Goal: Task Accomplishment & Management: Use online tool/utility

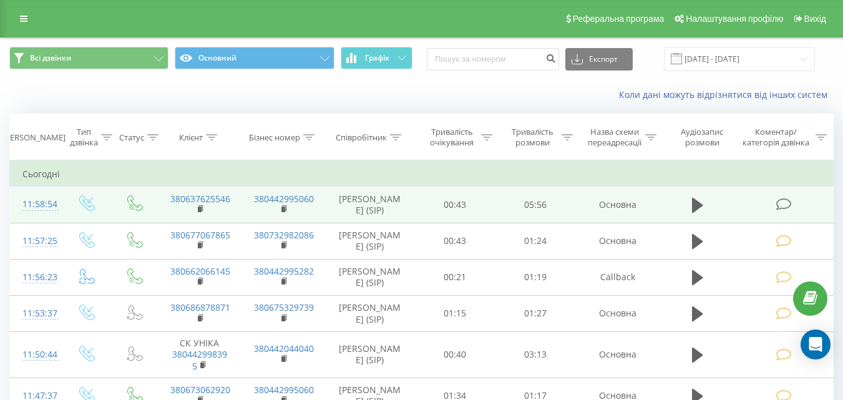
click at [792, 208] on span at bounding box center [784, 204] width 17 height 12
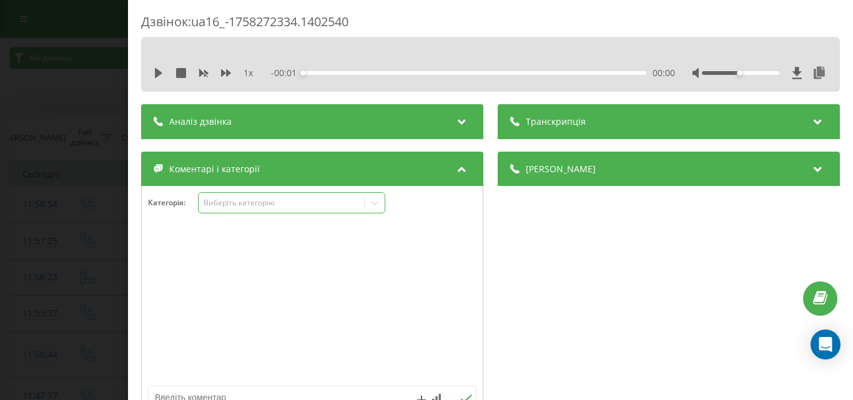
click at [290, 204] on div "Виберіть категорію" at bounding box center [281, 203] width 156 height 10
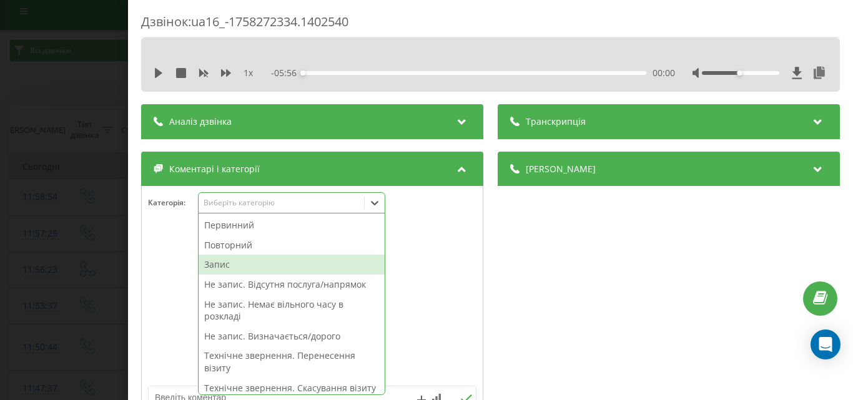
click at [235, 263] on div "Запис" at bounding box center [292, 265] width 186 height 20
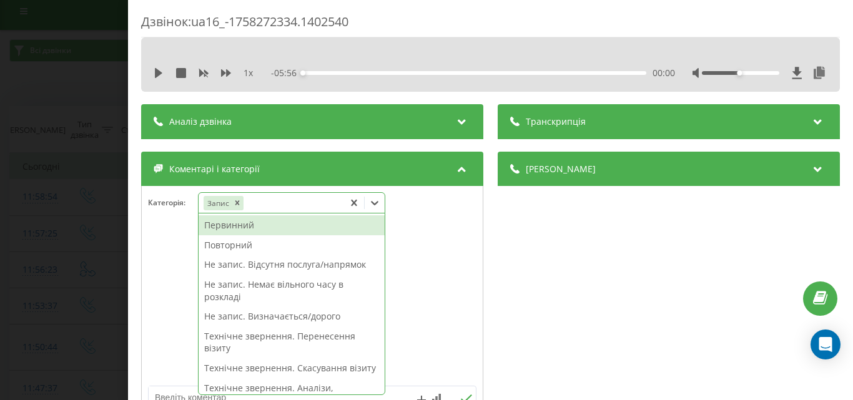
click at [250, 227] on div "Первинний" at bounding box center [292, 225] width 186 height 20
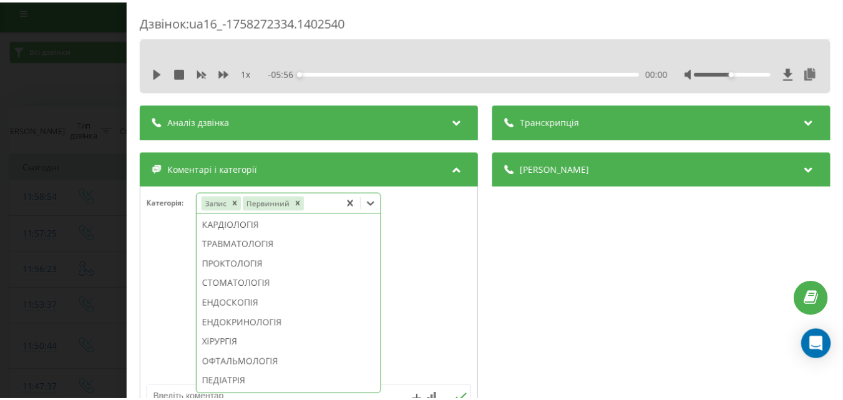
scroll to position [497, 0]
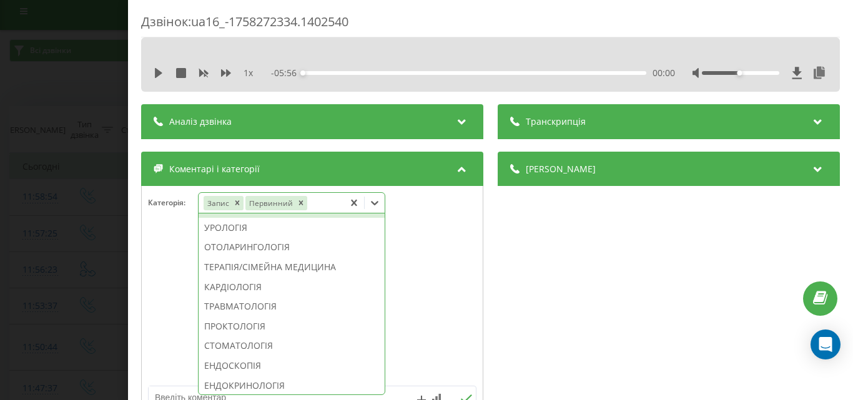
click at [254, 218] on div "НЕВРОЛОГІЯ" at bounding box center [292, 208] width 186 height 20
click at [104, 223] on div "Дзвінок : ua16_-1758272334.1402540 1 x - 05:56 00:00 00:00 Транскрипція Для AI-…" at bounding box center [426, 200] width 853 height 400
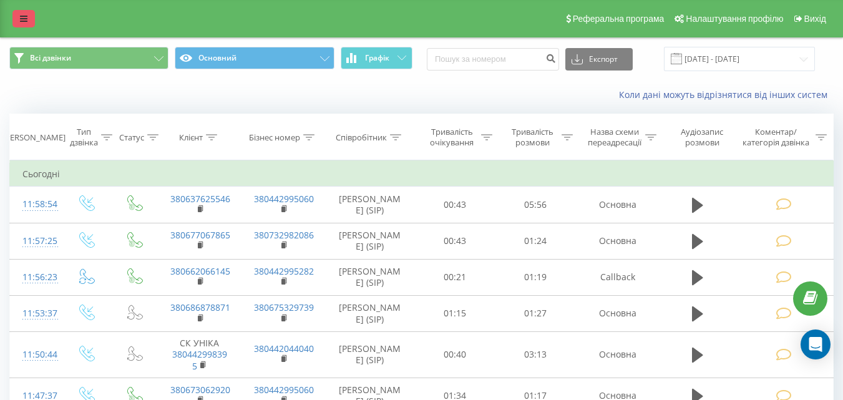
click at [21, 20] on icon at bounding box center [23, 18] width 7 height 9
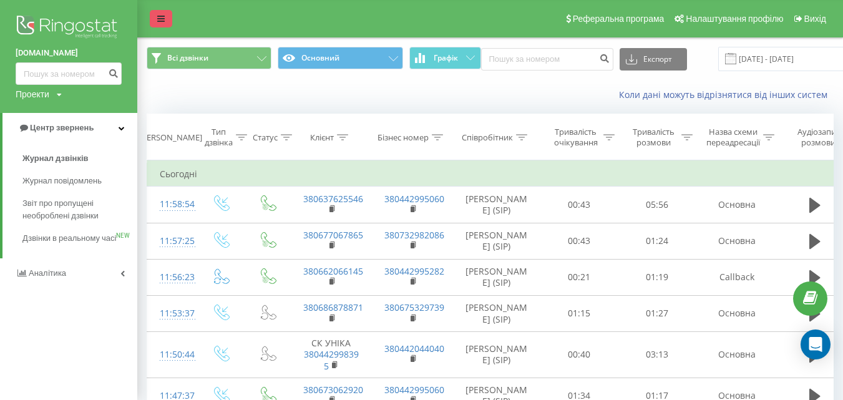
click at [159, 21] on icon at bounding box center [160, 18] width 7 height 9
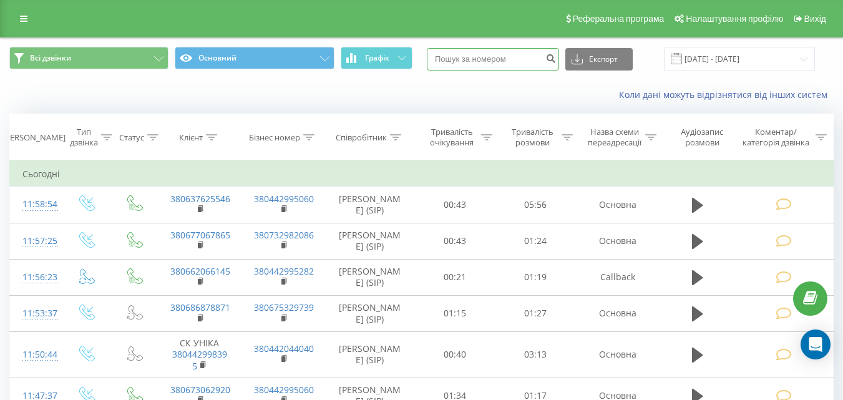
click at [516, 59] on input at bounding box center [493, 59] width 132 height 22
paste input "(099) 6777735"
type input "(099) 6777735"
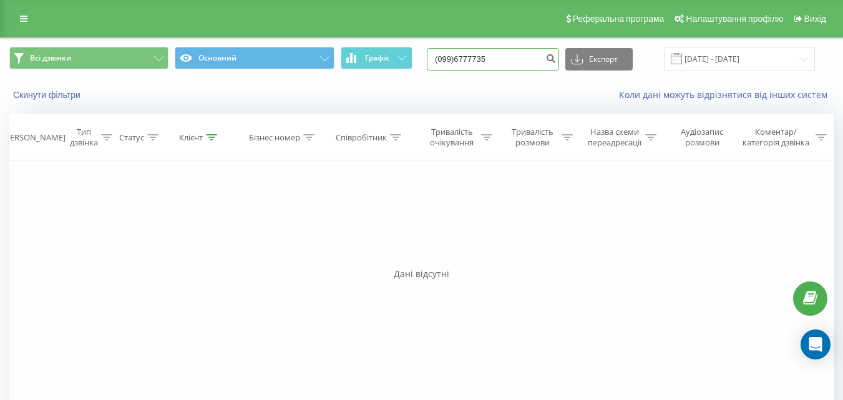
click at [467, 60] on input "(099)6777735" at bounding box center [493, 59] width 132 height 22
click at [451, 57] on input "(0996777735" at bounding box center [493, 59] width 132 height 22
type input "0996777735"
click at [54, 96] on button "Скинути фільтри" at bounding box center [47, 94] width 77 height 11
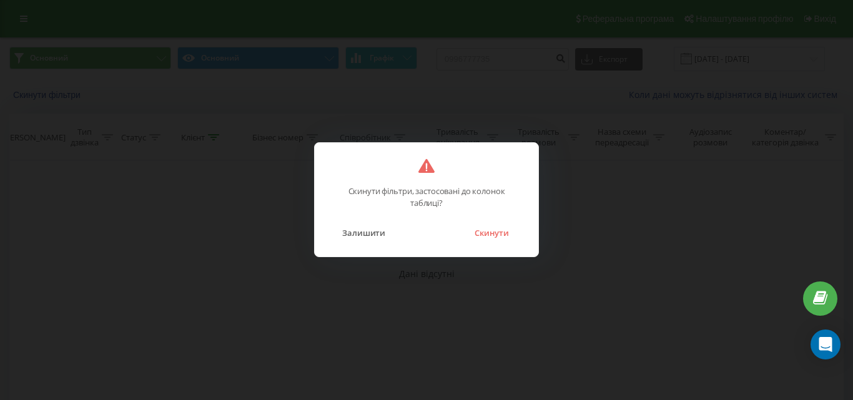
click at [497, 238] on button "Скинути" at bounding box center [491, 233] width 47 height 16
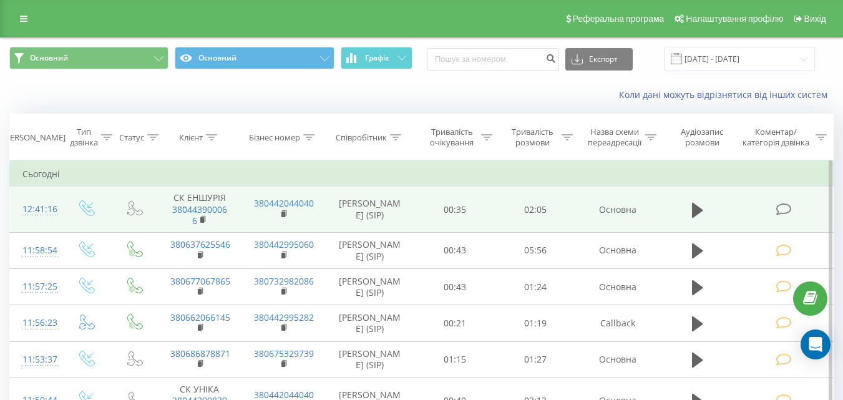
click at [785, 207] on icon at bounding box center [784, 209] width 16 height 13
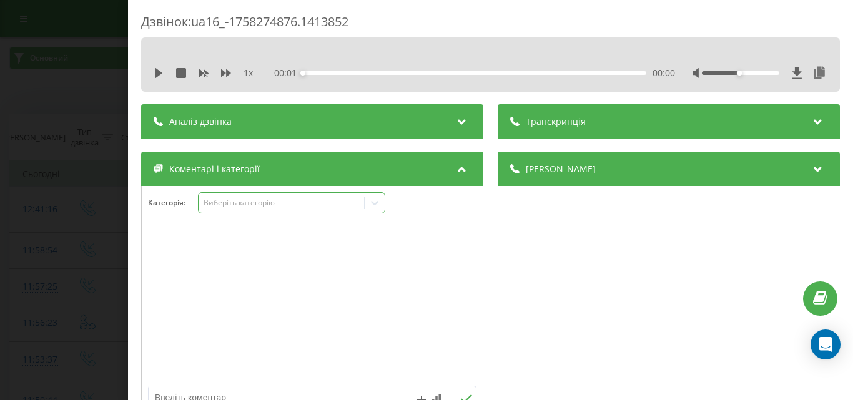
click at [268, 202] on div "Виберіть категорію" at bounding box center [281, 203] width 156 height 10
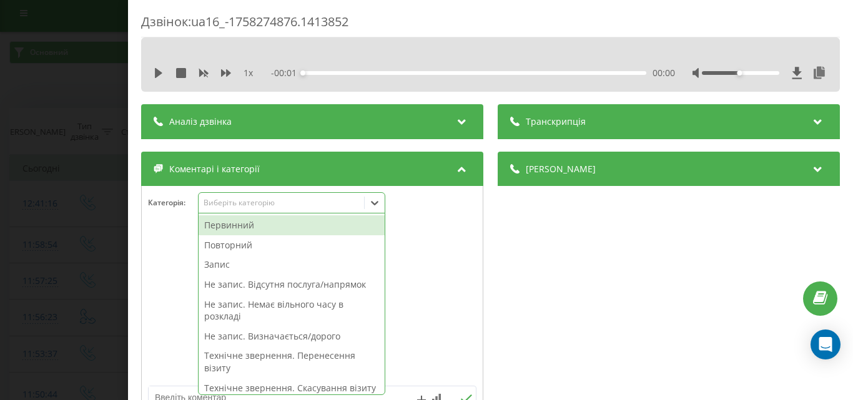
scroll to position [7, 0]
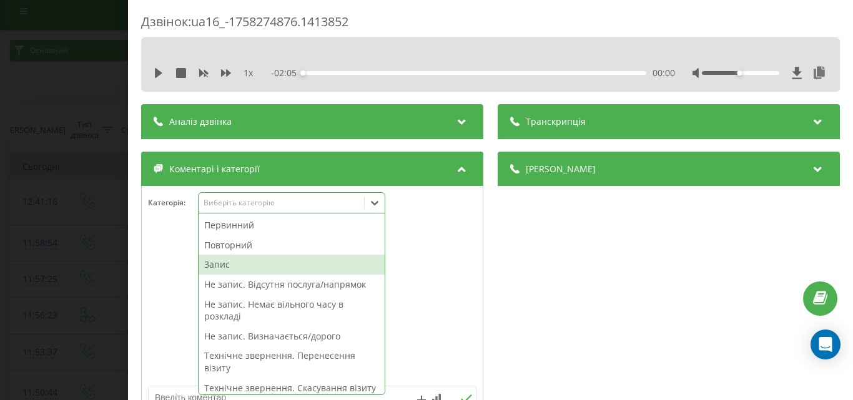
click at [232, 263] on div "Запис" at bounding box center [292, 265] width 186 height 20
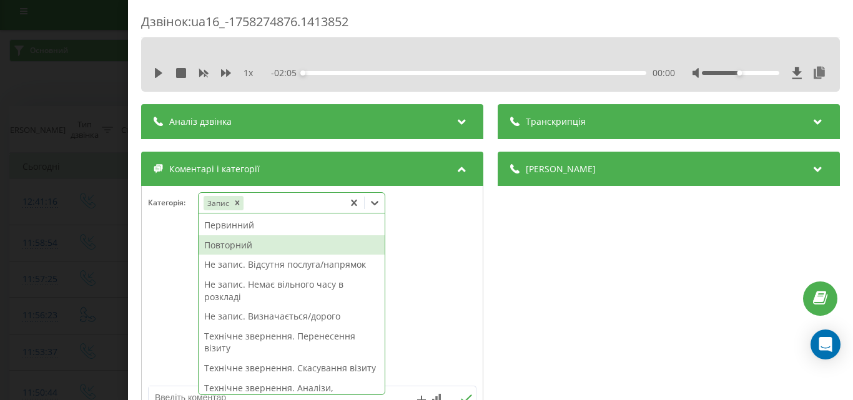
click at [244, 245] on div "Повторний" at bounding box center [292, 245] width 186 height 20
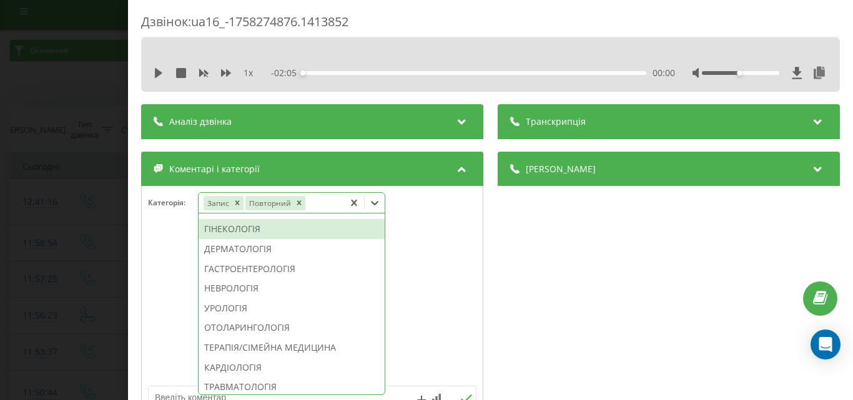
scroll to position [479, 0]
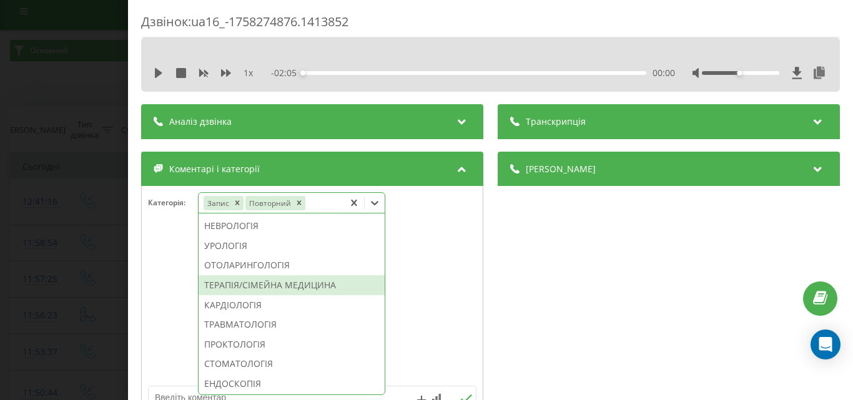
click at [275, 295] on div "ТЕРАПІЯ/СІМЕЙНА МЕДИЦИНА" at bounding box center [292, 285] width 186 height 20
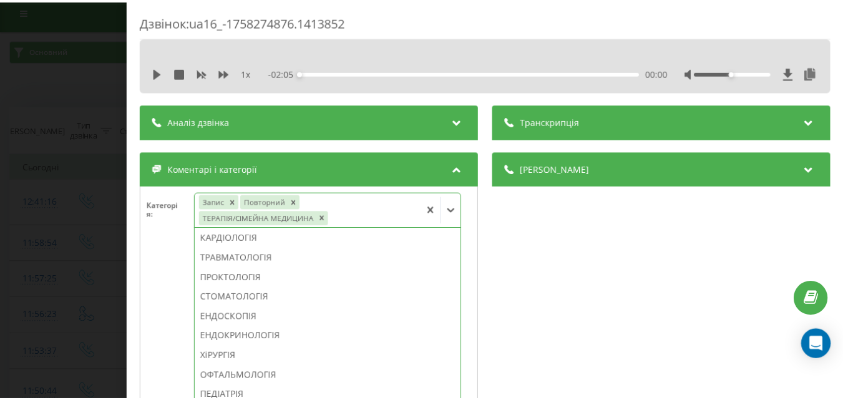
scroll to position [381, 0]
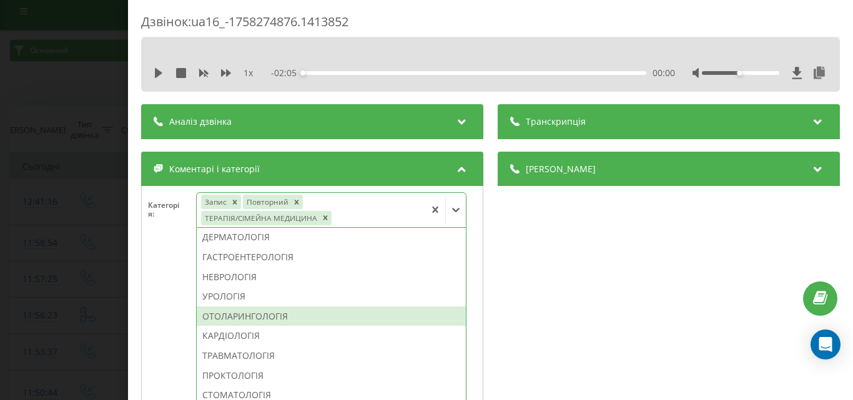
click at [99, 101] on div "Дзвінок : ua16_-1758274876.1413852 1 x - 02:05 00:00 00:00 Транскрипція Для AI-…" at bounding box center [426, 200] width 853 height 400
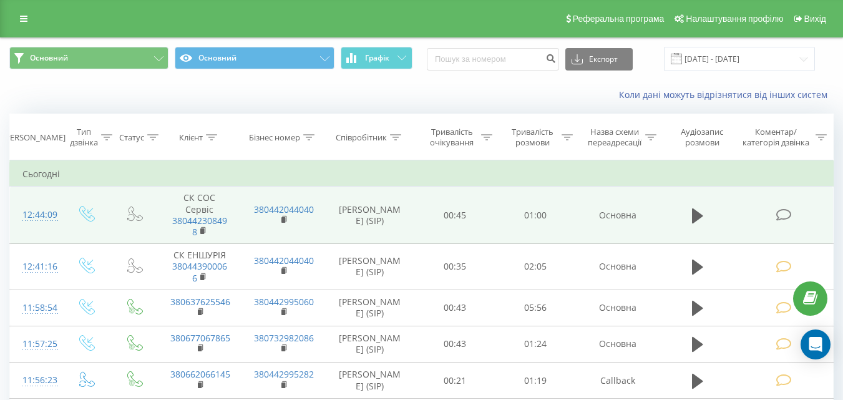
click at [792, 216] on icon at bounding box center [784, 214] width 16 height 13
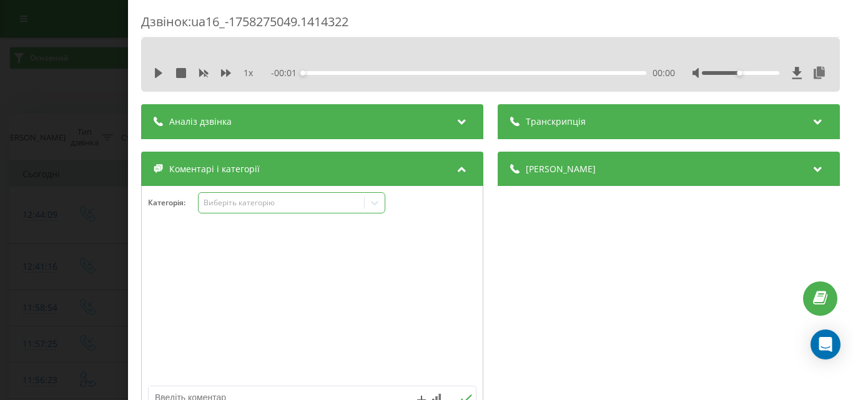
click at [311, 208] on div "Виберіть категорію" at bounding box center [281, 203] width 165 height 12
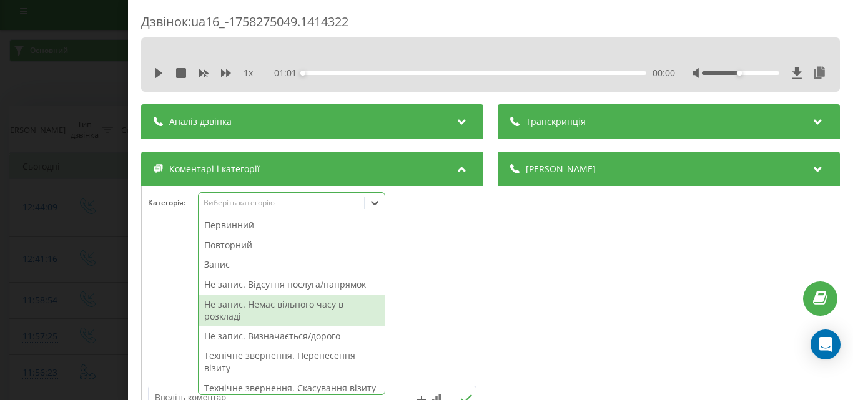
drag, startPoint x: 298, startPoint y: 308, endPoint x: 232, endPoint y: 291, distance: 69.0
click at [295, 308] on div "Не запис. Немає вільного часу в розкладі" at bounding box center [292, 311] width 186 height 32
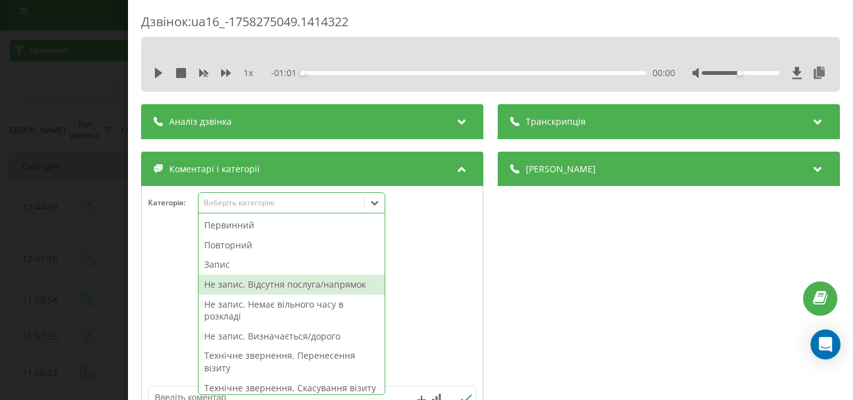
click at [74, 243] on div "Дзвінок : ua16_-1758275049.1414322 1 x - 01:01 00:00 00:00 Транскрипція Для AI-…" at bounding box center [426, 200] width 853 height 400
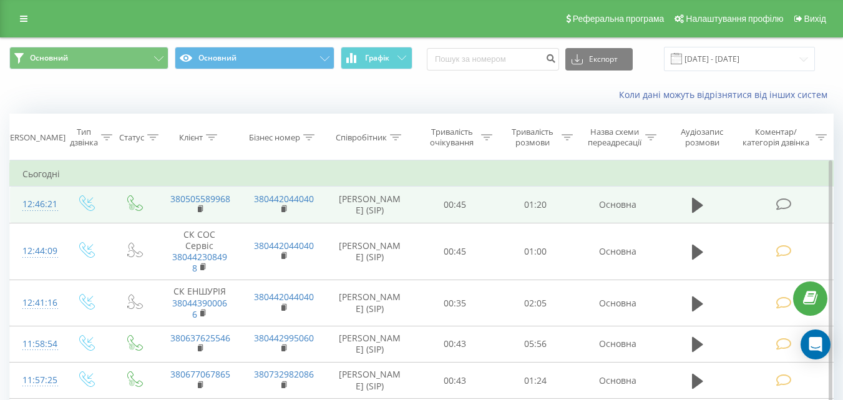
click at [783, 205] on icon at bounding box center [784, 204] width 16 height 13
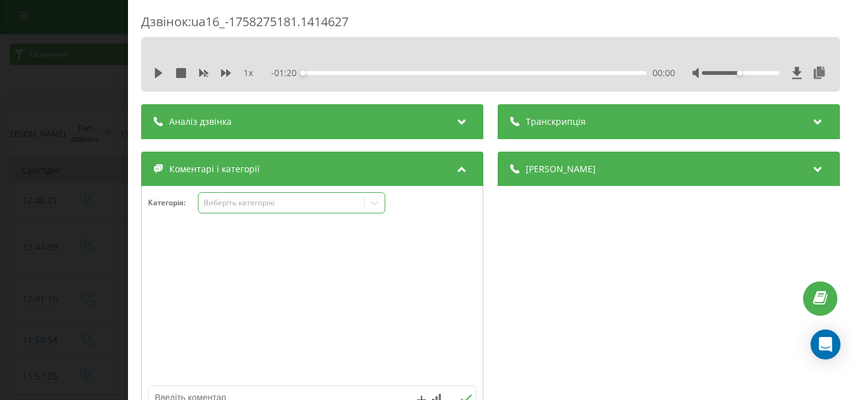
click at [272, 206] on div "Виберіть категорію" at bounding box center [281, 203] width 156 height 10
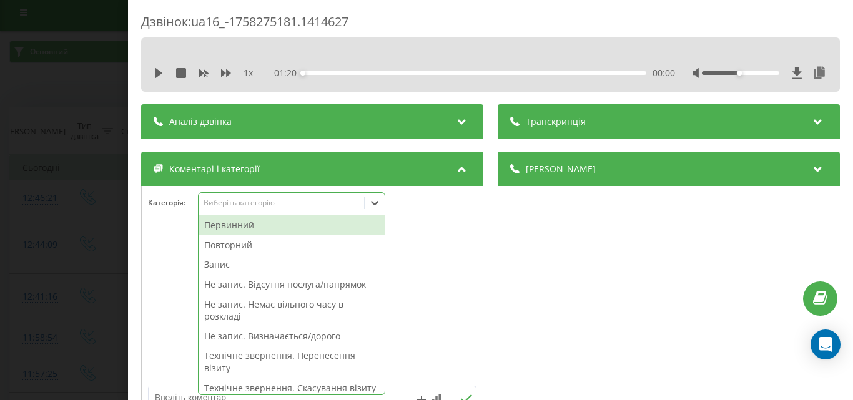
scroll to position [7, 0]
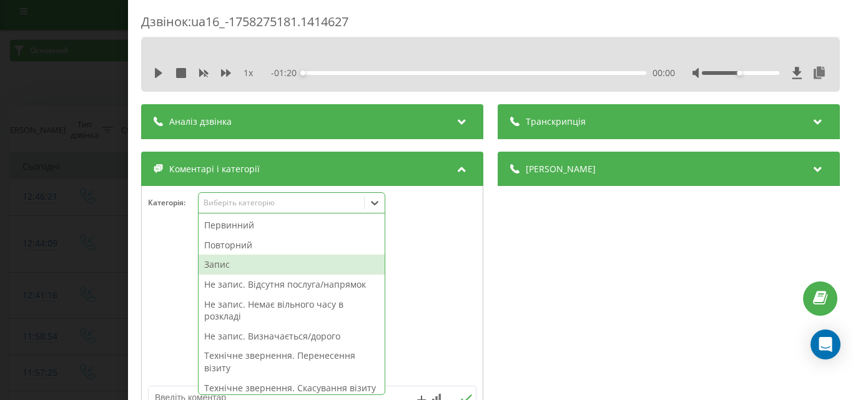
click at [217, 264] on div "Запис" at bounding box center [292, 265] width 186 height 20
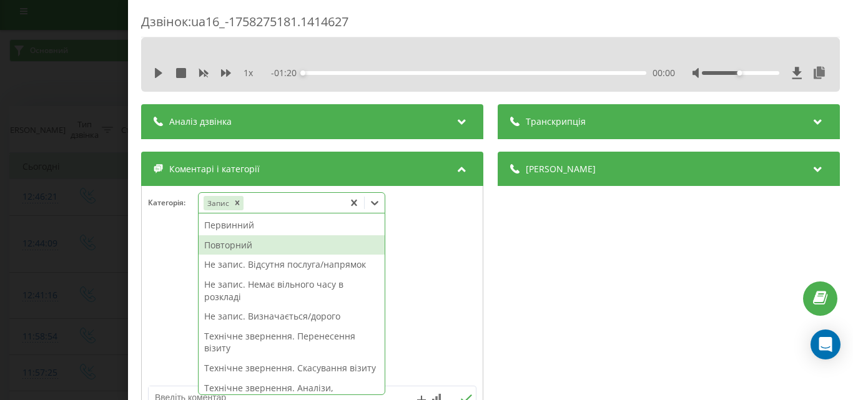
click at [236, 246] on div "Повторний" at bounding box center [292, 245] width 186 height 20
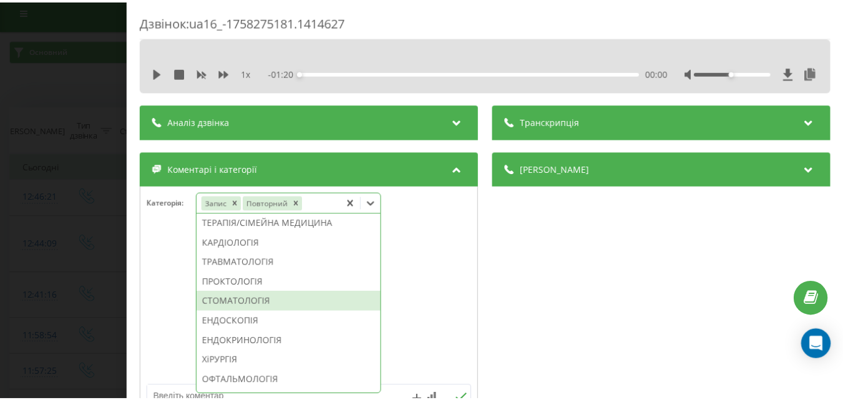
scroll to position [604, 0]
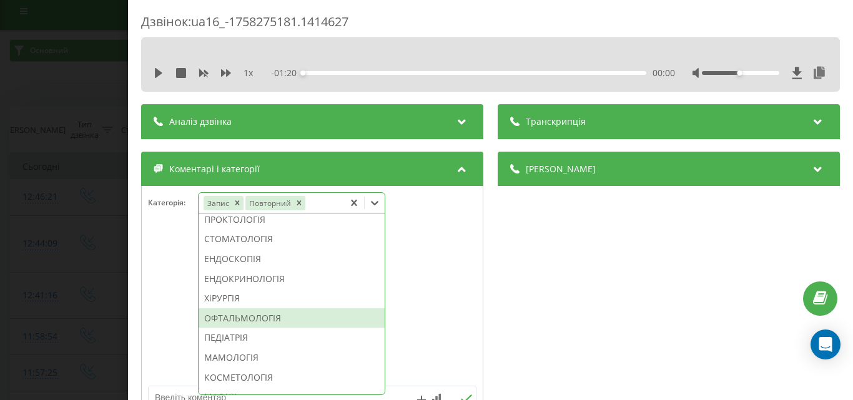
click at [260, 328] on div "ОФТАЛЬМОЛОГІЯ" at bounding box center [292, 318] width 186 height 20
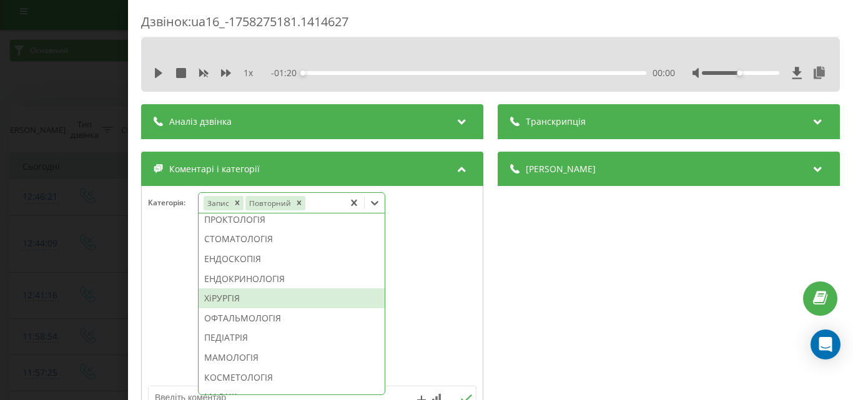
click at [47, 248] on div "Дзвінок : ua16_-1758275181.1414627 1 x - 01:20 00:00 00:00 Транскрипція Для AI-…" at bounding box center [426, 200] width 853 height 400
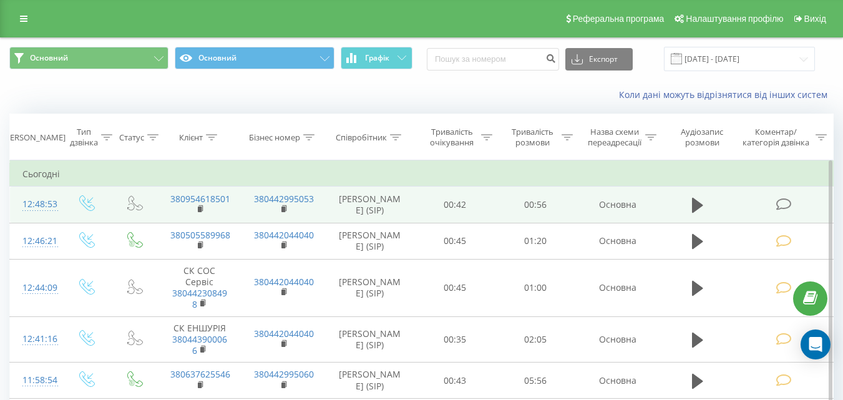
click at [783, 205] on icon at bounding box center [784, 204] width 16 height 13
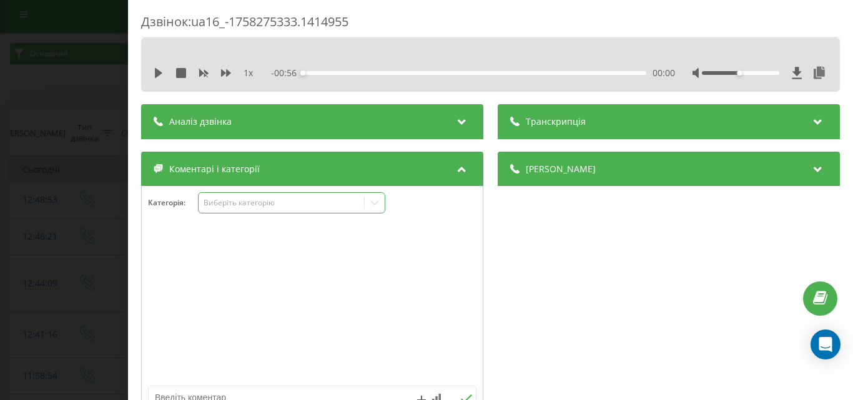
click at [298, 202] on div "Виберіть категорію" at bounding box center [281, 203] width 156 height 10
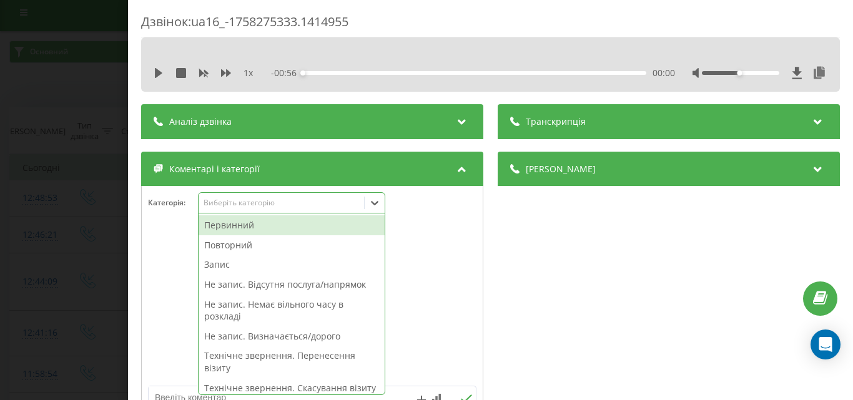
scroll to position [7, 0]
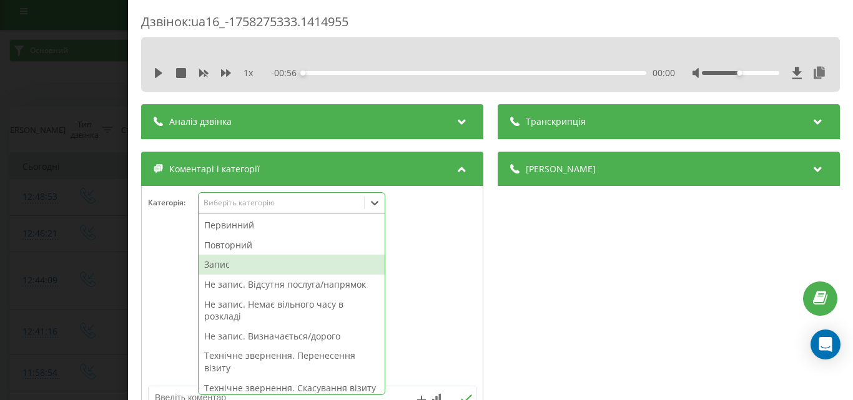
click at [237, 262] on div "Запис" at bounding box center [292, 265] width 186 height 20
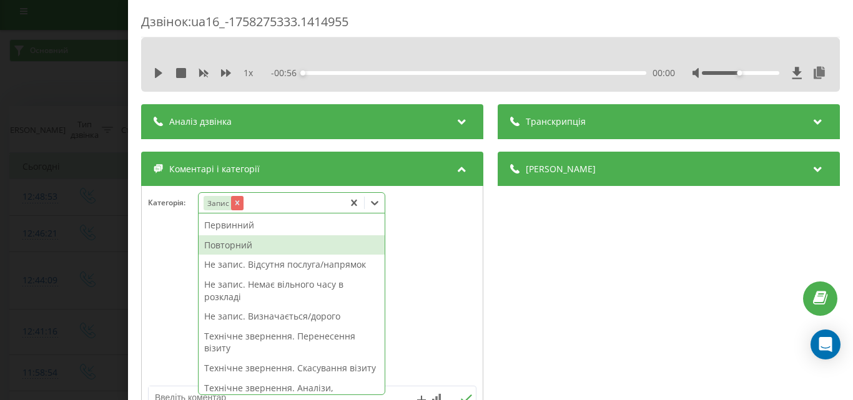
click at [238, 200] on icon "Remove Запис" at bounding box center [236, 203] width 9 height 9
click at [460, 278] on div at bounding box center [312, 305] width 341 height 150
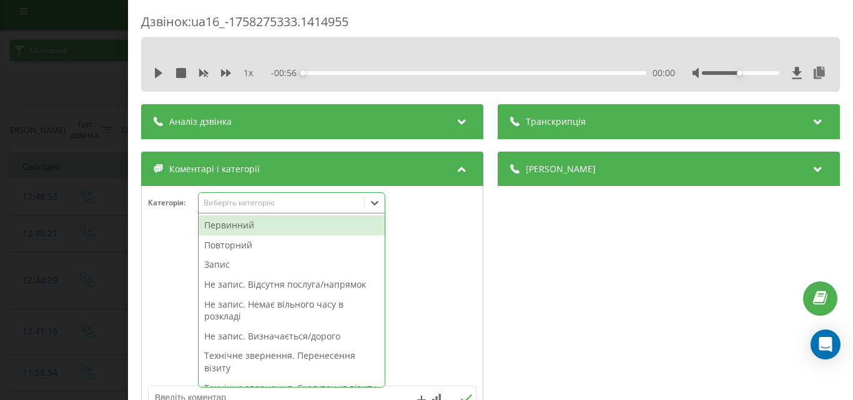
click at [311, 205] on div "Виберіть категорію" at bounding box center [281, 203] width 156 height 10
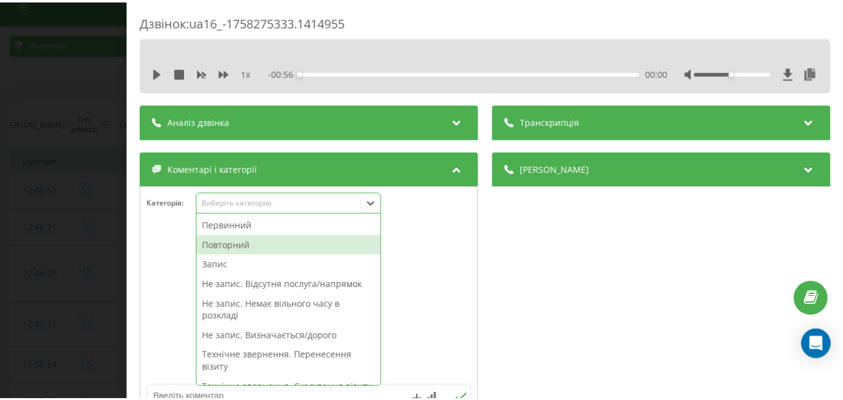
scroll to position [15, 0]
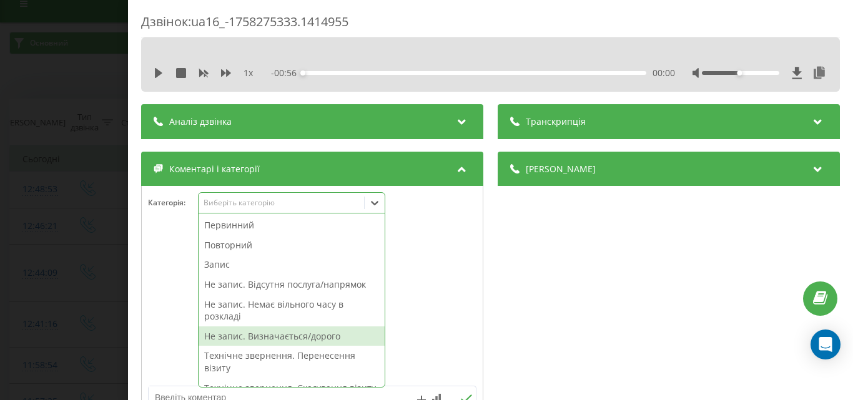
click at [282, 334] on div "Не запис. Визначається/дорого" at bounding box center [292, 336] width 186 height 20
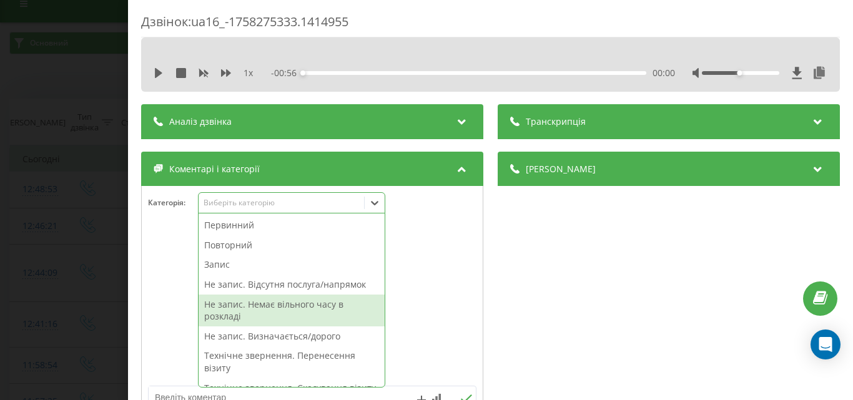
drag, startPoint x: 42, startPoint y: 224, endPoint x: 92, endPoint y: 4, distance: 225.2
click at [46, 206] on div "Дзвінок : ua16_-1758275333.1414955 1 x - 00:56 00:00 00:00 Транскрипція Для AI-…" at bounding box center [426, 200] width 853 height 400
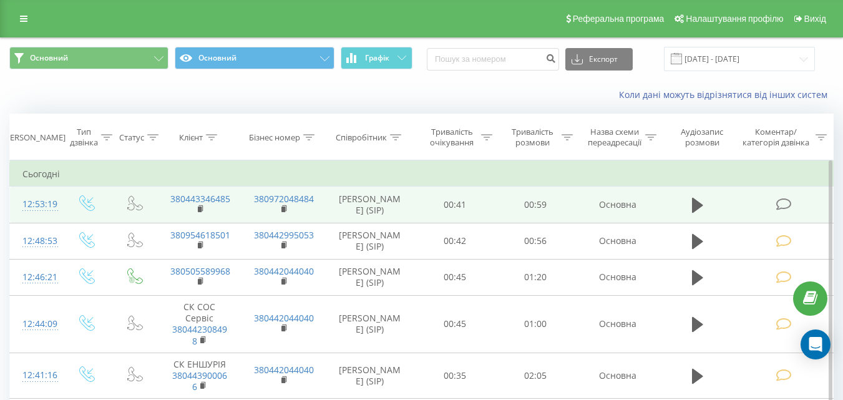
click at [781, 207] on icon at bounding box center [784, 204] width 16 height 13
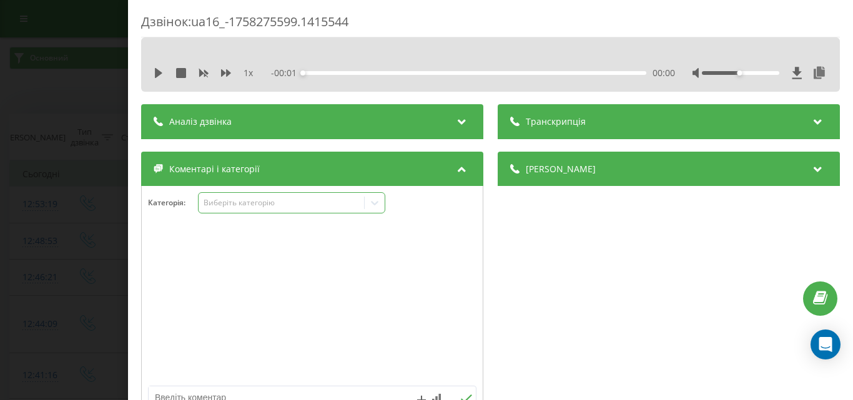
click at [254, 202] on div "Виберіть категорію" at bounding box center [281, 203] width 156 height 10
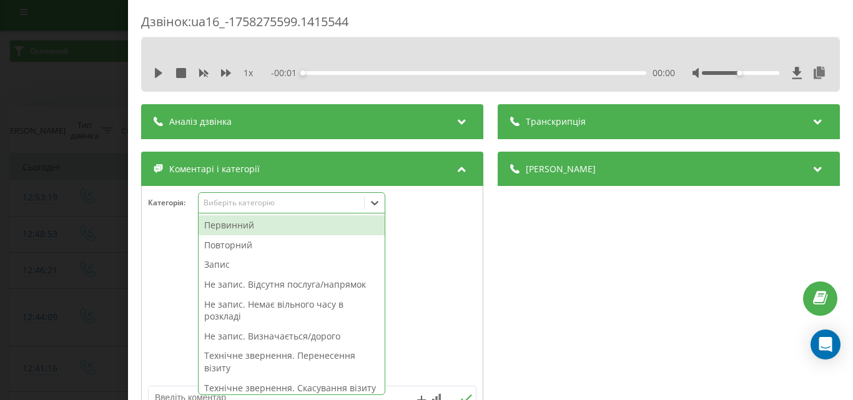
scroll to position [7, 0]
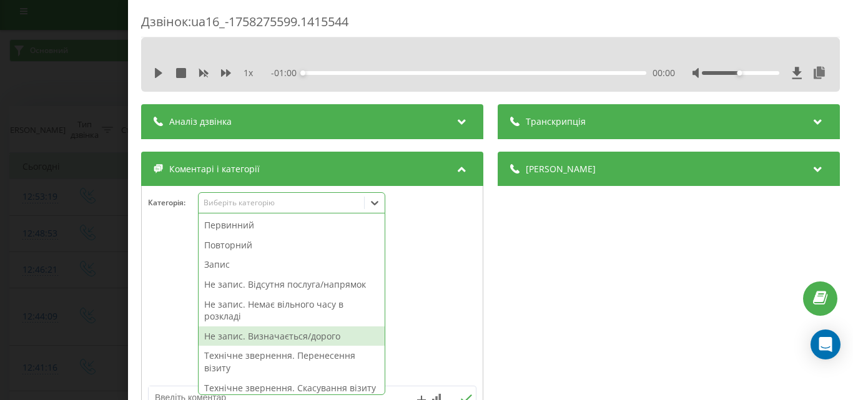
click at [0, 150] on div "Дзвінок : ua16_-1758275599.1415544 1 x - 01:00 00:00 00:00 Транскрипція Для AI-…" at bounding box center [426, 200] width 853 height 400
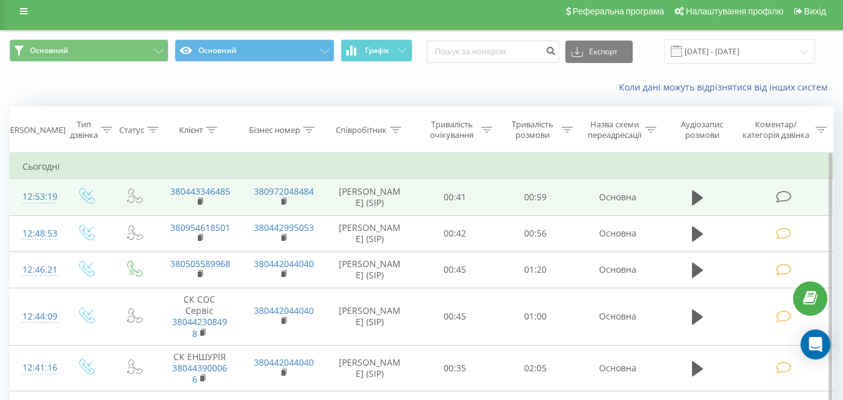
click at [785, 195] on icon at bounding box center [784, 196] width 16 height 13
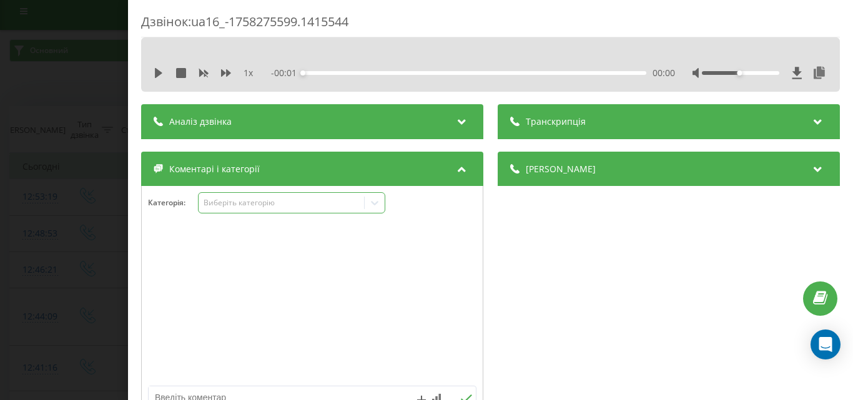
click at [290, 210] on div "Виберіть категорію" at bounding box center [291, 202] width 187 height 21
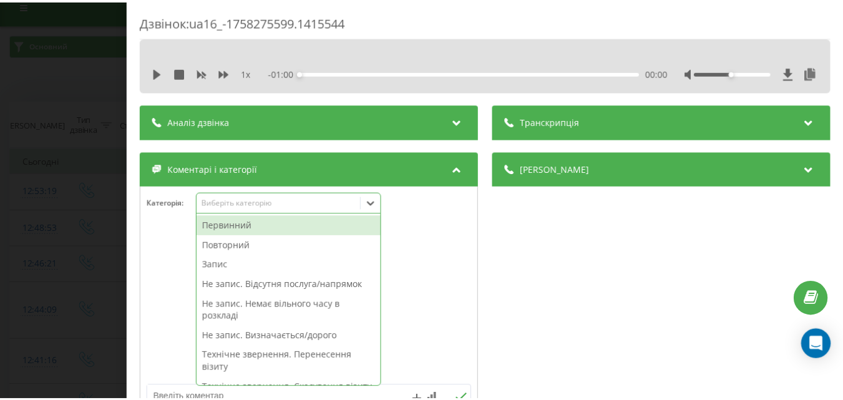
scroll to position [15, 0]
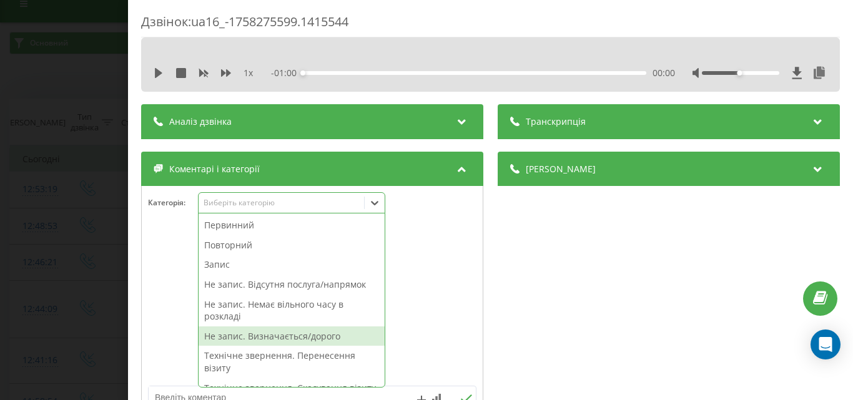
drag, startPoint x: 302, startPoint y: 337, endPoint x: 96, endPoint y: 233, distance: 230.6
click at [299, 334] on div "Не запис. Визначається/дорого" at bounding box center [292, 336] width 186 height 20
click at [0, 195] on div "Дзвінок : ua16_-1758275599.1415544 1 x - 01:00 00:00 00:00 Транскрипція Для AI-…" at bounding box center [426, 200] width 853 height 400
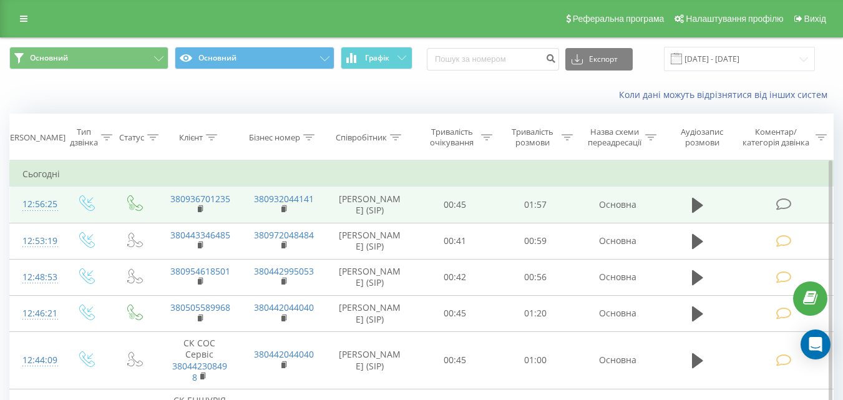
click at [784, 203] on icon at bounding box center [784, 204] width 16 height 13
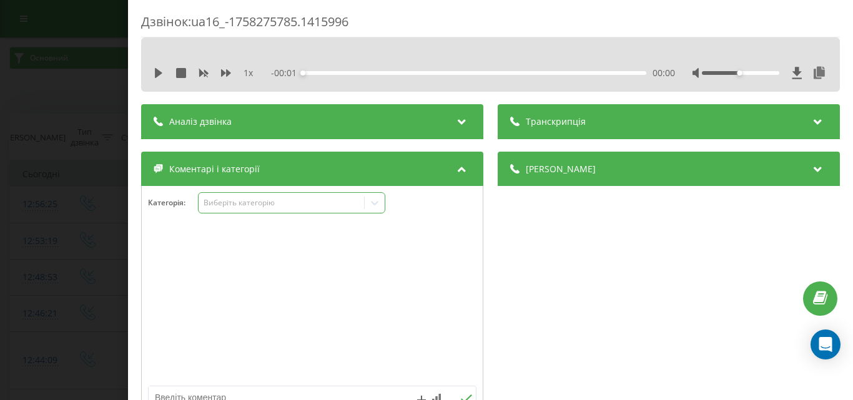
click at [300, 200] on div "Виберіть категорію" at bounding box center [281, 203] width 156 height 10
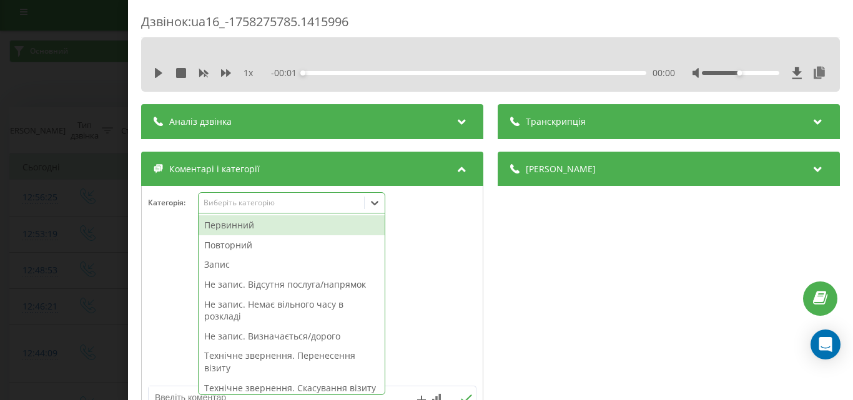
scroll to position [7, 0]
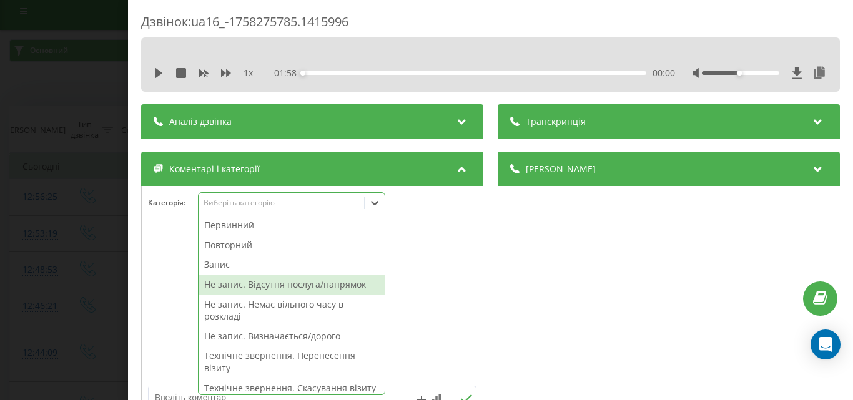
click at [497, 279] on div "Деталі дзвінка Загальне Дата дзвінка 2025-09-19 12:56:25 Тип дзвінка Вхідний Ст…" at bounding box center [668, 289] width 342 height 274
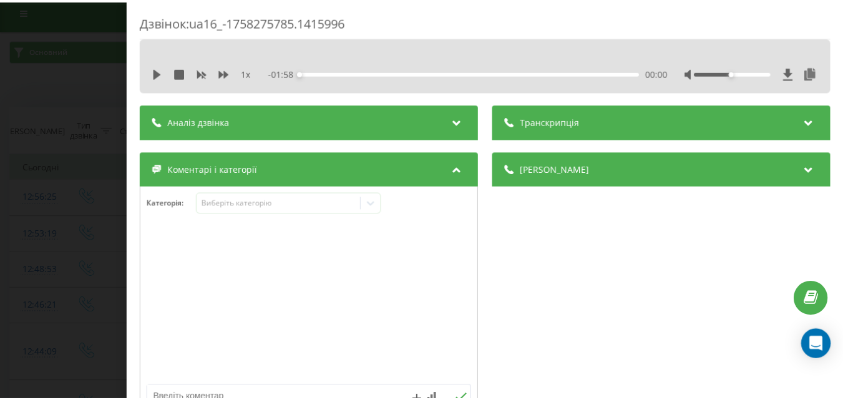
scroll to position [125, 0]
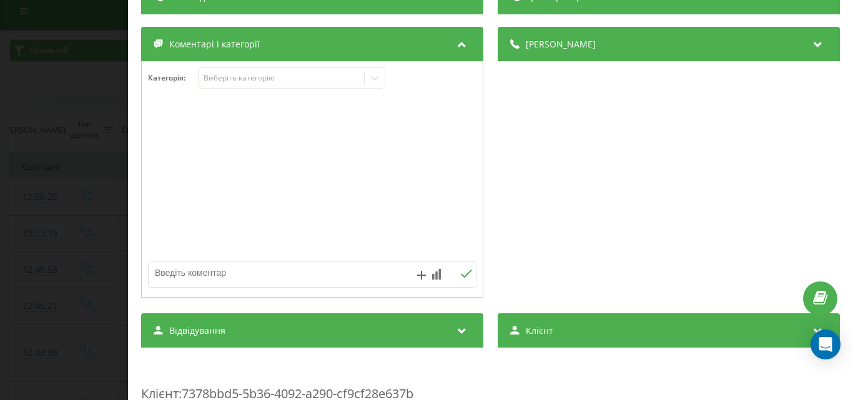
click at [295, 280] on textarea at bounding box center [280, 273] width 262 height 22
type textarea "уточ по запису"
click at [460, 273] on icon at bounding box center [466, 274] width 12 height 9
click at [39, 224] on div "Дзвінок : ua16_-1758275785.1415996 1 x - 01:58 00:00 00:00 Транскрипція Для AI-…" at bounding box center [426, 200] width 853 height 400
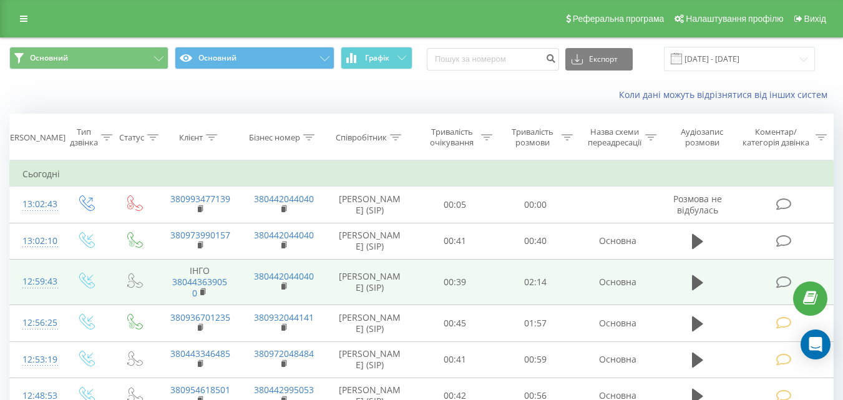
click at [778, 282] on icon at bounding box center [784, 282] width 16 height 13
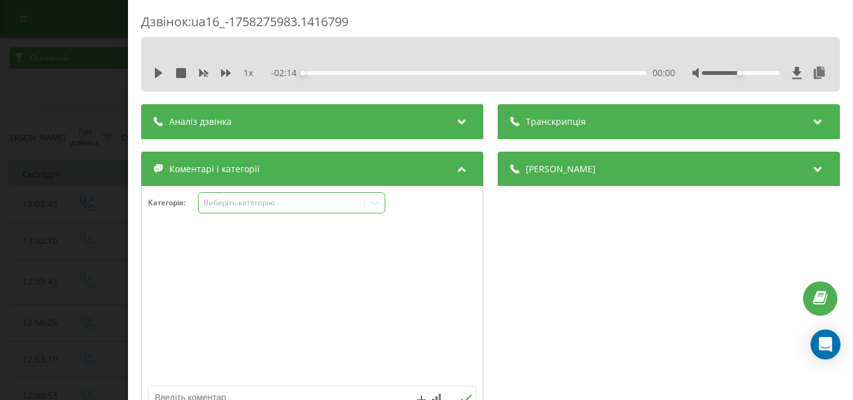
click at [253, 205] on div "Виберіть категорію" at bounding box center [281, 203] width 156 height 10
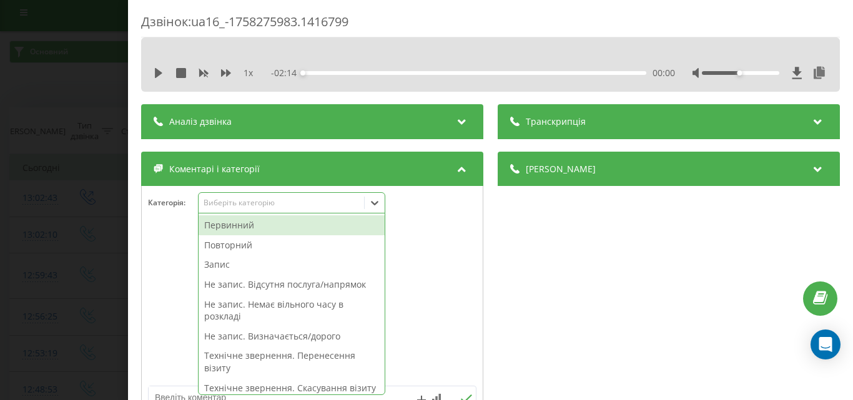
scroll to position [7, 0]
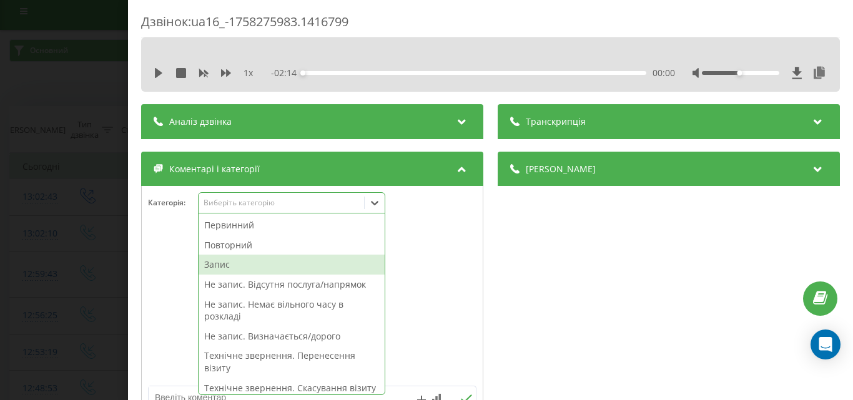
click at [234, 265] on div "Запис" at bounding box center [292, 265] width 186 height 20
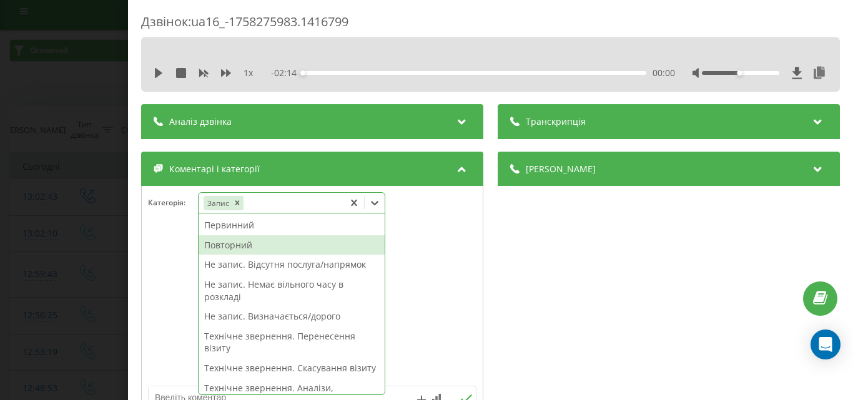
click at [247, 245] on div "Повторний" at bounding box center [292, 245] width 186 height 20
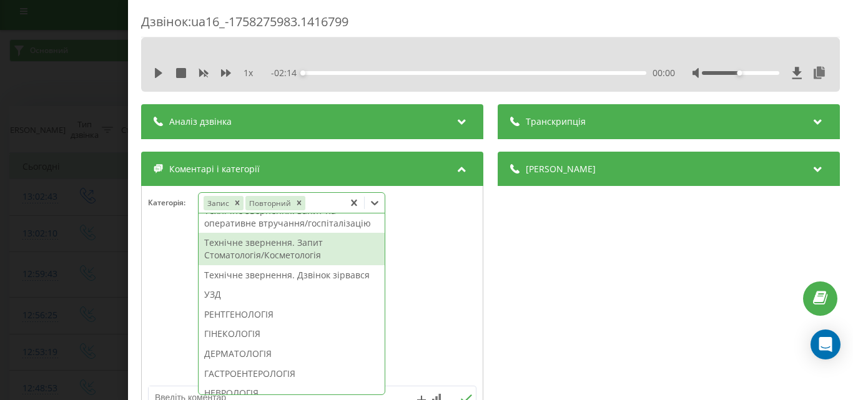
scroll to position [375, 0]
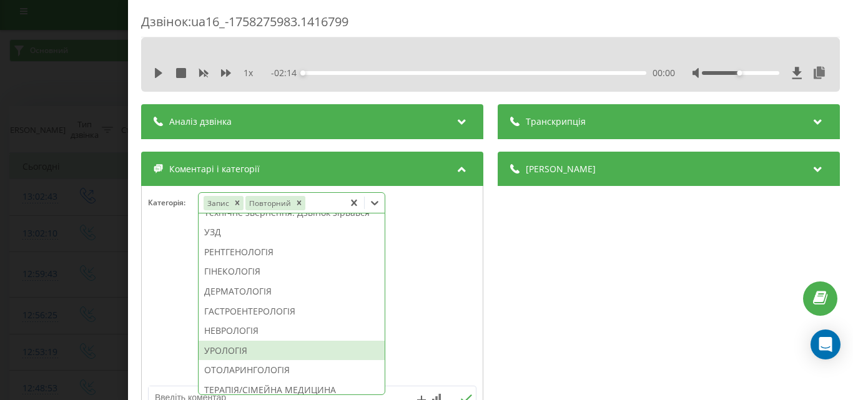
click at [238, 361] on div "УРОЛОГІЯ" at bounding box center [292, 351] width 186 height 20
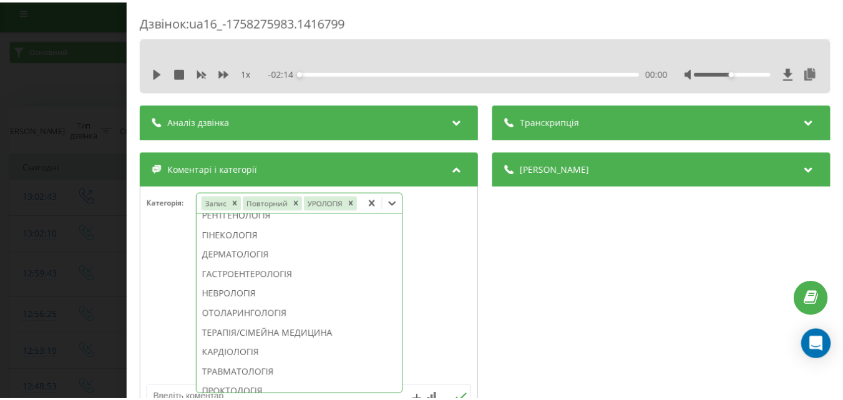
scroll to position [301, 0]
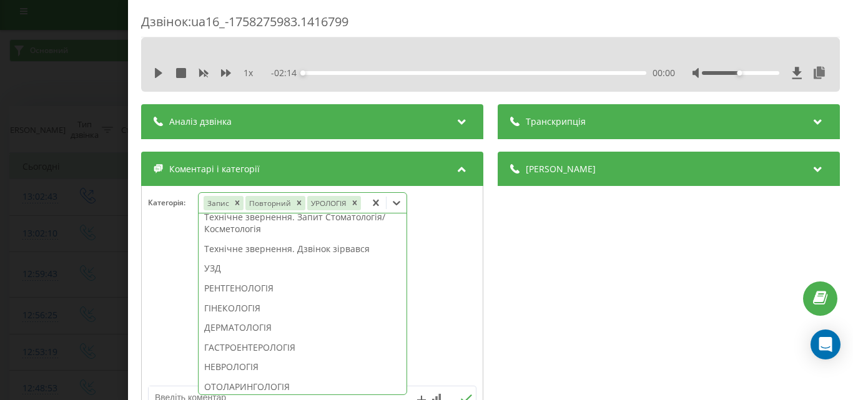
click at [35, 125] on div "Дзвінок : ua16_-1758275983.1416799 1 x - 02:14 00:00 00:00 Транскрипція Для AI-…" at bounding box center [426, 200] width 853 height 400
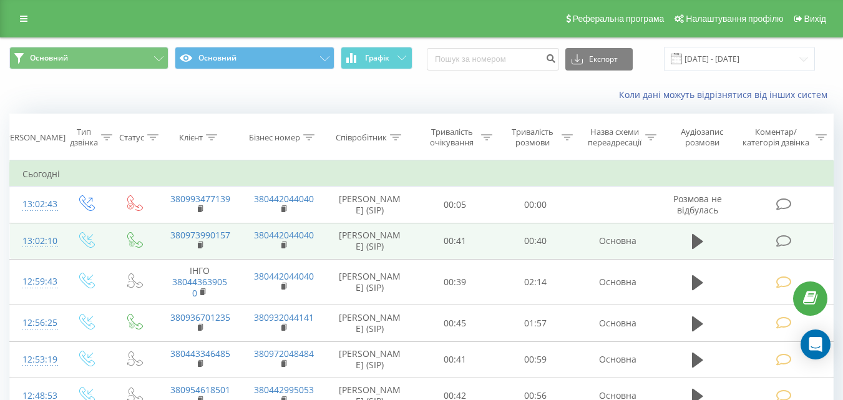
click at [780, 240] on icon at bounding box center [784, 241] width 16 height 13
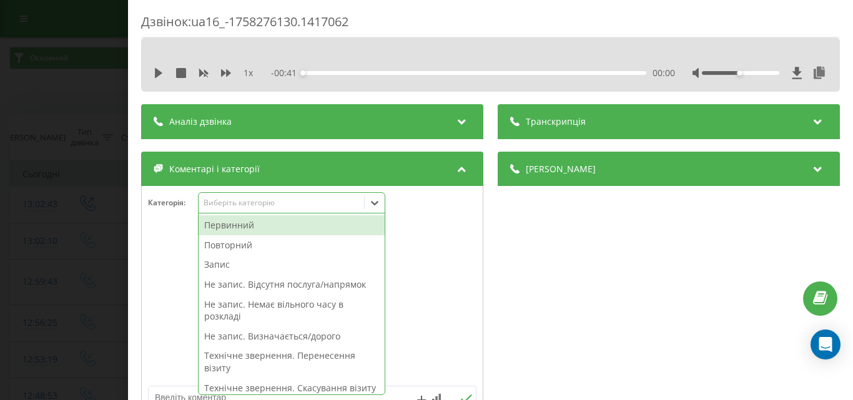
click at [269, 201] on div "Виберіть категорію" at bounding box center [281, 203] width 156 height 10
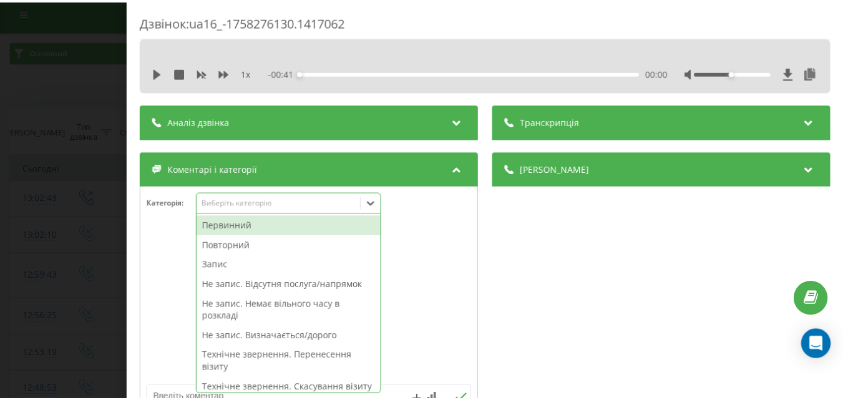
scroll to position [7, 0]
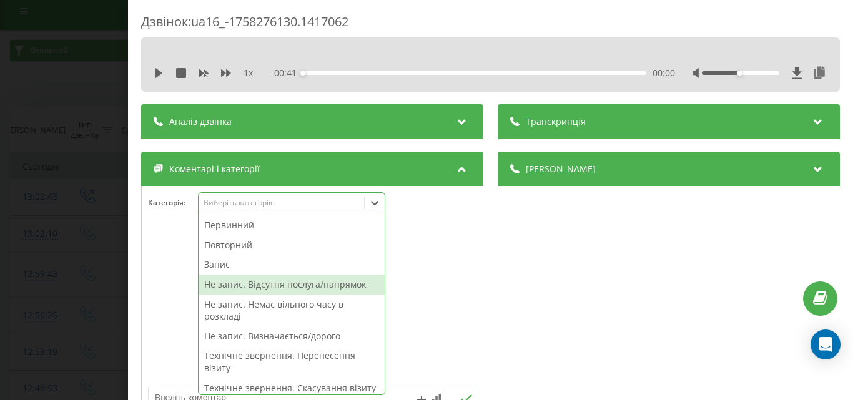
drag, startPoint x: 326, startPoint y: 282, endPoint x: 177, endPoint y: 270, distance: 149.0
click at [325, 282] on div "Не запис. Відсутня послуга/напрямок" at bounding box center [292, 285] width 186 height 20
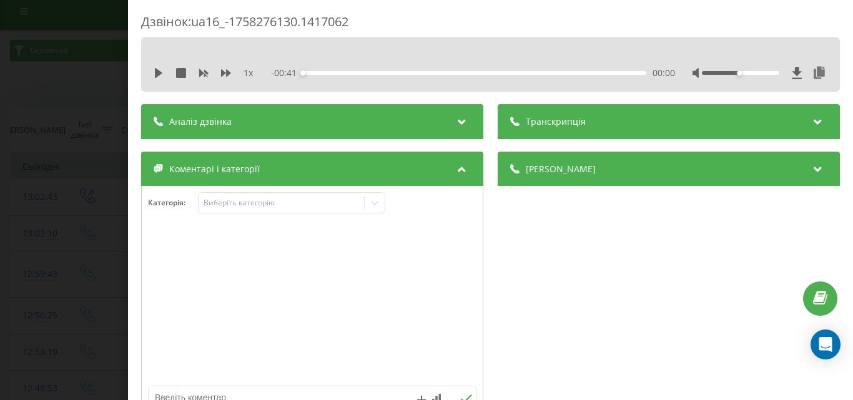
click at [120, 235] on div "Дзвінок : ua16_-1758276130.1417062 1 x - 00:41 00:00 00:00 Транскрипція Для AI-…" at bounding box center [426, 200] width 853 height 400
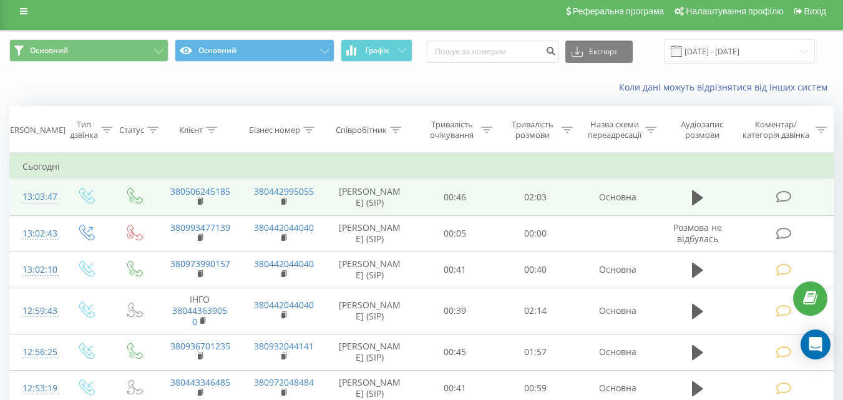
click at [777, 200] on icon at bounding box center [784, 196] width 16 height 13
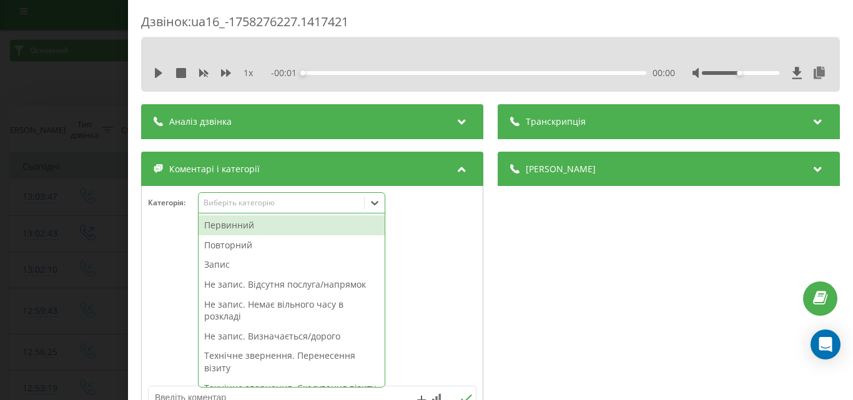
click at [280, 205] on div "Виберіть категорію" at bounding box center [281, 203] width 156 height 10
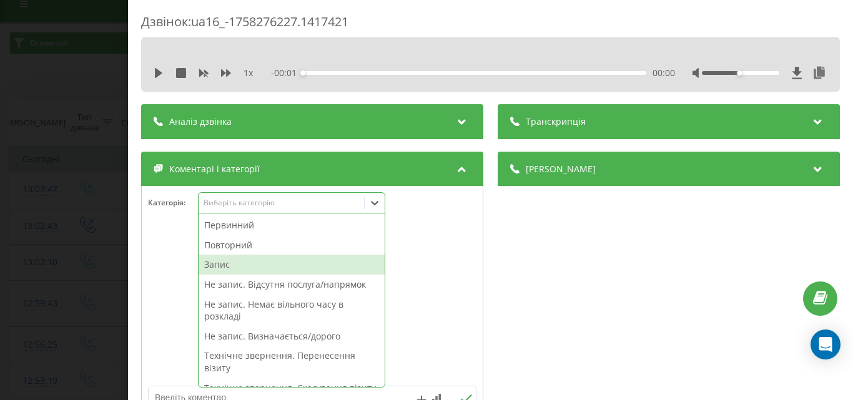
click at [245, 269] on div "Запис" at bounding box center [292, 265] width 186 height 20
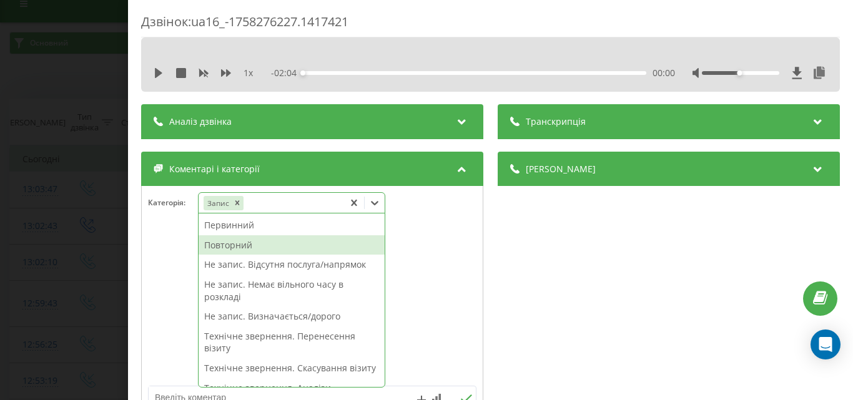
click at [254, 249] on div "Повторний" at bounding box center [292, 245] width 186 height 20
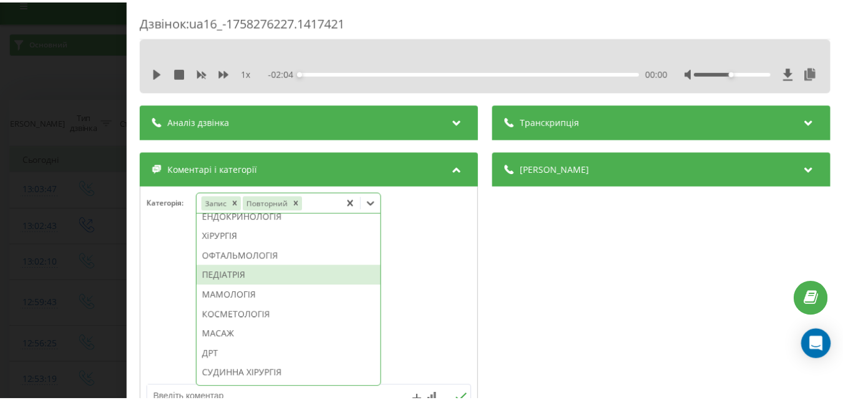
scroll to position [729, 0]
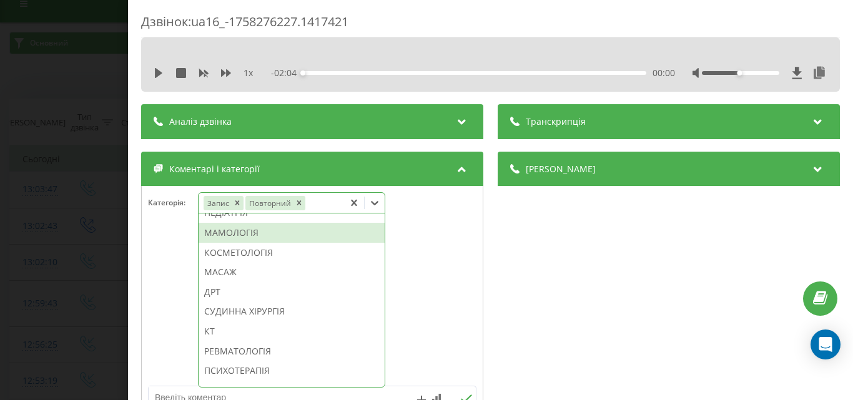
click at [235, 243] on div "МАМОЛОГІЯ" at bounding box center [292, 233] width 186 height 20
click at [71, 264] on div "Дзвінок : ua16_-1758276227.1417421 1 x - 02:04 00:00 00:00 Транскрипція Для AI-…" at bounding box center [426, 200] width 853 height 400
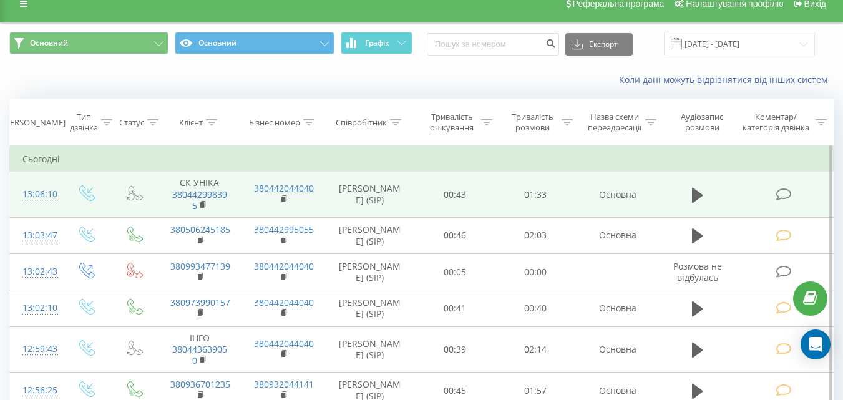
click at [780, 195] on icon at bounding box center [784, 194] width 16 height 13
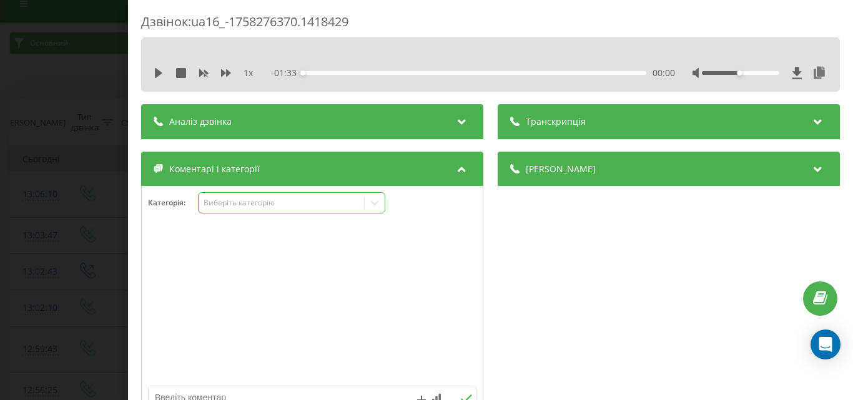
click at [254, 205] on div "Виберіть категорію" at bounding box center [281, 203] width 156 height 10
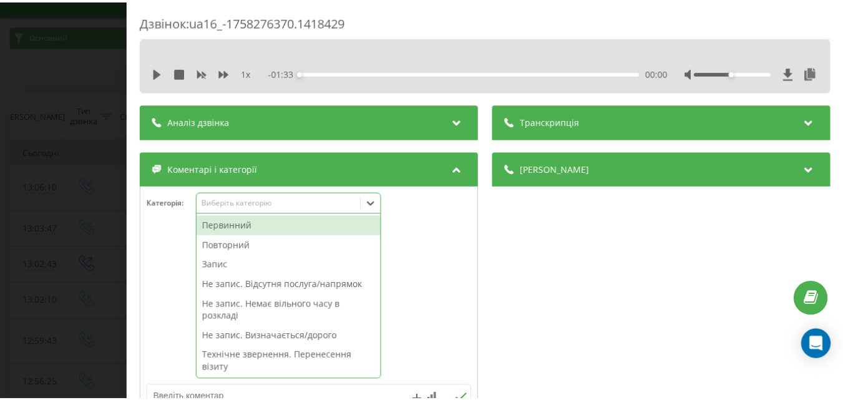
scroll to position [22, 0]
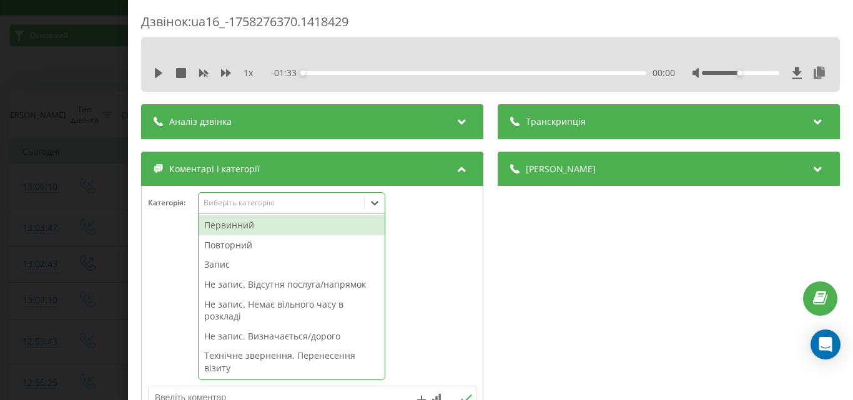
click at [297, 330] on div "Не запис. Визначається/дорого" at bounding box center [292, 336] width 186 height 20
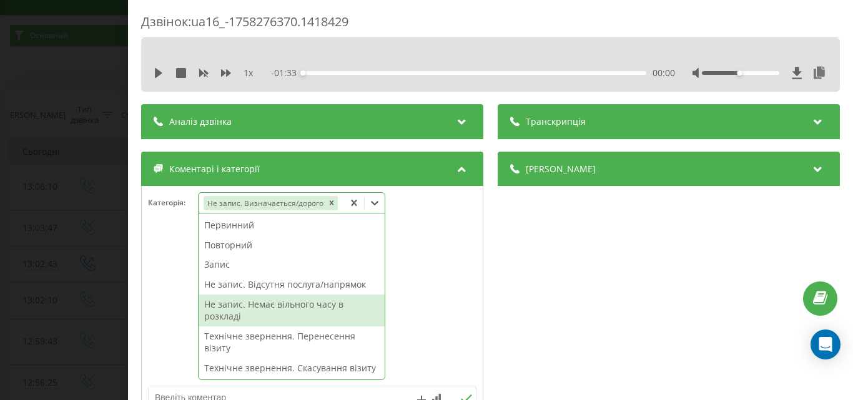
click at [14, 256] on div "Дзвінок : ua16_-1758276370.1418429 1 x - 01:33 00:00 00:00 Транскрипція Для AI-…" at bounding box center [426, 200] width 853 height 400
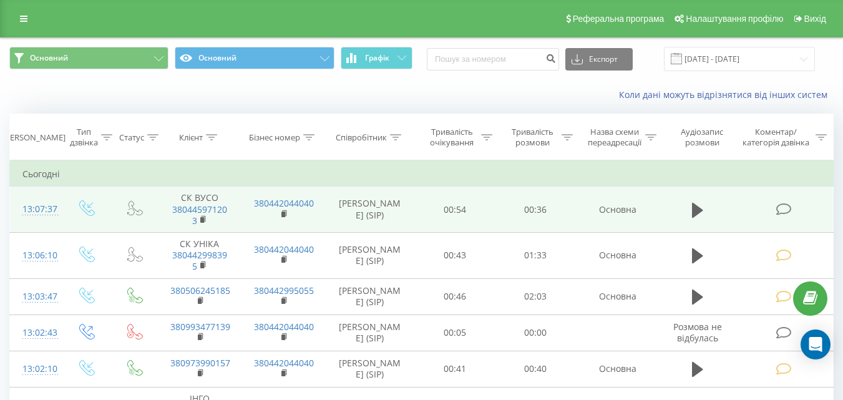
click at [783, 208] on icon at bounding box center [784, 209] width 16 height 13
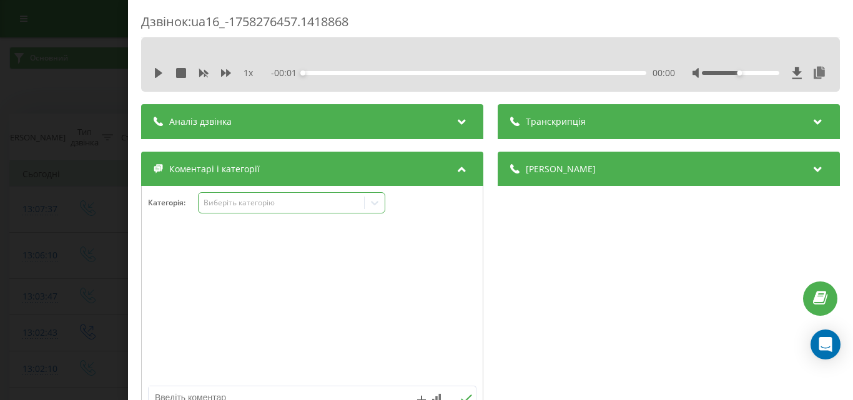
click at [270, 200] on div "Виберіть категорію" at bounding box center [281, 203] width 156 height 10
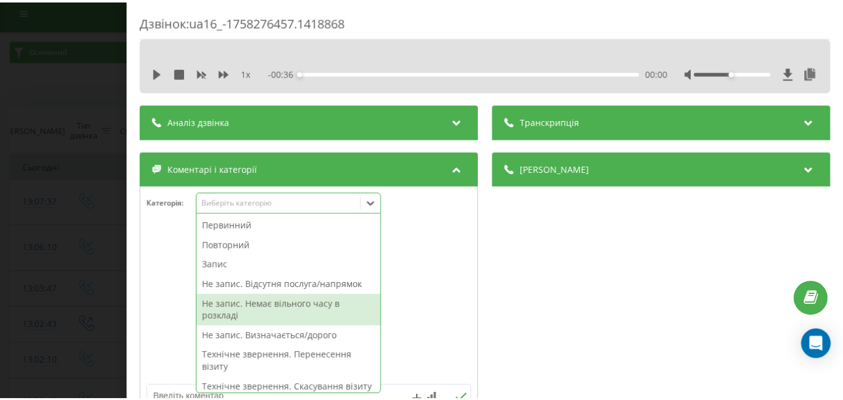
scroll to position [62, 0]
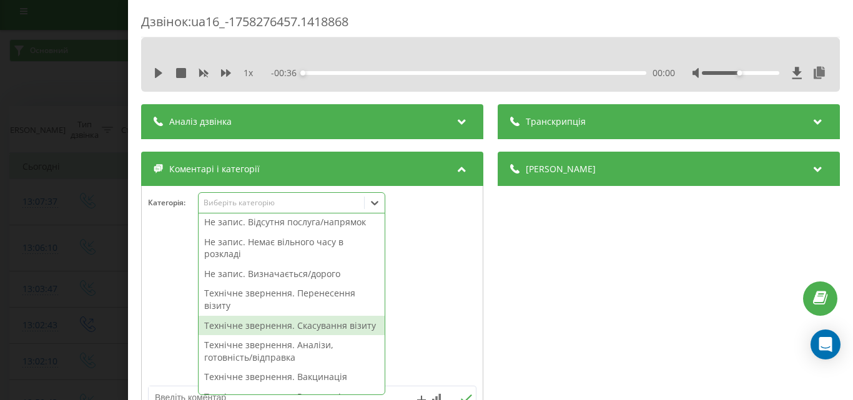
click at [308, 327] on div "Технічне звернення. Скасування візиту" at bounding box center [292, 326] width 186 height 20
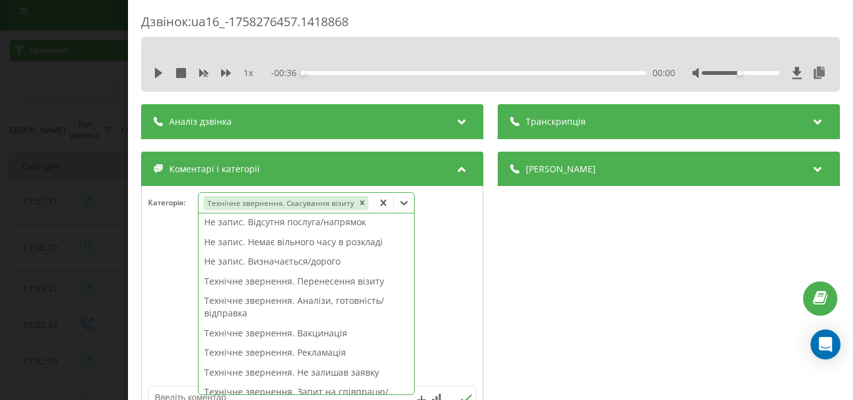
click at [48, 277] on div "Дзвінок : ua16_-1758276457.1418868 1 x - 00:36 00:00 00:00 Транскрипція Для AI-…" at bounding box center [426, 200] width 853 height 400
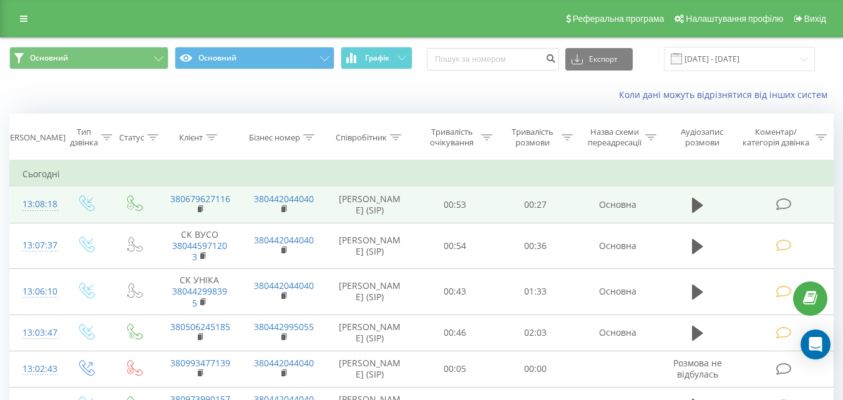
click at [783, 199] on icon at bounding box center [784, 204] width 16 height 13
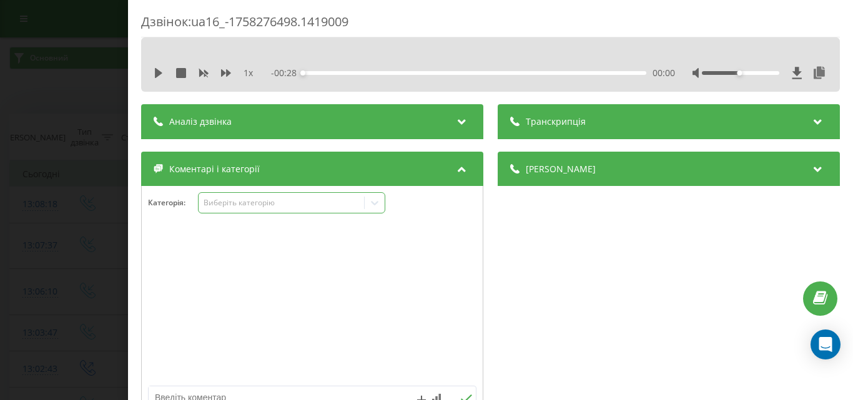
click at [286, 213] on div "Виберіть категорію" at bounding box center [291, 202] width 187 height 21
click at [286, 204] on div "Виберіть категорію" at bounding box center [281, 203] width 156 height 10
click at [281, 203] on div "Виберіть категорію" at bounding box center [281, 203] width 156 height 10
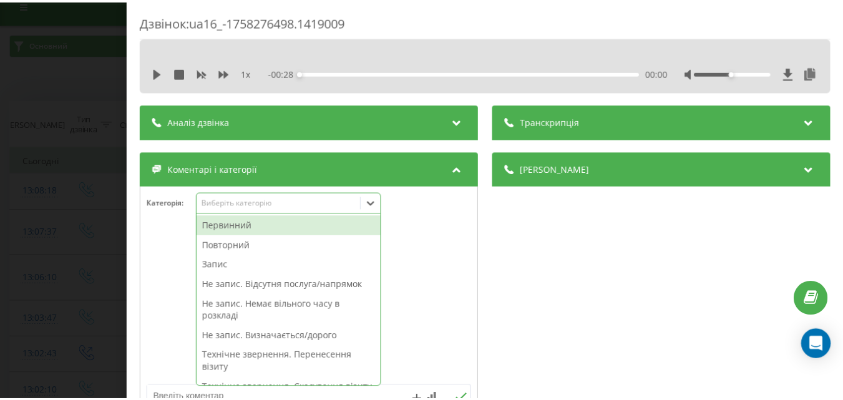
scroll to position [15, 0]
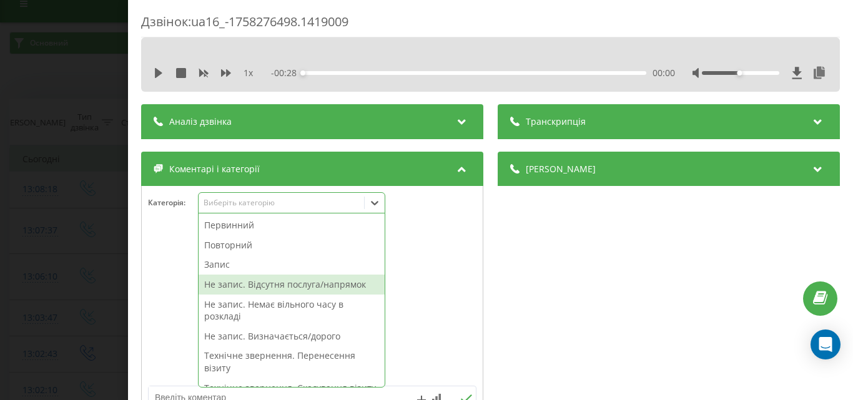
click at [298, 282] on div "Не запис. Відсутня послуга/напрямок" at bounding box center [292, 285] width 186 height 20
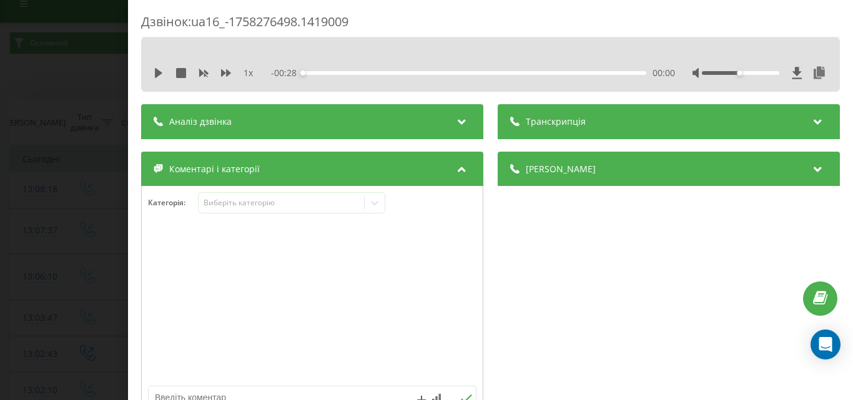
click at [94, 245] on div "Дзвінок : ua16_-1758276498.1419009 1 x - 00:28 00:00 00:00 Транскрипція Для AI-…" at bounding box center [426, 200] width 853 height 400
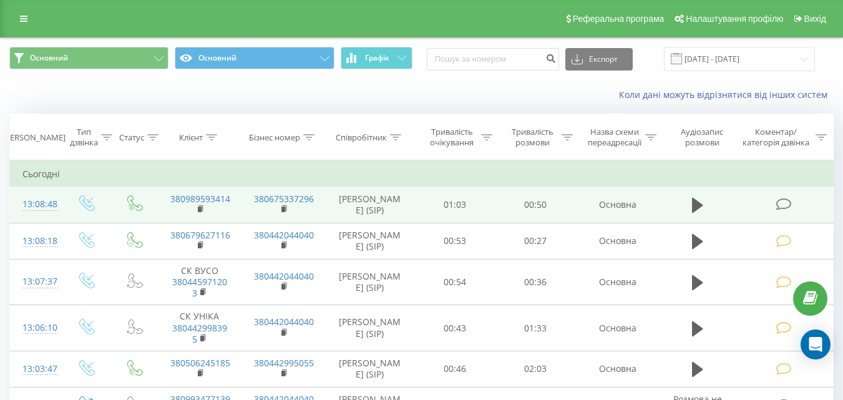
click at [783, 200] on icon at bounding box center [784, 204] width 16 height 13
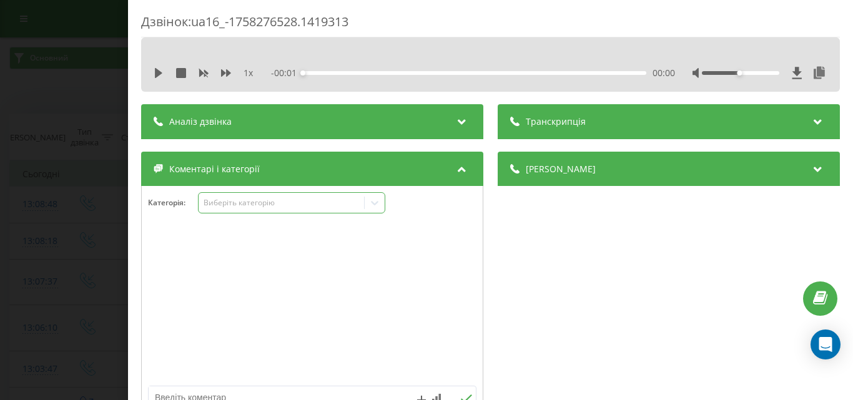
click at [282, 201] on div "Виберіть категорію" at bounding box center [281, 203] width 156 height 10
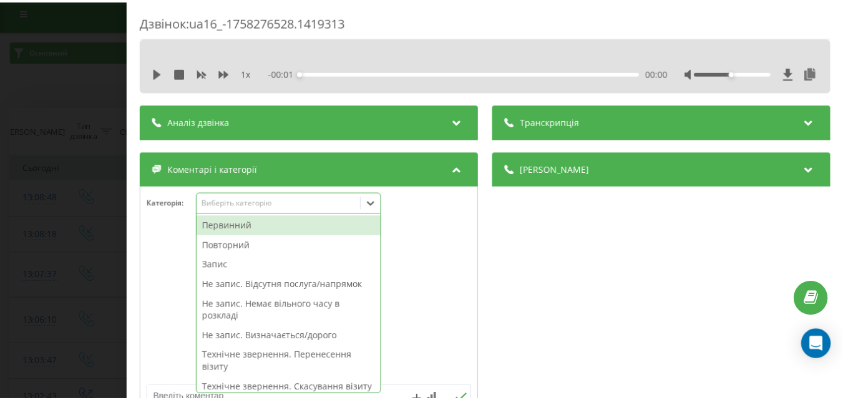
scroll to position [7, 0]
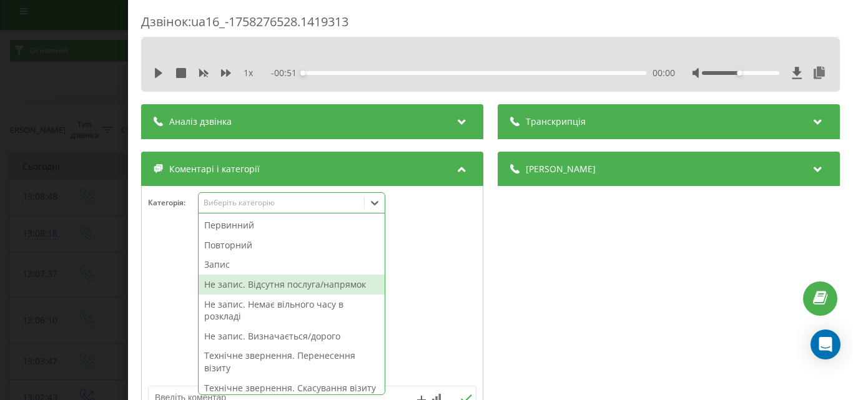
click at [266, 288] on div "Не запис. Відсутня послуга/напрямок" at bounding box center [292, 285] width 186 height 20
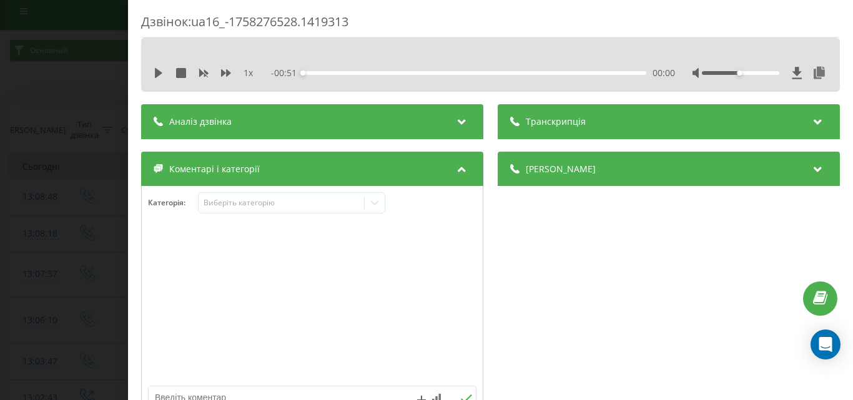
click at [74, 269] on div "Дзвінок : ua16_-1758276528.1419313 1 x - 00:51 00:00 00:00 Транскрипція Для AI-…" at bounding box center [426, 200] width 853 height 400
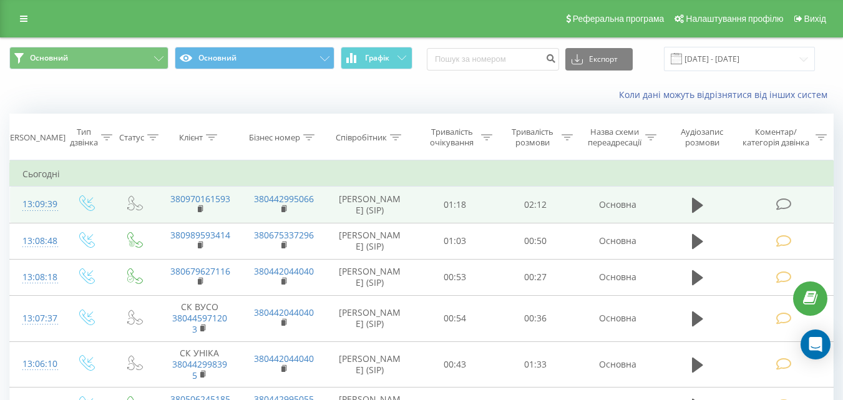
click at [788, 208] on icon at bounding box center [784, 204] width 16 height 13
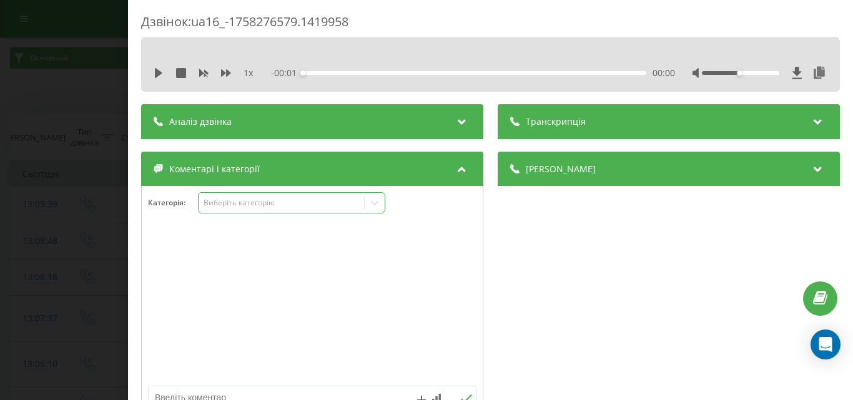
click at [333, 206] on div "Виберіть категорію" at bounding box center [281, 203] width 156 height 10
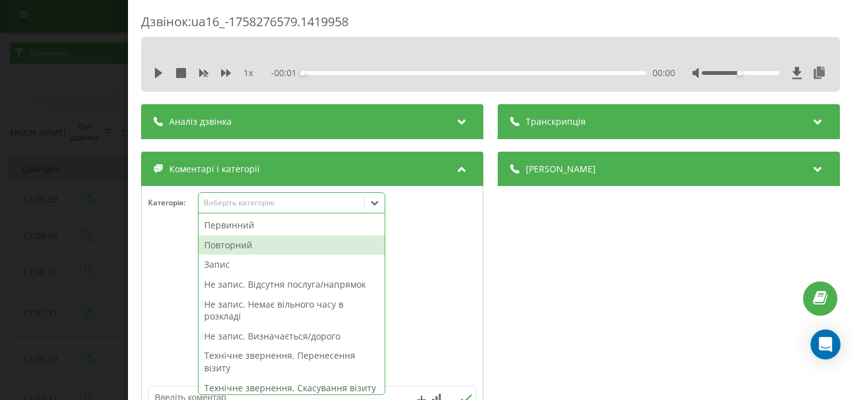
scroll to position [7, 0]
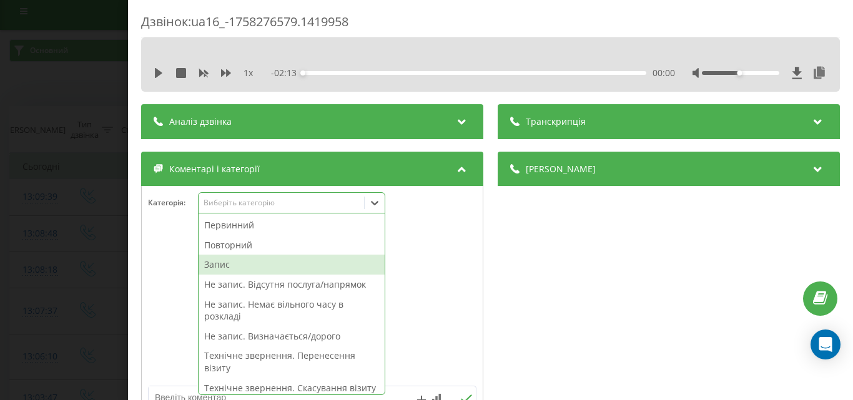
click at [237, 263] on div "Запис" at bounding box center [292, 265] width 186 height 20
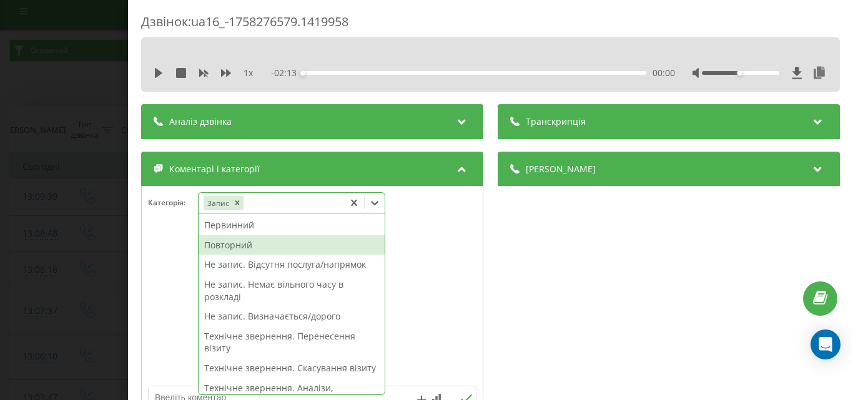
click at [240, 247] on div "Повторний" at bounding box center [292, 245] width 186 height 20
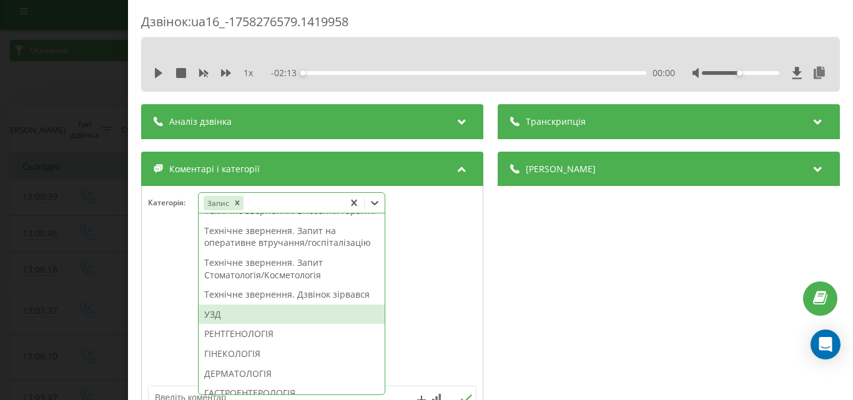
scroll to position [437, 0]
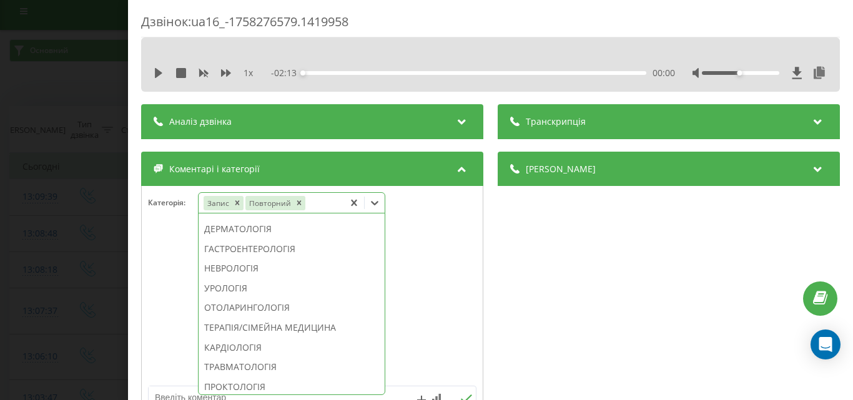
drag, startPoint x: 243, startPoint y: 344, endPoint x: 44, endPoint y: 265, distance: 214.9
click at [235, 298] on div "УРОЛОГІЯ" at bounding box center [292, 288] width 186 height 20
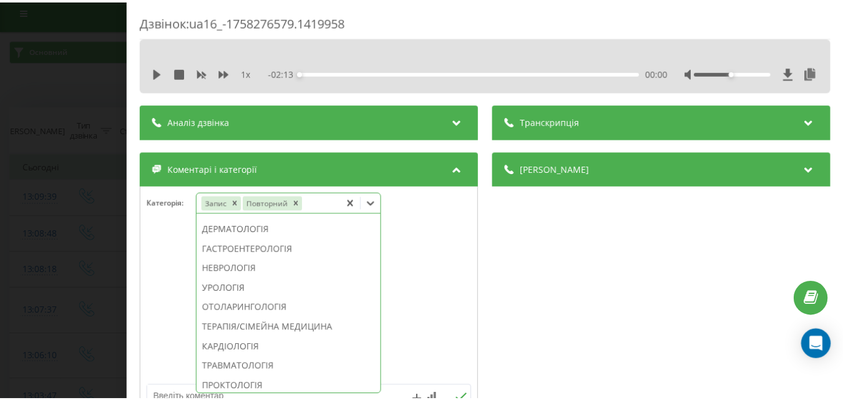
scroll to position [417, 0]
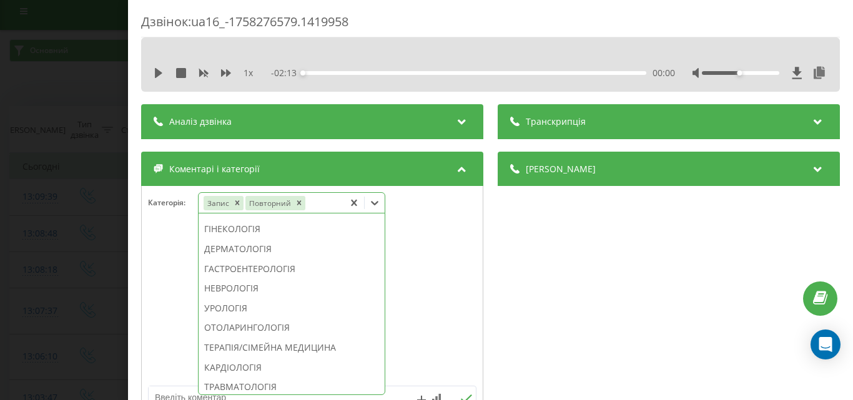
click at [44, 264] on div "Дзвінок : ua16_-1758276579.1419958 1 x - 02:13 00:00 00:00 Транскрипція Для AI-…" at bounding box center [426, 200] width 853 height 400
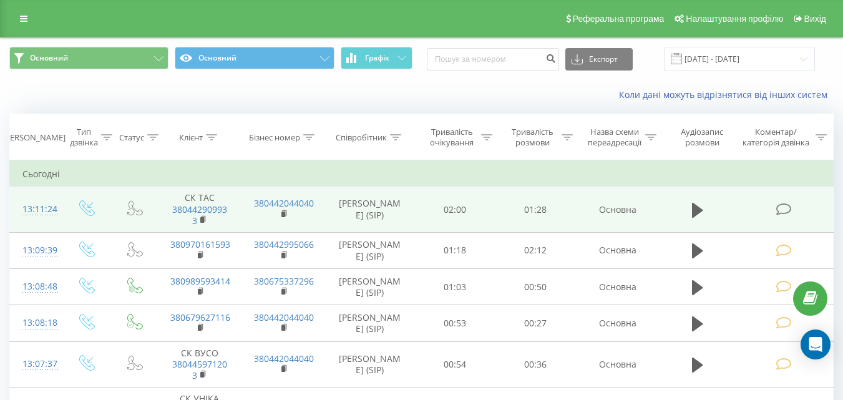
click at [786, 210] on icon at bounding box center [784, 209] width 16 height 13
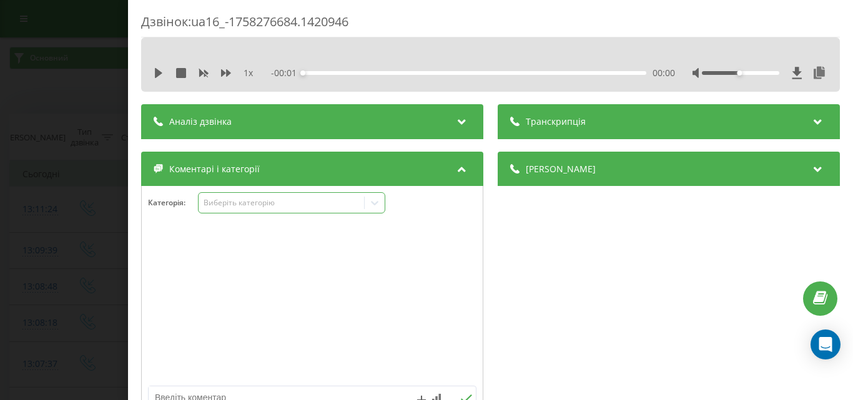
click at [265, 198] on div "Виберіть категорію" at bounding box center [281, 203] width 156 height 10
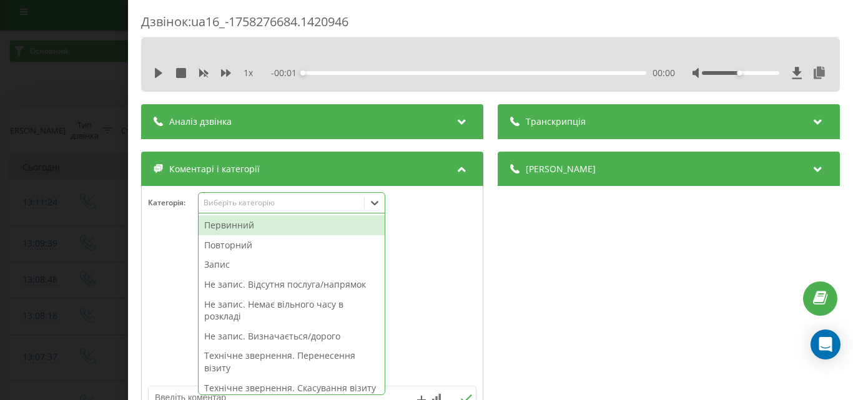
scroll to position [7, 0]
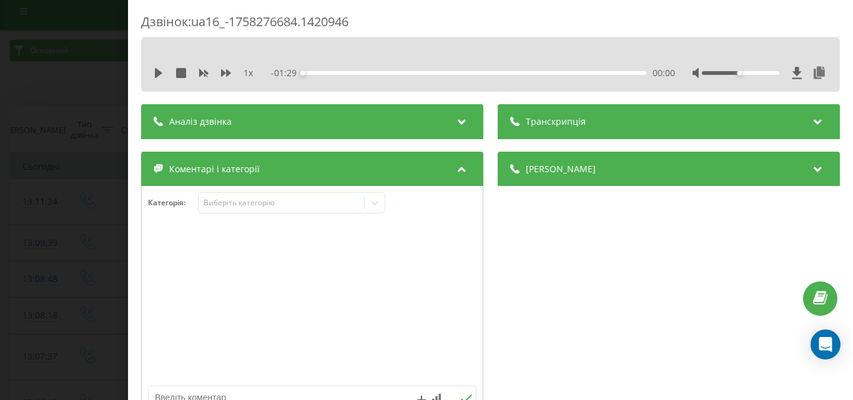
click at [461, 275] on div at bounding box center [312, 305] width 341 height 150
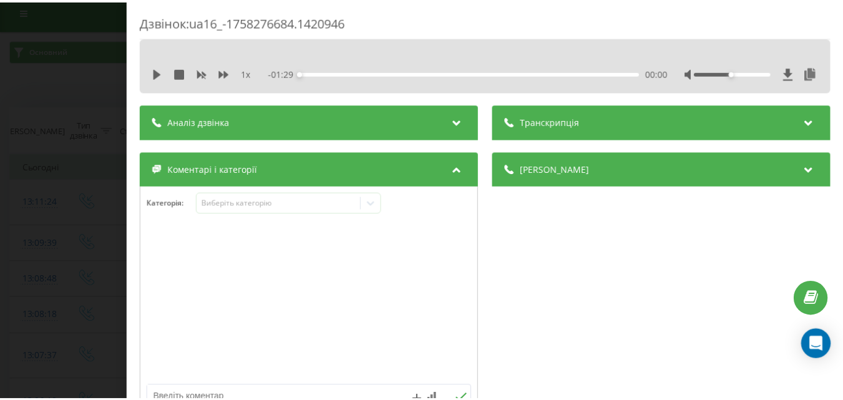
scroll to position [125, 0]
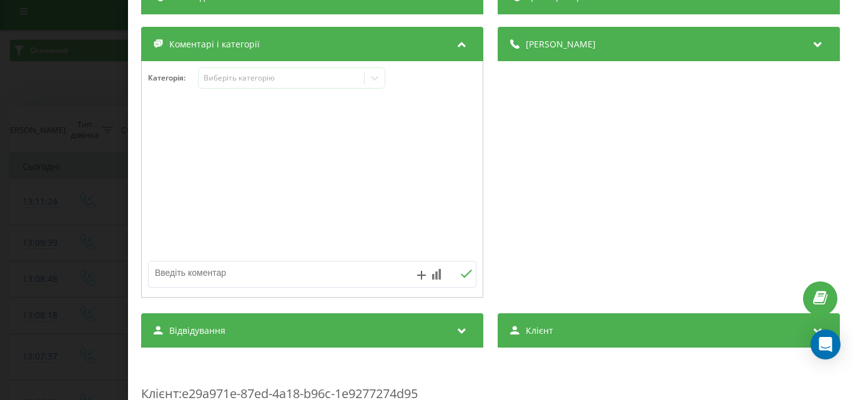
click at [216, 280] on textarea at bounding box center [280, 273] width 262 height 22
type textarea "уточ по ціні"
click at [466, 270] on icon at bounding box center [466, 274] width 12 height 9
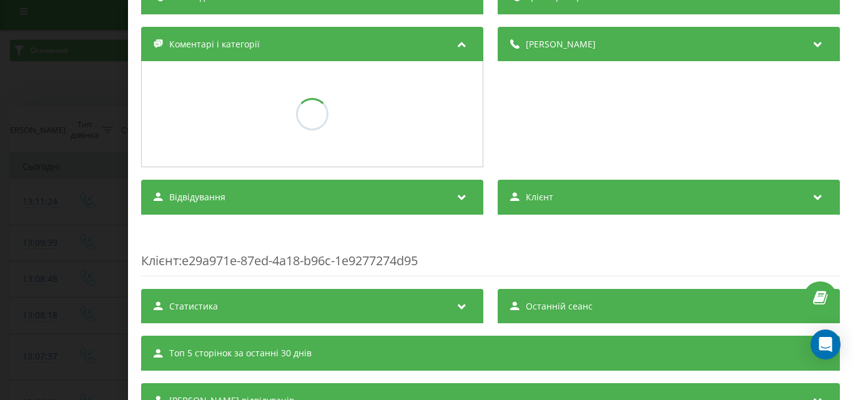
click at [47, 175] on div "Дзвінок : ua16_-1758276684.1420946 1 x - 01:29 00:00 00:00 Транскрипція Для AI-…" at bounding box center [426, 200] width 853 height 400
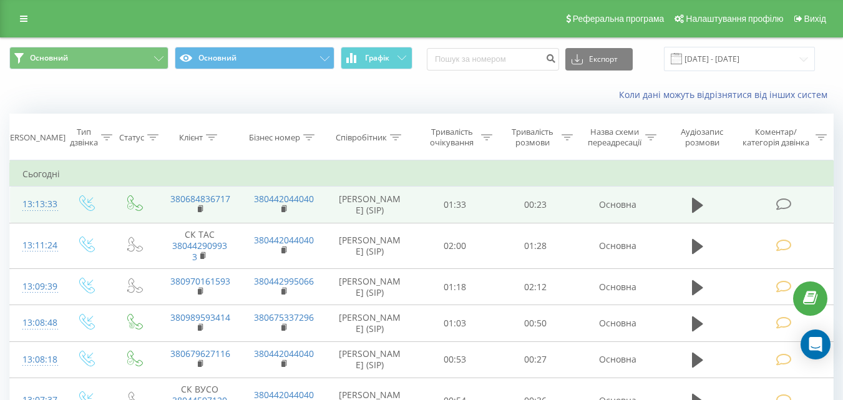
click at [783, 205] on icon at bounding box center [784, 204] width 16 height 13
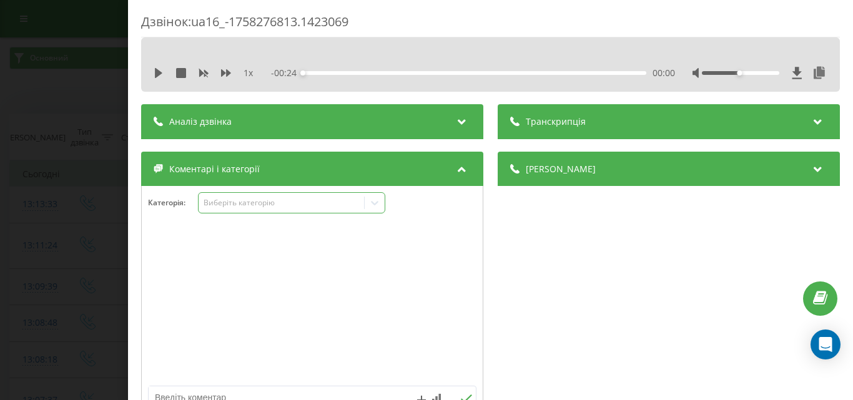
click at [252, 216] on div "Категорія : Виберіть категорію" at bounding box center [312, 210] width 341 height 37
click at [260, 202] on div "Виберіть категорію" at bounding box center [281, 203] width 156 height 10
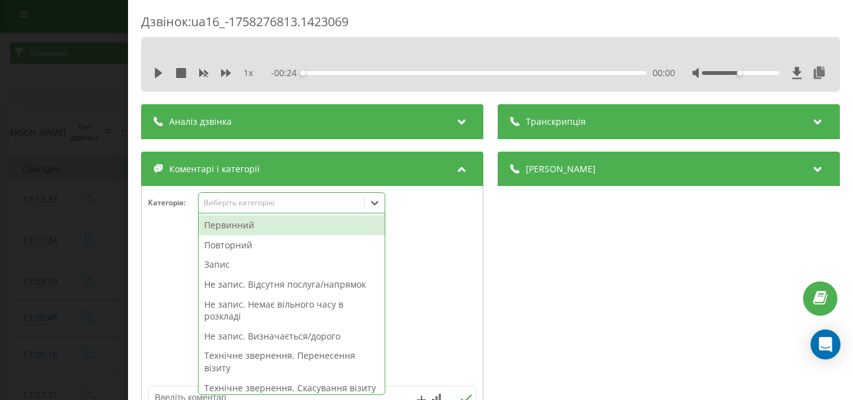
scroll to position [7, 0]
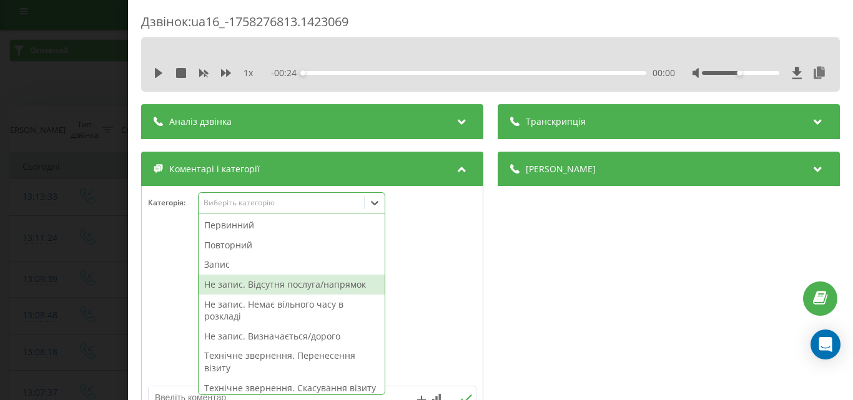
click at [261, 283] on div "Не запис. Відсутня послуга/напрямок" at bounding box center [292, 285] width 186 height 20
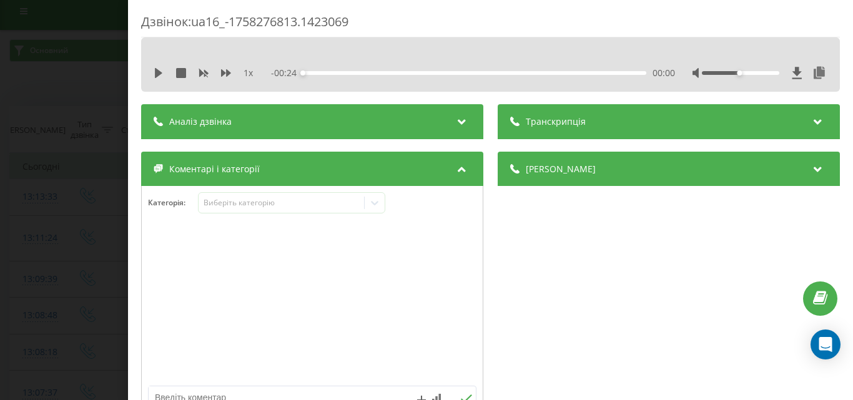
click at [96, 202] on div "Дзвінок : ua16_-1758276813.1423069 1 x - 00:24 00:00 00:00 Транскрипція Для AI-…" at bounding box center [426, 200] width 853 height 400
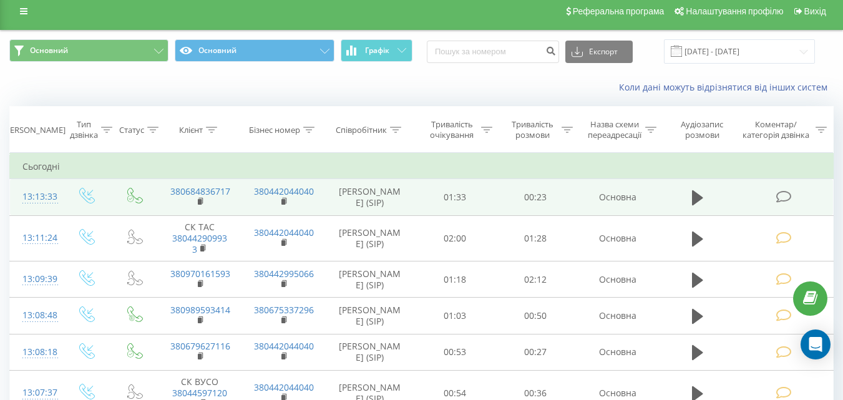
click at [790, 197] on icon at bounding box center [784, 196] width 16 height 13
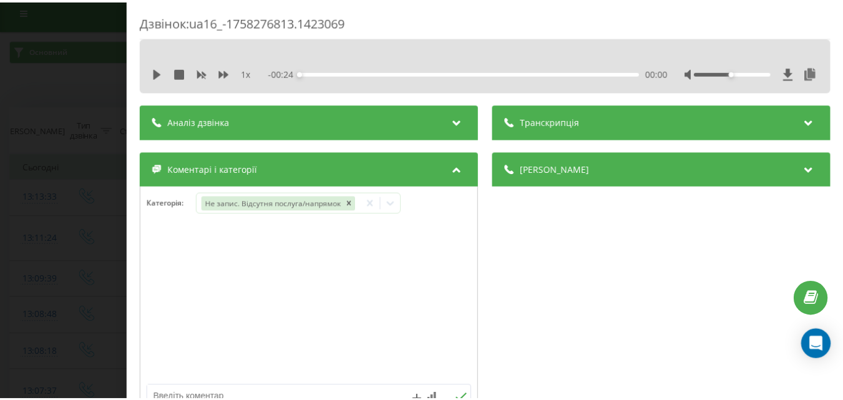
scroll to position [125, 0]
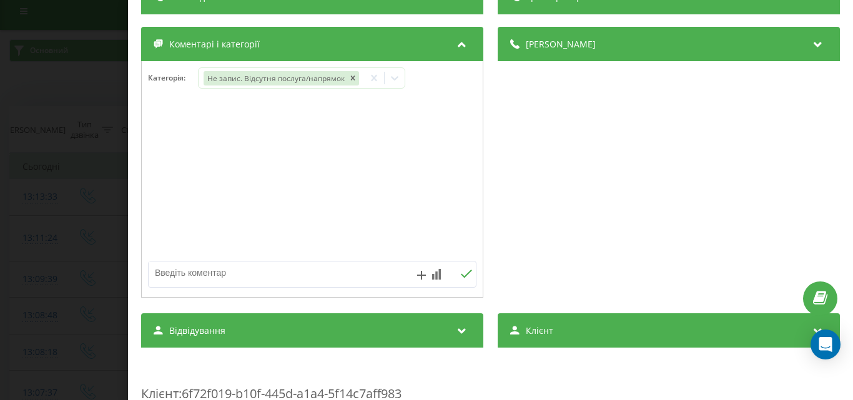
click at [232, 275] on textarea at bounding box center [280, 273] width 262 height 22
type textarea "спірографія"
click at [466, 275] on icon at bounding box center [466, 274] width 12 height 9
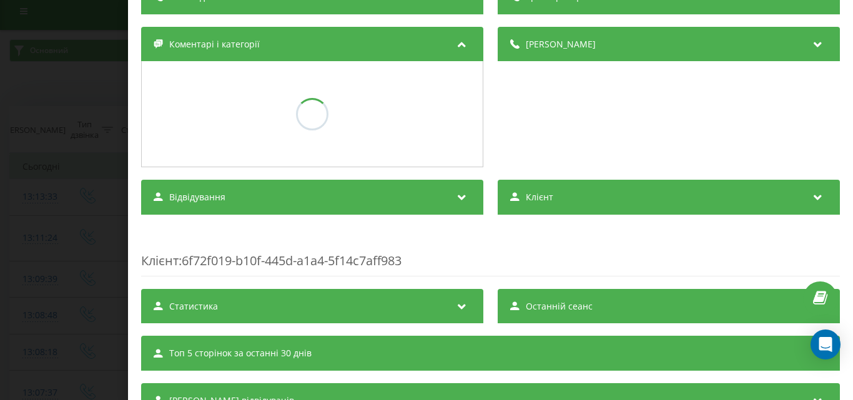
drag, startPoint x: 17, startPoint y: 208, endPoint x: 163, endPoint y: 336, distance: 194.1
click at [18, 208] on div "Дзвінок : ua16_-1758276813.1423069 1 x - 00:24 00:00 00:00 Транскрипція Для AI-…" at bounding box center [426, 200] width 853 height 400
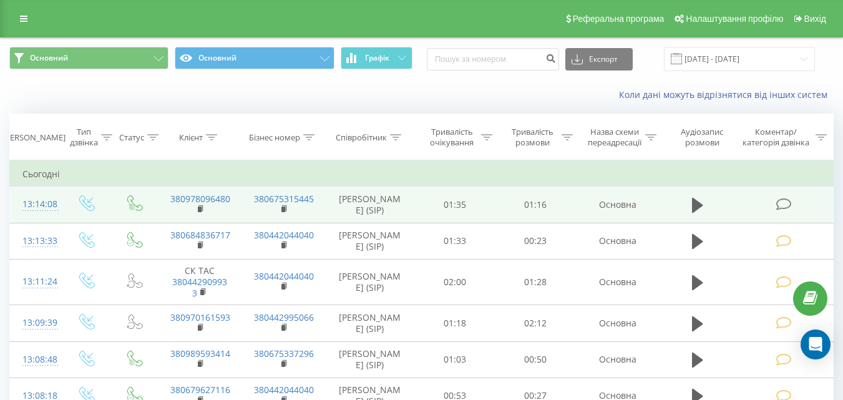
click at [784, 206] on icon at bounding box center [784, 204] width 16 height 13
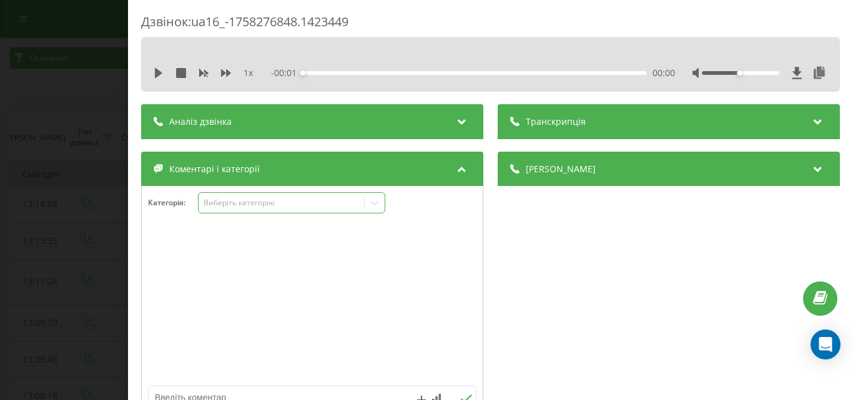
click at [248, 210] on div "Виберіть категорію" at bounding box center [291, 202] width 187 height 21
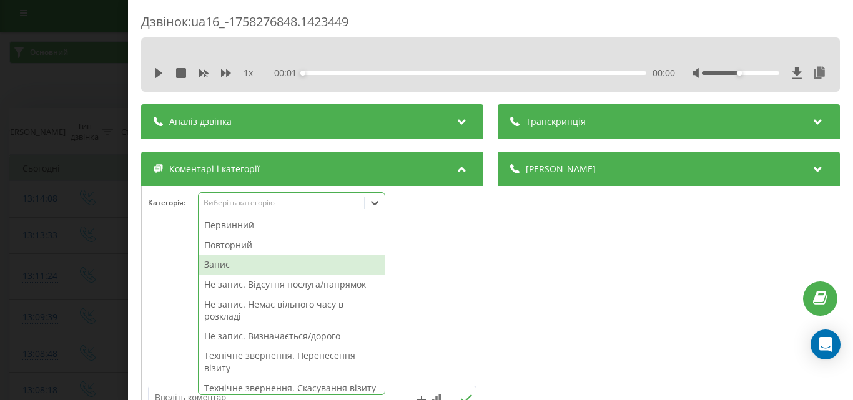
scroll to position [7, 0]
click at [219, 268] on div "Запис" at bounding box center [292, 265] width 186 height 20
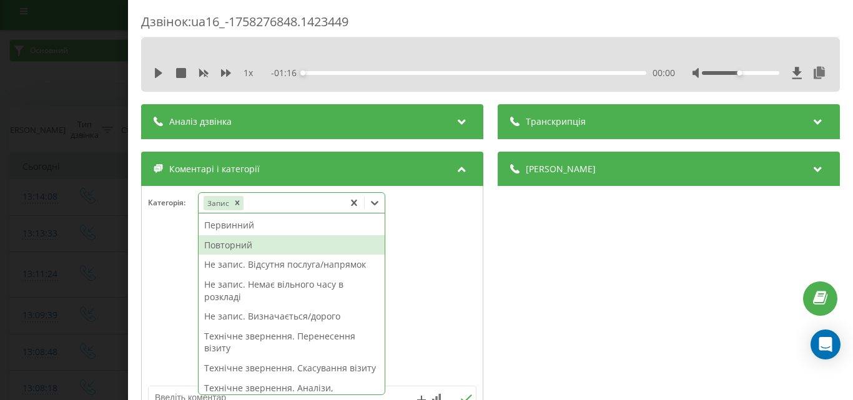
click at [237, 247] on div "Повторний" at bounding box center [292, 245] width 186 height 20
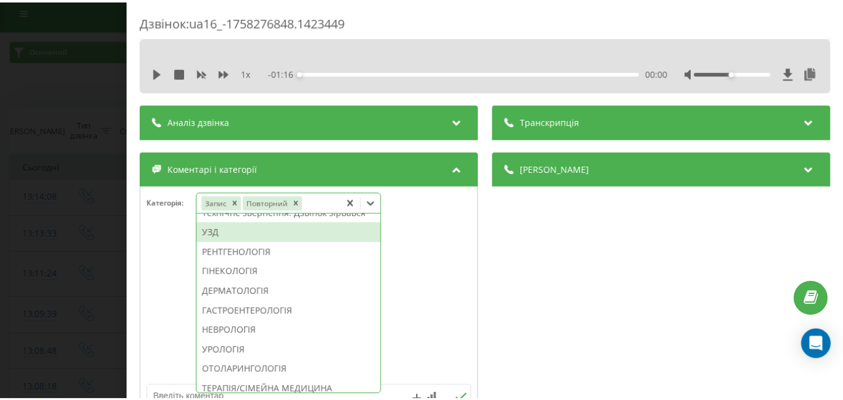
scroll to position [437, 0]
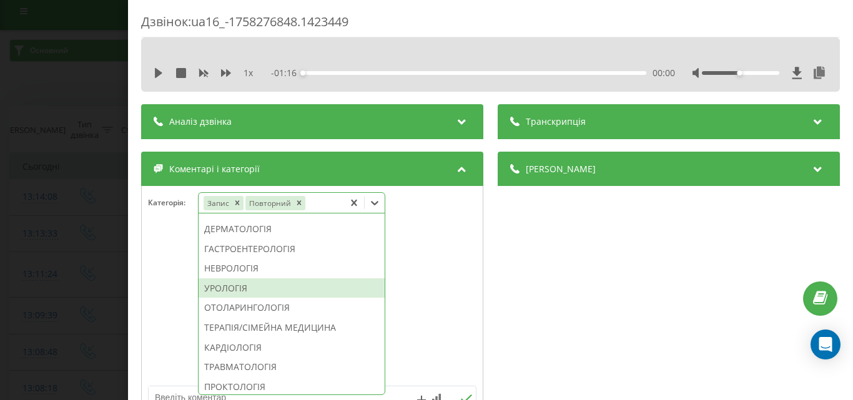
click at [253, 298] on div "УРОЛОГІЯ" at bounding box center [292, 288] width 186 height 20
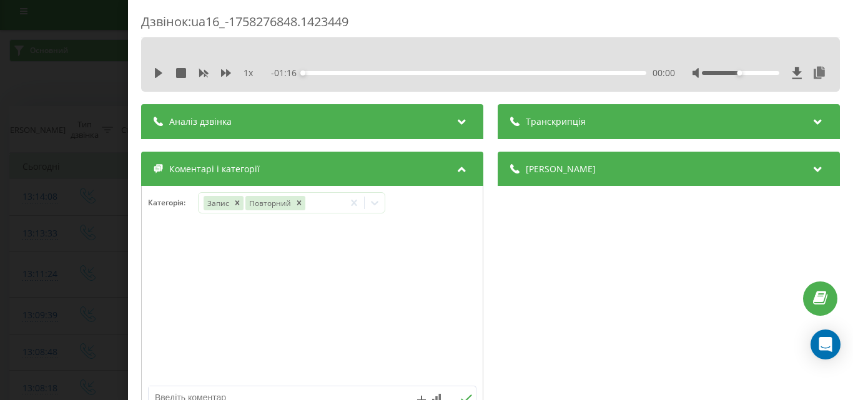
click at [104, 265] on div "Дзвінок : ua16_-1758276848.1423449 1 x - 01:16 00:00 00:00 Транскрипція Для AI-…" at bounding box center [426, 200] width 853 height 400
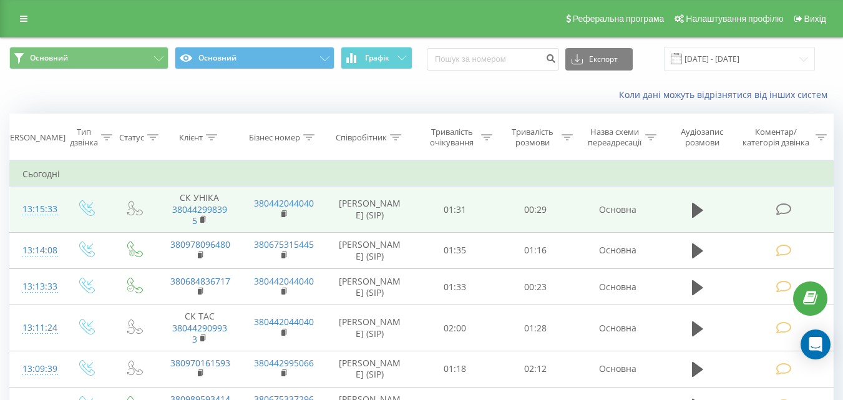
click at [781, 211] on icon at bounding box center [784, 209] width 16 height 13
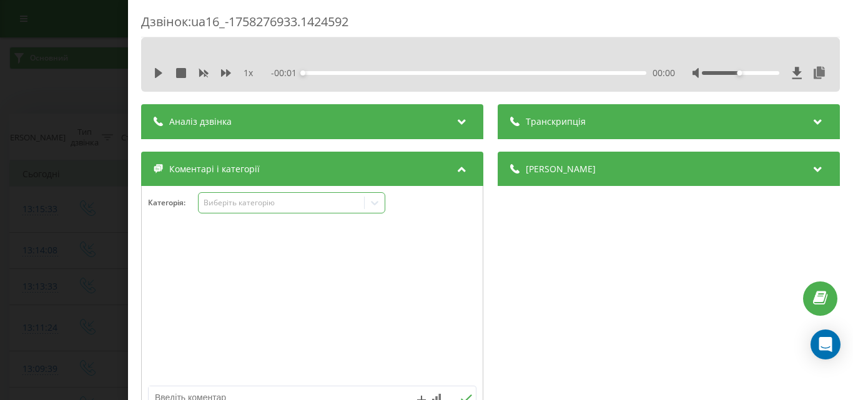
click at [277, 202] on div "Виберіть категорію" at bounding box center [281, 203] width 156 height 10
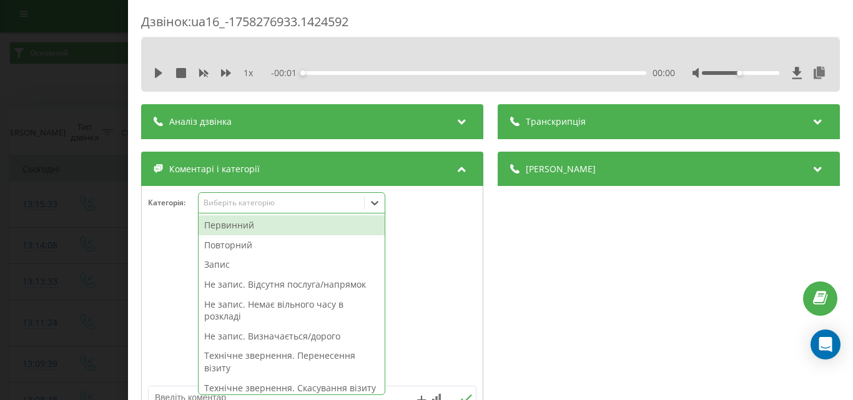
scroll to position [7, 0]
click at [261, 286] on div "Не запис. Відсутня послуга/напрямок" at bounding box center [292, 285] width 186 height 20
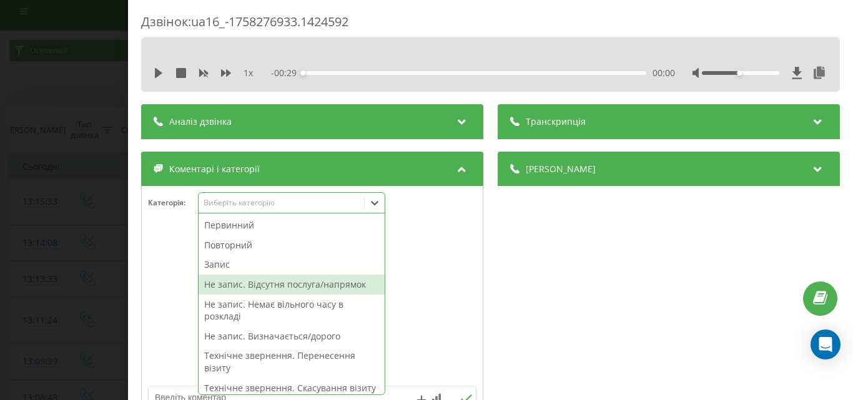
click at [419, 284] on div at bounding box center [312, 305] width 341 height 150
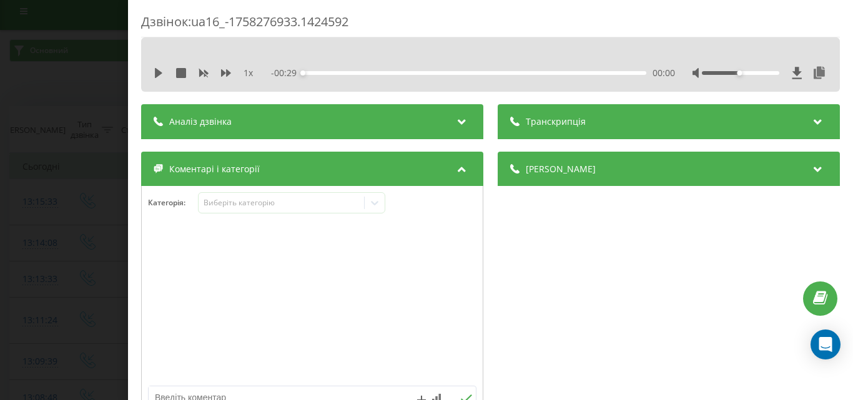
scroll to position [187, 0]
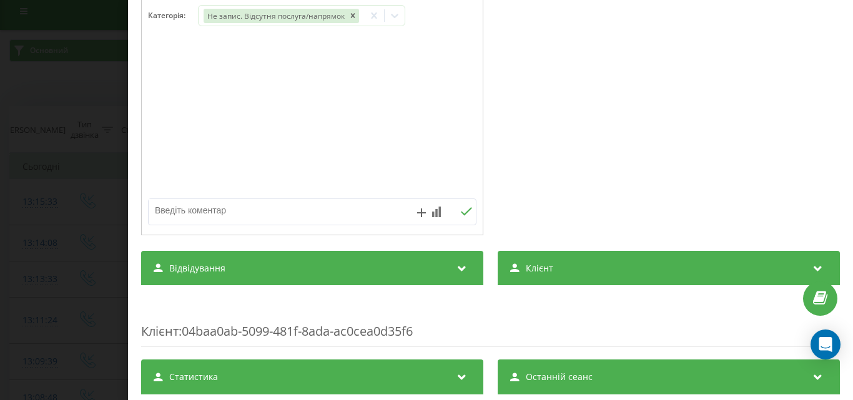
click at [258, 215] on textarea at bounding box center [280, 210] width 262 height 22
type textarea "мрт"
click at [466, 213] on icon at bounding box center [466, 211] width 12 height 9
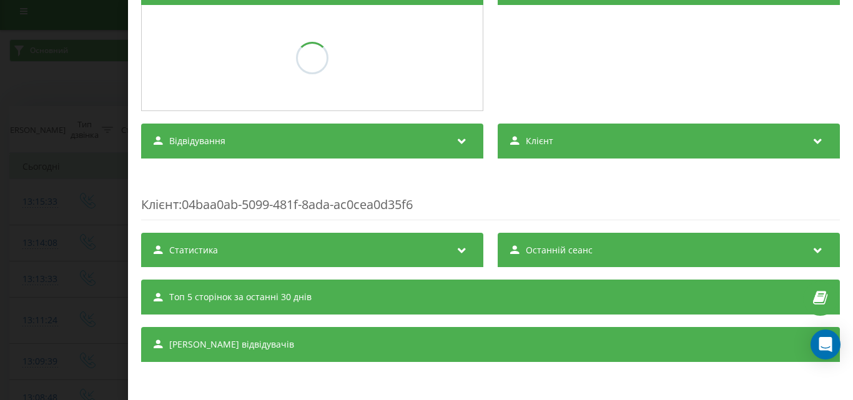
scroll to position [181, 0]
click at [54, 212] on div "Дзвінок : ua16_-1758276933.1424592 1 x - 00:29 00:00 00:00 Транскрипція Для AI-…" at bounding box center [426, 200] width 853 height 400
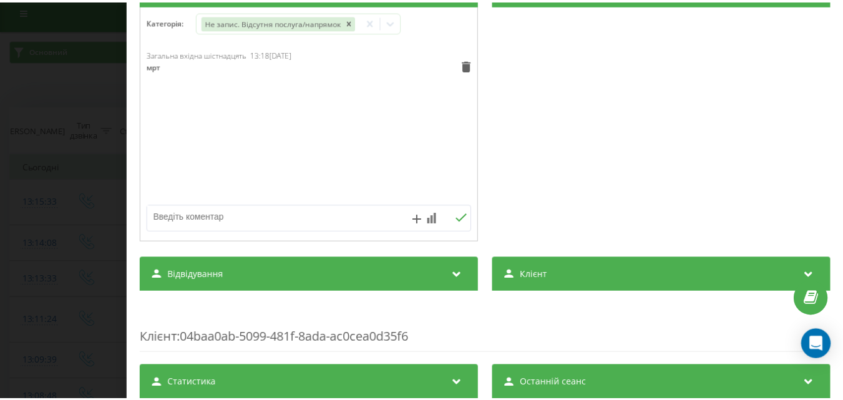
scroll to position [187, 0]
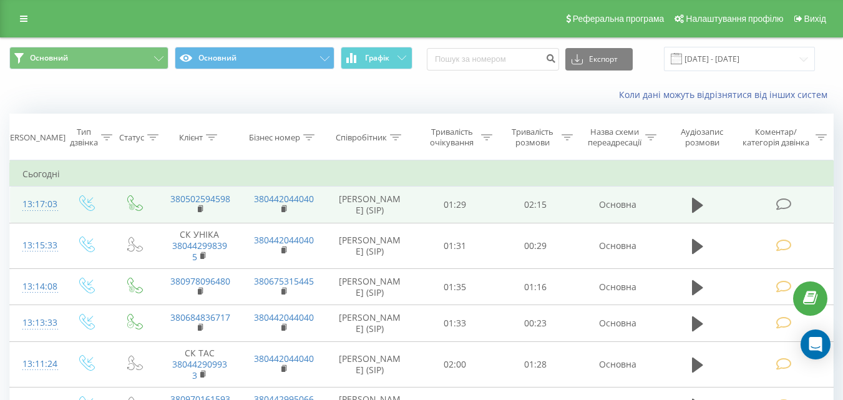
click at [783, 203] on icon at bounding box center [784, 204] width 16 height 13
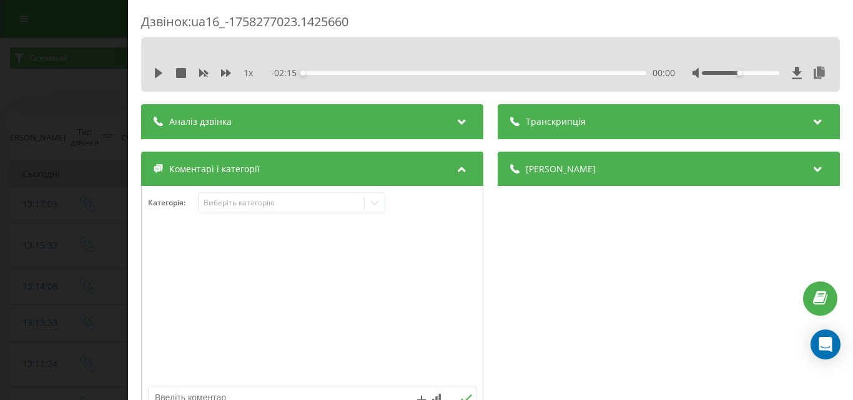
click at [287, 249] on div at bounding box center [312, 305] width 341 height 150
click at [275, 208] on div "Виберіть категорію" at bounding box center [281, 203] width 156 height 10
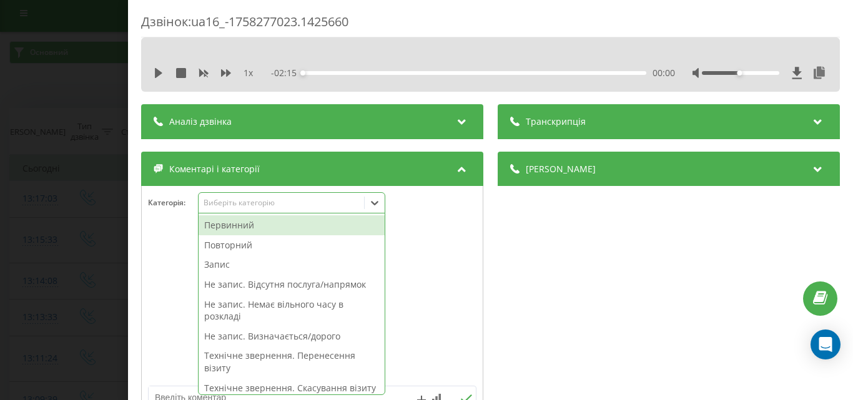
scroll to position [7, 0]
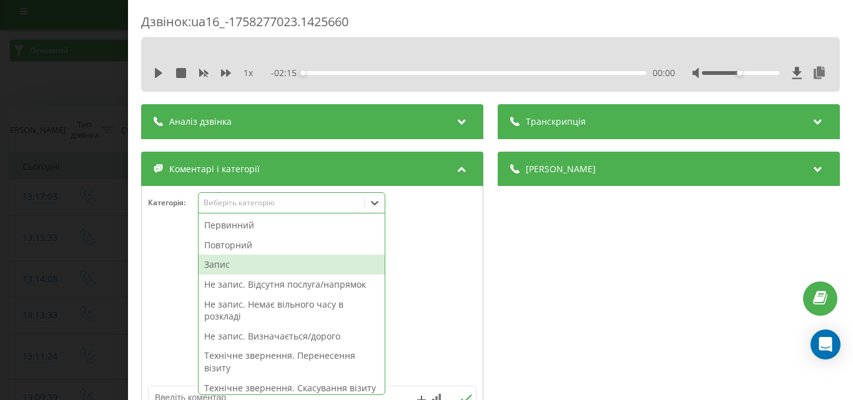
click at [230, 267] on div "Запис" at bounding box center [292, 265] width 186 height 20
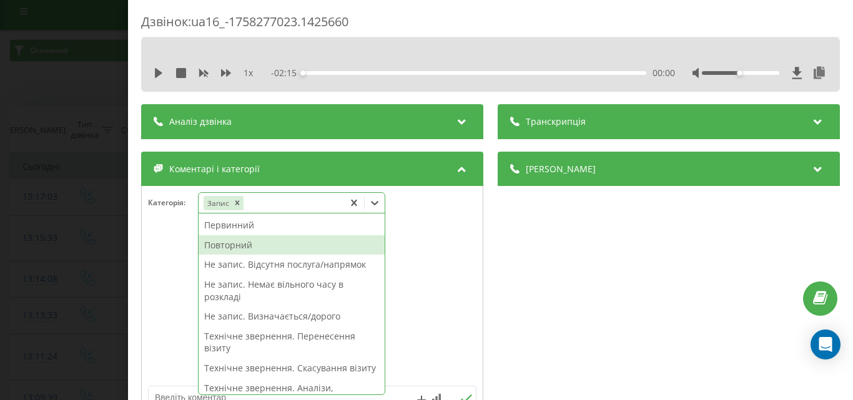
click at [235, 245] on div "Повторний" at bounding box center [292, 245] width 186 height 20
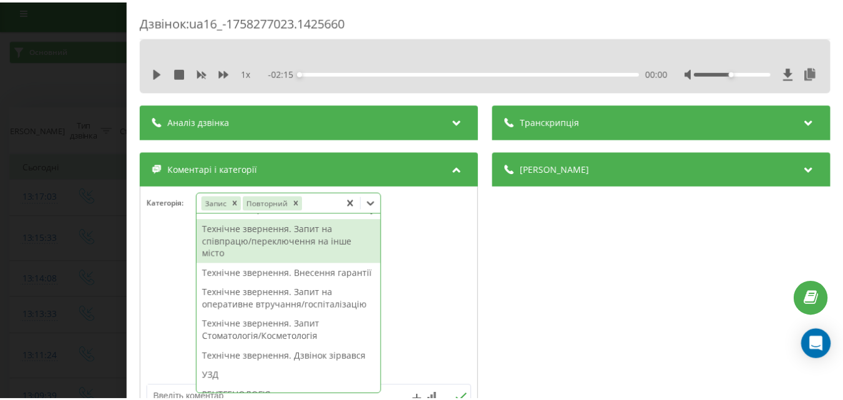
scroll to position [355, 0]
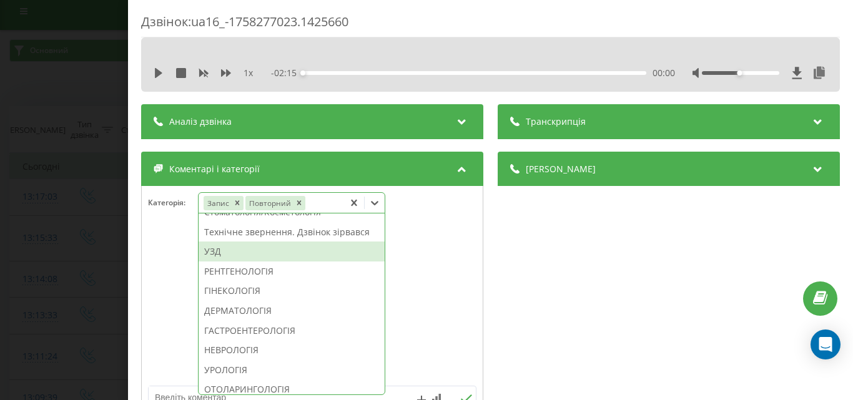
click at [230, 262] on div "УЗД" at bounding box center [292, 252] width 186 height 20
click at [88, 258] on div "Дзвінок : ua16_-1758277023.1425660 1 x - 02:15 00:00 00:00 Транскрипція Для AI-…" at bounding box center [426, 200] width 853 height 400
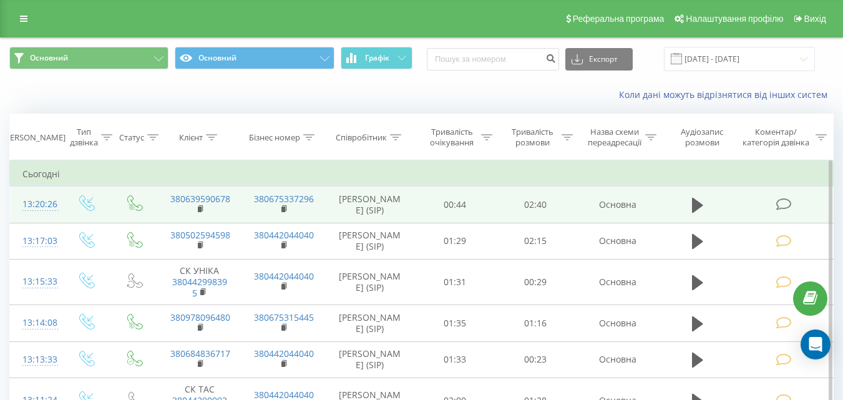
click at [787, 202] on icon at bounding box center [784, 204] width 16 height 13
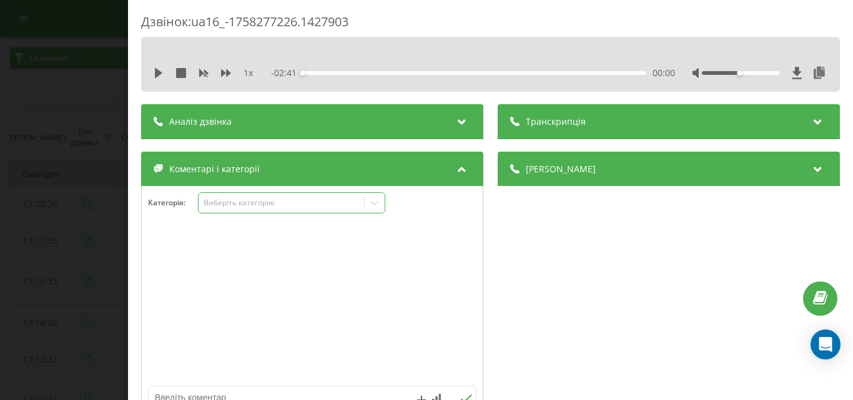
click at [287, 203] on div "Виберіть категорію" at bounding box center [281, 203] width 156 height 10
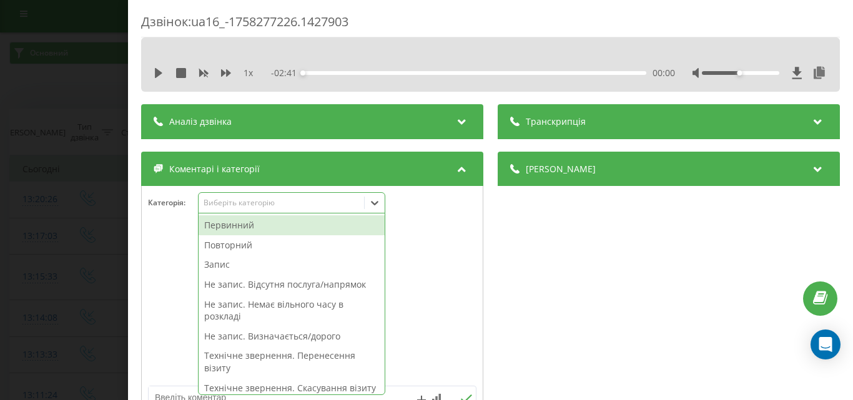
scroll to position [7, 0]
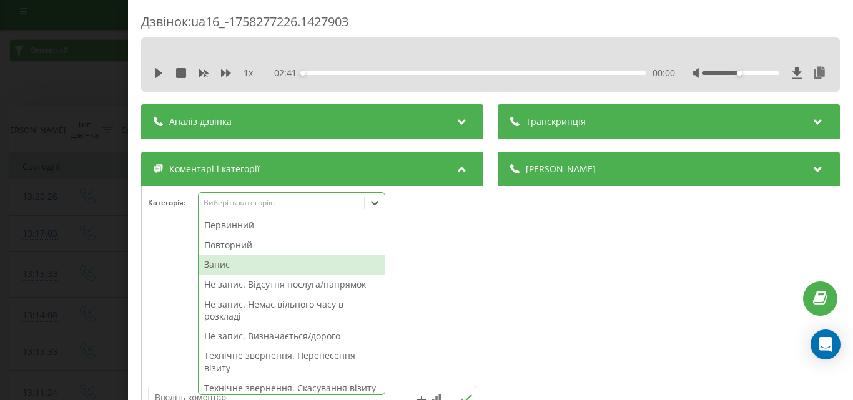
click at [225, 262] on div "Запис" at bounding box center [292, 265] width 186 height 20
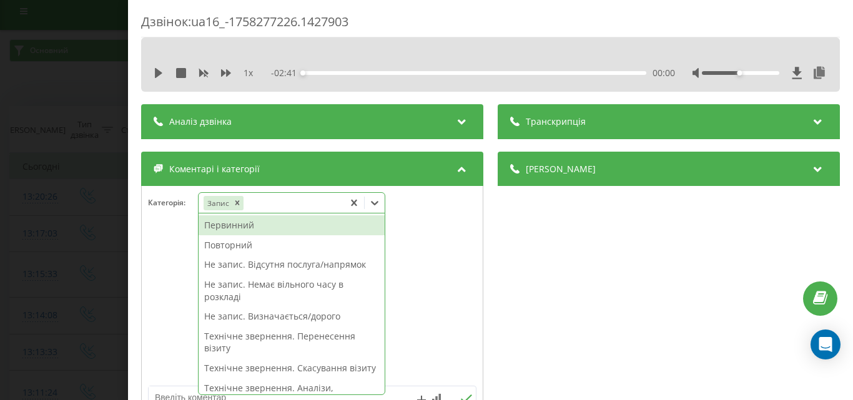
click at [245, 222] on div "Первинний" at bounding box center [292, 225] width 186 height 20
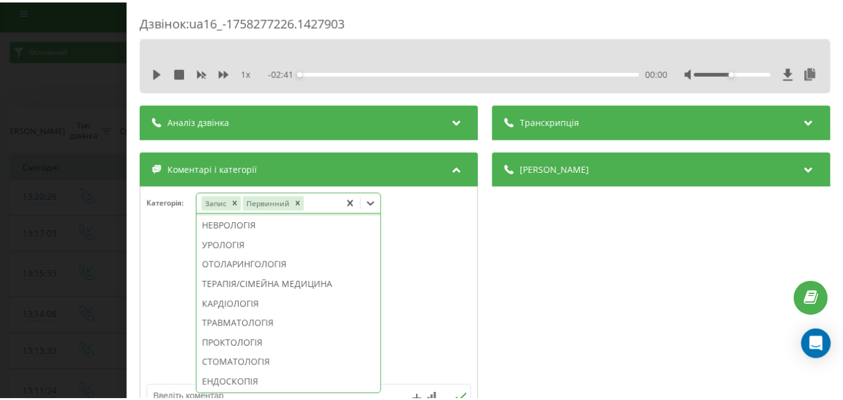
scroll to position [542, 0]
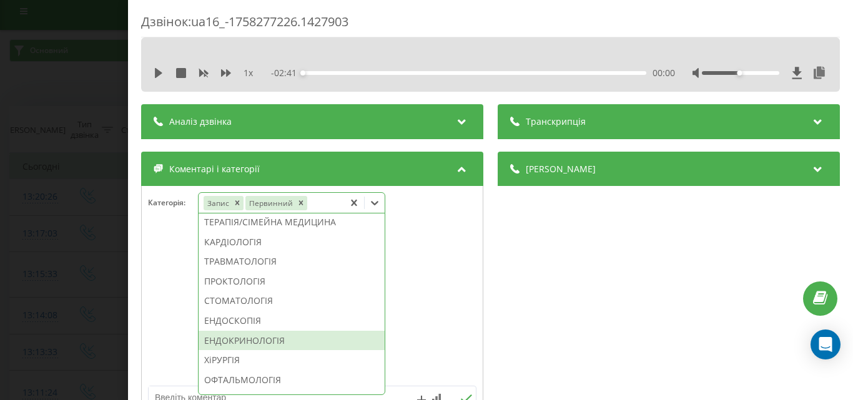
click at [246, 351] on div "ЕНДОКРИНОЛОГІЯ" at bounding box center [292, 341] width 186 height 20
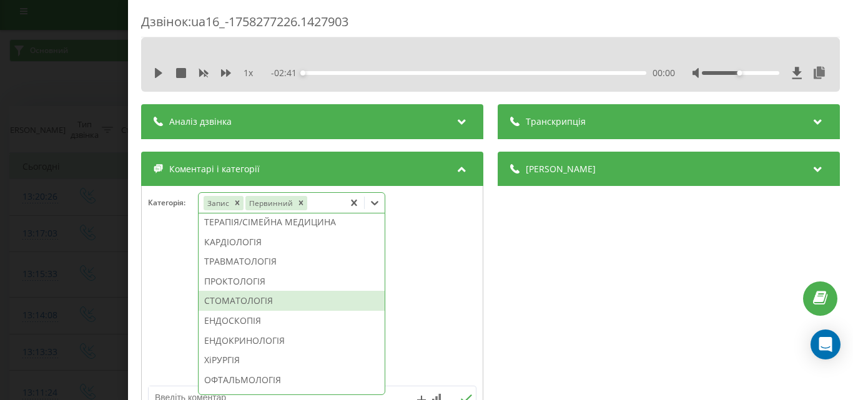
click at [61, 235] on div "Дзвінок : ua16_-1758277226.1427903 1 x - 02:41 00:00 00:00 Транскрипція Для AI-…" at bounding box center [426, 200] width 853 height 400
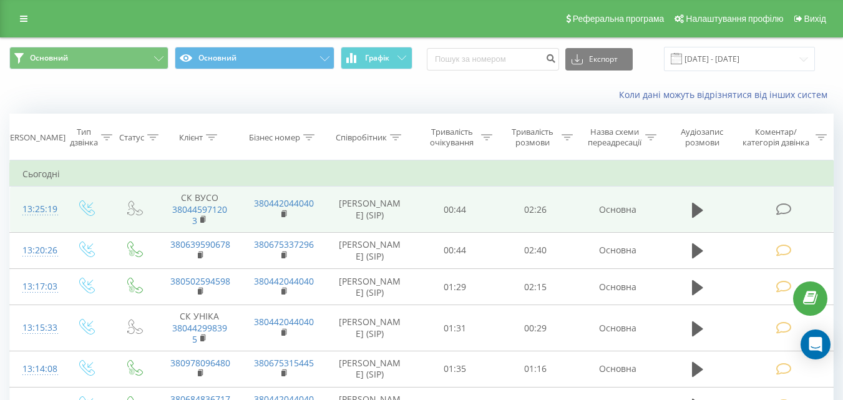
click at [787, 218] on td at bounding box center [785, 210] width 97 height 46
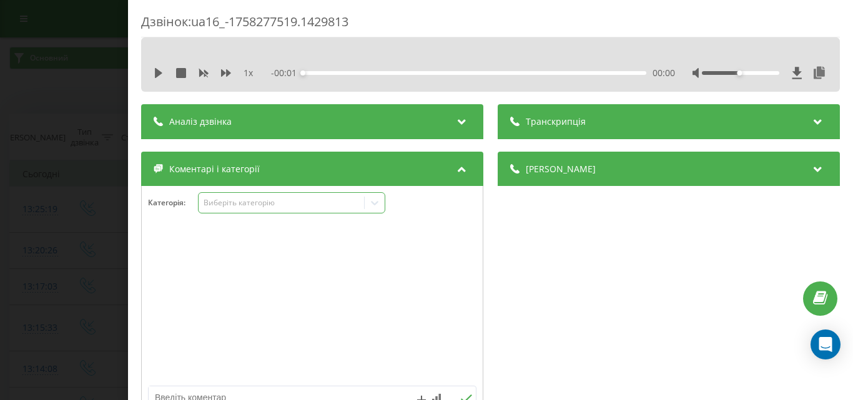
click at [253, 201] on div "Виберіть категорію" at bounding box center [281, 203] width 156 height 10
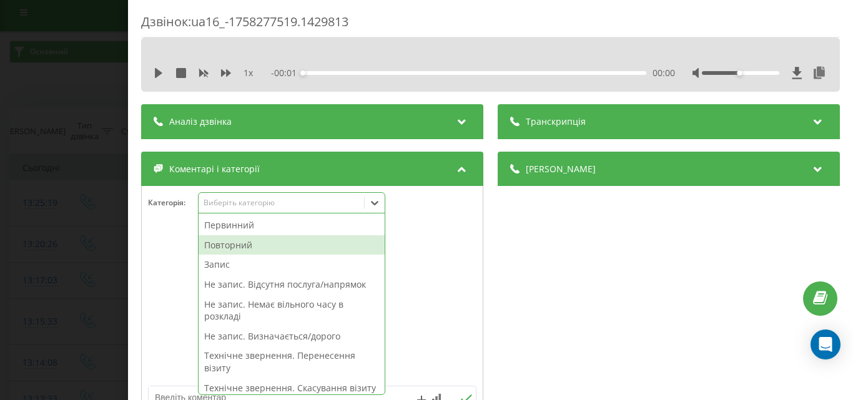
scroll to position [7, 0]
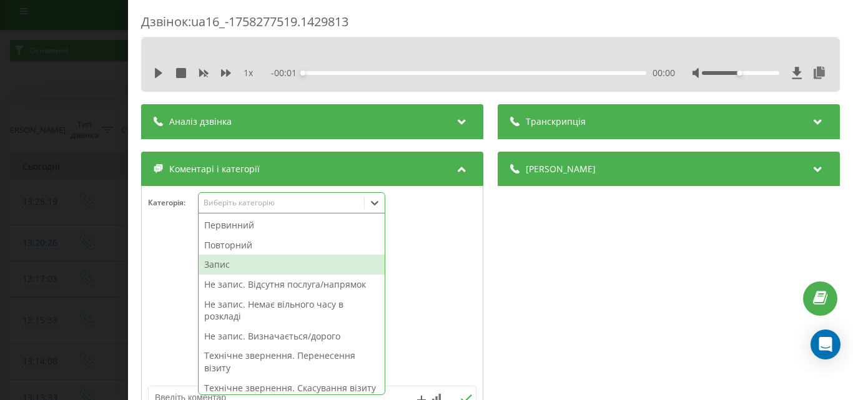
click at [220, 267] on div "Запис" at bounding box center [292, 265] width 186 height 20
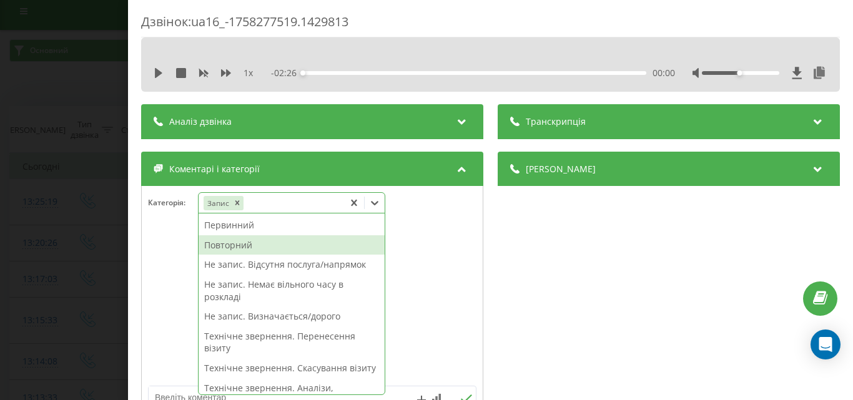
drag, startPoint x: 242, startPoint y: 243, endPoint x: 294, endPoint y: 276, distance: 61.7
click at [242, 243] on div "Повторний" at bounding box center [292, 245] width 186 height 20
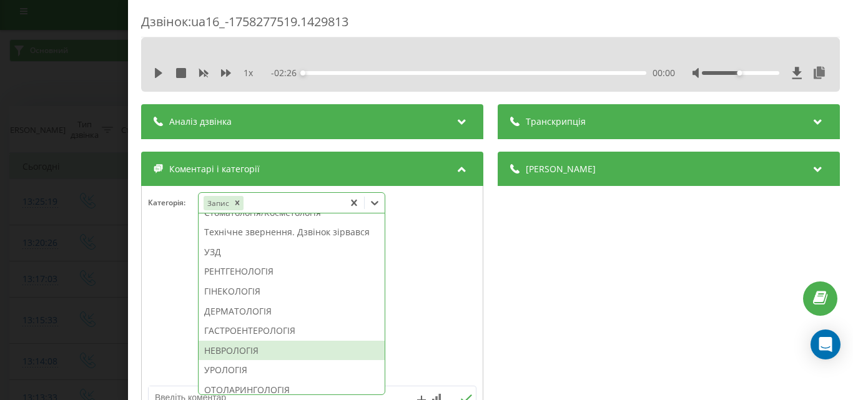
scroll to position [437, 0]
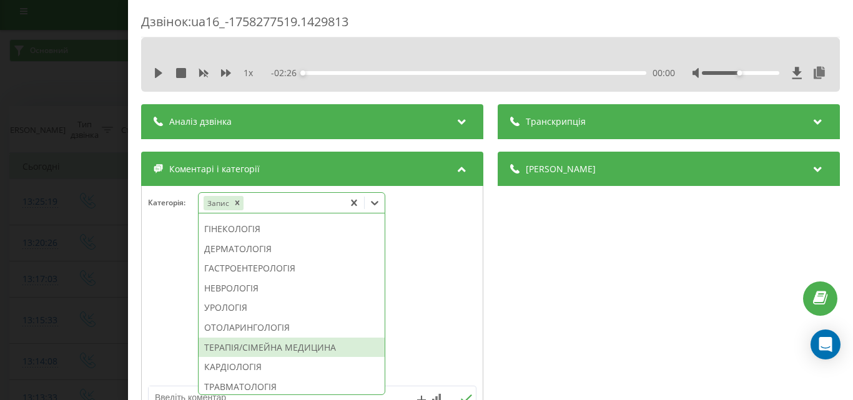
click at [291, 358] on div "ТЕРАПІЯ/СІМЕЙНА МЕДИЦИНА" at bounding box center [292, 348] width 186 height 20
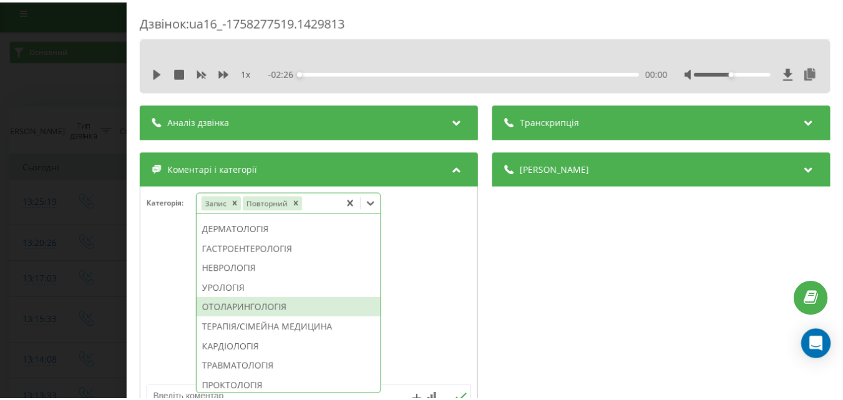
scroll to position [417, 0]
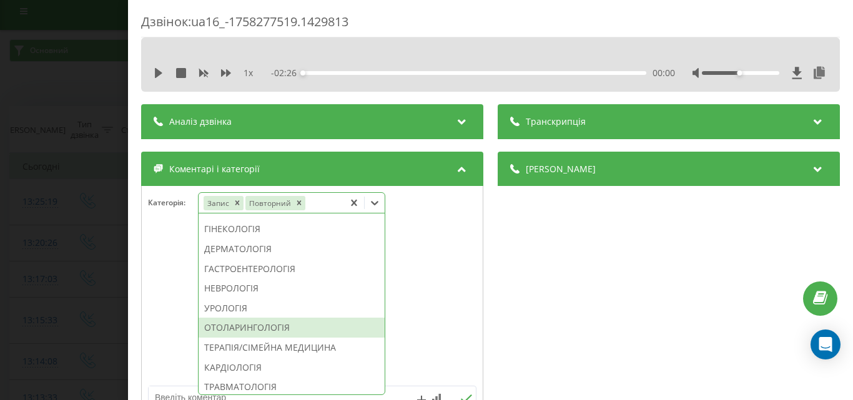
click at [48, 215] on div "Дзвінок : ua16_-1758277519.1429813 1 x - 02:26 00:00 00:00 Транскрипція Для AI-…" at bounding box center [426, 200] width 853 height 400
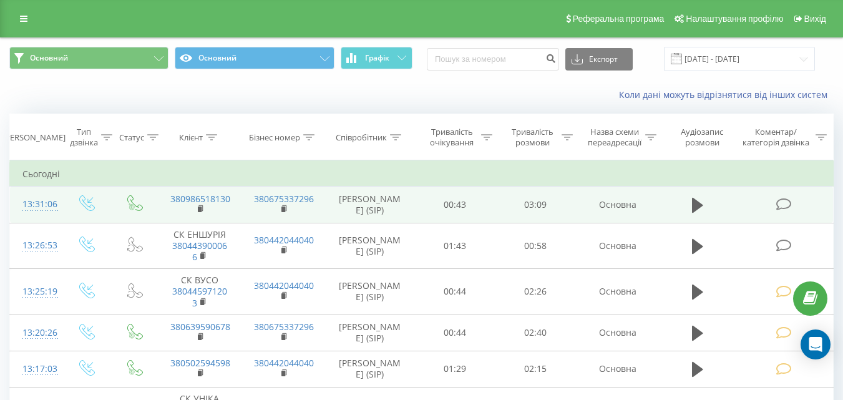
click at [780, 204] on icon at bounding box center [784, 204] width 16 height 13
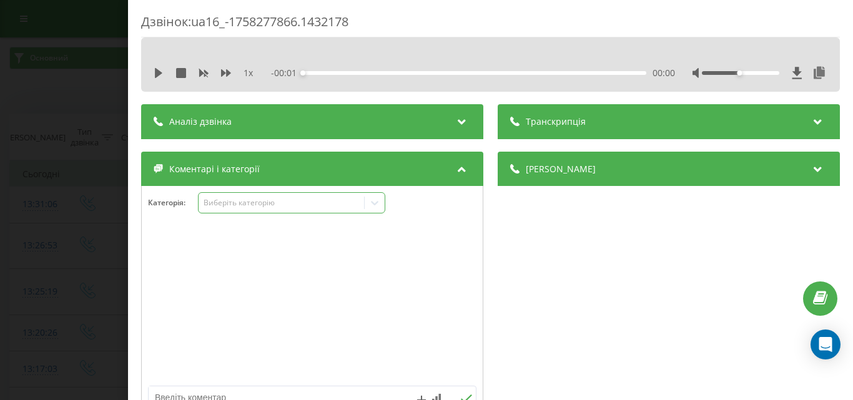
click at [288, 204] on div "Виберіть категорію" at bounding box center [281, 203] width 156 height 10
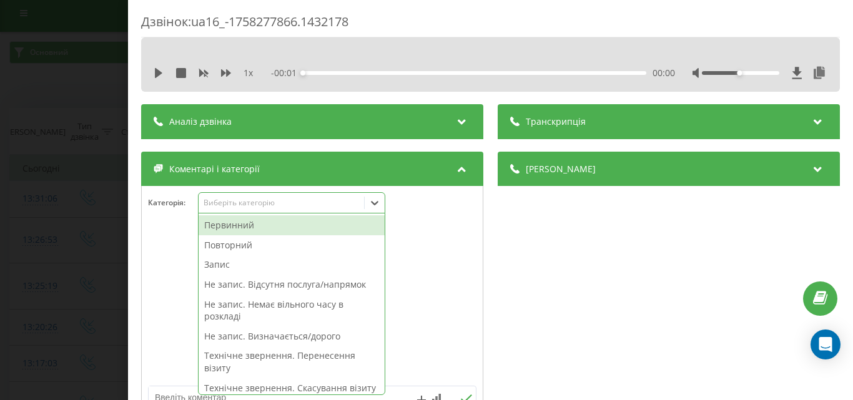
scroll to position [7, 0]
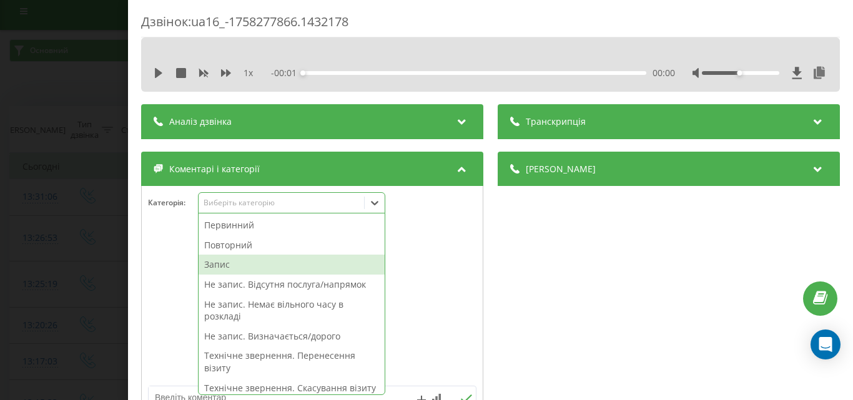
click at [234, 268] on div "Запис" at bounding box center [292, 265] width 186 height 20
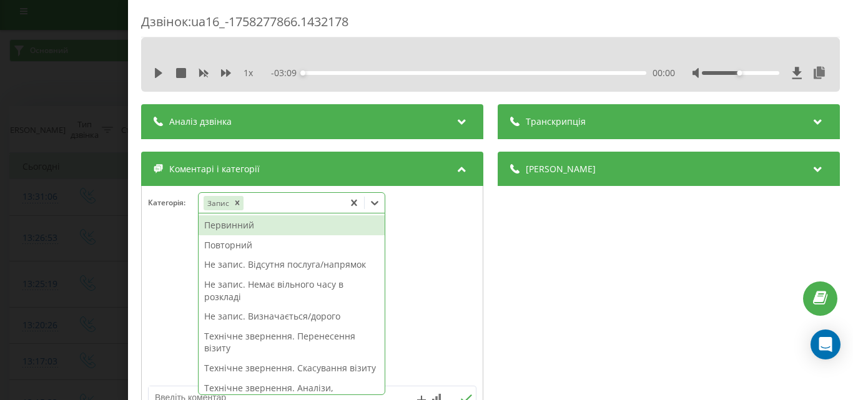
click at [252, 220] on div "Первинний" at bounding box center [292, 225] width 186 height 20
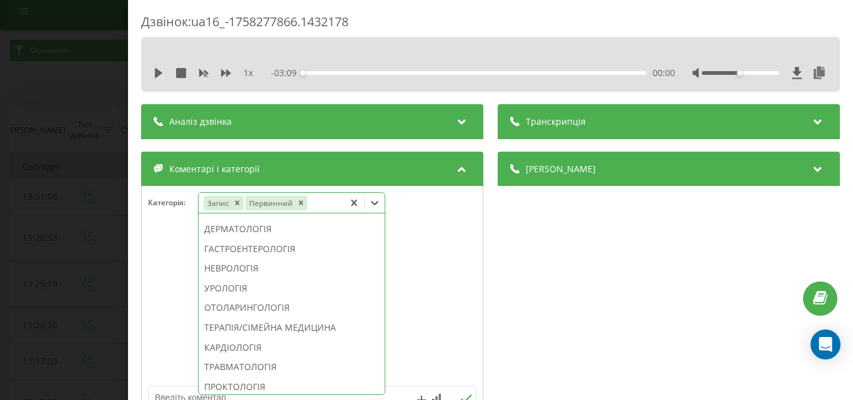
scroll to position [417, 0]
click at [237, 200] on div "УЗД" at bounding box center [292, 190] width 186 height 20
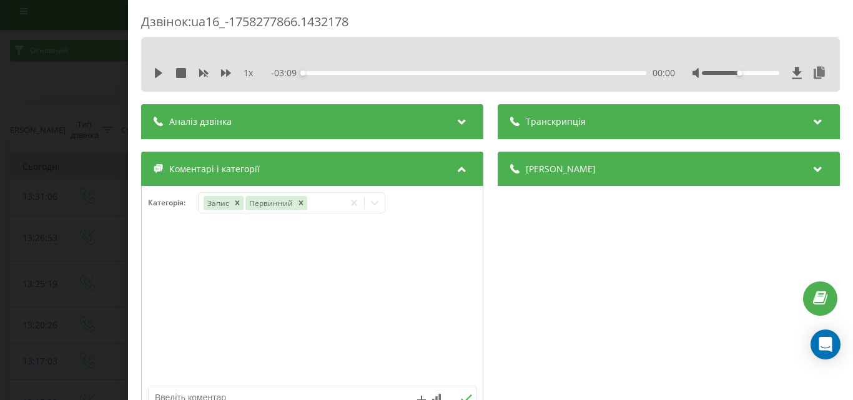
click at [62, 225] on div "Дзвінок : ua16_-1758277866.1432178 1 x - 03:09 00:00 00:00 Транскрипція Для AI-…" at bounding box center [426, 200] width 853 height 400
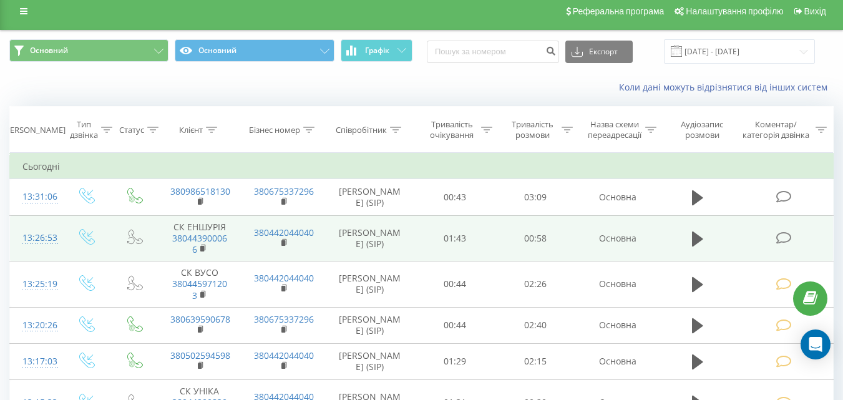
click at [780, 237] on icon at bounding box center [784, 238] width 16 height 13
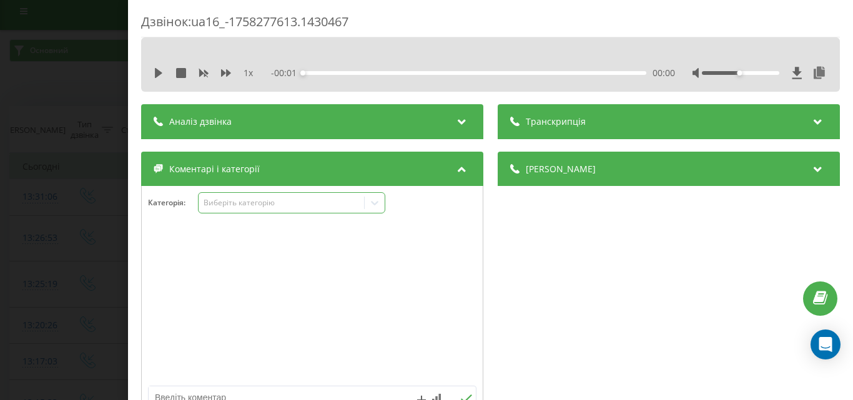
click at [278, 210] on div "Виберіть категорію" at bounding box center [291, 202] width 187 height 21
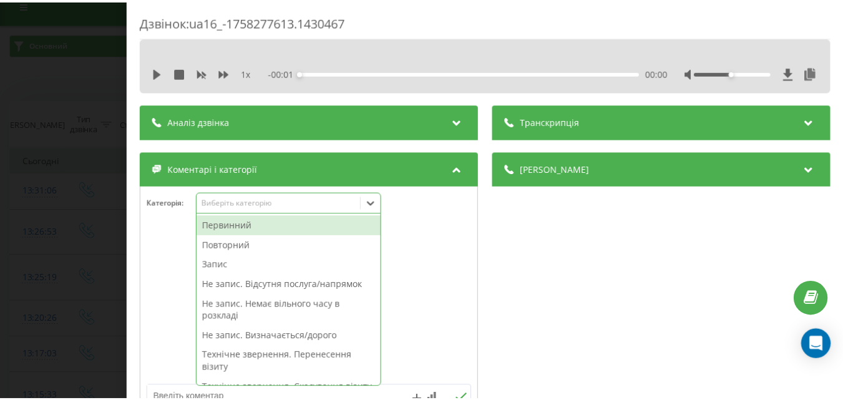
scroll to position [15, 0]
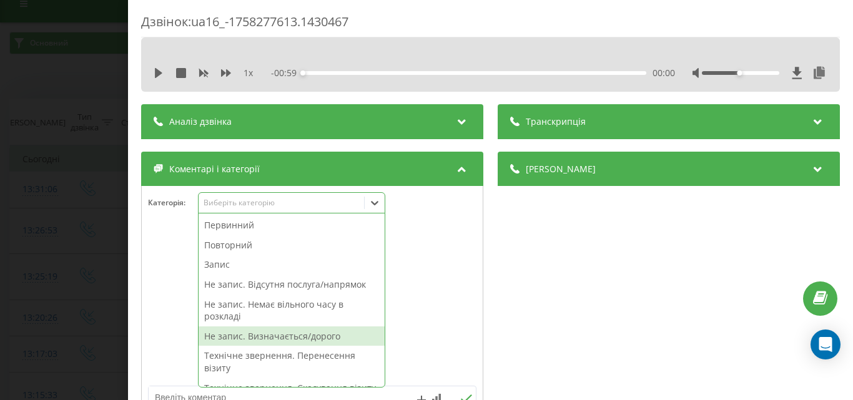
click at [306, 336] on div "Не запис. Визначається/дорого" at bounding box center [292, 336] width 186 height 20
click at [34, 251] on div "Дзвінок : ua16_-1758277613.1430467 1 x - 00:59 00:00 00:00 Транскрипція Для AI-…" at bounding box center [426, 200] width 853 height 400
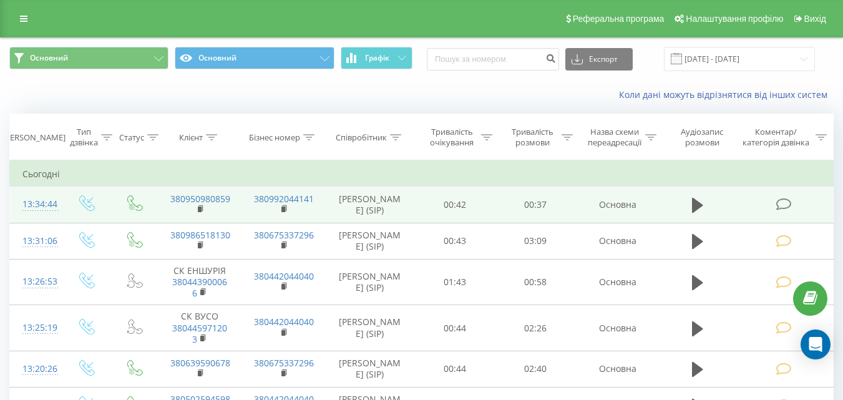
click at [779, 202] on icon at bounding box center [784, 204] width 16 height 13
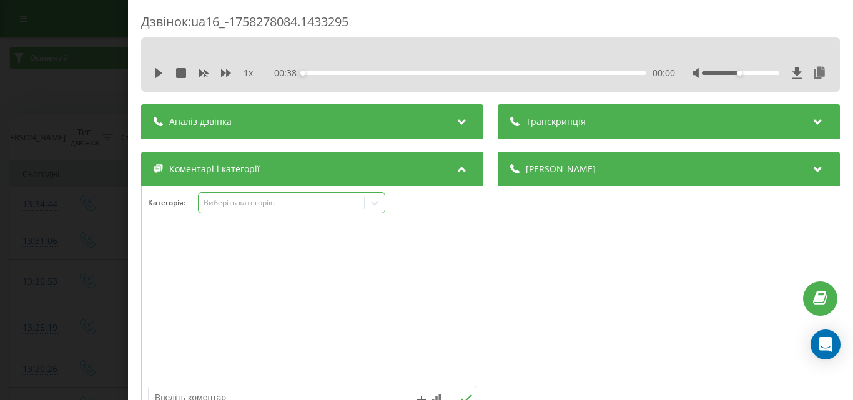
click at [257, 198] on div "Виберіть категорію" at bounding box center [281, 203] width 156 height 10
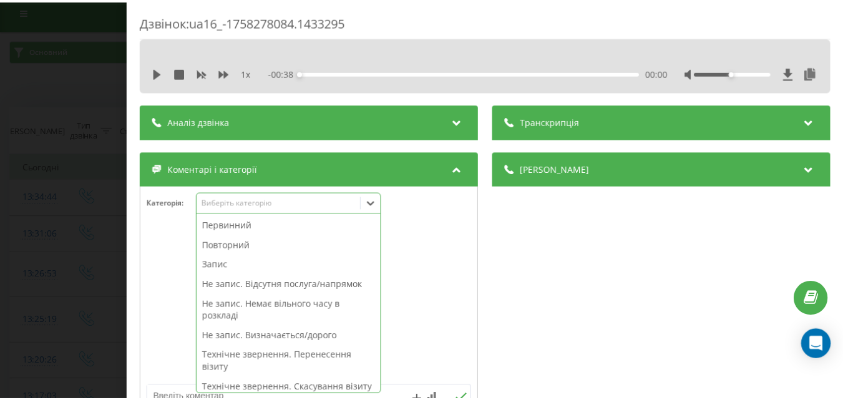
scroll to position [125, 0]
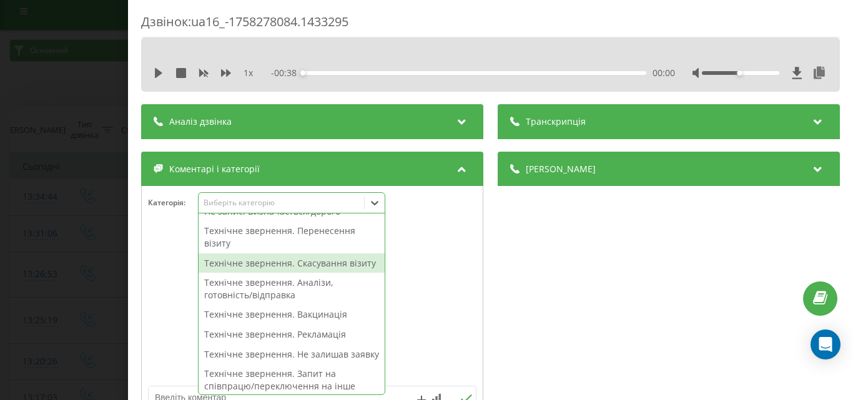
drag, startPoint x: 313, startPoint y: 267, endPoint x: 200, endPoint y: 235, distance: 118.0
click at [313, 267] on div "Технічне звернення. Скасування візиту" at bounding box center [292, 263] width 186 height 20
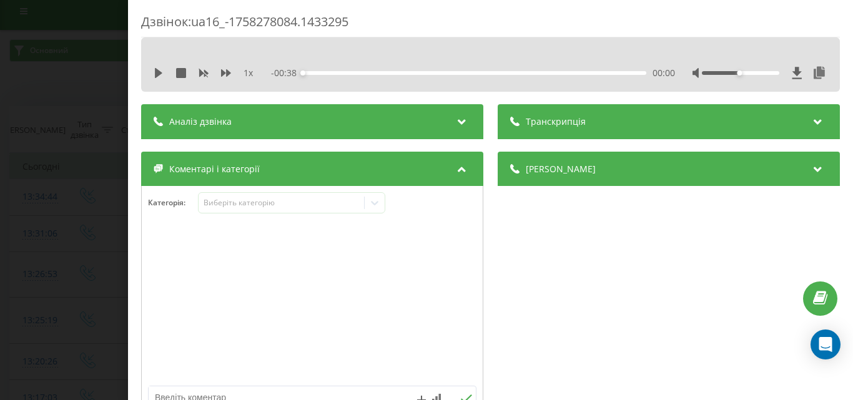
click at [52, 197] on div "Дзвінок : ua16_-1758278084.1433295 1 x - 00:38 00:00 00:00 Транскрипція Для AI-…" at bounding box center [426, 200] width 853 height 400
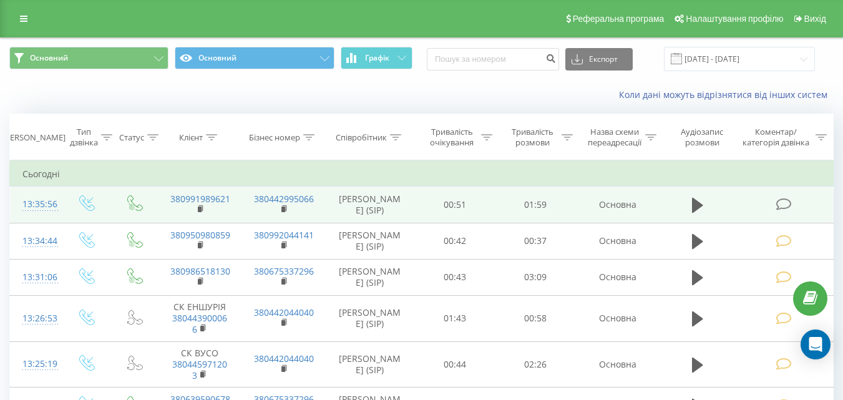
click at [782, 204] on icon at bounding box center [784, 204] width 16 height 13
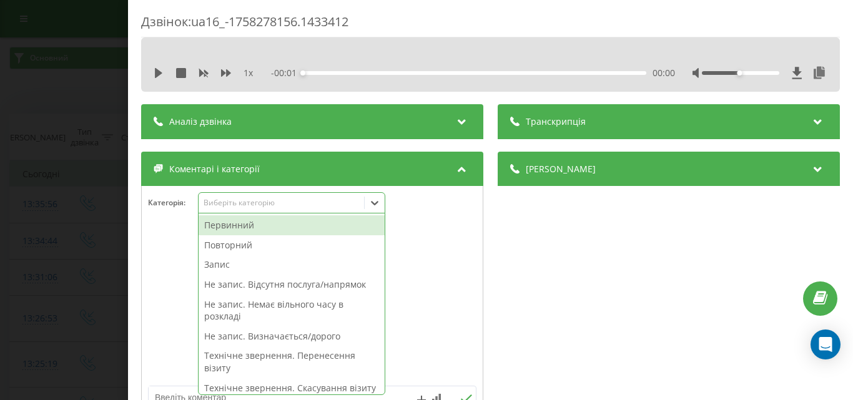
click div "Виберіть категорію"
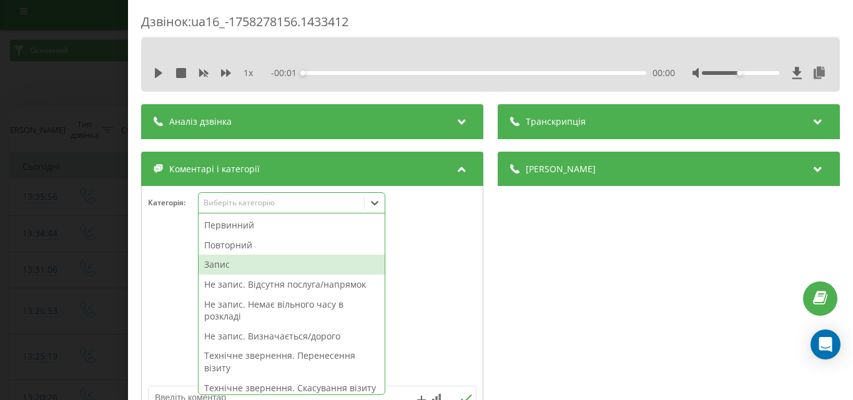
click div "Запис"
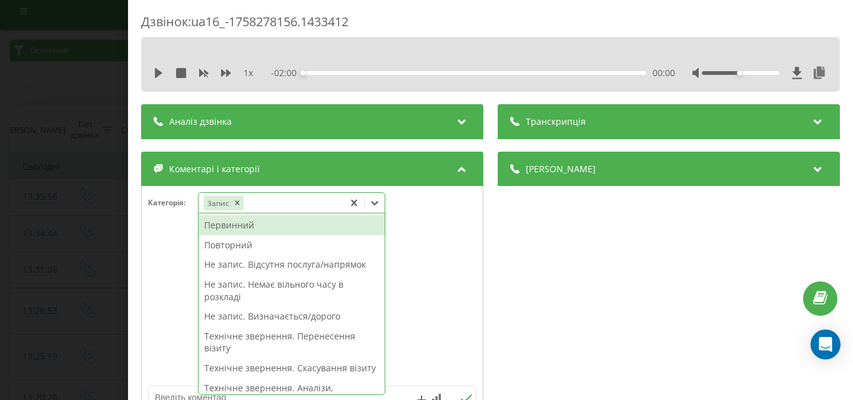
click div "Первинний"
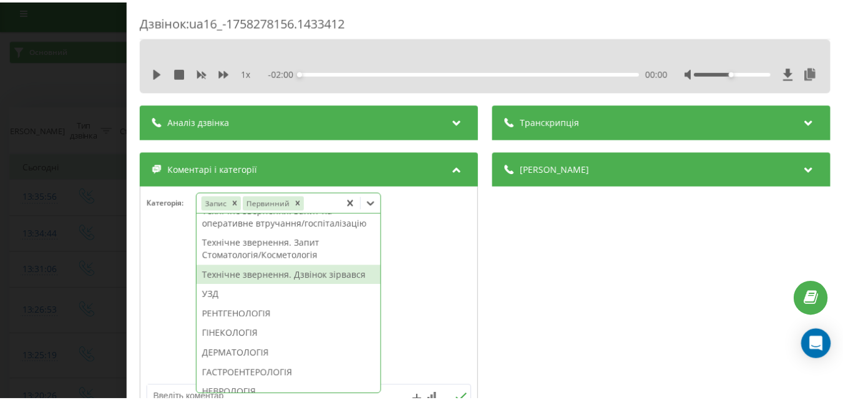
scroll to position [292, 0]
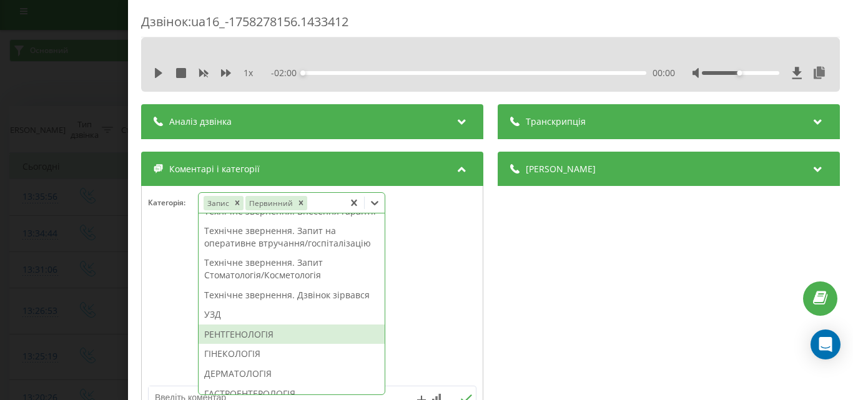
drag, startPoint x: 247, startPoint y: 368, endPoint x: 60, endPoint y: 260, distance: 215.6
click div "РЕНТГЕНОЛОГІЯ"
click div "Дзвінок : ua16_-1758278156.1433412 1 x - 02:00 00:00 00:00 Транскрипція Для AI-…"
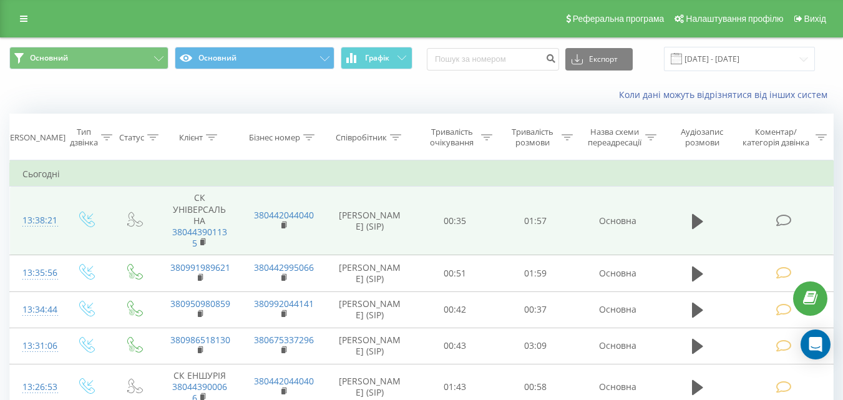
click at [780, 218] on icon at bounding box center [784, 220] width 16 height 13
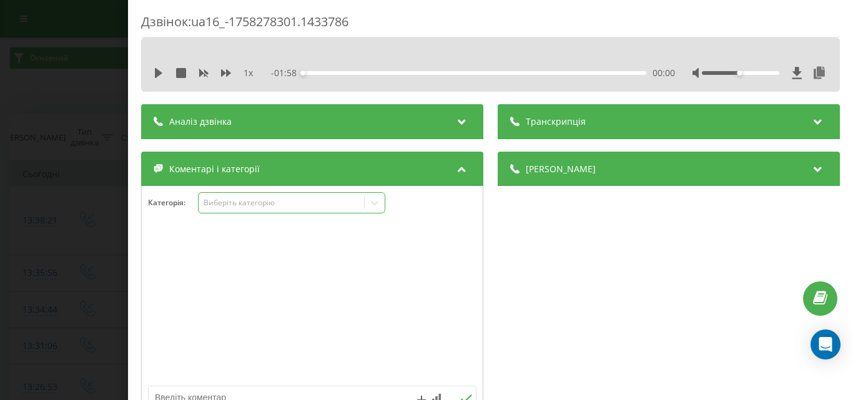
click at [308, 205] on div "Виберіть категорію" at bounding box center [281, 203] width 156 height 10
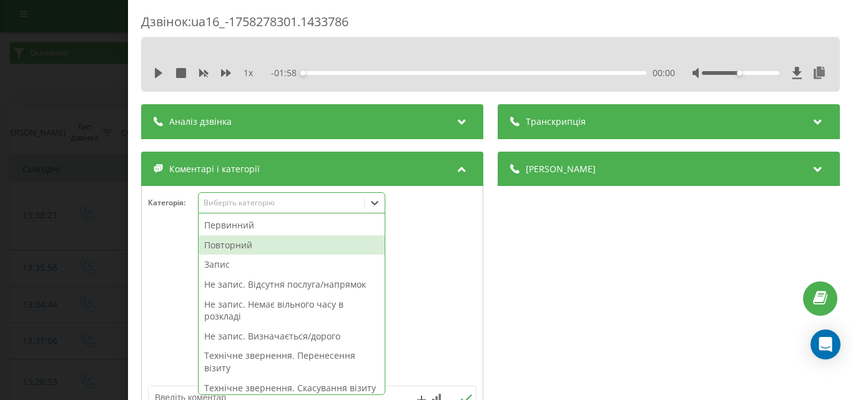
scroll to position [7, 0]
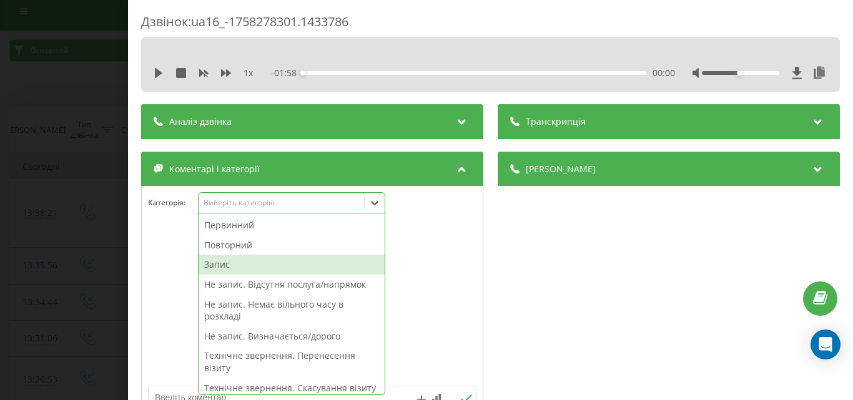
click at [225, 262] on div "Запис" at bounding box center [292, 265] width 186 height 20
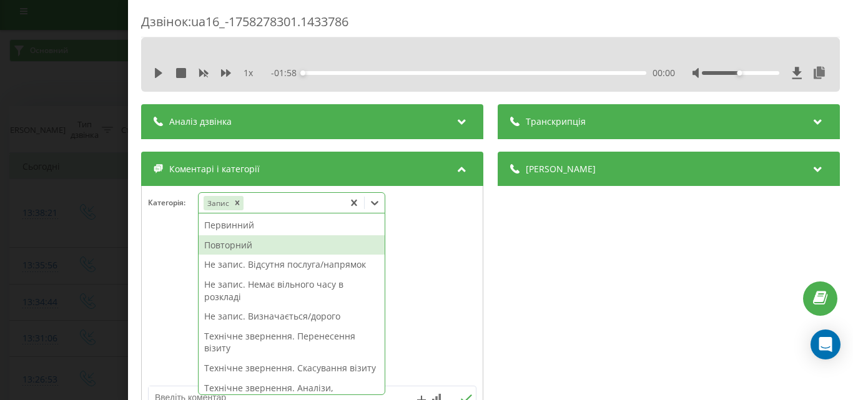
click at [253, 250] on div "Повторний" at bounding box center [292, 245] width 186 height 20
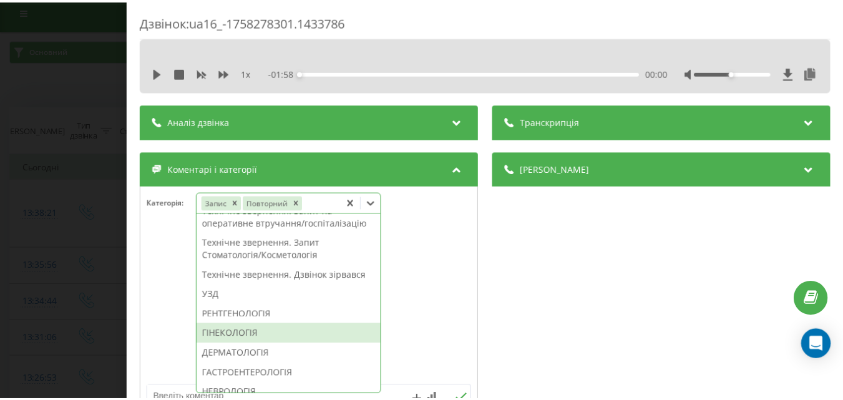
scroll to position [437, 0]
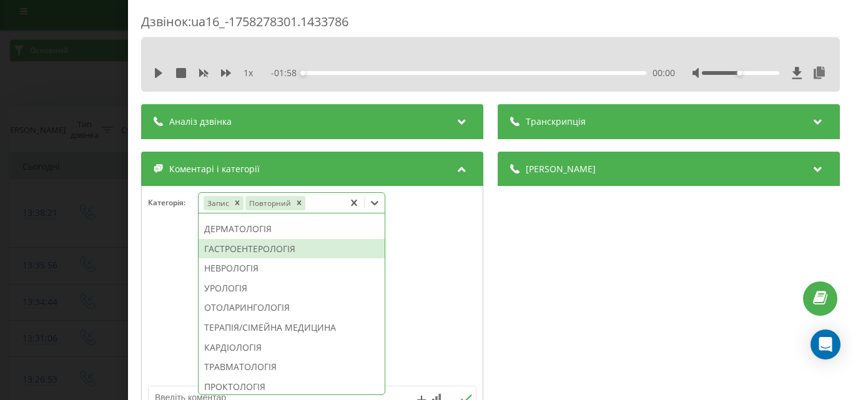
drag, startPoint x: 248, startPoint y: 285, endPoint x: 107, endPoint y: 220, distance: 156.1
click at [248, 259] on div "ГАСТРОЕНТЕРОЛОГІЯ" at bounding box center [292, 249] width 186 height 20
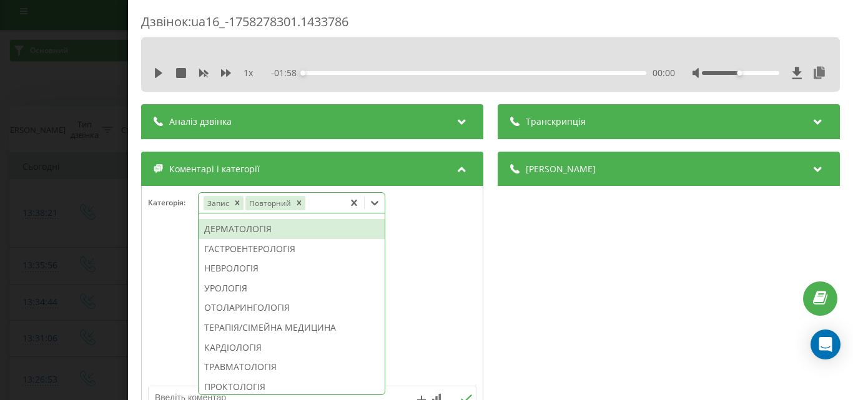
click at [75, 212] on div "Дзвінок : ua16_-1758278301.1433786 1 x - 01:58 00:00 00:00 Транскрипція Для AI-…" at bounding box center [426, 200] width 853 height 400
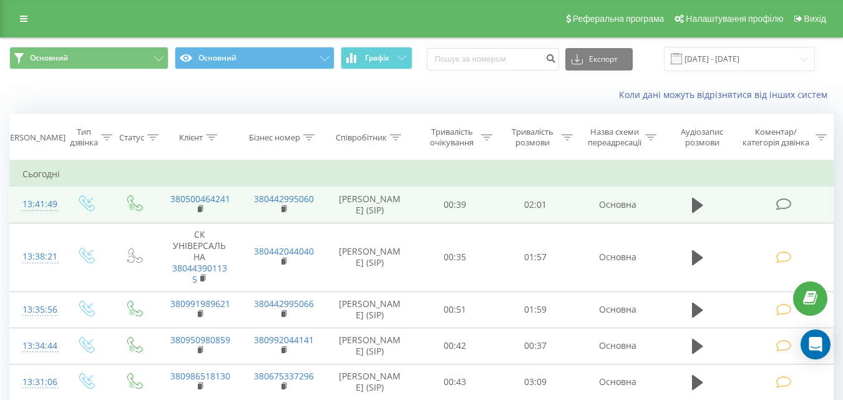
click at [786, 201] on icon at bounding box center [784, 204] width 16 height 13
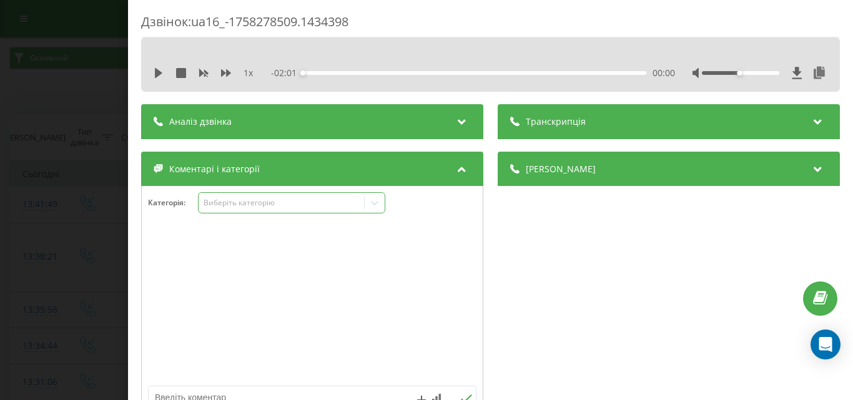
click at [259, 190] on div "Категорія : Виберіть категорію" at bounding box center [312, 304] width 342 height 237
click at [257, 205] on div "Виберіть категорію" at bounding box center [281, 203] width 156 height 10
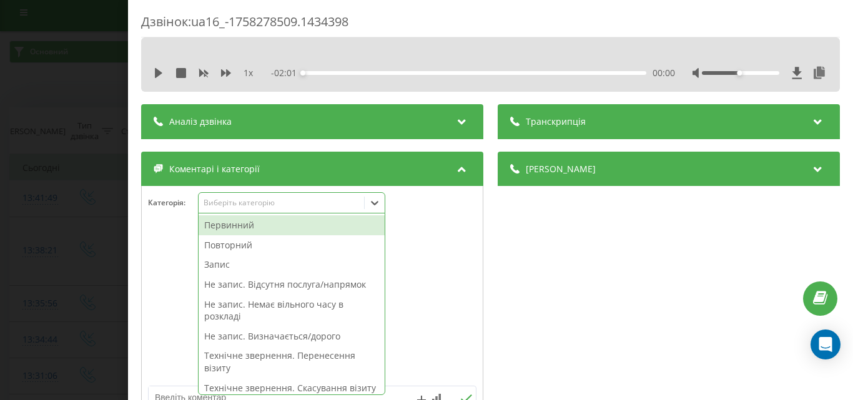
scroll to position [7, 0]
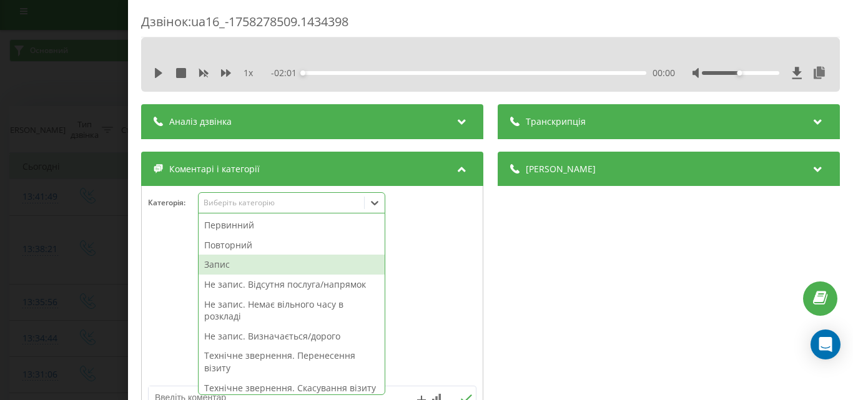
click at [252, 264] on div "Запис" at bounding box center [292, 265] width 186 height 20
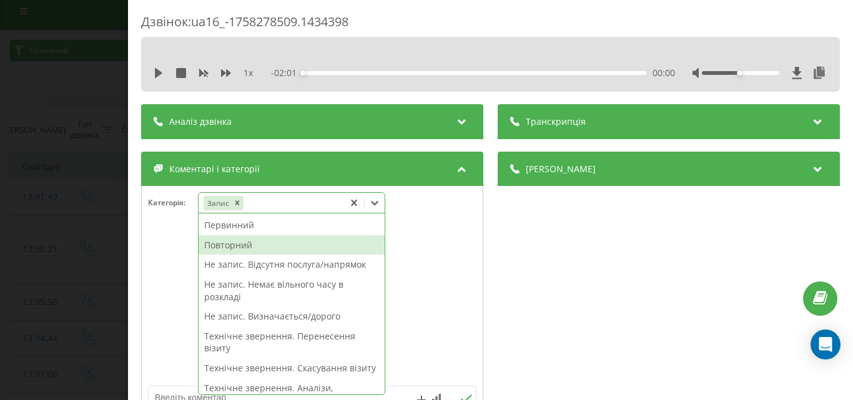
click at [263, 248] on div "Повторний" at bounding box center [292, 245] width 186 height 20
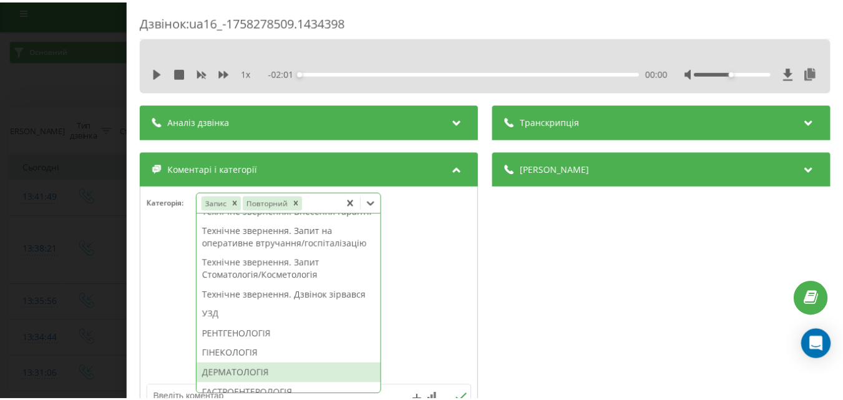
scroll to position [417, 0]
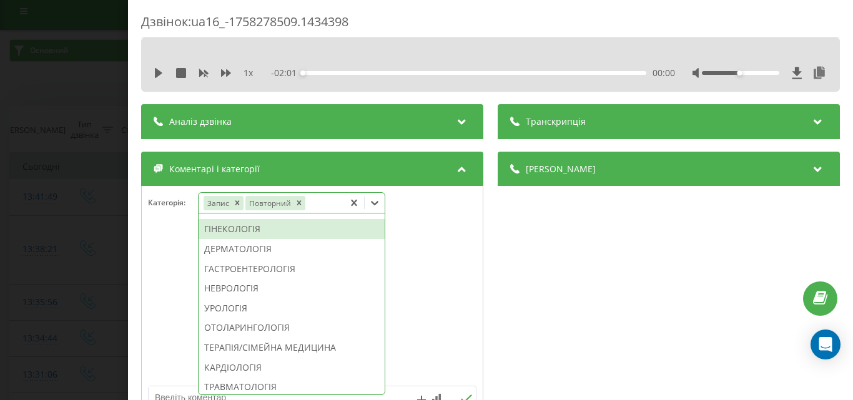
click at [249, 239] on div "ГІНЕКОЛОГІЯ" at bounding box center [292, 229] width 186 height 20
click at [86, 217] on div "Дзвінок : ua16_-1758278509.1434398 1 x - 02:01 00:00 00:00 Транскрипція Для AI-…" at bounding box center [426, 200] width 853 height 400
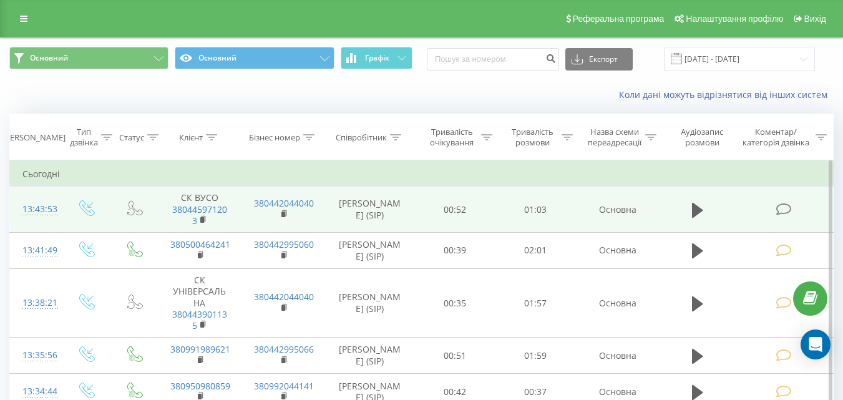
click at [782, 208] on icon at bounding box center [784, 209] width 16 height 13
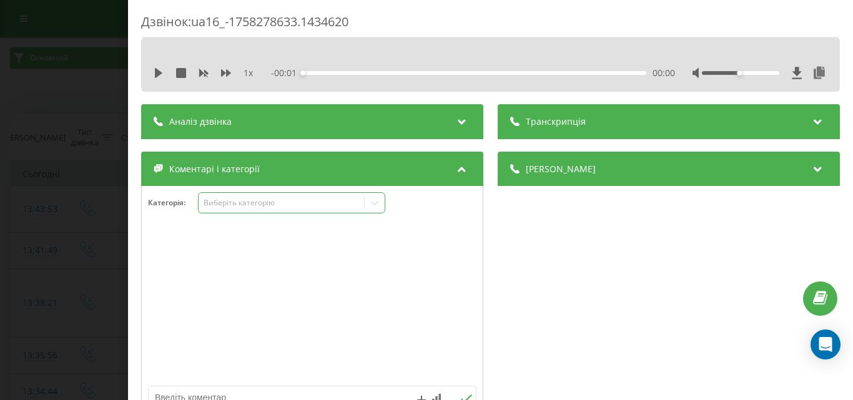
click at [245, 205] on div "Виберіть категорію" at bounding box center [281, 203] width 156 height 10
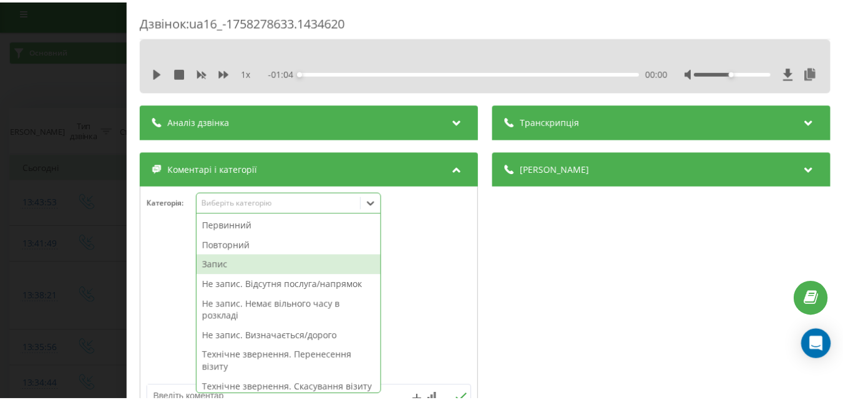
scroll to position [7, 0]
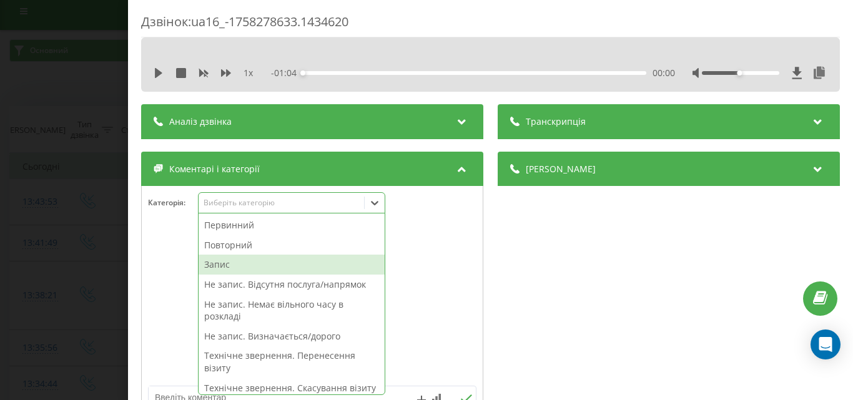
click at [232, 263] on div "Запис" at bounding box center [292, 265] width 186 height 20
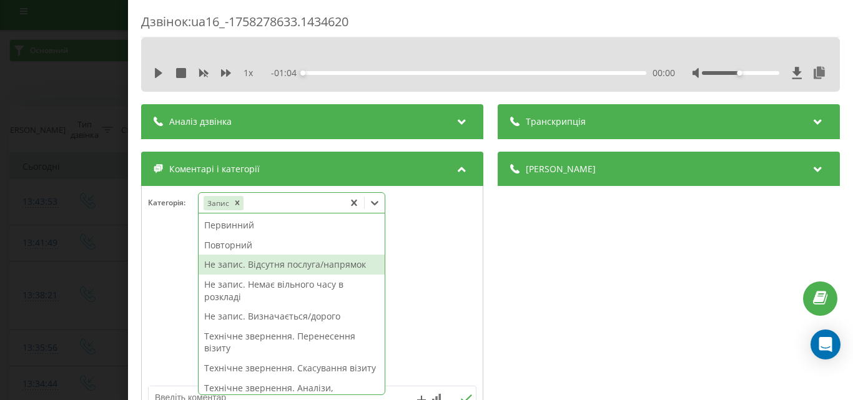
click at [288, 264] on div "Не запис. Відсутня послуга/напрямок" at bounding box center [292, 265] width 186 height 20
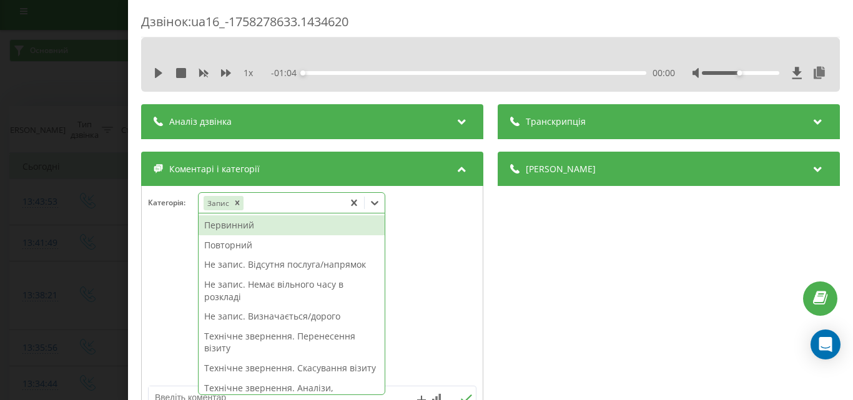
click at [355, 199] on icon at bounding box center [354, 203] width 12 height 12
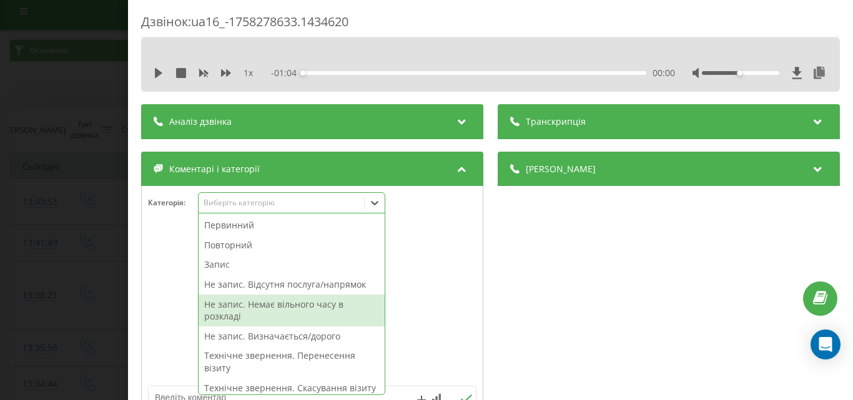
click at [287, 314] on div "Не запис. Немає вільного часу в розкладі" at bounding box center [292, 311] width 186 height 32
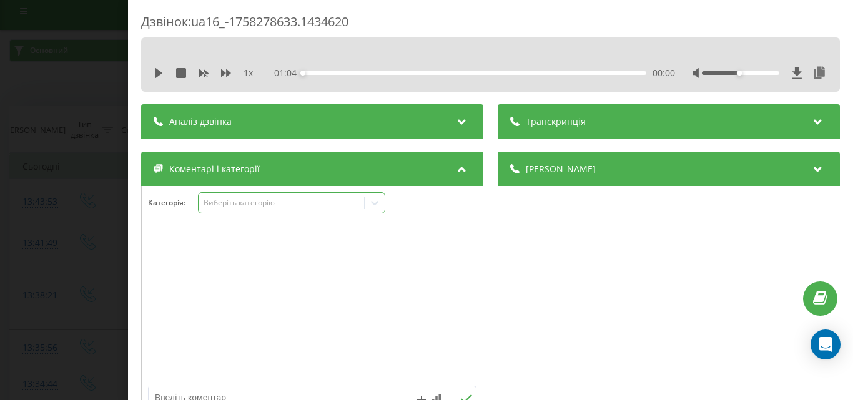
click at [81, 238] on div "Дзвінок : ua16_-1758278633.1434620 1 x - 01:04 00:00 00:00 Транскрипція Для AI-…" at bounding box center [426, 200] width 853 height 400
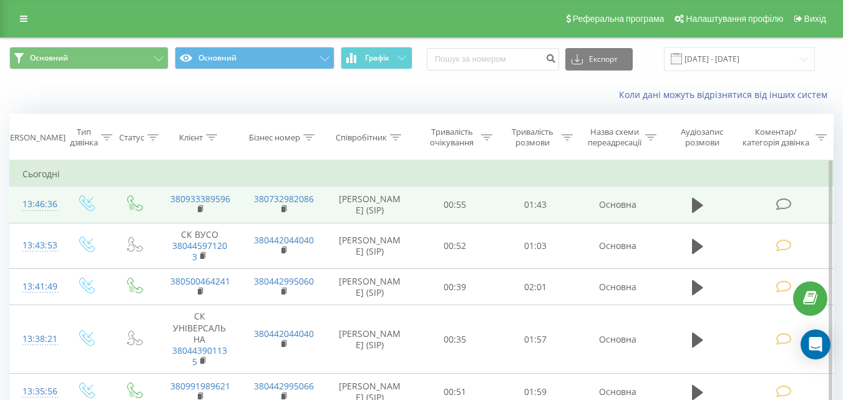
click at [784, 202] on icon at bounding box center [784, 204] width 16 height 13
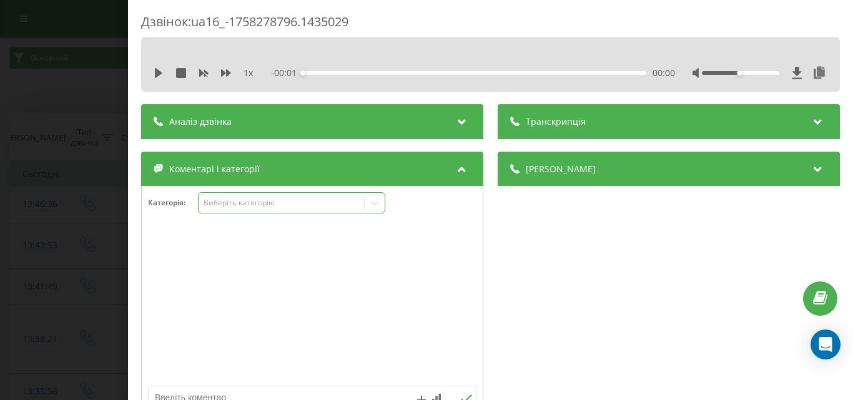
click at [263, 201] on div "Виберіть категорію" at bounding box center [281, 203] width 156 height 10
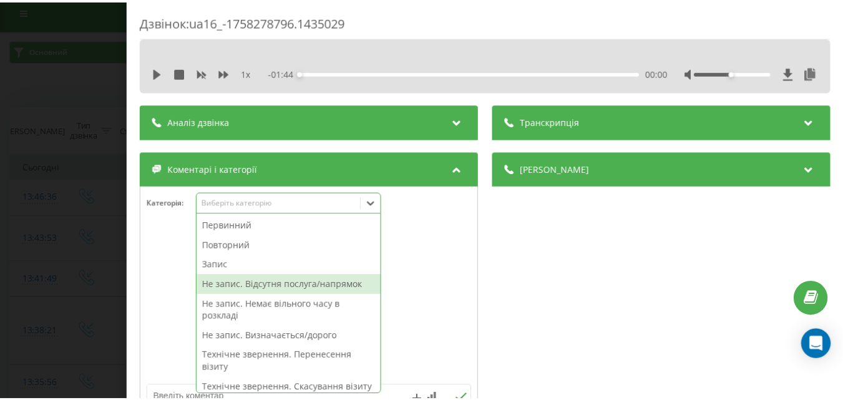
scroll to position [62, 0]
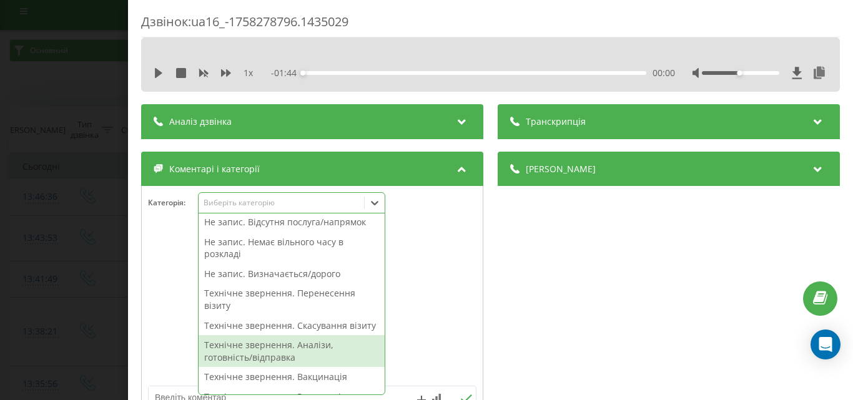
click at [292, 359] on div "Технічне звернення. Аналізи, готовність/відправка" at bounding box center [292, 351] width 186 height 32
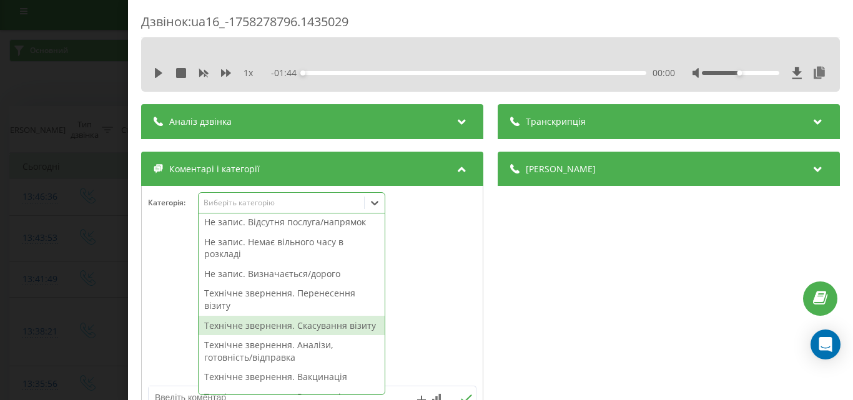
drag, startPoint x: 79, startPoint y: 248, endPoint x: 57, endPoint y: 49, distance: 201.0
click at [78, 248] on div "Дзвінок : ua16_-1758278796.1435029 1 x - 01:44 00:00 00:00 Транскрипція Для AI-…" at bounding box center [426, 200] width 853 height 400
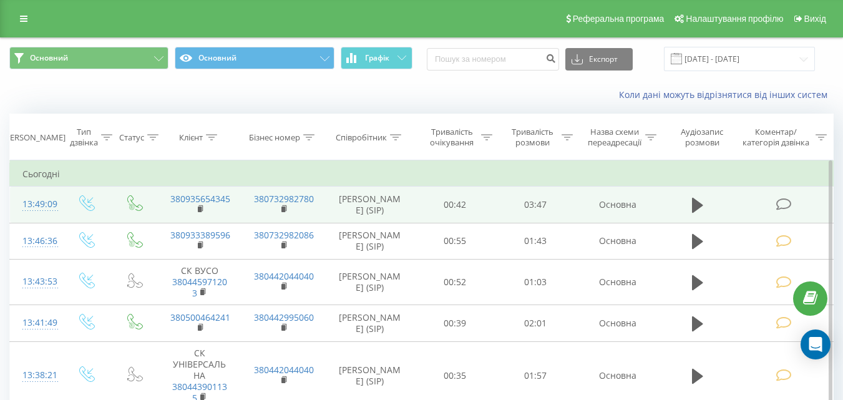
click at [792, 203] on span at bounding box center [784, 204] width 17 height 12
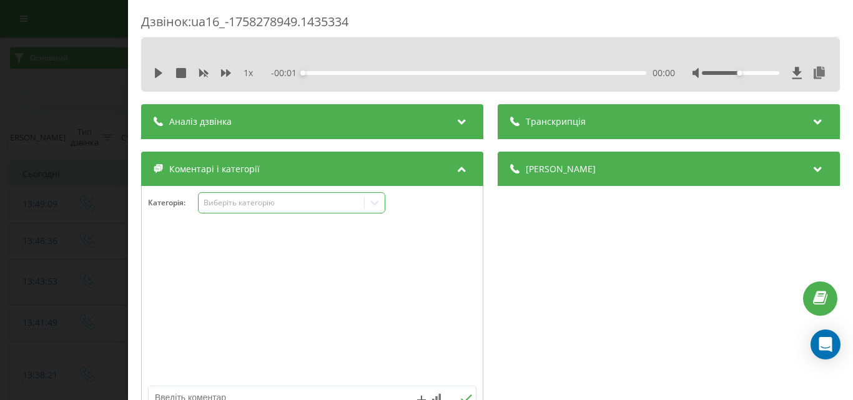
click at [233, 201] on div "Виберіть категорію" at bounding box center [281, 203] width 156 height 10
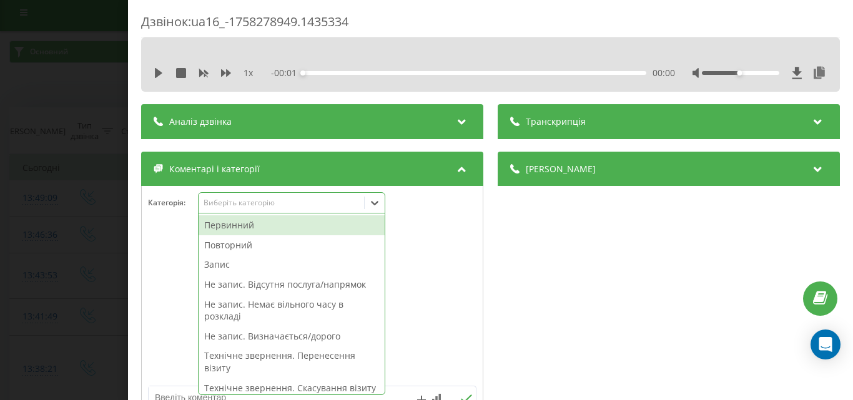
scroll to position [7, 0]
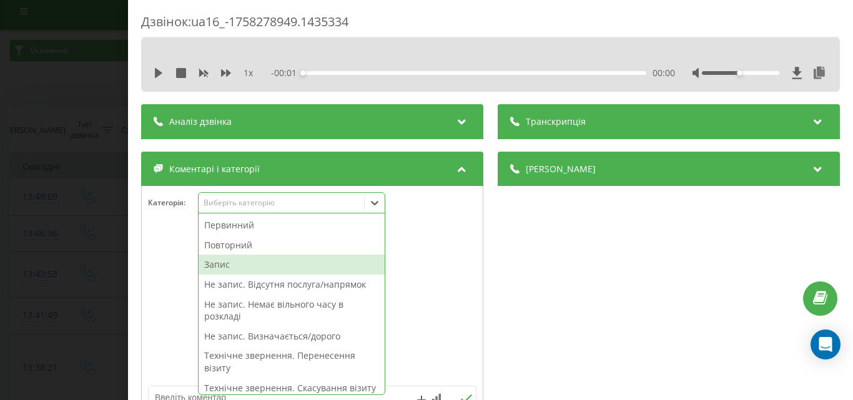
click at [225, 268] on div "Запис" at bounding box center [292, 265] width 186 height 20
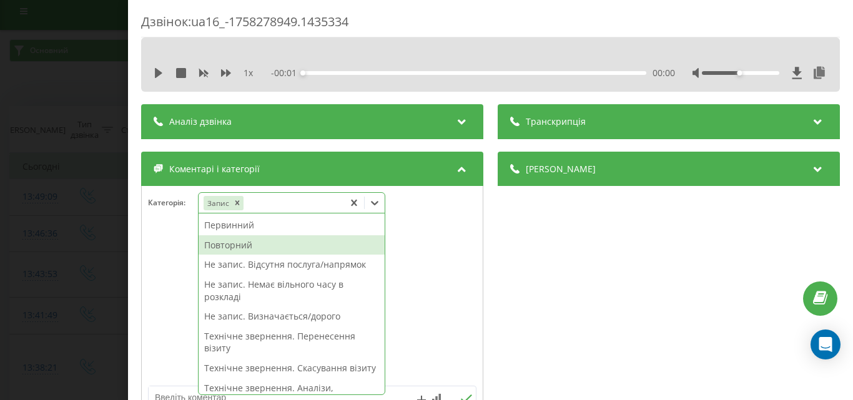
click at [249, 247] on div "Повторний" at bounding box center [292, 245] width 186 height 20
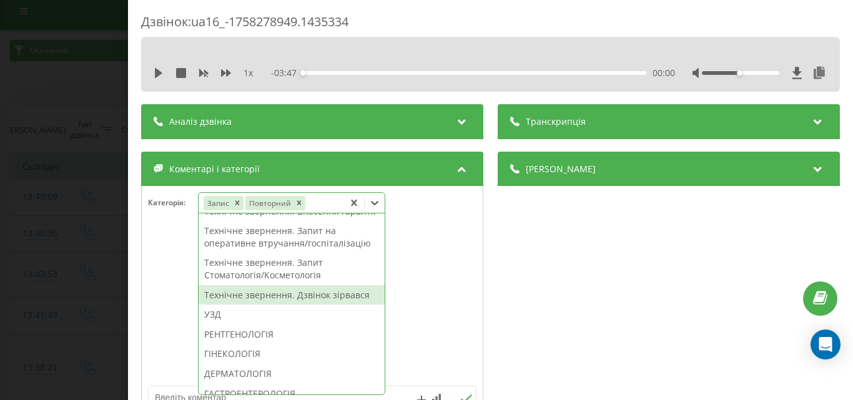
scroll to position [355, 0]
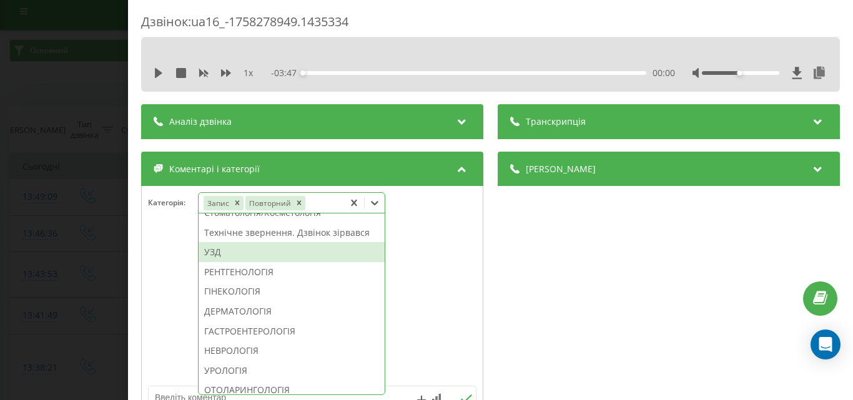
click at [237, 262] on div "УЗД" at bounding box center [292, 252] width 186 height 20
drag, startPoint x: 243, startPoint y: 290, endPoint x: 341, endPoint y: 207, distance: 128.0
click at [247, 262] on div "РЕНТГЕНОЛОГІЯ" at bounding box center [292, 252] width 186 height 20
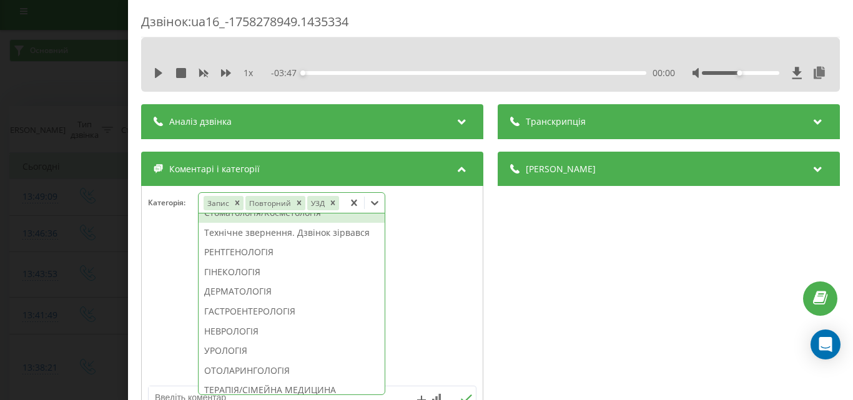
drag, startPoint x: 335, startPoint y: 204, endPoint x: 137, endPoint y: 200, distance: 197.3
click at [334, 203] on icon "Remove УЗД" at bounding box center [332, 203] width 9 height 9
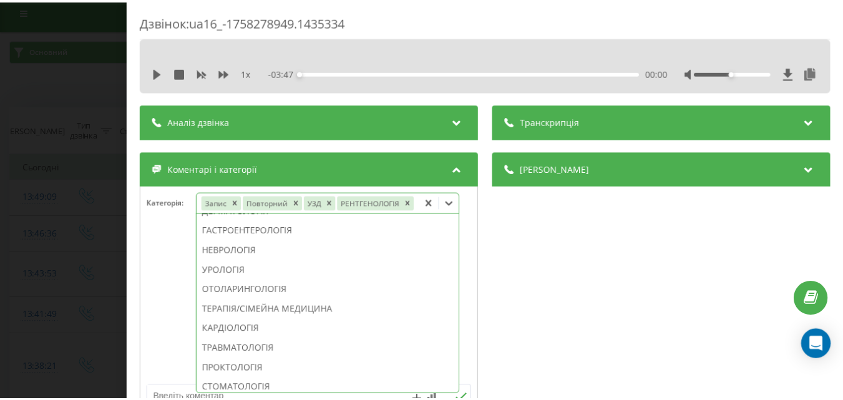
scroll to position [0, 0]
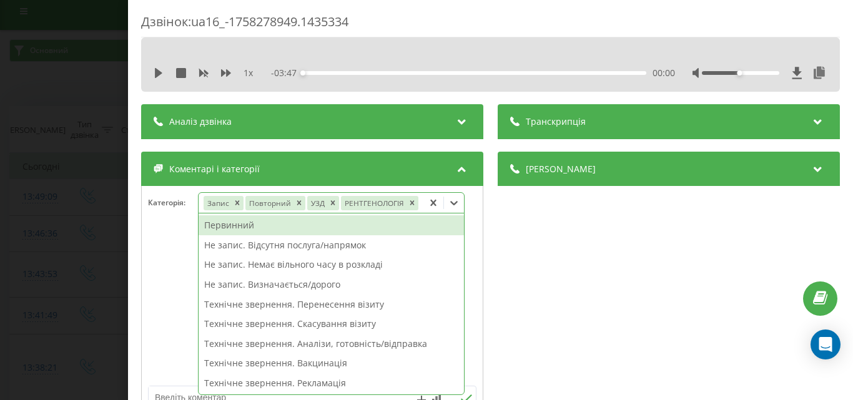
drag, startPoint x: 127, startPoint y: 202, endPoint x: 117, endPoint y: 371, distance: 169.4
click at [127, 202] on div "Дзвінок : ua16_-1758278949.1435334 1 x - 03:47 00:00 00:00 Транскрипція Для AI-…" at bounding box center [426, 200] width 853 height 400
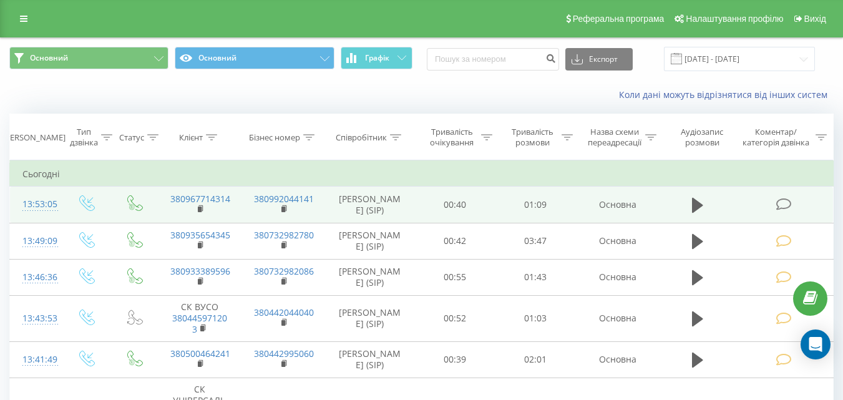
click at [789, 199] on icon at bounding box center [784, 204] width 16 height 13
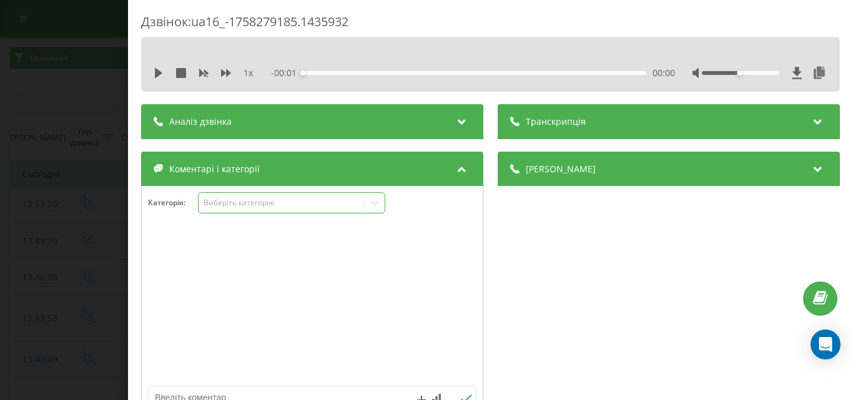
click at [292, 205] on div "Виберіть категорію" at bounding box center [281, 203] width 156 height 10
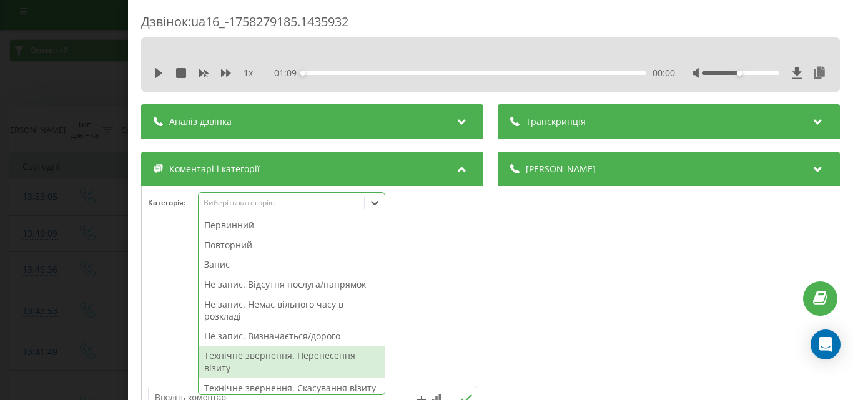
drag, startPoint x: 299, startPoint y: 355, endPoint x: 213, endPoint y: 318, distance: 92.9
click at [297, 352] on div "Технічне звернення. Перенесення візиту" at bounding box center [292, 362] width 186 height 32
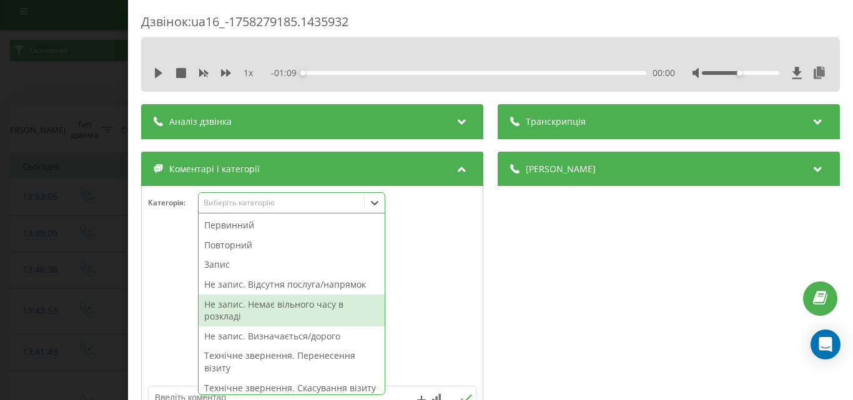
click at [0, 229] on div "Дзвінок : ua16_-1758279185.1435932 1 x - 01:09 00:00 00:00 Транскрипція Для AI-…" at bounding box center [426, 200] width 853 height 400
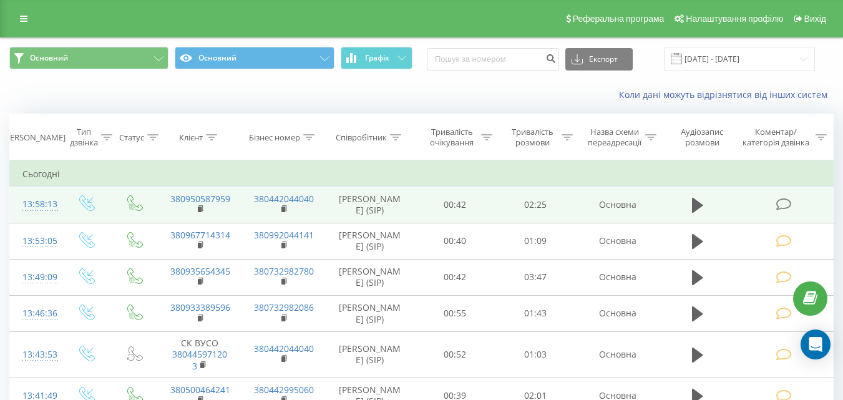
click at [783, 208] on icon at bounding box center [784, 204] width 16 height 13
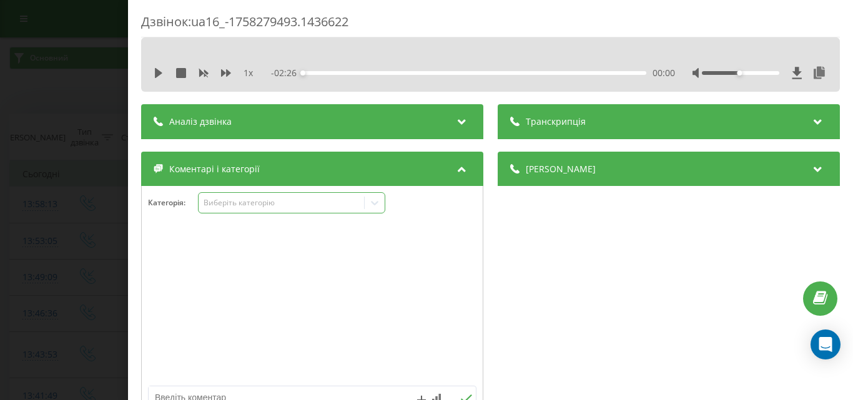
click at [293, 207] on div "Виберіть категорію" at bounding box center [281, 203] width 156 height 10
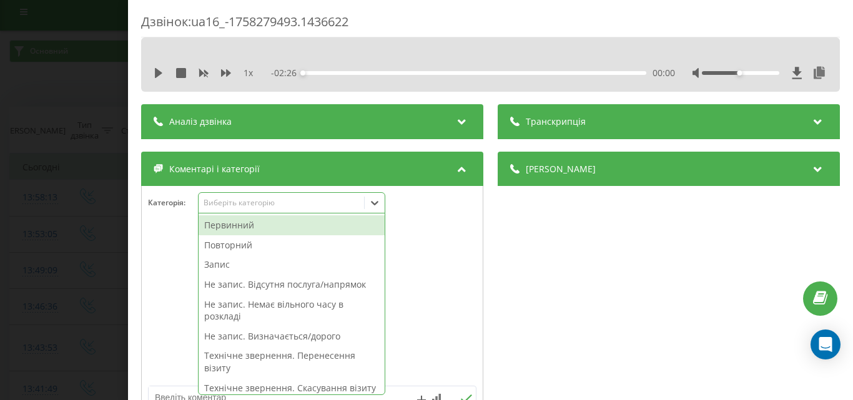
scroll to position [7, 0]
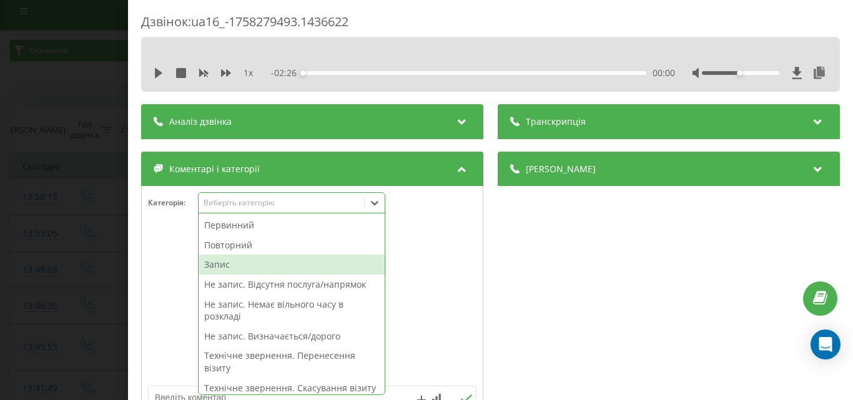
click at [243, 267] on div "Запис" at bounding box center [292, 265] width 186 height 20
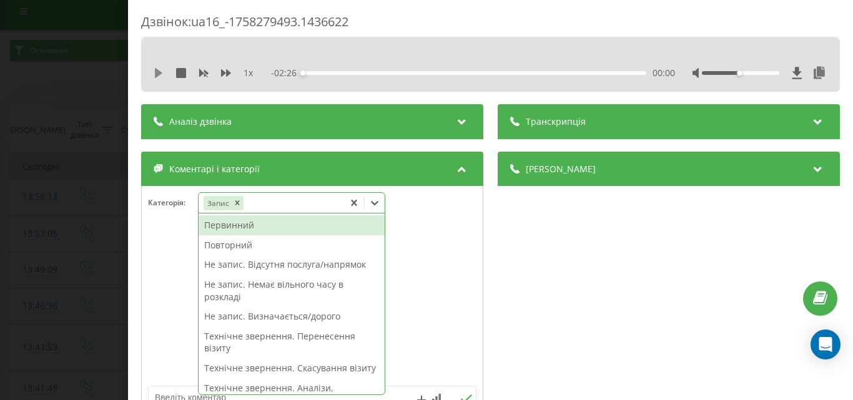
click at [159, 72] on icon at bounding box center [158, 73] width 7 height 10
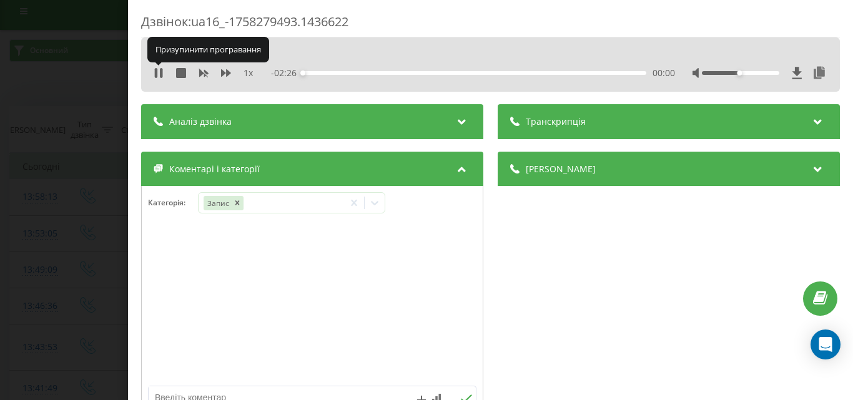
click at [159, 72] on icon at bounding box center [159, 73] width 10 height 10
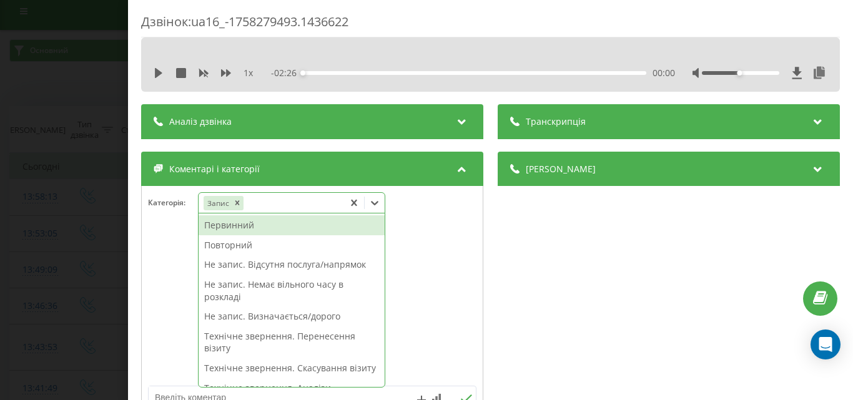
click at [378, 200] on icon at bounding box center [374, 203] width 12 height 12
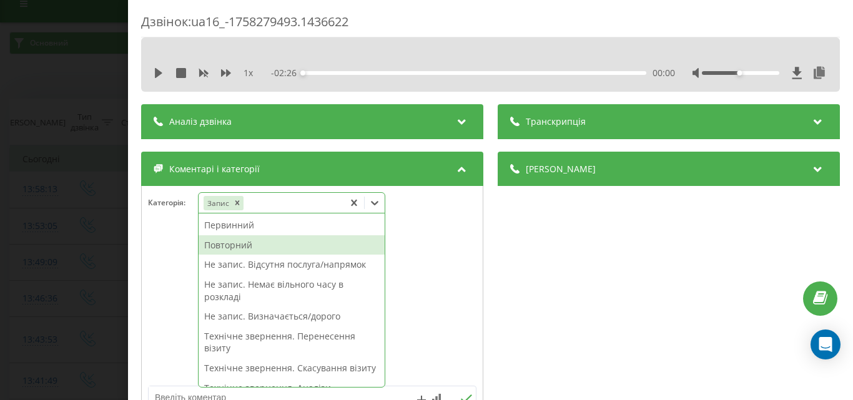
click at [254, 243] on div "Повторний" at bounding box center [292, 245] width 186 height 20
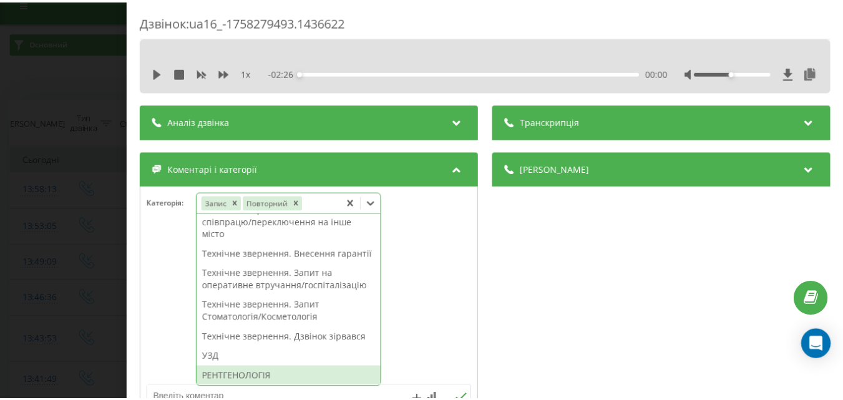
scroll to position [312, 0]
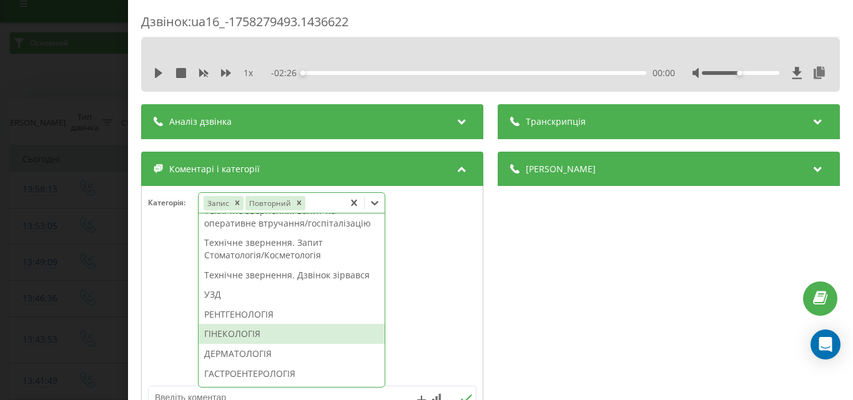
drag, startPoint x: 239, startPoint y: 369, endPoint x: 188, endPoint y: 301, distance: 84.6
click at [237, 344] on div "ГІНЕКОЛОГІЯ" at bounding box center [292, 334] width 186 height 20
click at [102, 217] on div "Дзвінок : ua16_-1758279493.1436622 1 x - 02:26 00:00 00:00 Транскрипція Для AI-…" at bounding box center [426, 200] width 853 height 400
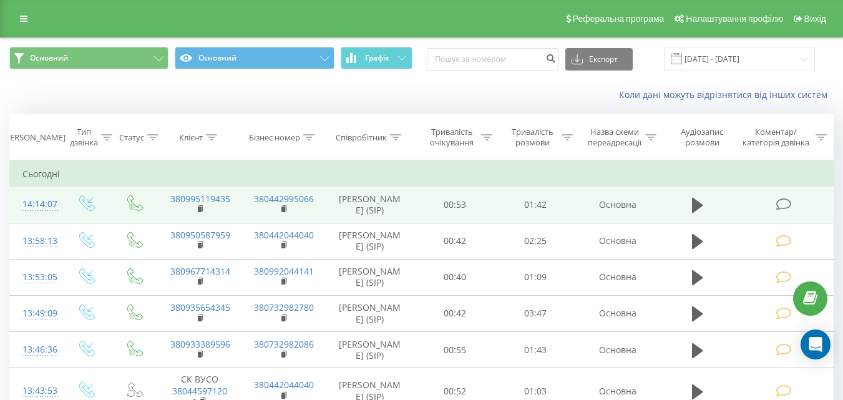
click at [790, 208] on icon at bounding box center [784, 204] width 16 height 13
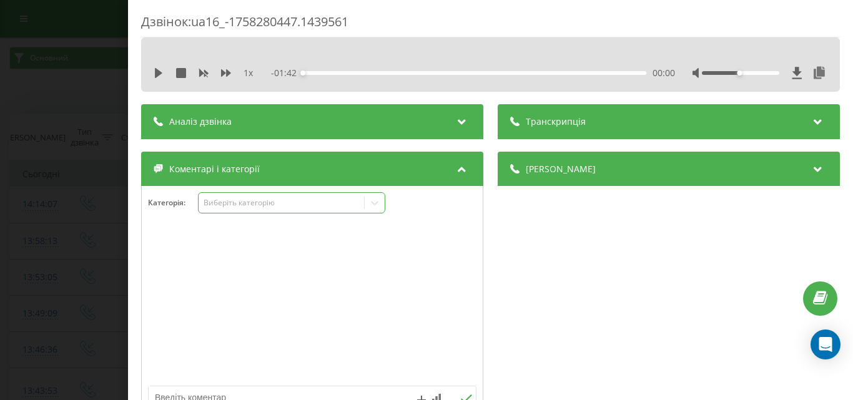
click at [280, 210] on div "Виберіть категорію" at bounding box center [291, 202] width 187 height 21
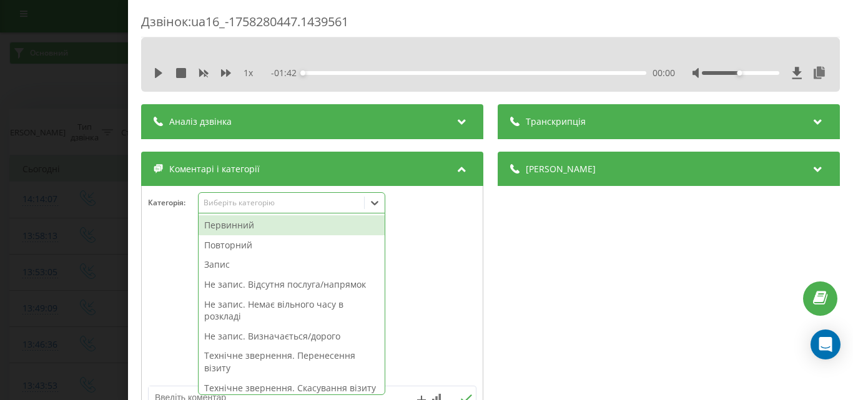
scroll to position [7, 0]
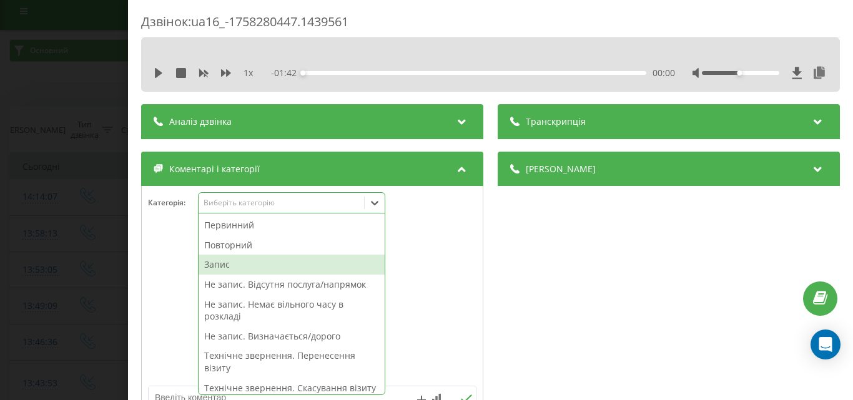
click at [217, 264] on div "Запис" at bounding box center [292, 265] width 186 height 20
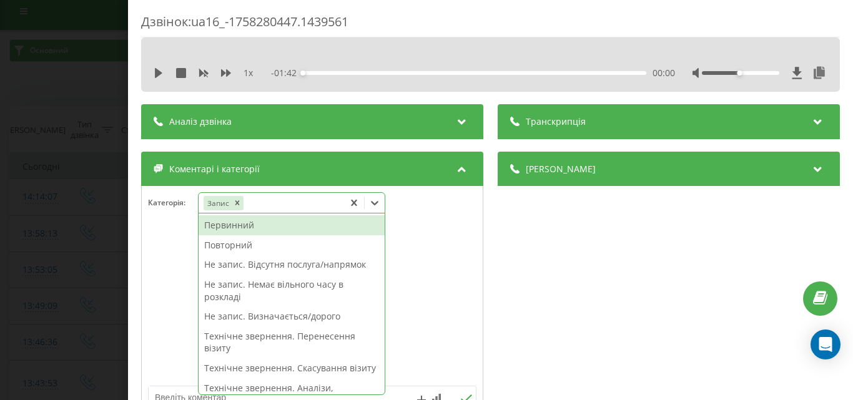
click at [252, 222] on div "Первинний" at bounding box center [292, 225] width 186 height 20
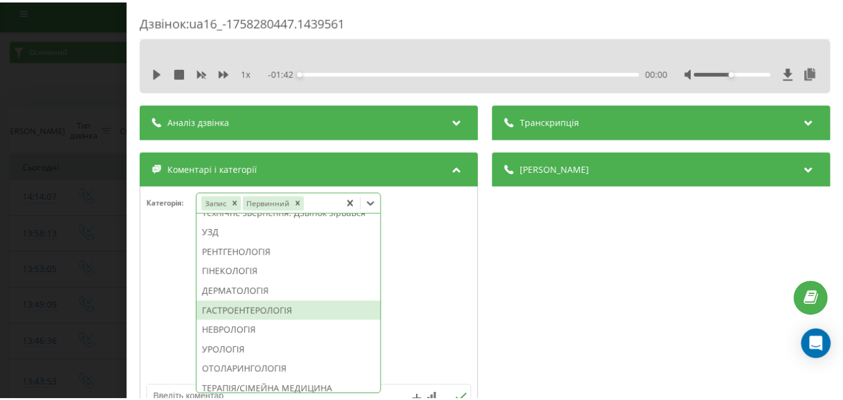
scroll to position [499, 0]
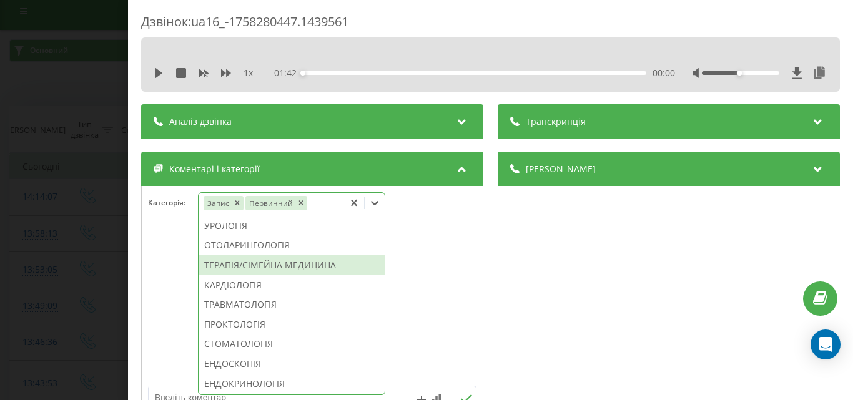
click at [303, 275] on div "ТЕРАПІЯ/СІМЕЙНА МЕДИЦИНА" at bounding box center [292, 265] width 186 height 20
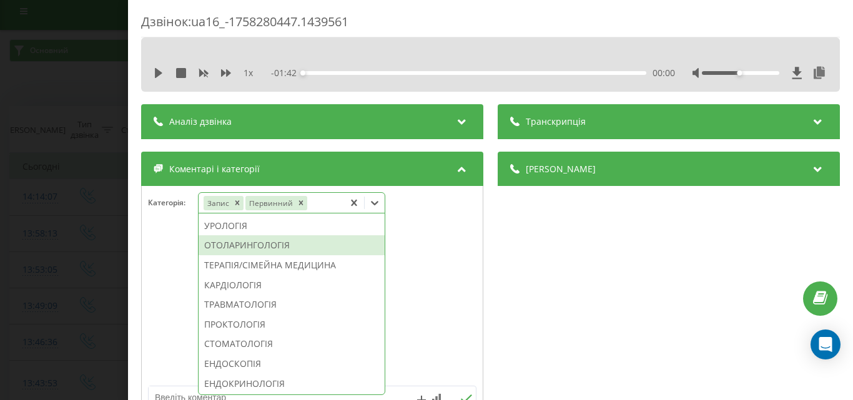
click at [108, 245] on div "Дзвінок : ua16_-1758280447.1439561 1 x - 01:42 00:00 00:00 Транскрипція Для AI-…" at bounding box center [426, 200] width 853 height 400
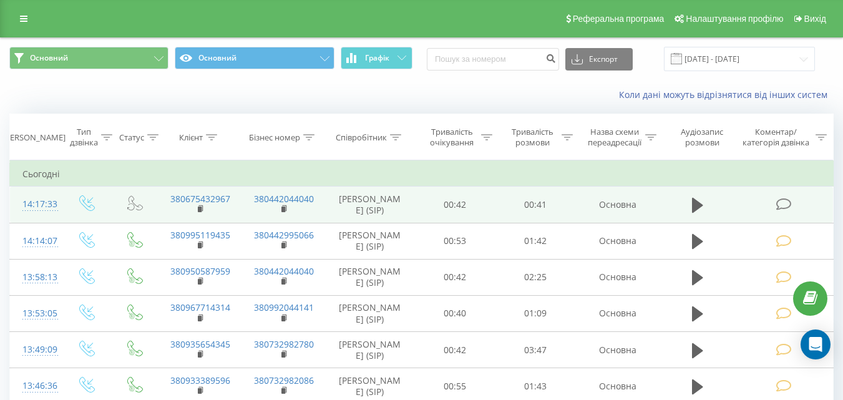
click at [785, 203] on icon at bounding box center [784, 204] width 16 height 13
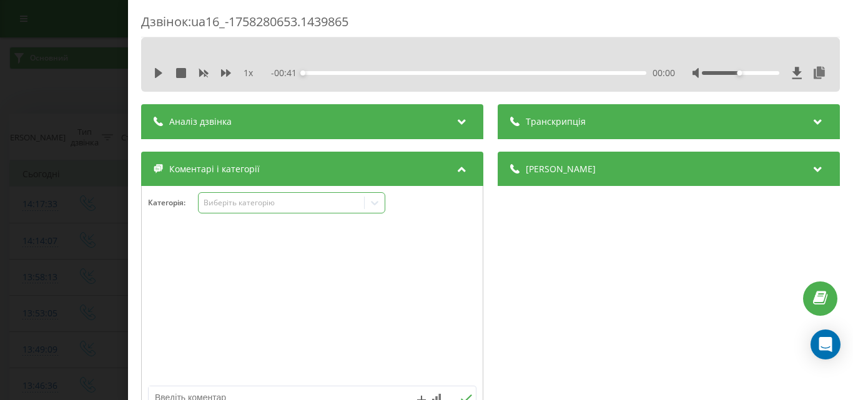
click at [258, 201] on div "Виберіть категорію" at bounding box center [281, 203] width 156 height 10
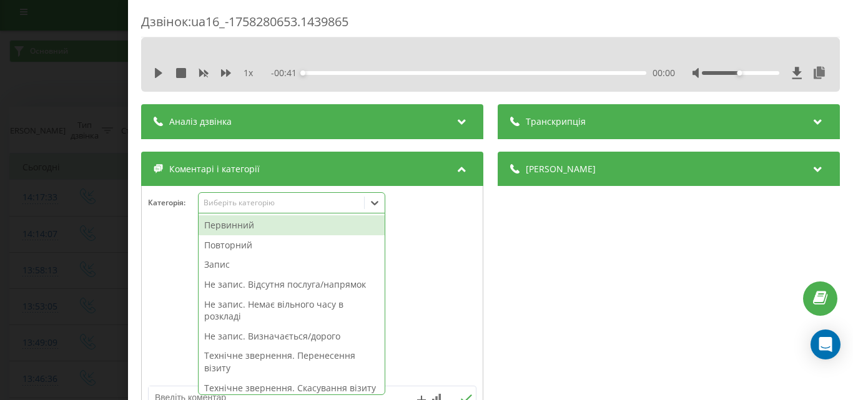
scroll to position [7, 0]
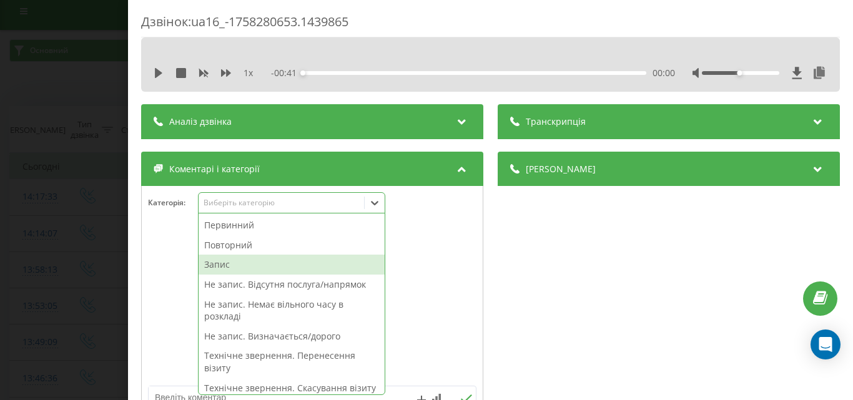
click at [471, 268] on div "Деталі дзвінка Загальне Дата дзвінка [DATE] 14:17:33 Тип дзвінка Вхідний Статус…" at bounding box center [490, 289] width 698 height 274
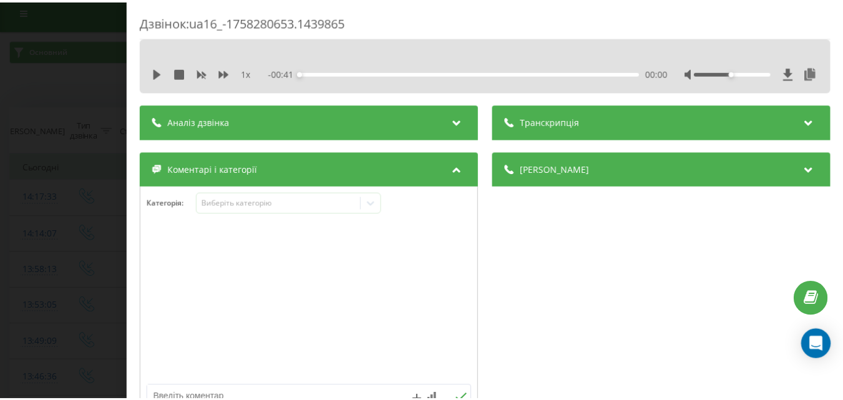
scroll to position [62, 0]
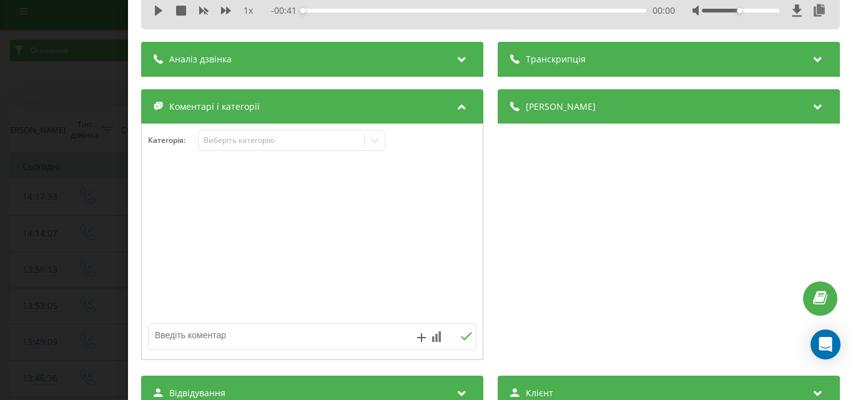
click at [158, 315] on div at bounding box center [312, 242] width 341 height 150
click at [184, 333] on textarea at bounding box center [280, 335] width 262 height 22
type textarea "уточ по часу"
click at [460, 335] on icon at bounding box center [466, 336] width 12 height 9
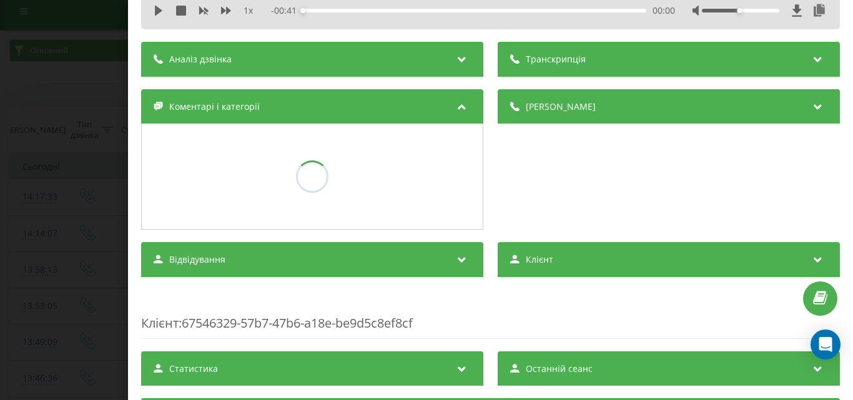
click at [58, 128] on div "Дзвінок : ua16_-1758280653.1439865 1 x - 00:41 00:00 00:00 Транскрипція Для AI-…" at bounding box center [426, 200] width 853 height 400
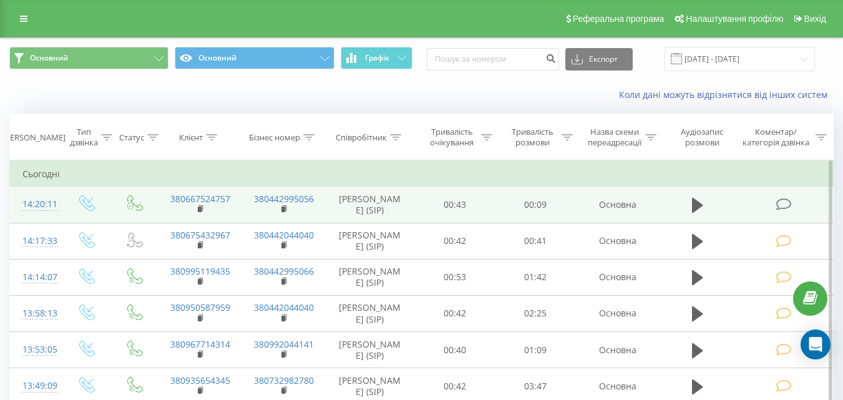
click at [786, 203] on icon at bounding box center [784, 204] width 16 height 13
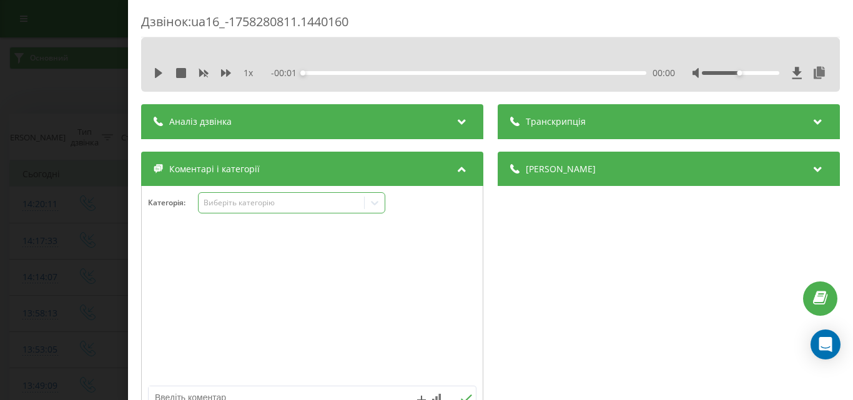
click at [266, 203] on div "Виберіть категорію" at bounding box center [281, 203] width 156 height 10
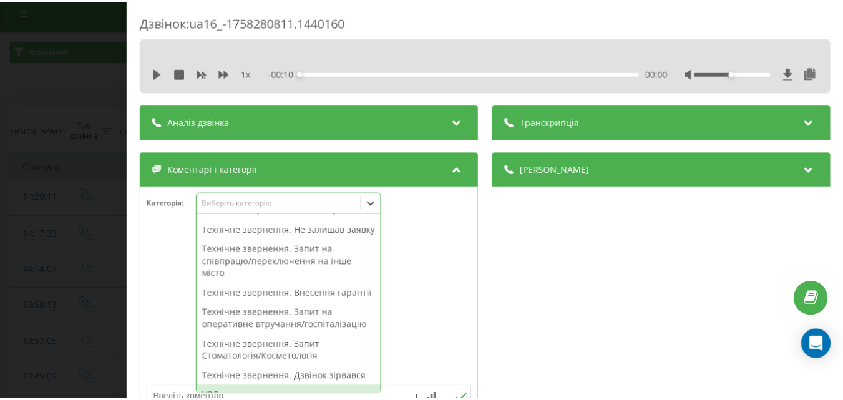
scroll to position [437, 0]
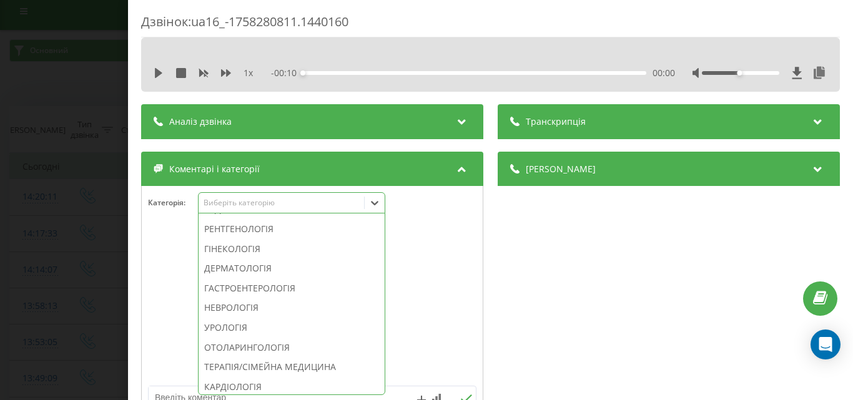
click at [283, 200] on div "Технічне звернення. Дзвінок зірвався" at bounding box center [292, 190] width 186 height 20
click at [27, 190] on div "Дзвінок : ua16_-1758280811.1440160 1 x - 00:10 00:00 00:00 Транскрипція Для AI-…" at bounding box center [426, 200] width 853 height 400
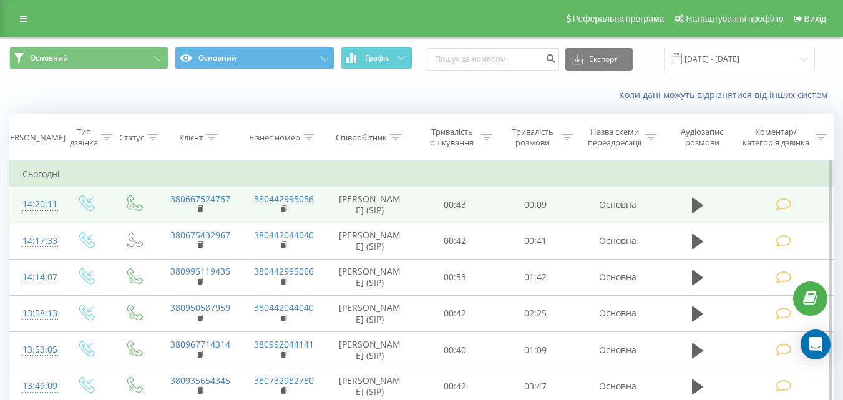
click at [283, 220] on td "380442995056" at bounding box center [284, 205] width 84 height 36
click at [785, 207] on icon at bounding box center [784, 204] width 16 height 13
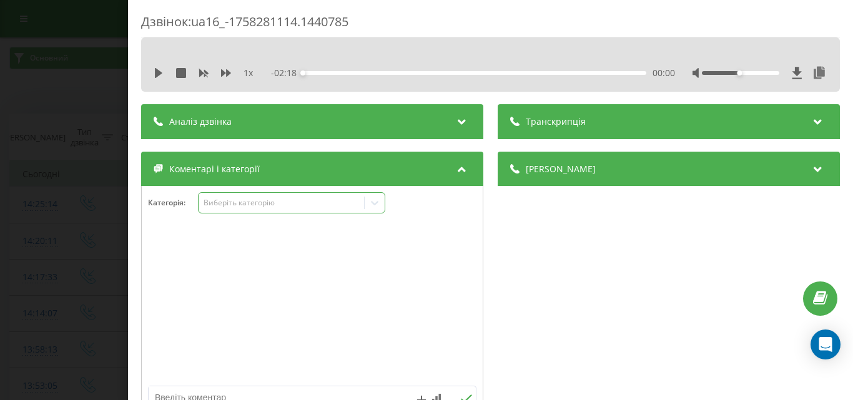
click at [270, 204] on div "Виберіть категорію" at bounding box center [281, 203] width 156 height 10
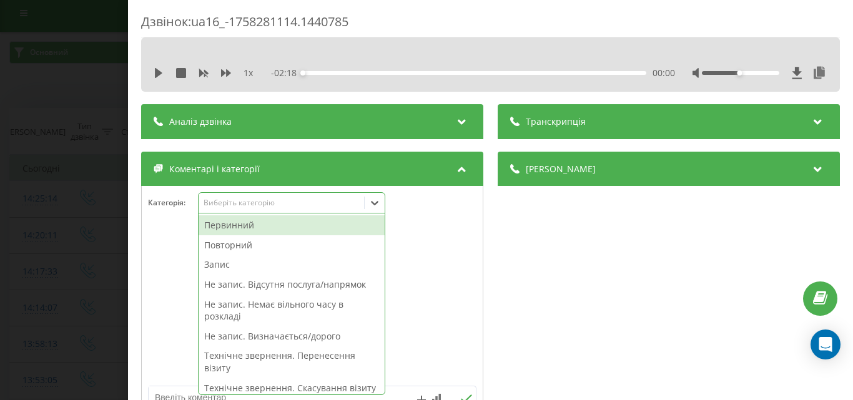
scroll to position [7, 0]
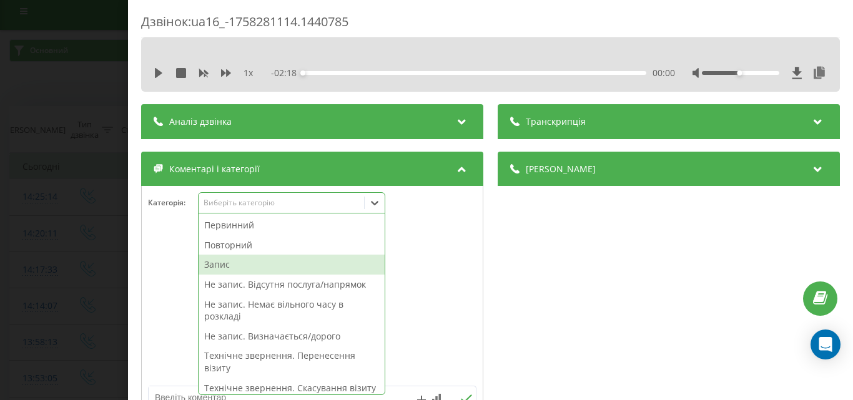
click at [227, 267] on div "Запис" at bounding box center [292, 265] width 186 height 20
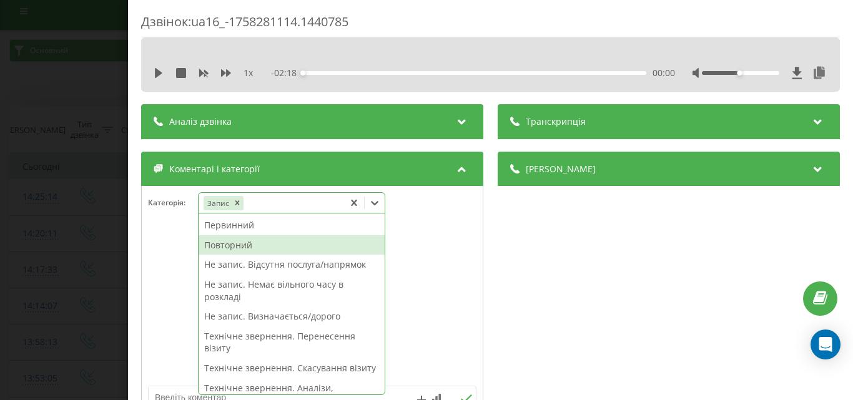
click at [240, 244] on div "Повторний" at bounding box center [292, 245] width 186 height 20
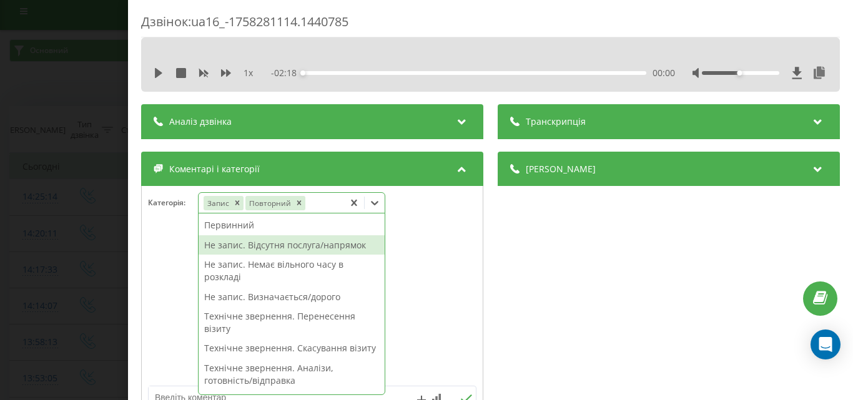
click at [443, 258] on div at bounding box center [312, 305] width 341 height 150
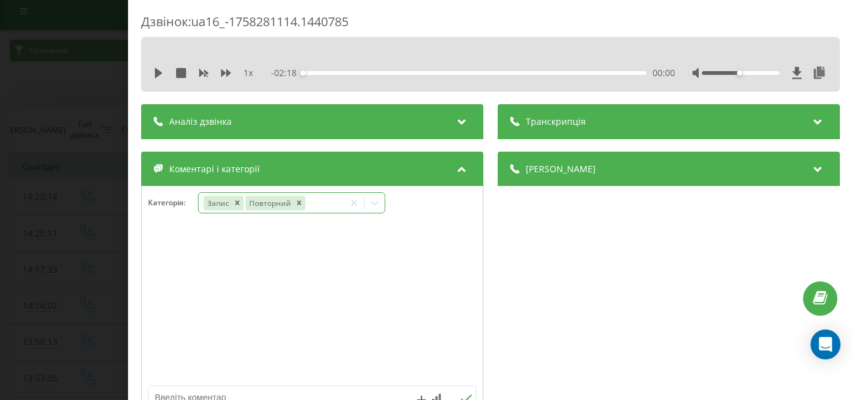
click at [380, 200] on icon at bounding box center [374, 203] width 12 height 12
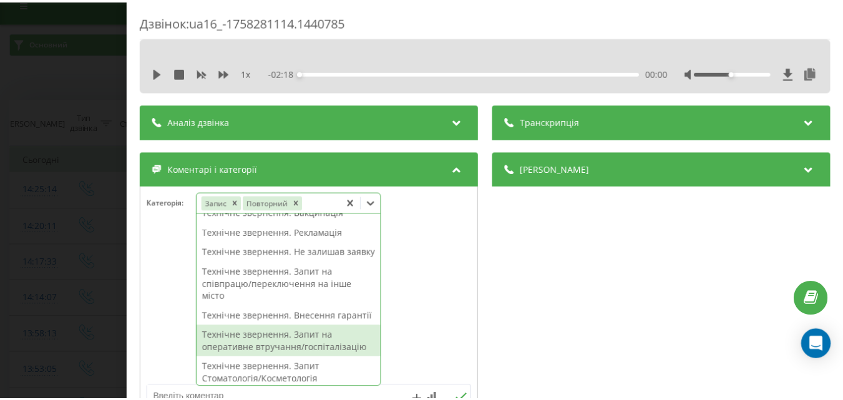
scroll to position [312, 0]
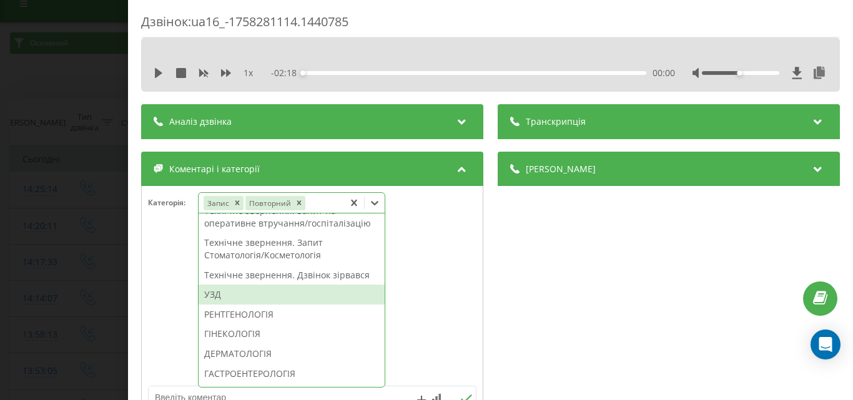
click at [242, 305] on div "УЗД" at bounding box center [292, 295] width 186 height 20
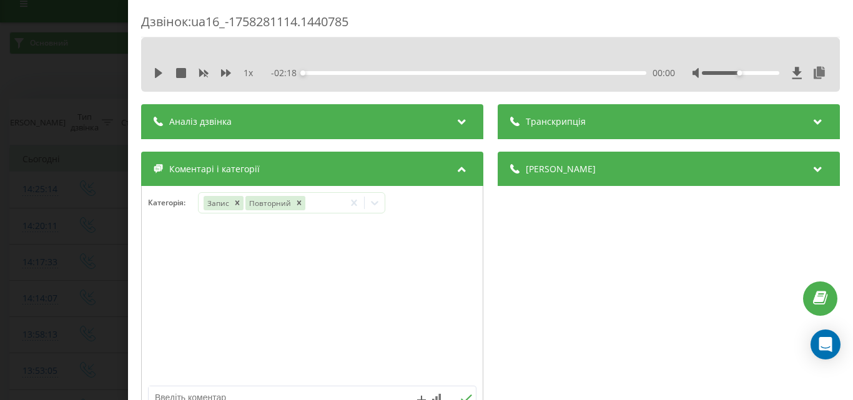
drag, startPoint x: 103, startPoint y: 263, endPoint x: 82, endPoint y: 253, distance: 23.5
click at [100, 265] on div "Дзвінок : ua16_-1758281114.1440785 1 x - 02:18 00:00 00:00 Транскрипція Для AI-…" at bounding box center [426, 200] width 853 height 400
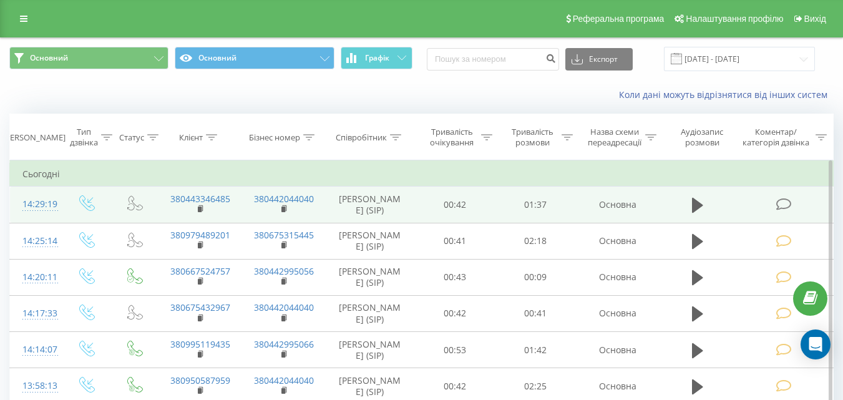
click at [792, 202] on span at bounding box center [784, 204] width 17 height 12
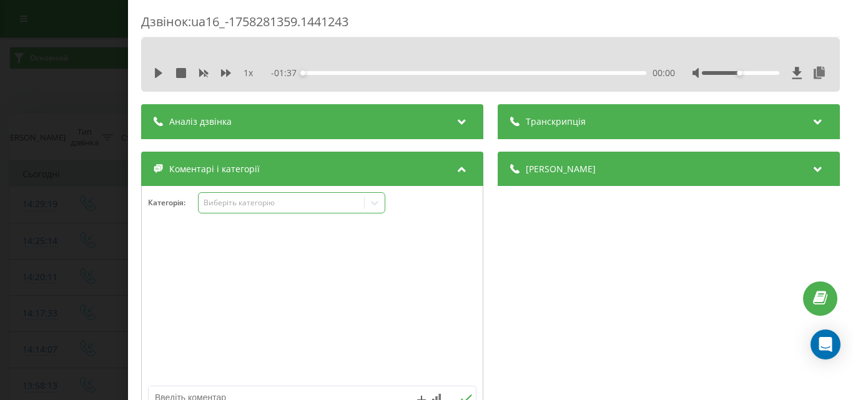
click at [326, 199] on div "Виберіть категорію" at bounding box center [281, 203] width 156 height 10
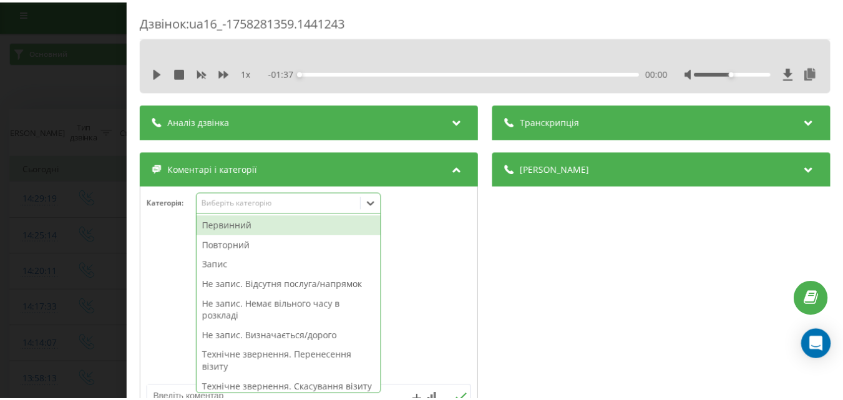
scroll to position [7, 0]
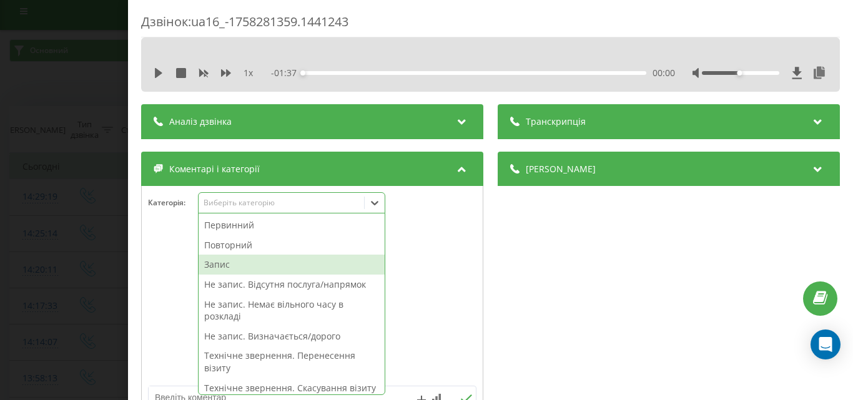
click at [232, 264] on div "Запис" at bounding box center [292, 265] width 186 height 20
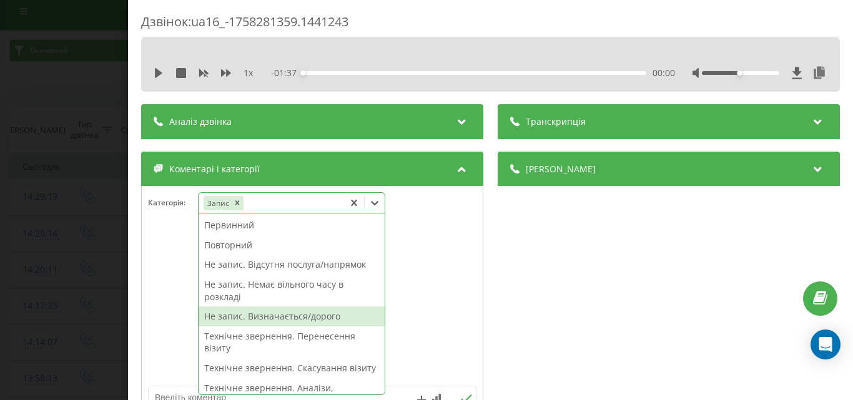
click at [288, 318] on div "Не запис. Визначається/дорого" at bounding box center [292, 316] width 186 height 20
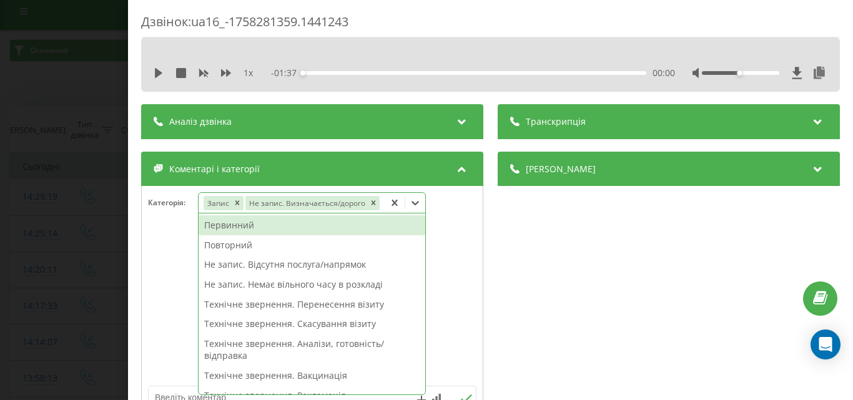
drag, startPoint x: 237, startPoint y: 201, endPoint x: 162, endPoint y: 190, distance: 75.1
click at [230, 203] on div "Запис" at bounding box center [223, 203] width 40 height 14
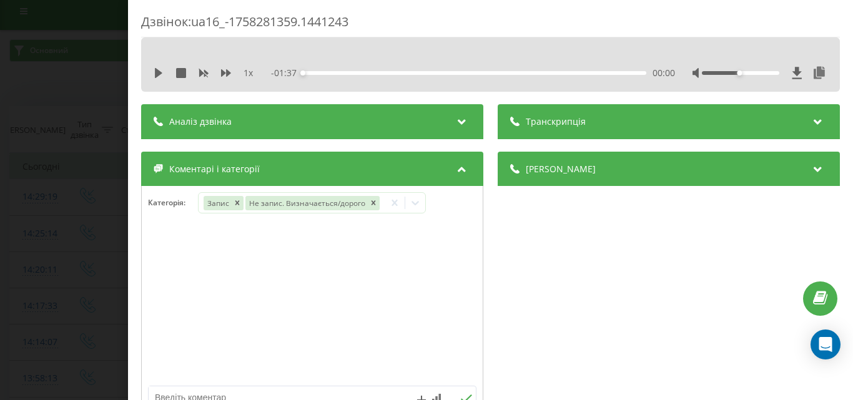
click at [71, 92] on div "Дзвінок : ua16_-1758281359.1441243 1 x - 01:37 00:00 00:00 Транскрипція Для AI-…" at bounding box center [426, 200] width 853 height 400
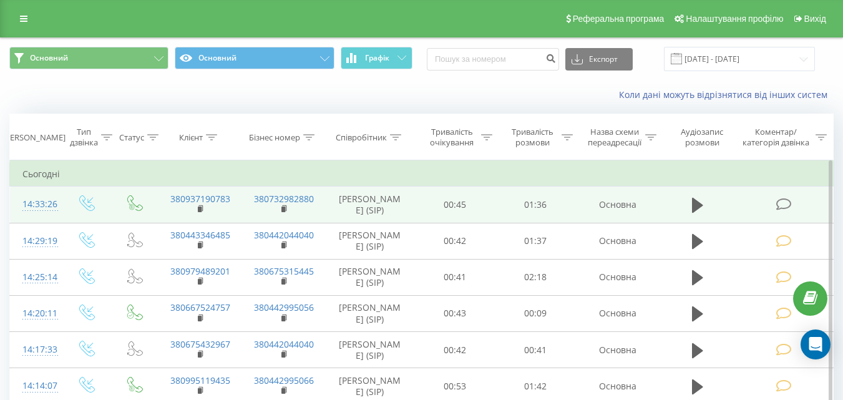
click at [783, 203] on icon at bounding box center [784, 204] width 16 height 13
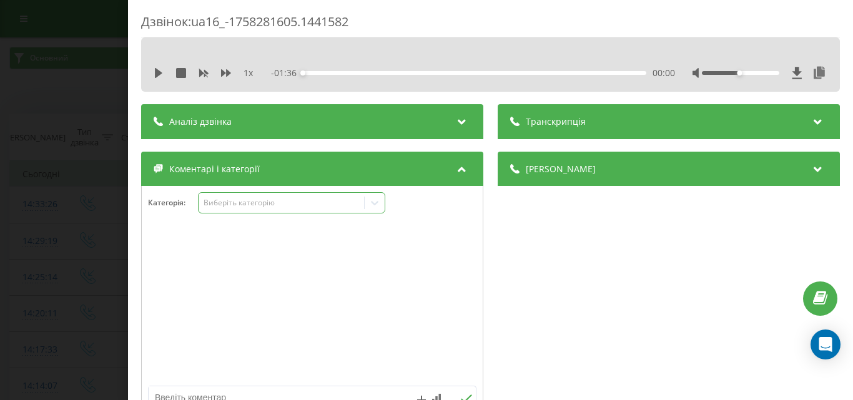
click at [316, 202] on div "Виберіть категорію" at bounding box center [281, 203] width 156 height 10
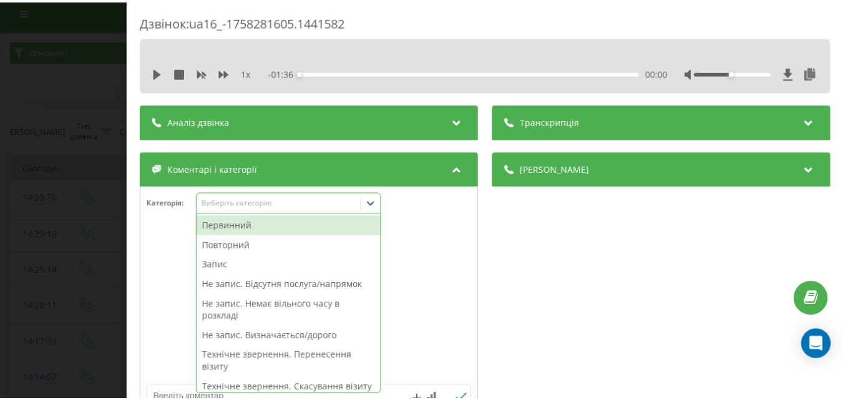
scroll to position [7, 0]
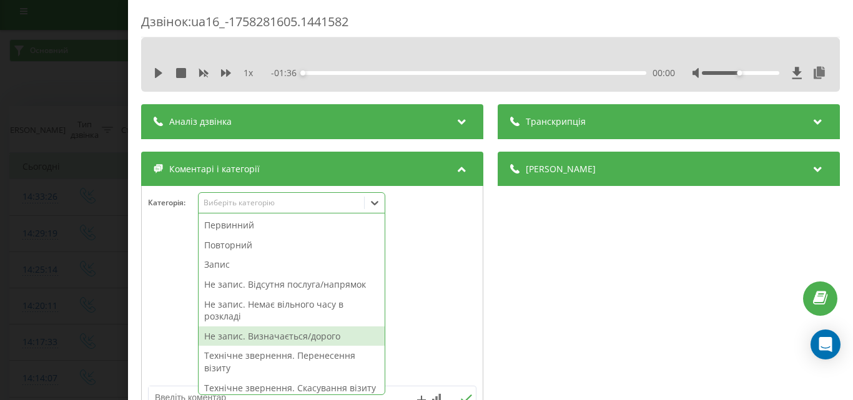
click at [282, 340] on div "Не запис. Визначається/дорого" at bounding box center [292, 336] width 186 height 20
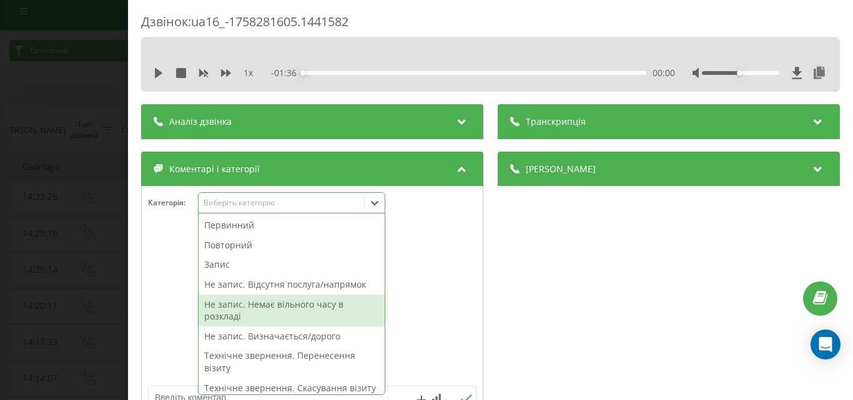
click at [108, 266] on div "Дзвінок : ua16_-1758281605.1441582 1 x - 01:36 00:00 00:00 Транскрипція Для AI-…" at bounding box center [426, 200] width 853 height 400
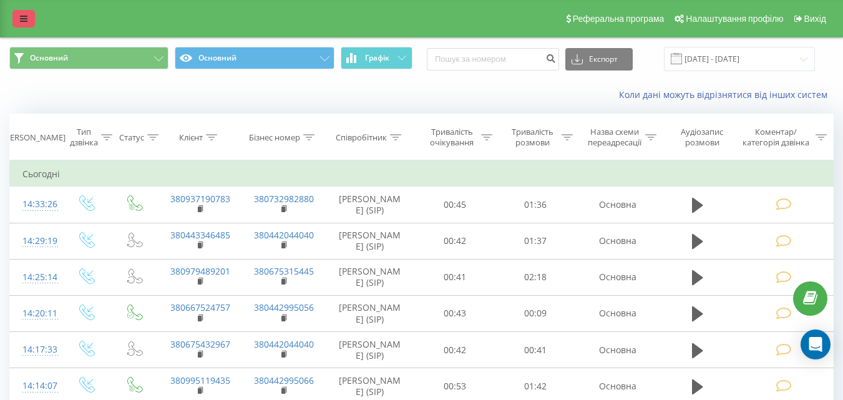
click at [26, 19] on icon at bounding box center [23, 18] width 7 height 9
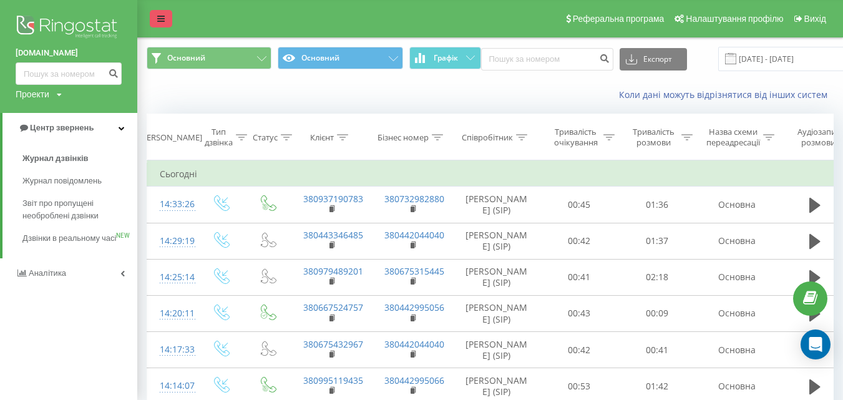
click at [163, 21] on icon at bounding box center [160, 18] width 7 height 9
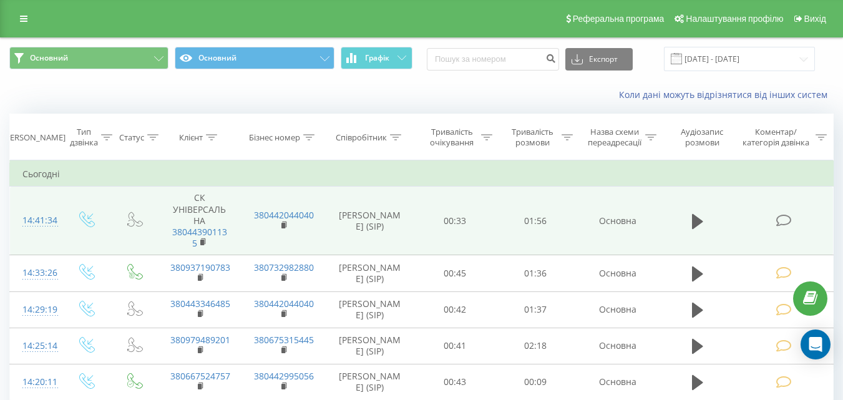
click at [777, 218] on icon at bounding box center [784, 220] width 16 height 13
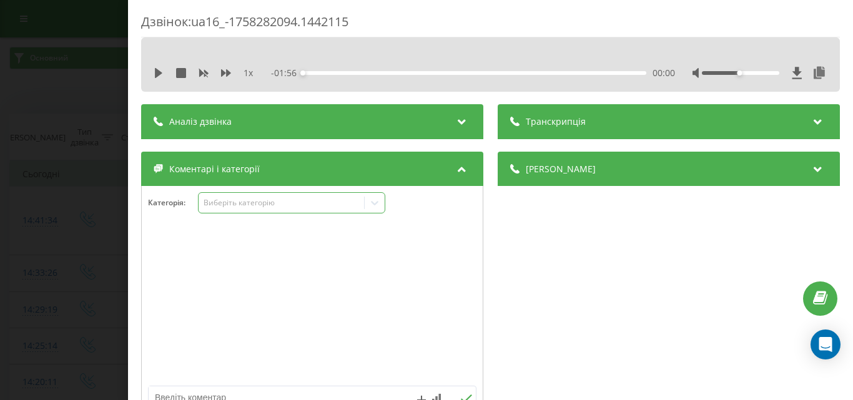
click at [296, 198] on div "Виберіть категорію" at bounding box center [281, 203] width 156 height 10
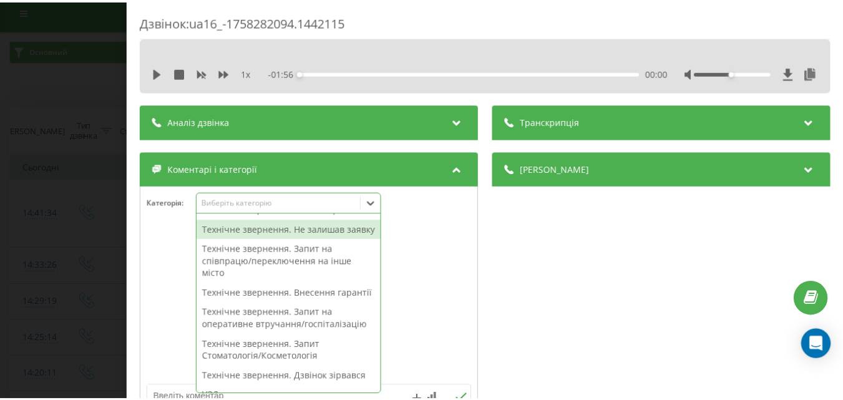
scroll to position [125, 0]
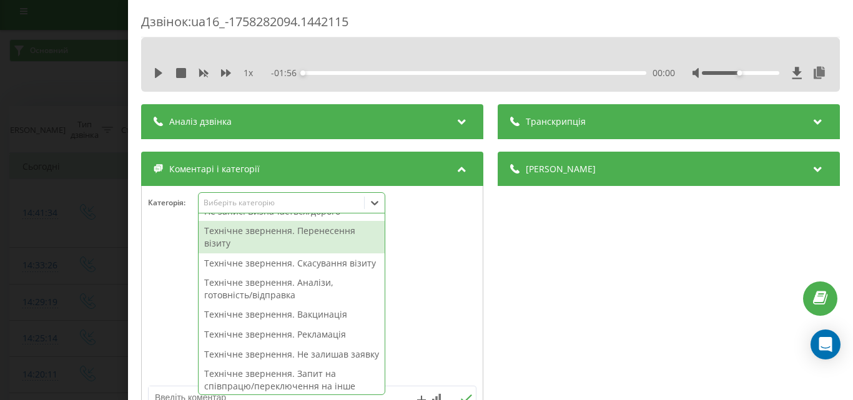
click at [333, 236] on div "Технічне звернення. Перенесення візиту" at bounding box center [292, 237] width 186 height 32
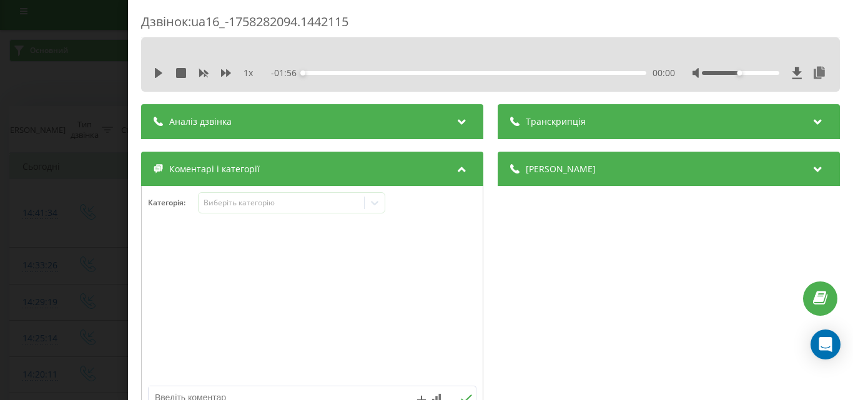
click at [75, 186] on div "Дзвінок : ua16_-1758282094.1442115 1 x - 01:56 00:00 00:00 Транскрипція Для AI-…" at bounding box center [426, 200] width 853 height 400
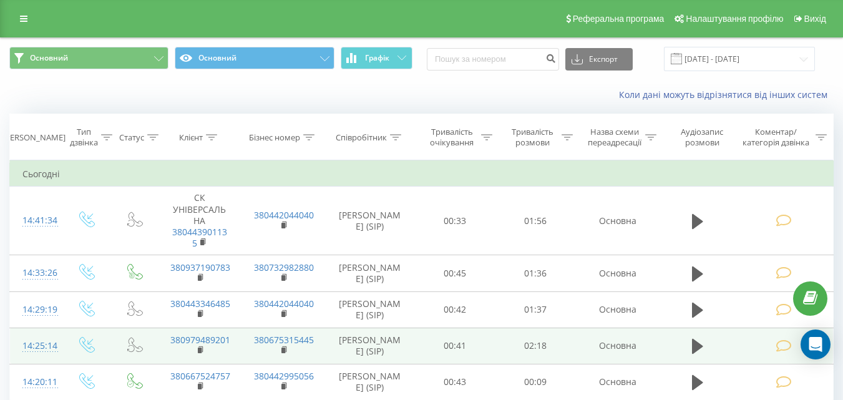
click at [74, 361] on td at bounding box center [86, 346] width 51 height 36
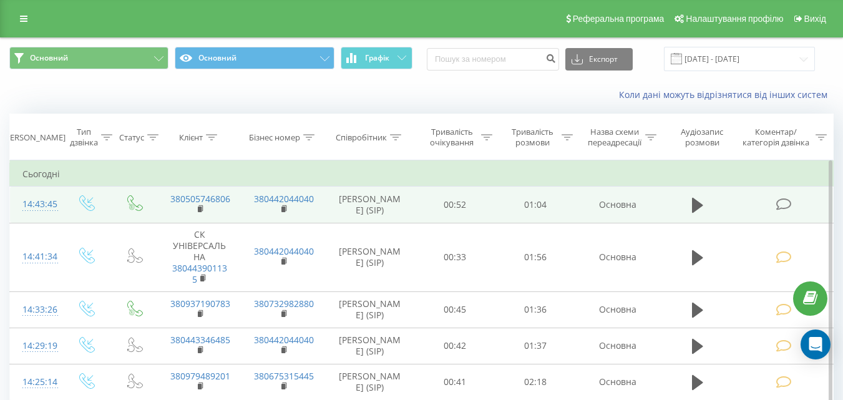
click at [778, 205] on icon at bounding box center [784, 204] width 16 height 13
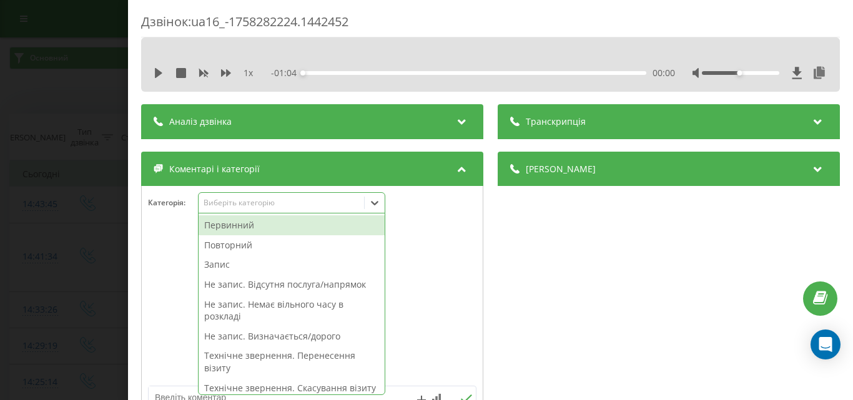
click at [280, 199] on div "Виберіть категорію" at bounding box center [281, 203] width 156 height 10
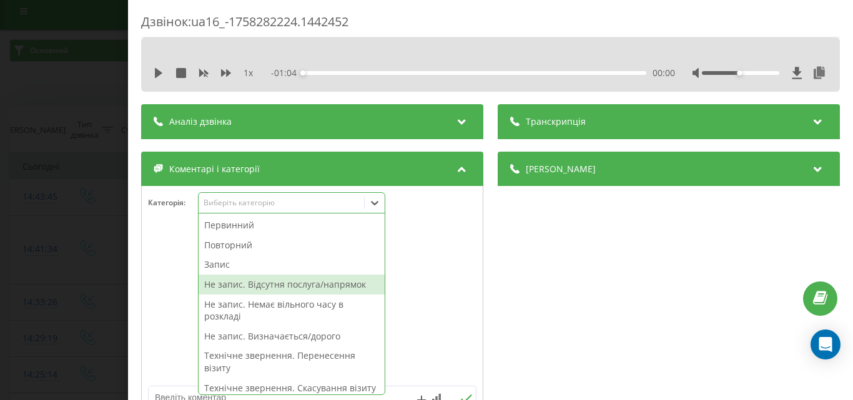
click at [521, 311] on div "Деталі дзвінка Загальне Дата дзвінка 2025-09-19 14:43:45 Тип дзвінка Вхідний Ст…" at bounding box center [668, 289] width 342 height 274
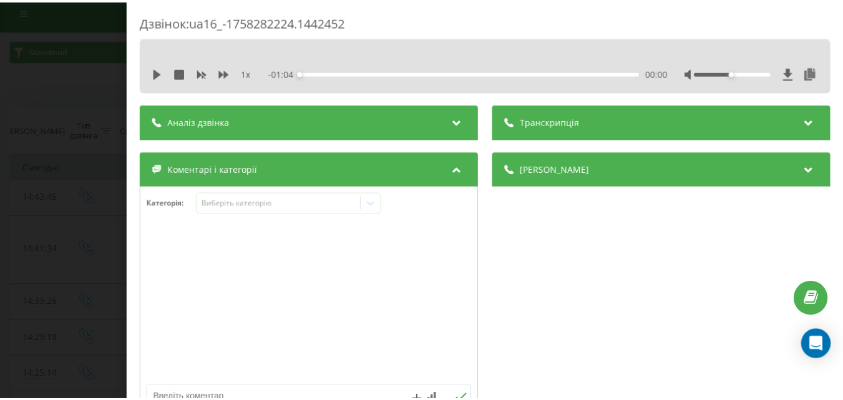
scroll to position [125, 0]
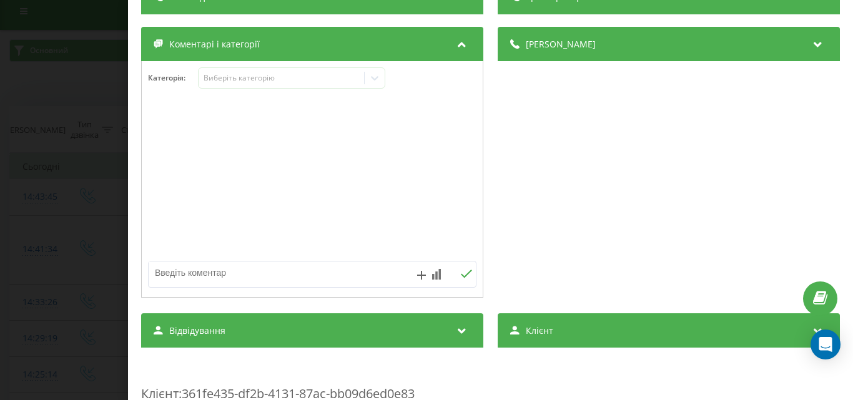
click at [220, 270] on textarea at bounding box center [280, 273] width 262 height 22
click at [152, 270] on textarea "відзвін лікаря" at bounding box center [280, 273] width 262 height 22
click at [275, 280] on textarea "просить відзвін лікаря" at bounding box center [280, 273] width 262 height 22
type textarea "просить відзвін лікаряпо лікуванню"
click at [460, 273] on icon at bounding box center [466, 274] width 12 height 9
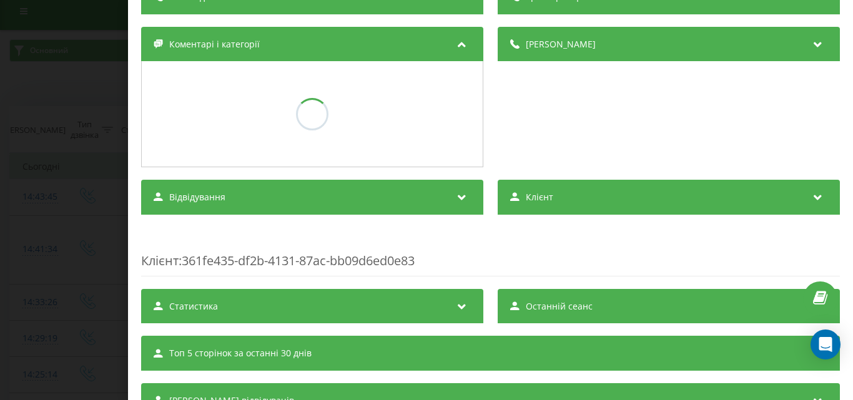
click at [0, 192] on div "Дзвінок : ua16_-1758282224.1442452 1 x - 01:04 00:00 00:00 Транскрипція Для AI-…" at bounding box center [426, 200] width 853 height 400
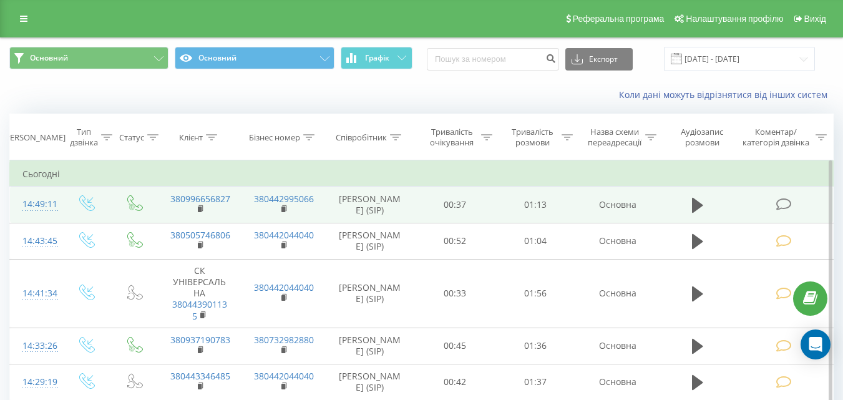
click at [778, 202] on icon at bounding box center [784, 204] width 16 height 13
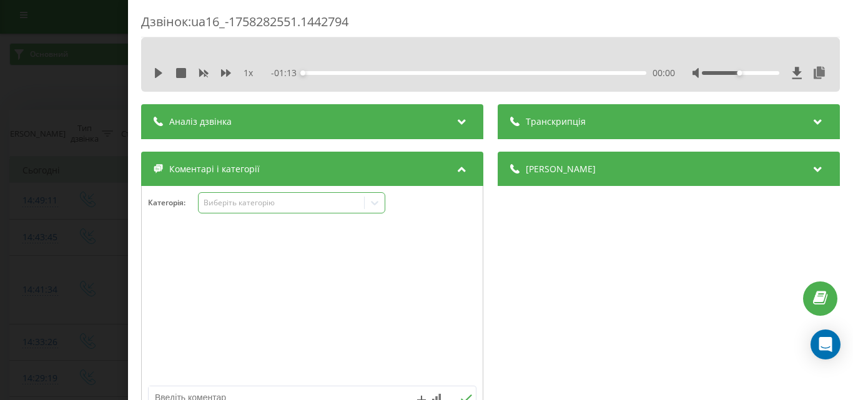
click at [248, 202] on div "Виберіть категорію" at bounding box center [281, 203] width 156 height 10
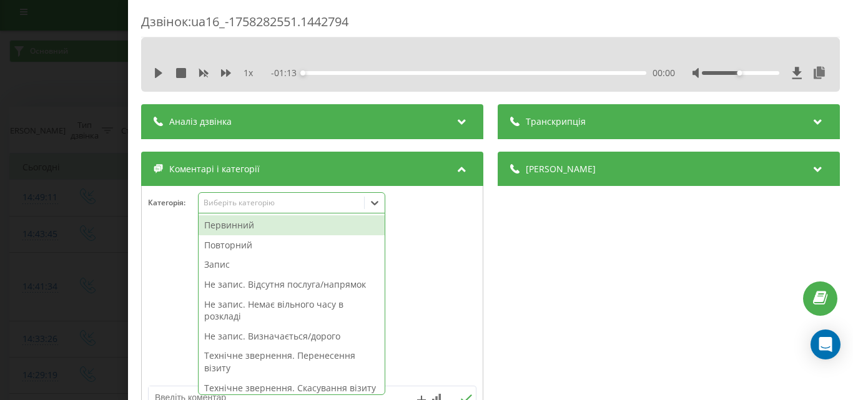
scroll to position [7, 0]
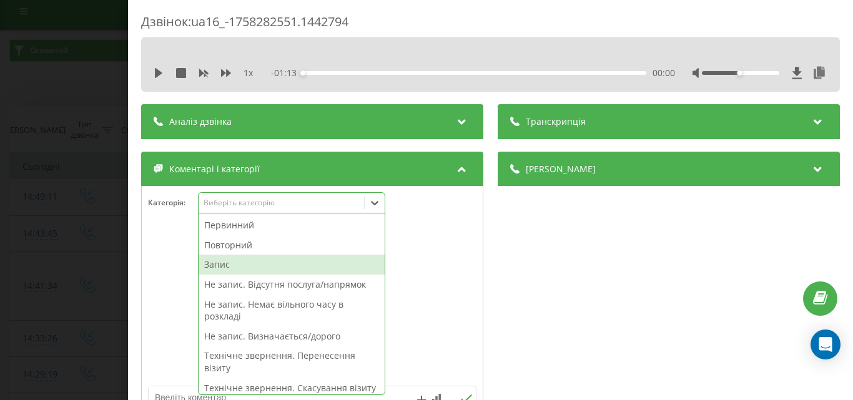
click at [230, 265] on div "Запис" at bounding box center [292, 265] width 186 height 20
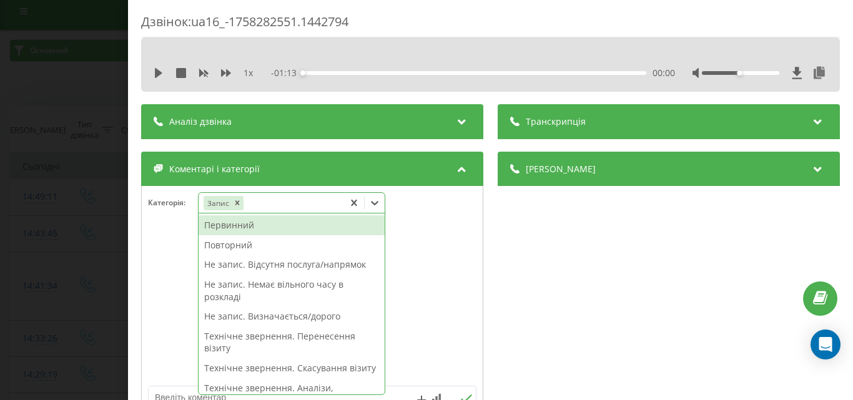
click at [257, 245] on div "Повторний" at bounding box center [292, 245] width 186 height 20
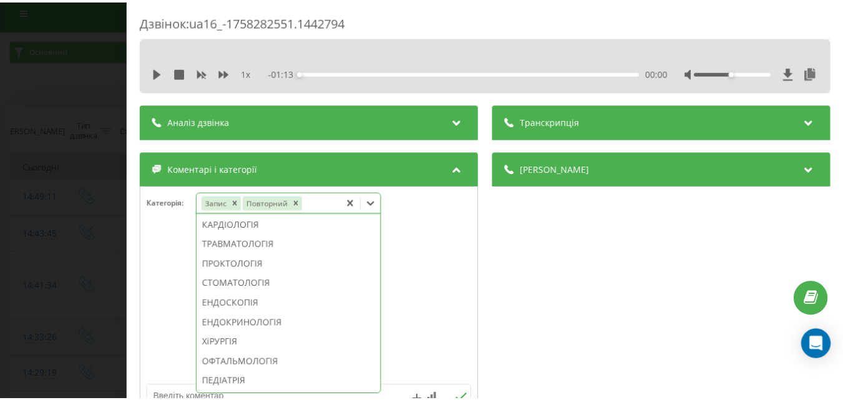
scroll to position [497, 0]
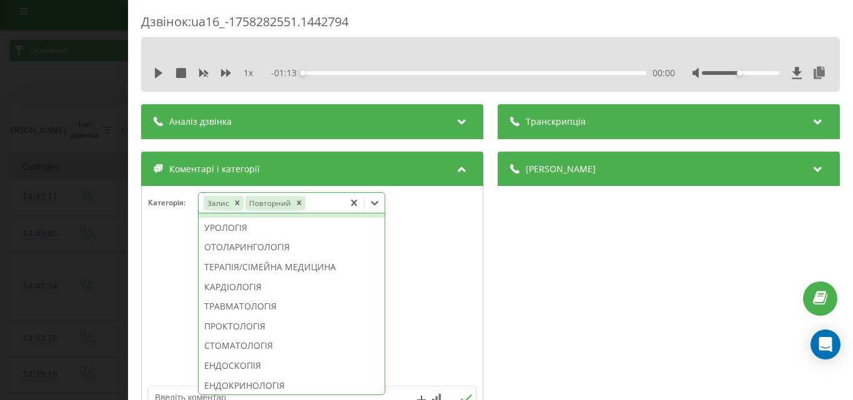
click at [247, 218] on div "НЕВРОЛОГІЯ" at bounding box center [292, 208] width 186 height 20
drag, startPoint x: 97, startPoint y: 172, endPoint x: 76, endPoint y: 125, distance: 50.6
click at [96, 170] on div "Дзвінок : ua16_-1758282551.1442794 1 x - 01:13 00:00 00:00 Транскрипція Для AI-…" at bounding box center [426, 200] width 853 height 400
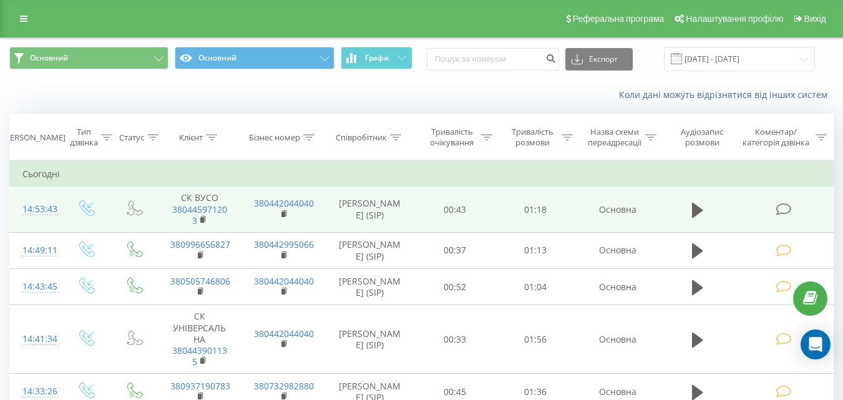
click at [789, 208] on icon at bounding box center [784, 209] width 16 height 13
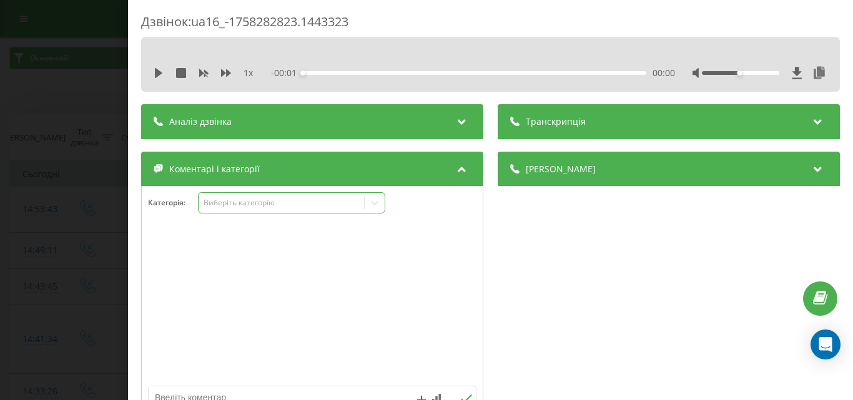
click at [272, 203] on div "Виберіть категорію" at bounding box center [281, 203] width 156 height 10
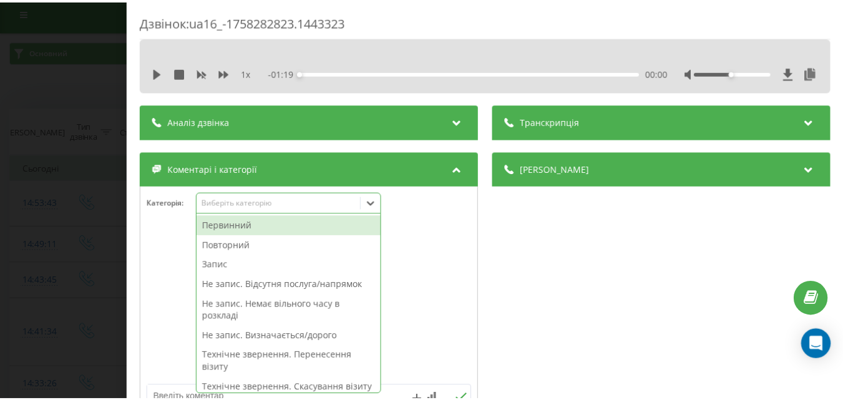
scroll to position [7, 0]
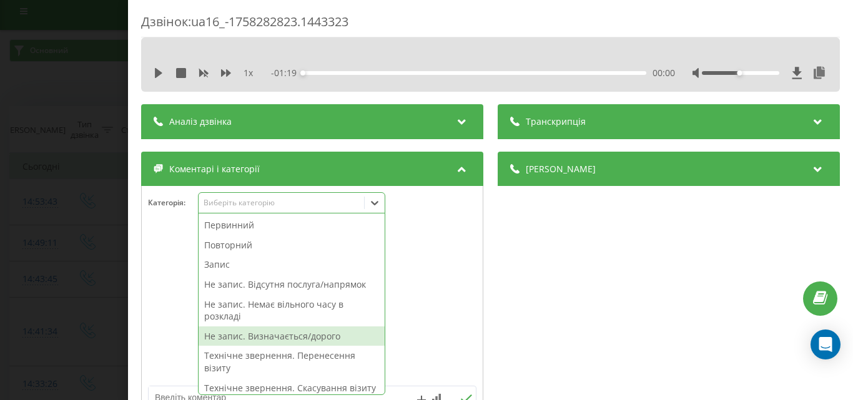
drag, startPoint x: 311, startPoint y: 339, endPoint x: 217, endPoint y: 298, distance: 102.0
click at [310, 337] on div "Не запис. Визначається/дорого" at bounding box center [292, 336] width 186 height 20
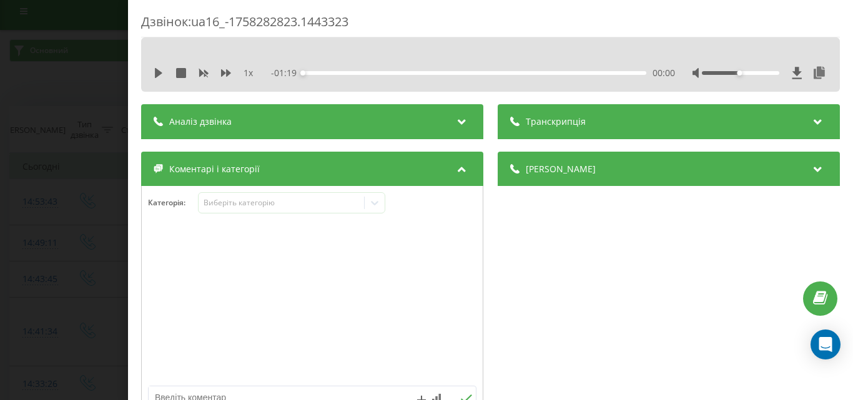
drag, startPoint x: 68, startPoint y: 248, endPoint x: 49, endPoint y: 44, distance: 205.7
click at [66, 239] on div "Дзвінок : ua16_-1758282823.1443323 1 x - 01:19 00:00 00:00 Транскрипція Для AI-…" at bounding box center [426, 200] width 853 height 400
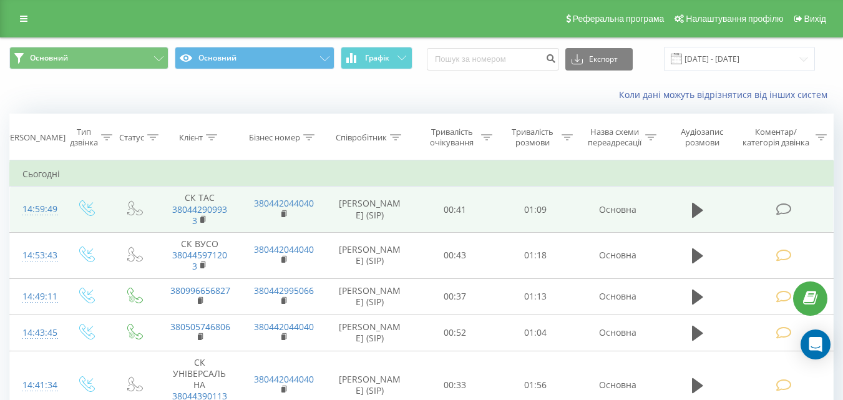
click at [792, 210] on icon at bounding box center [784, 209] width 16 height 13
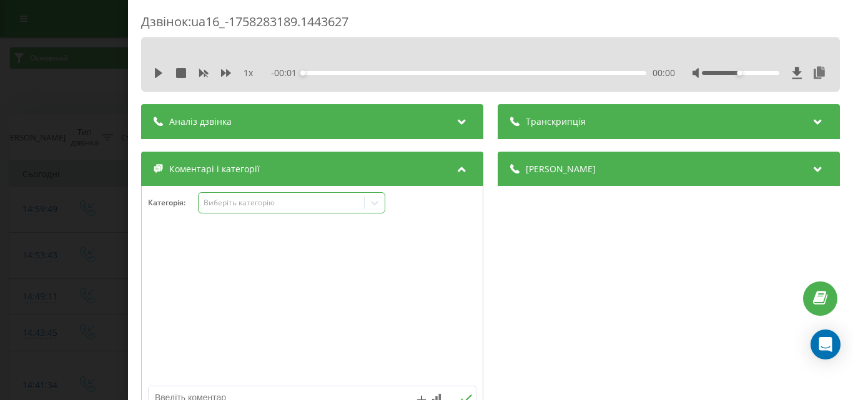
click at [274, 203] on div "Виберіть категорію" at bounding box center [281, 203] width 156 height 10
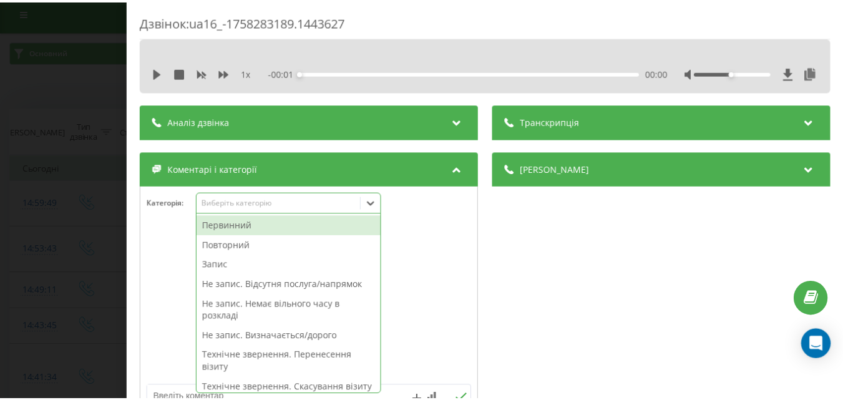
scroll to position [7, 0]
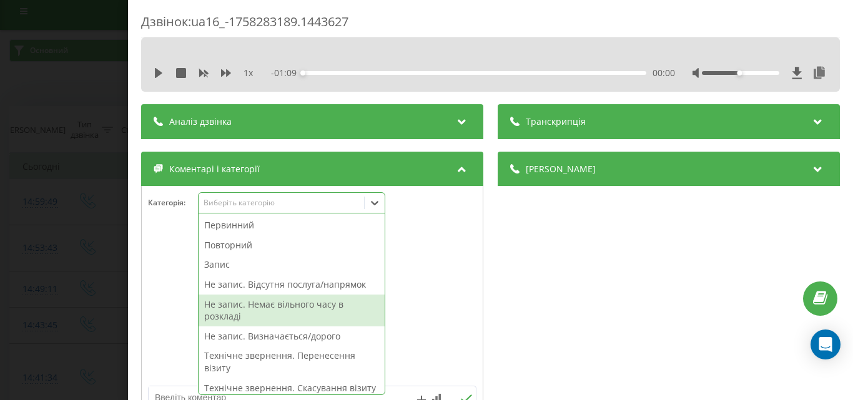
click at [298, 308] on div "Не запис. Немає вільного часу в розкладі" at bounding box center [292, 311] width 186 height 32
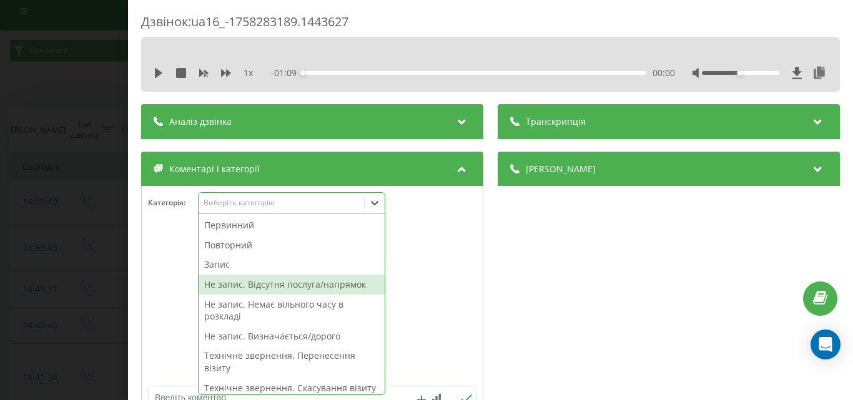
click at [67, 216] on div "Дзвінок : ua16_-1758283189.1443627 1 x - 01:09 00:00 00:00 Транскрипція Для AI-…" at bounding box center [426, 200] width 853 height 400
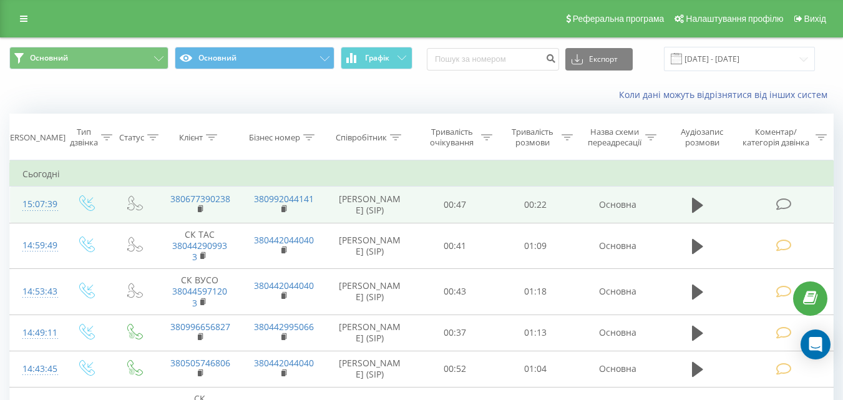
click at [782, 207] on icon at bounding box center [784, 204] width 16 height 13
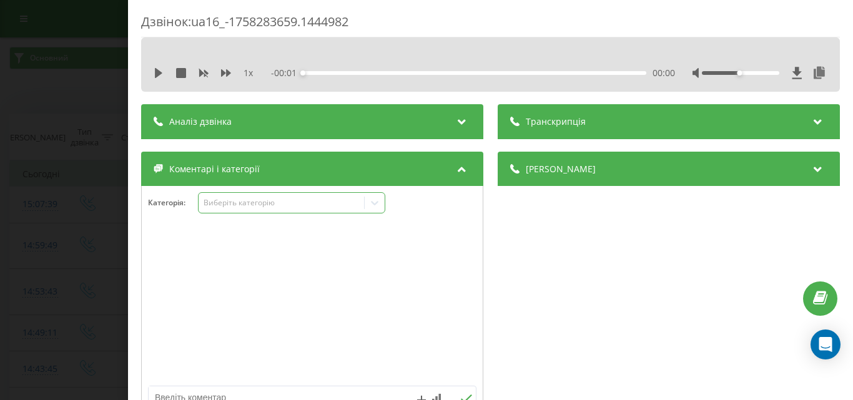
click at [253, 208] on div "Виберіть категорію" at bounding box center [281, 203] width 156 height 10
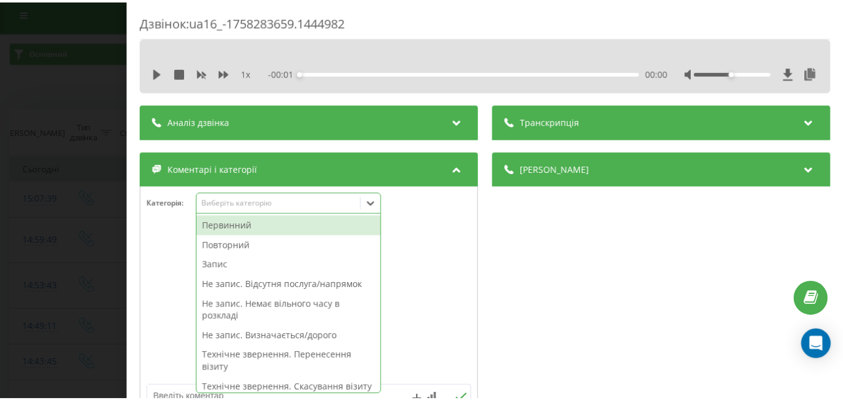
scroll to position [7, 0]
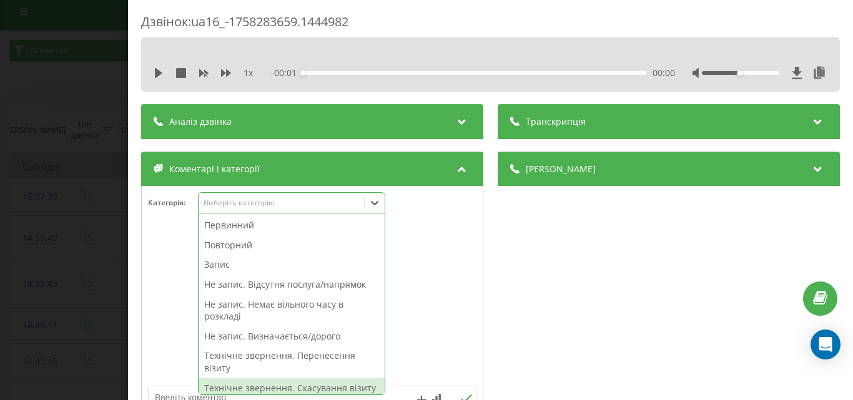
drag, startPoint x: 284, startPoint y: 389, endPoint x: 57, endPoint y: 220, distance: 283.3
click at [284, 388] on div "Технічне звернення. Скасування візиту" at bounding box center [292, 388] width 186 height 20
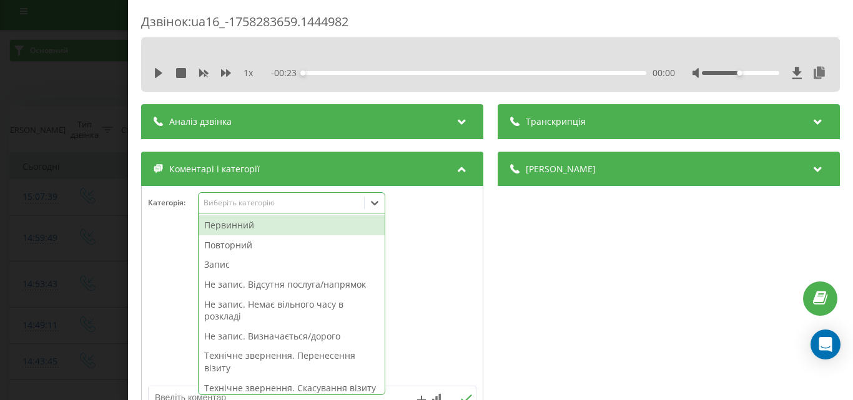
click at [57, 219] on div "Дзвінок : ua16_-1758283659.1444982 1 x - 00:23 00:00 00:00 Транскрипція Для AI-…" at bounding box center [426, 200] width 853 height 400
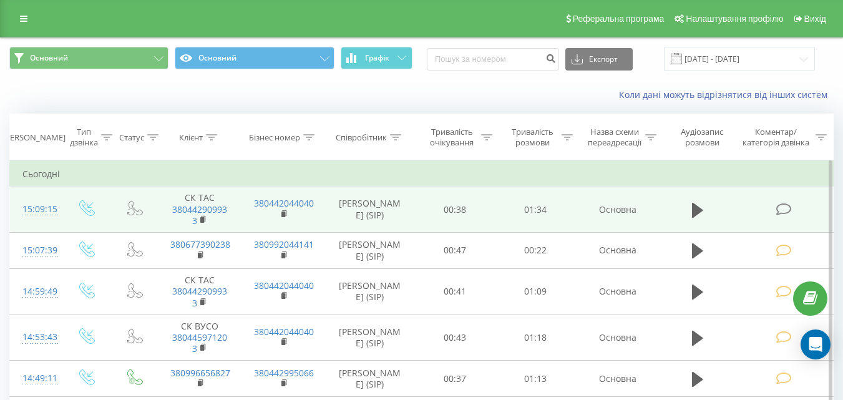
click at [786, 207] on icon at bounding box center [784, 209] width 16 height 13
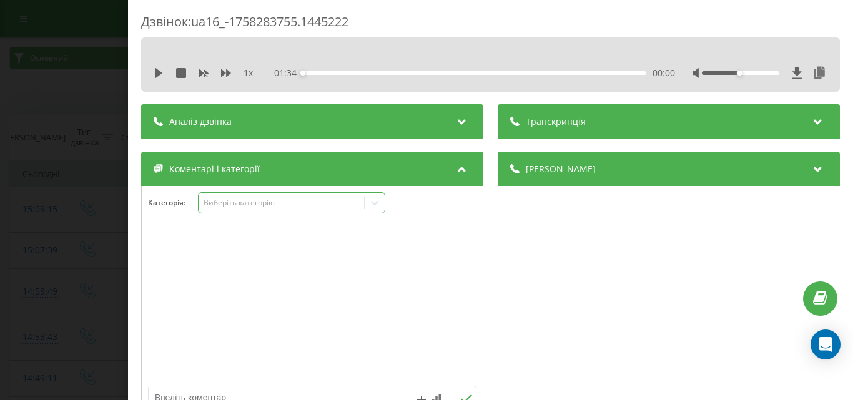
click at [311, 202] on div "Виберіть категорію" at bounding box center [281, 203] width 156 height 10
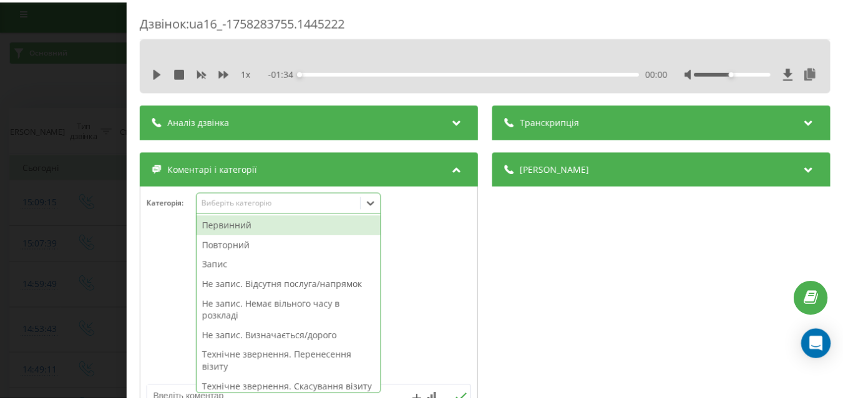
scroll to position [7, 0]
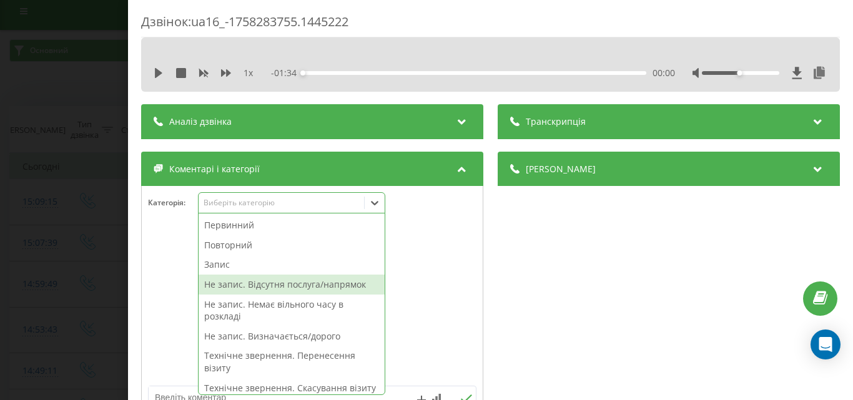
drag, startPoint x: 275, startPoint y: 287, endPoint x: 202, endPoint y: 278, distance: 72.9
click at [274, 287] on div "Не запис. Відсутня послуга/напрямок" at bounding box center [292, 285] width 186 height 20
click at [100, 270] on div "Дзвінок : ua16_-1758283755.1445222 1 x - 01:34 00:00 00:00 Транскрипція Для AI-…" at bounding box center [426, 200] width 853 height 400
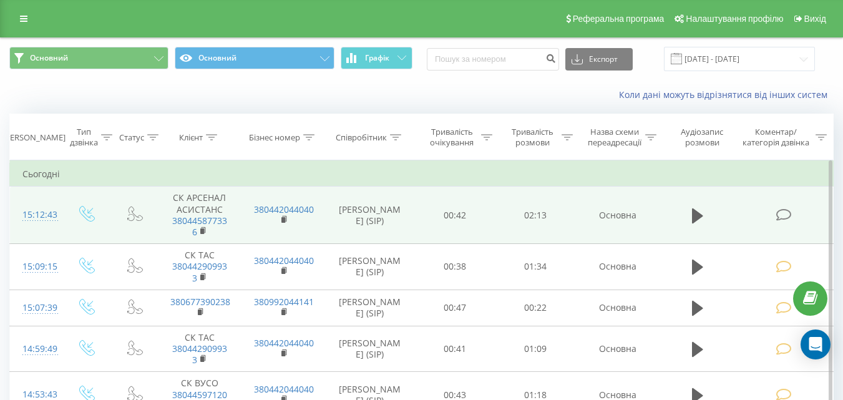
click at [788, 219] on icon at bounding box center [784, 214] width 16 height 13
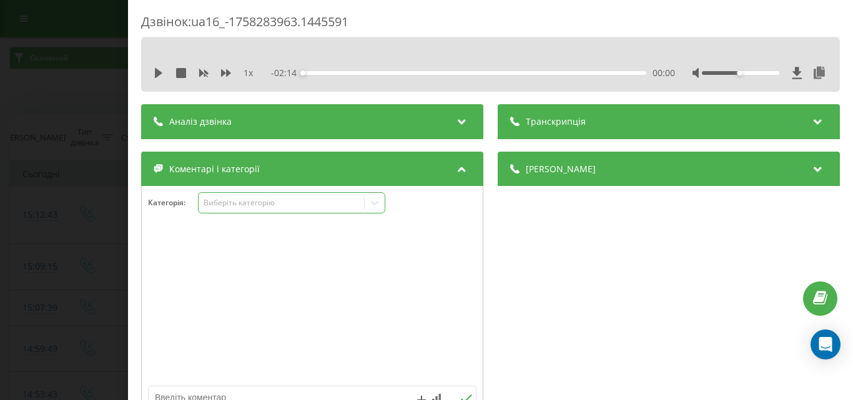
click at [280, 202] on div "Виберіть категорію" at bounding box center [281, 203] width 156 height 10
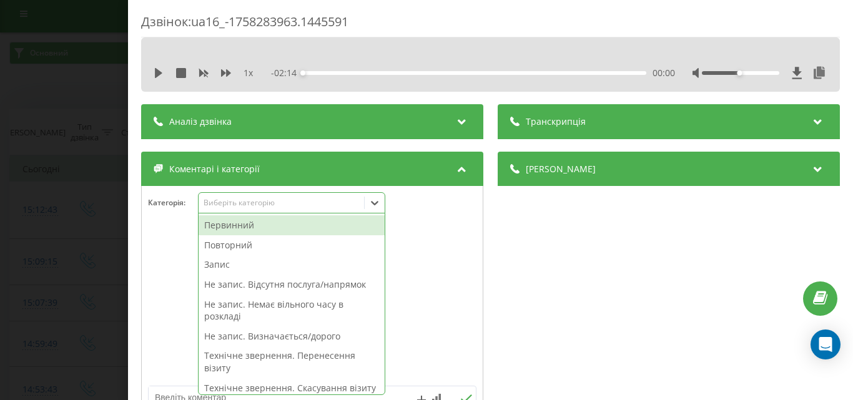
scroll to position [7, 0]
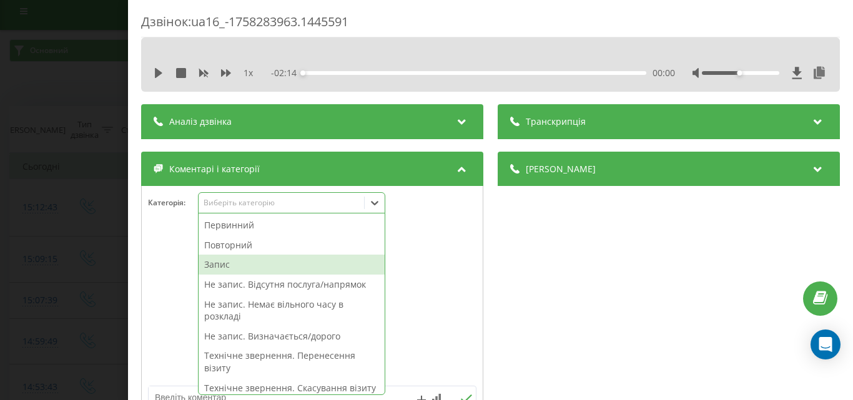
click at [237, 263] on div "Запис" at bounding box center [292, 265] width 186 height 20
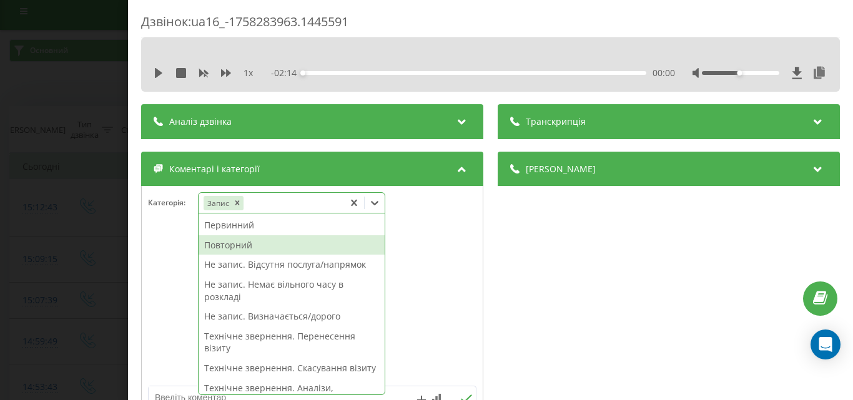
click at [240, 247] on div "Повторний" at bounding box center [292, 245] width 186 height 20
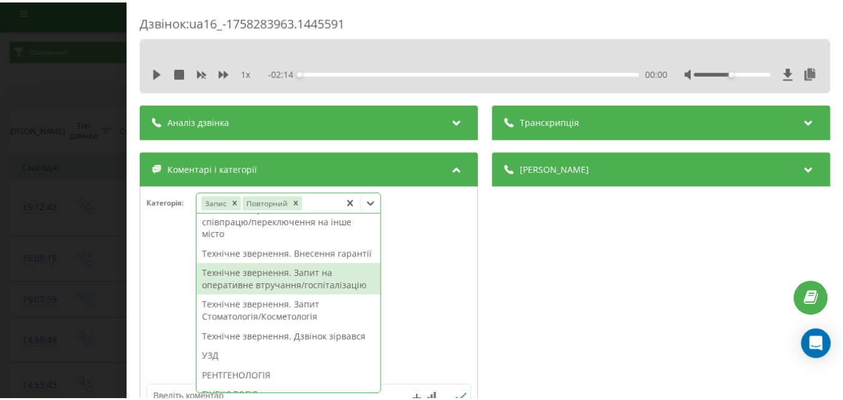
scroll to position [437, 0]
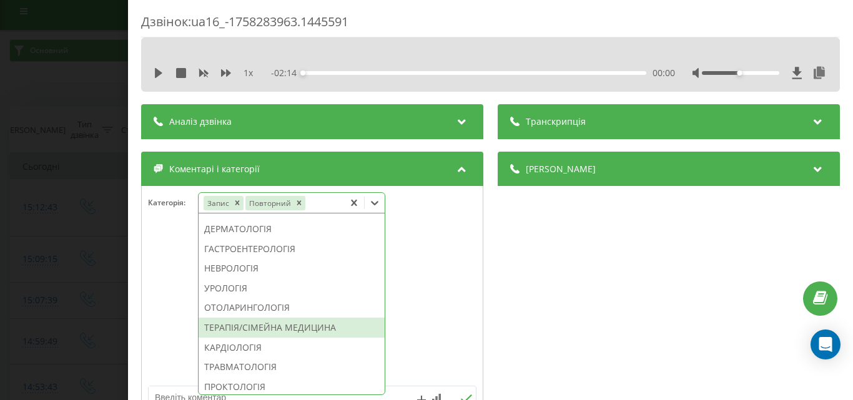
click at [263, 338] on div "ТЕРАПІЯ/СІМЕЙНА МЕДИЦИНА" at bounding box center [292, 328] width 186 height 20
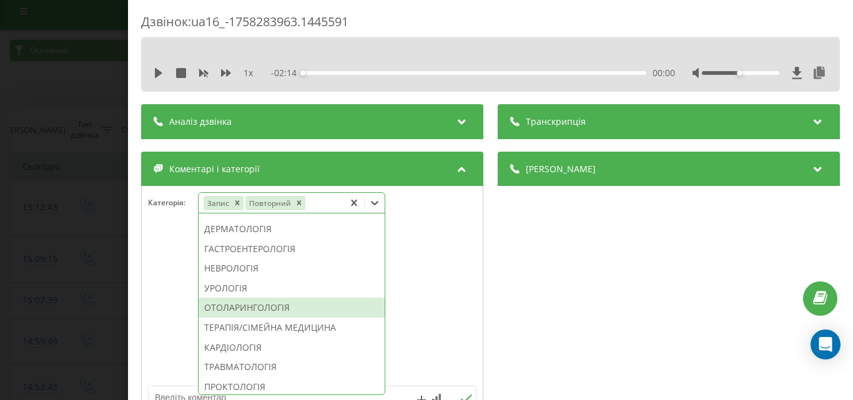
drag, startPoint x: 74, startPoint y: 270, endPoint x: 79, endPoint y: 13, distance: 257.2
click at [74, 268] on div "Дзвінок : ua16_-1758283963.1445591 1 x - 02:14 00:00 00:00 Транскрипція Для AI-…" at bounding box center [426, 200] width 853 height 400
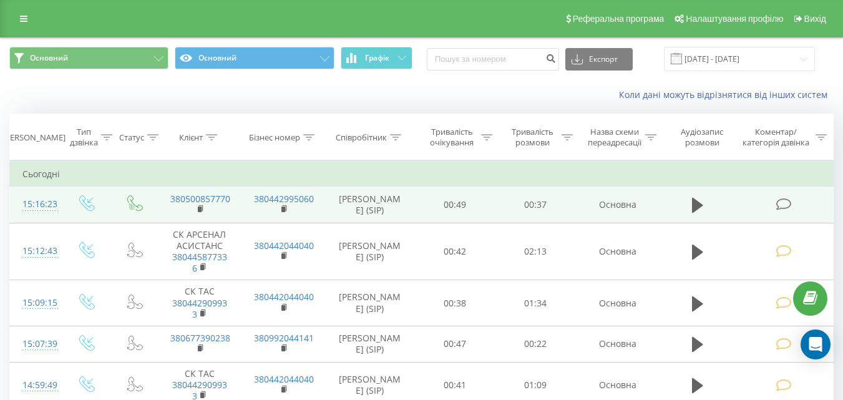
click at [781, 209] on icon at bounding box center [784, 204] width 16 height 13
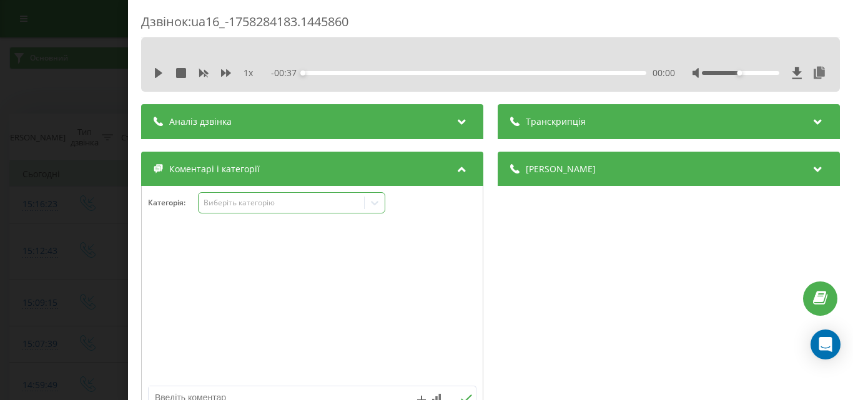
click at [297, 201] on div "Виберіть категорію" at bounding box center [281, 203] width 156 height 10
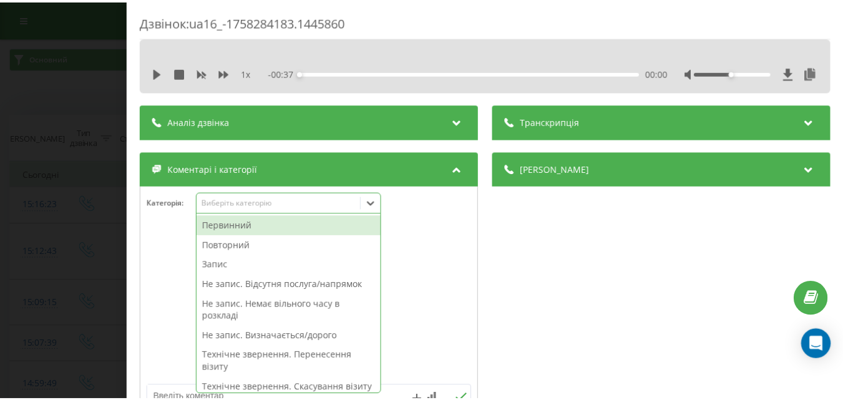
scroll to position [7, 0]
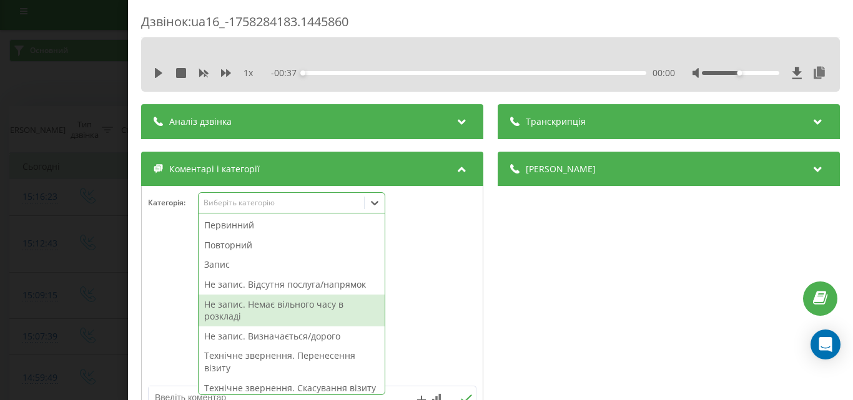
click at [286, 305] on div "Не запис. Немає вільного часу в розкладі" at bounding box center [292, 311] width 186 height 32
click at [81, 243] on div "Дзвінок : ua16_-1758284183.1445860 1 x - 00:37 00:00 00:00 Транскрипція Для AI-…" at bounding box center [426, 200] width 853 height 400
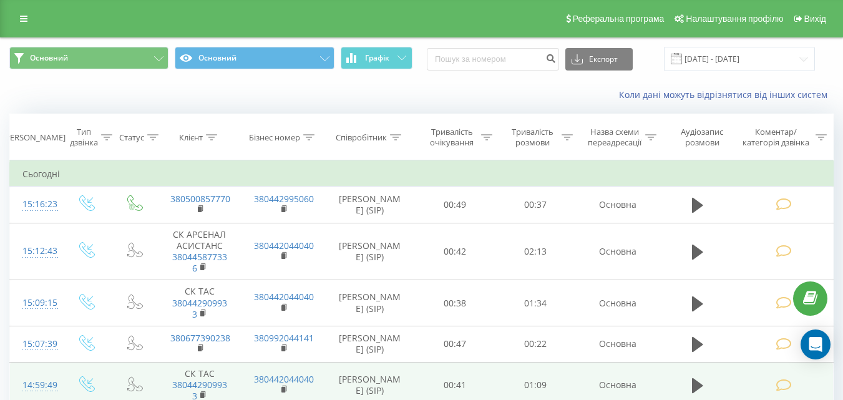
click at [78, 374] on td at bounding box center [86, 386] width 51 height 46
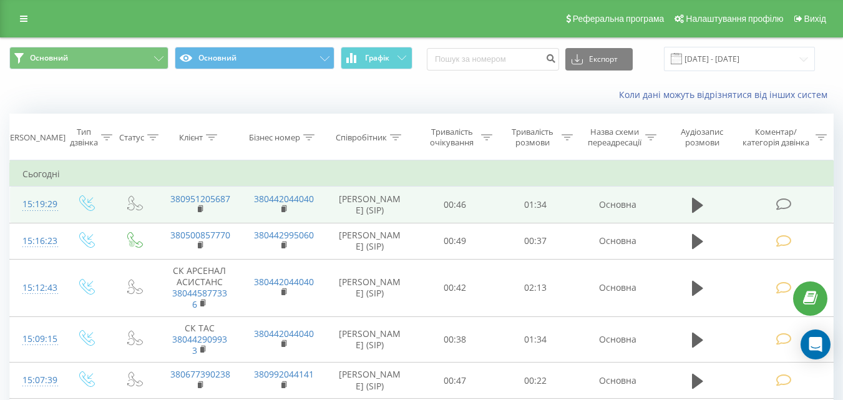
click at [791, 199] on icon at bounding box center [784, 204] width 16 height 13
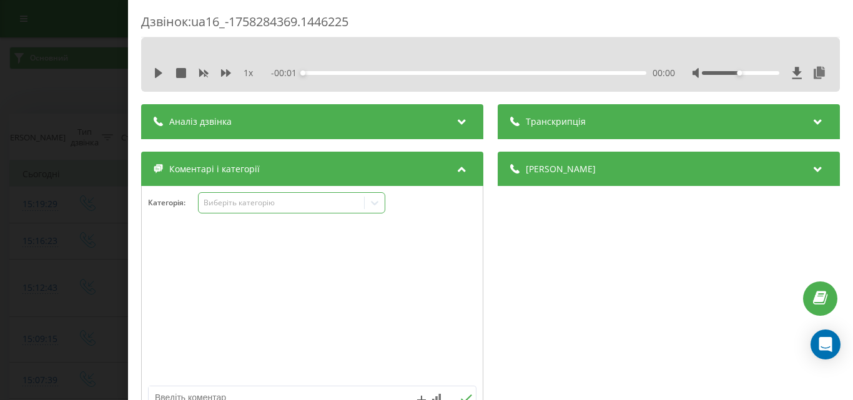
click at [283, 200] on div "Виберіть категорію" at bounding box center [281, 203] width 156 height 10
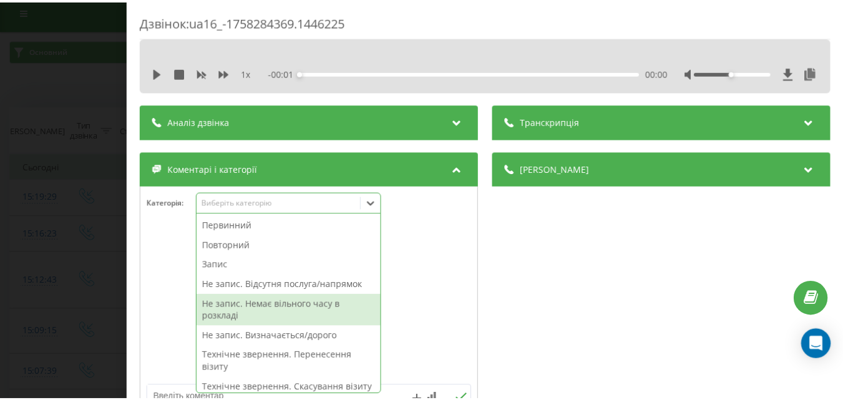
scroll to position [62, 0]
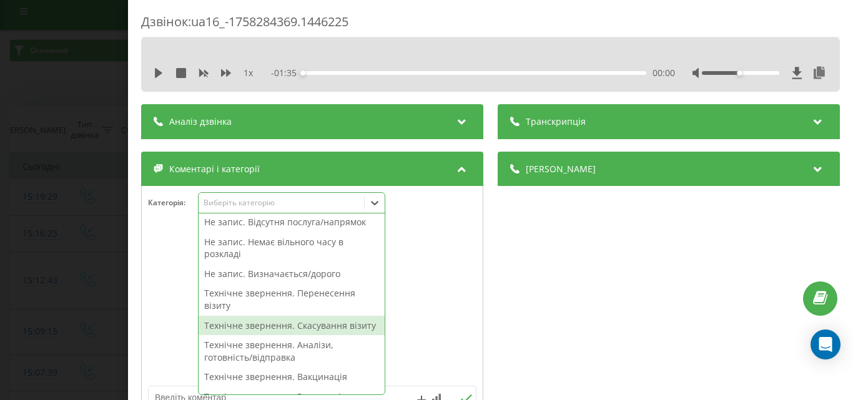
click at [308, 330] on div "Технічне звернення. Скасування візиту" at bounding box center [292, 326] width 186 height 20
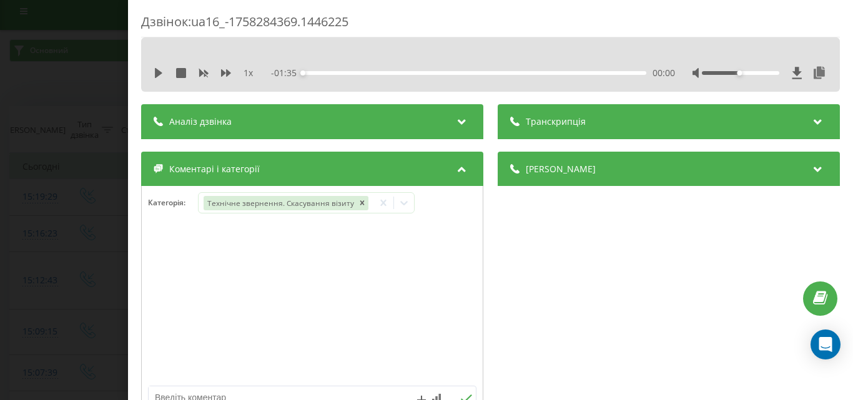
click at [62, 170] on div "Дзвінок : ua16_-1758284369.1446225 1 x - 01:35 00:00 00:00 Транскрипція Для AI-…" at bounding box center [426, 200] width 853 height 400
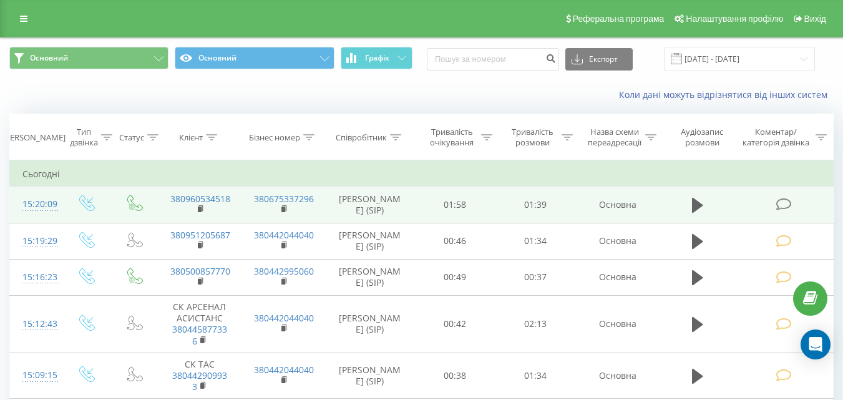
click at [788, 202] on icon at bounding box center [784, 204] width 16 height 13
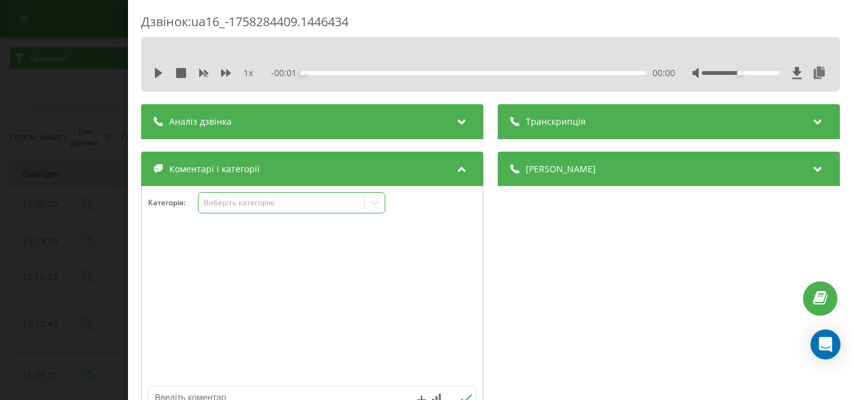
click at [286, 209] on div "Виберіть категорію" at bounding box center [291, 202] width 187 height 21
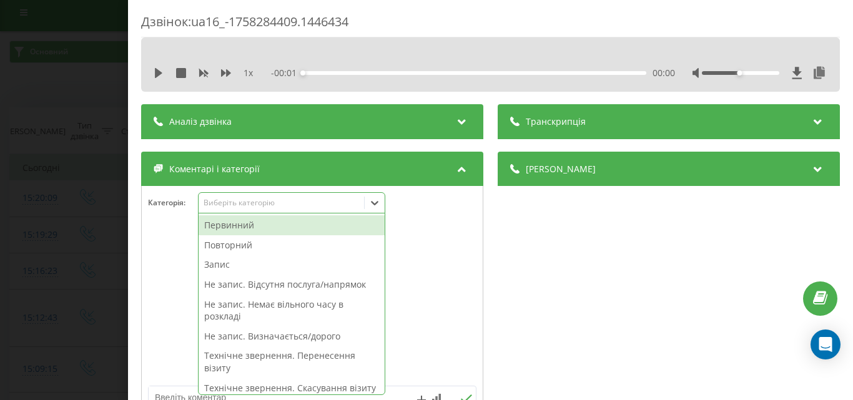
scroll to position [7, 0]
click at [237, 265] on div "Запис" at bounding box center [292, 265] width 186 height 20
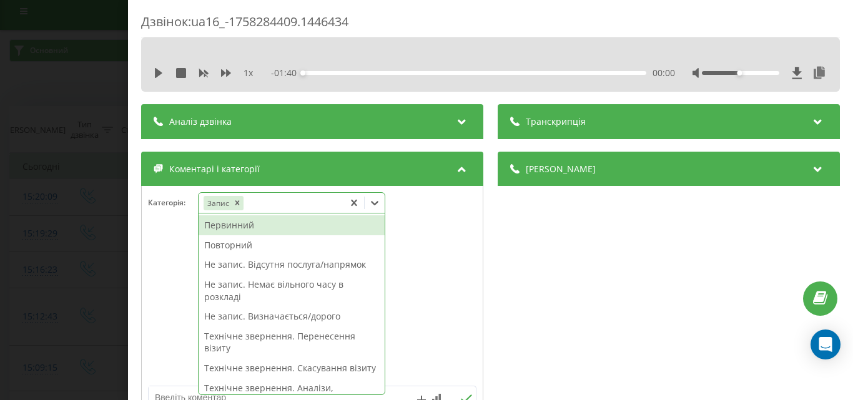
click at [248, 224] on div "Первинний" at bounding box center [292, 225] width 186 height 20
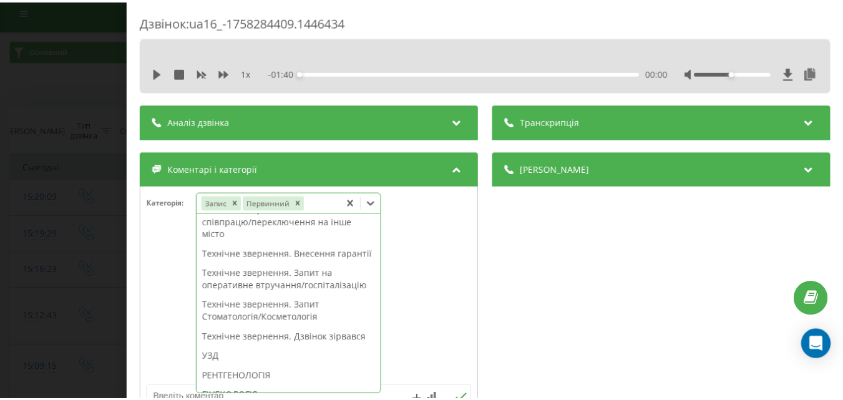
scroll to position [355, 0]
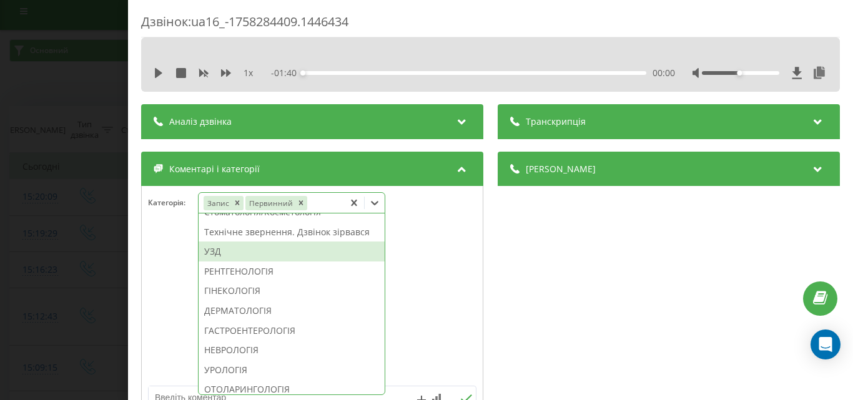
click at [230, 262] on div "УЗД" at bounding box center [292, 252] width 186 height 20
click at [62, 247] on div "Дзвінок : ua16_-1758284409.1446434 1 x - 01:40 00:00 00:00 Транскрипція Для AI-…" at bounding box center [426, 200] width 853 height 400
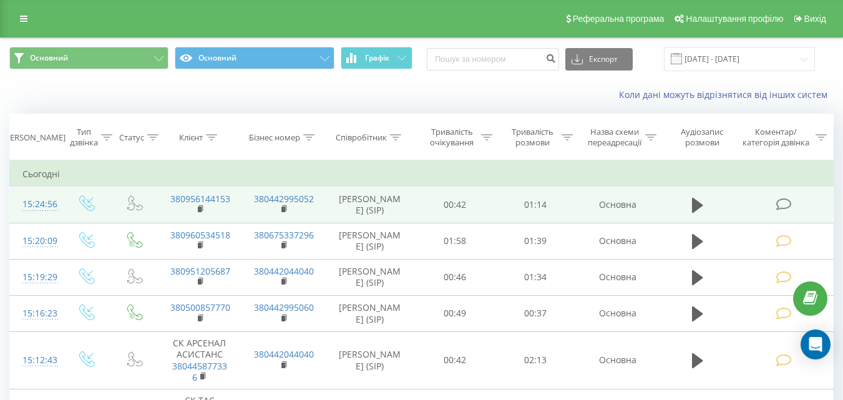
click at [777, 200] on icon at bounding box center [784, 204] width 16 height 13
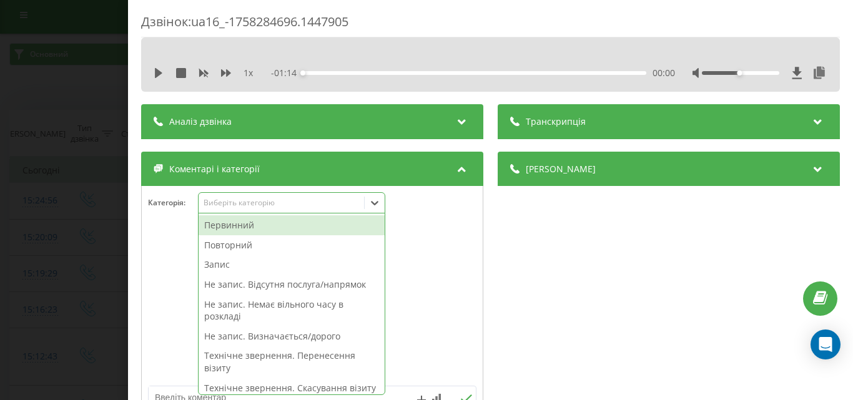
click at [258, 210] on div "Виберіть категорію" at bounding box center [291, 202] width 187 height 21
click at [169, 319] on div at bounding box center [312, 305] width 341 height 150
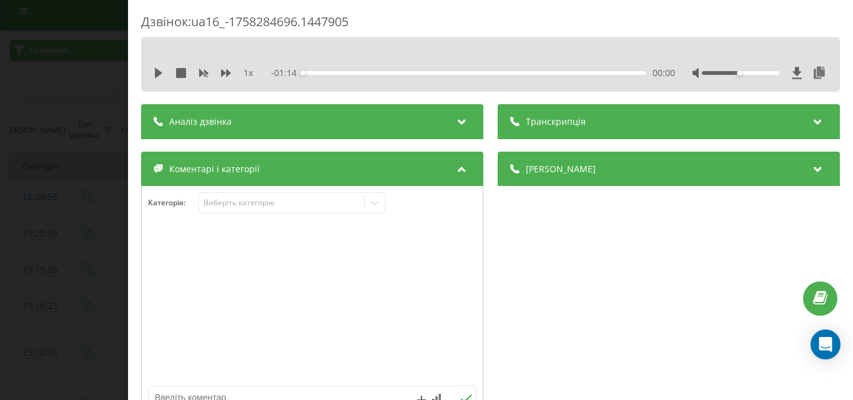
click at [260, 267] on div at bounding box center [312, 305] width 341 height 150
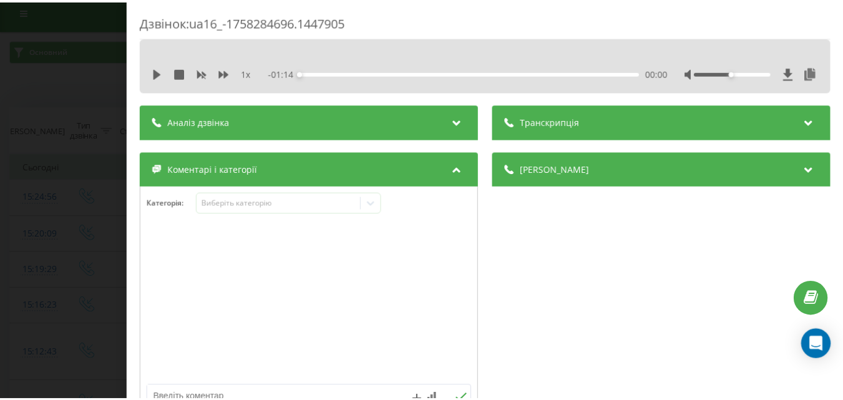
scroll to position [62, 0]
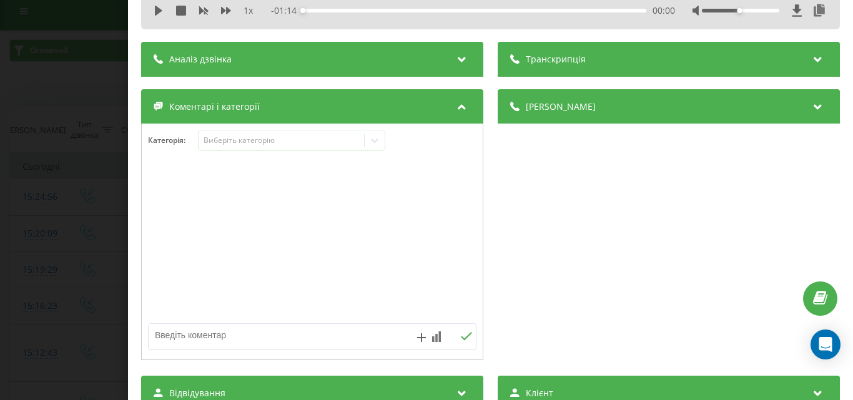
click at [206, 338] on textarea at bounding box center [280, 335] width 262 height 22
type textarea "уточ по запису"
click at [464, 336] on icon at bounding box center [466, 336] width 11 height 8
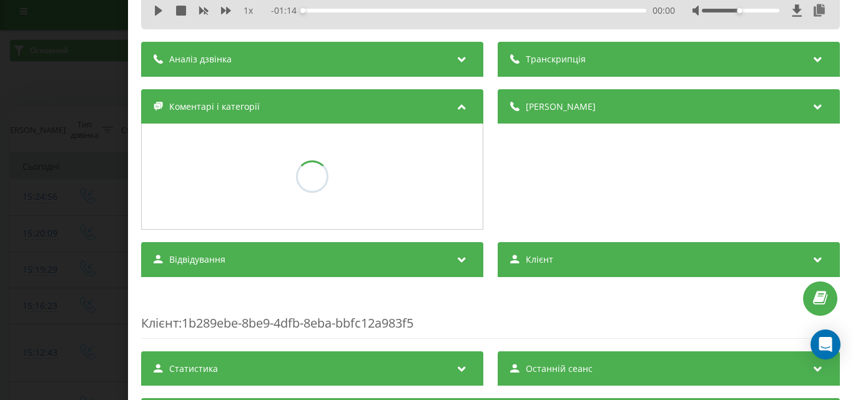
click at [37, 182] on div "Дзвінок : ua16_-1758284696.1447905 1 x - 01:14 00:00 00:00 Транскрипція Для AI-…" at bounding box center [426, 200] width 853 height 400
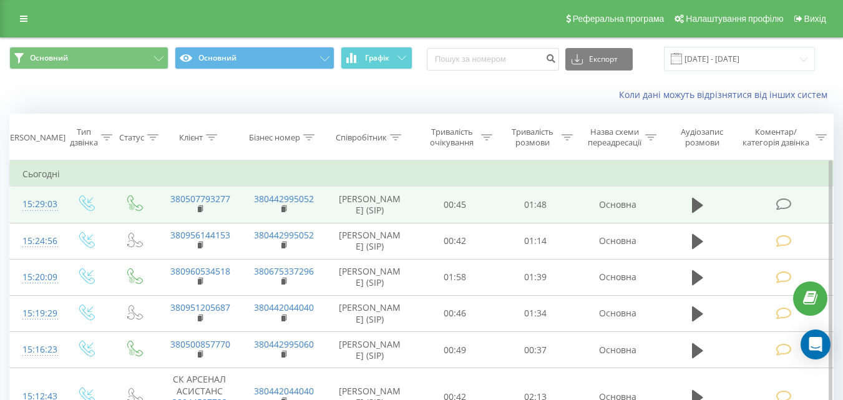
click at [790, 212] on td at bounding box center [785, 205] width 97 height 36
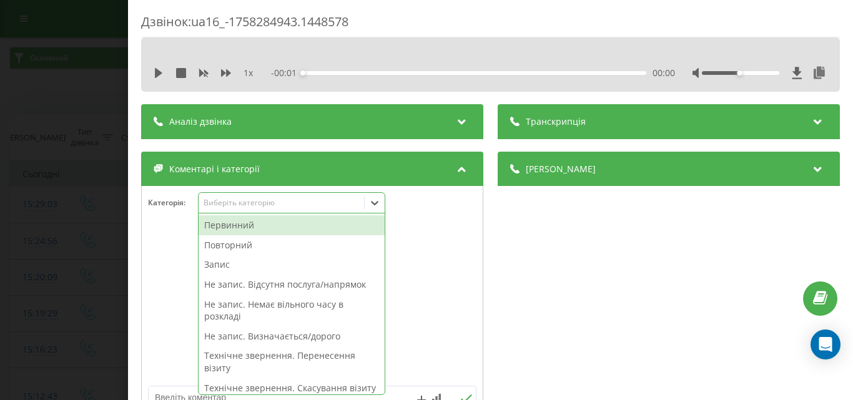
click at [282, 197] on div "Виберіть категорію" at bounding box center [281, 203] width 165 height 12
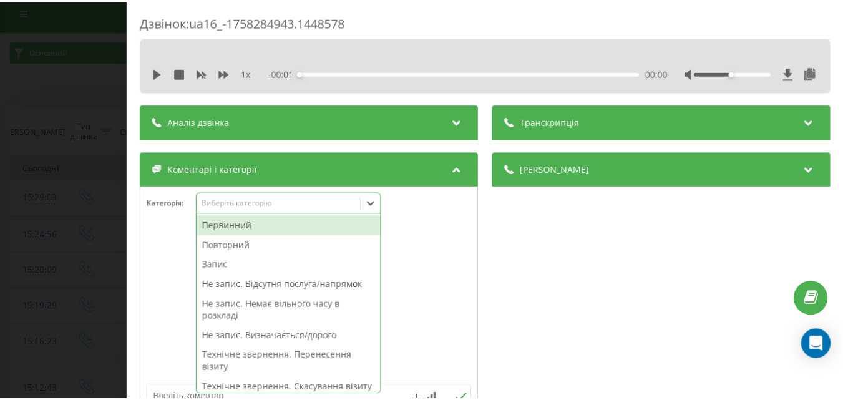
scroll to position [7, 0]
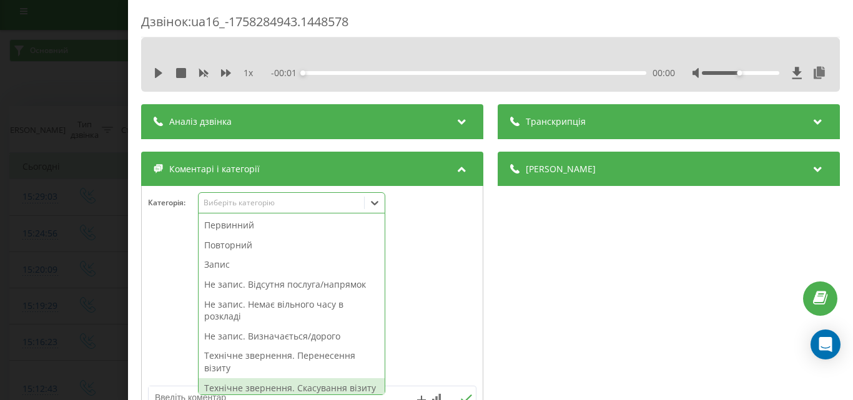
click at [272, 388] on div "Технічне звернення. Скасування візиту" at bounding box center [292, 388] width 186 height 20
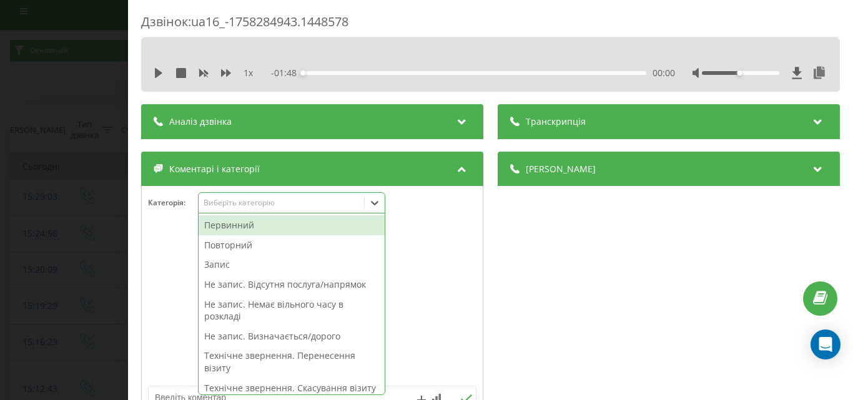
click at [12, 205] on div "Дзвінок : ua16_-1758284943.1448578 1 x - 01:48 00:00 00:00 Транскрипція Для AI-…" at bounding box center [426, 200] width 853 height 400
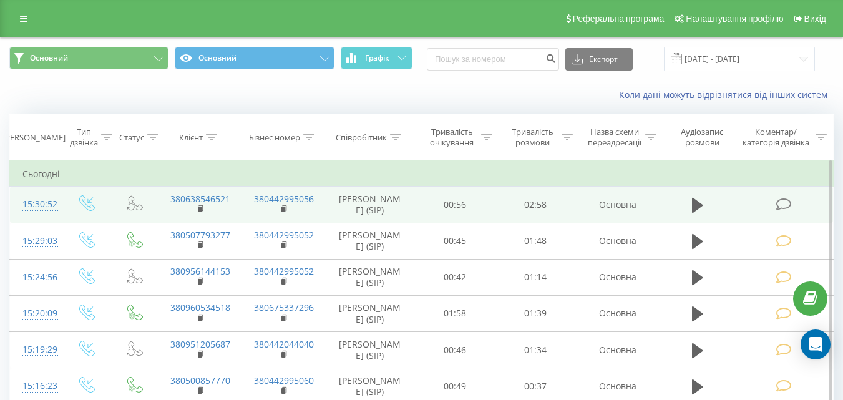
click at [783, 206] on icon at bounding box center [784, 204] width 16 height 13
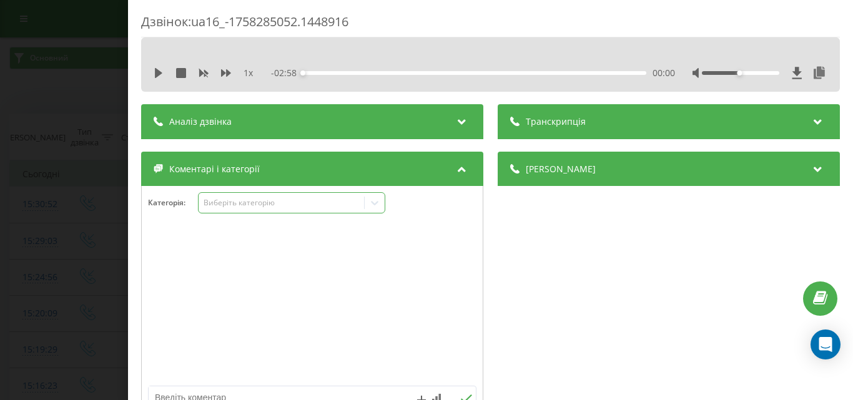
click at [277, 207] on div "Виберіть категорію" at bounding box center [281, 203] width 156 height 10
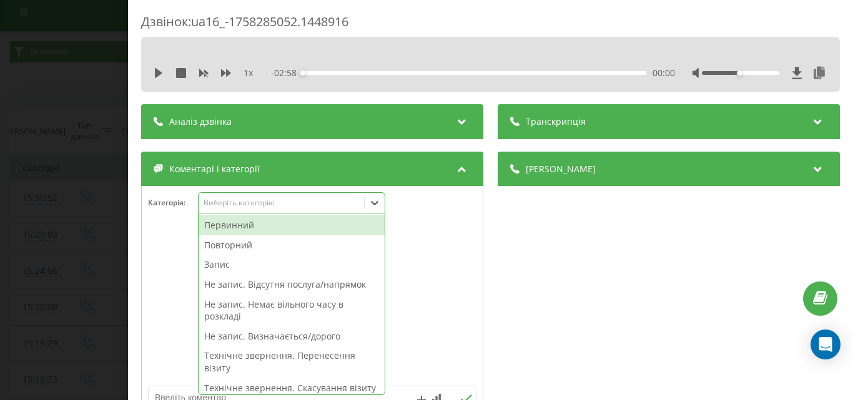
scroll to position [7, 0]
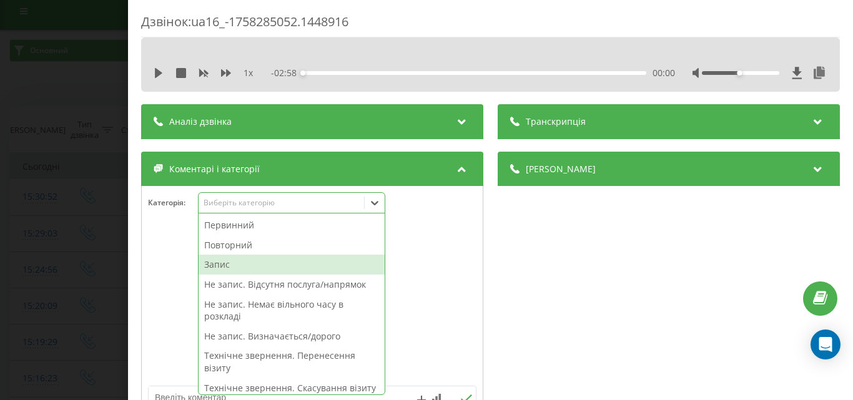
click at [220, 268] on div "Запис" at bounding box center [292, 265] width 186 height 20
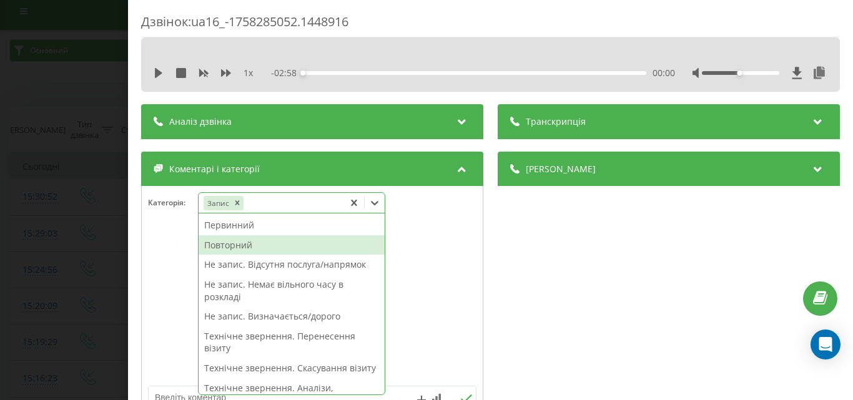
click at [240, 246] on div "Повторний" at bounding box center [292, 245] width 186 height 20
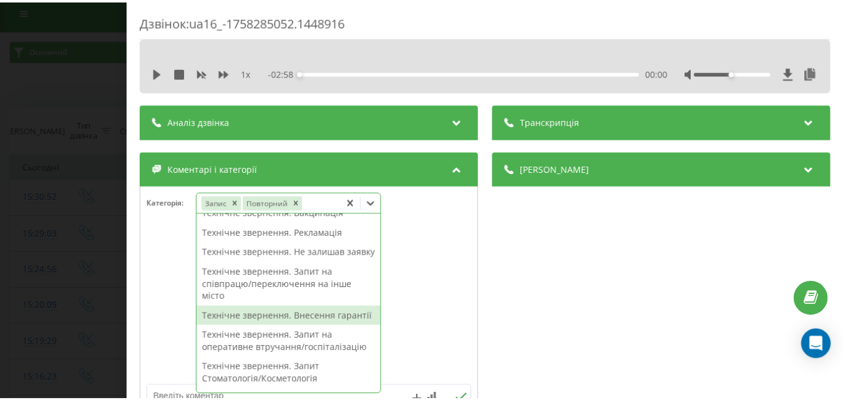
scroll to position [375, 0]
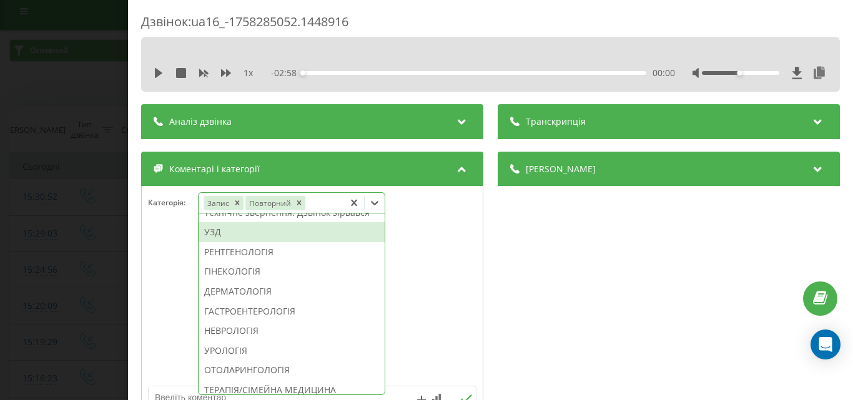
click at [224, 242] on div "УЗД" at bounding box center [292, 232] width 186 height 20
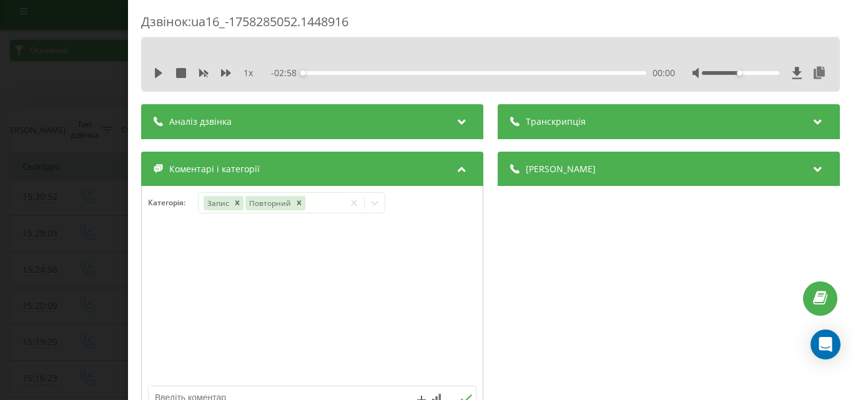
click at [124, 245] on div "Дзвінок : ua16_-1758285052.1448916 1 x - 02:58 00:00 00:00 Транскрипція Для AI-…" at bounding box center [426, 200] width 853 height 400
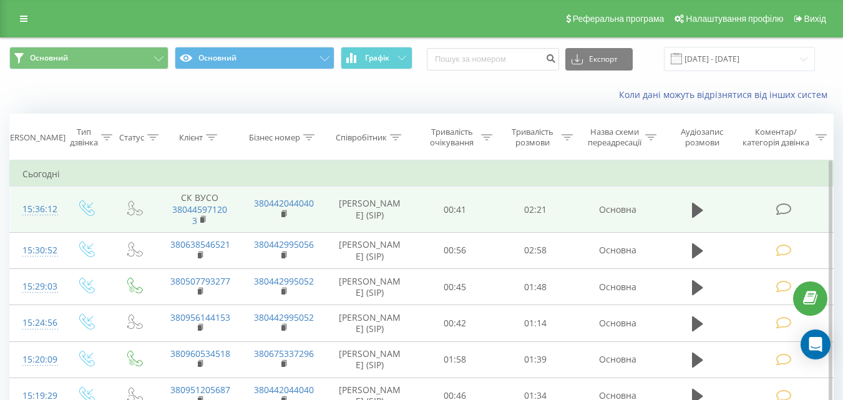
click at [788, 213] on icon at bounding box center [784, 209] width 16 height 13
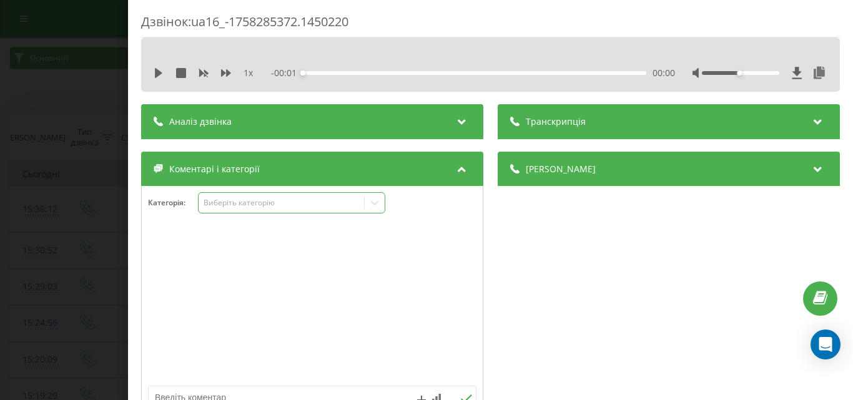
click at [262, 207] on div "Виберіть категорію" at bounding box center [281, 203] width 156 height 10
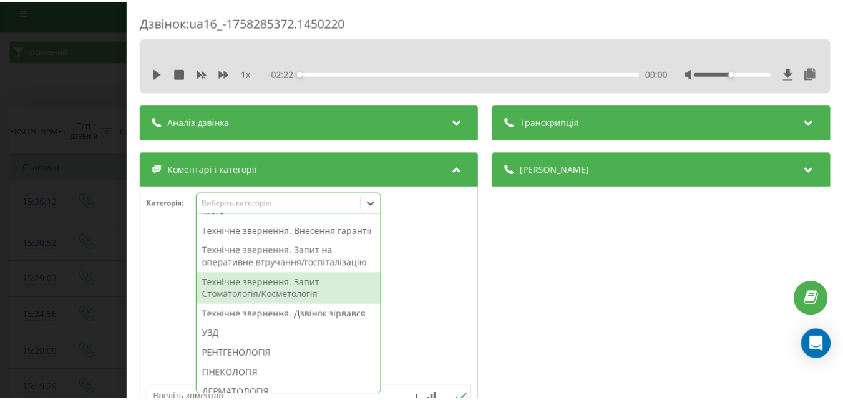
scroll to position [62, 0]
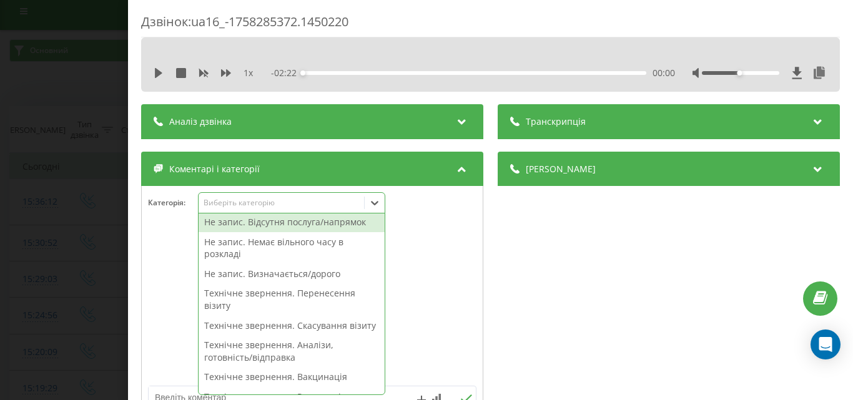
click at [298, 227] on div "Не запис. Відсутня послуга/напрямок" at bounding box center [292, 222] width 186 height 20
click at [104, 218] on div "Дзвінок : ua16_-1758285372.1450220 1 x - 02:22 00:00 00:00 Транскрипція Для AI-…" at bounding box center [426, 200] width 853 height 400
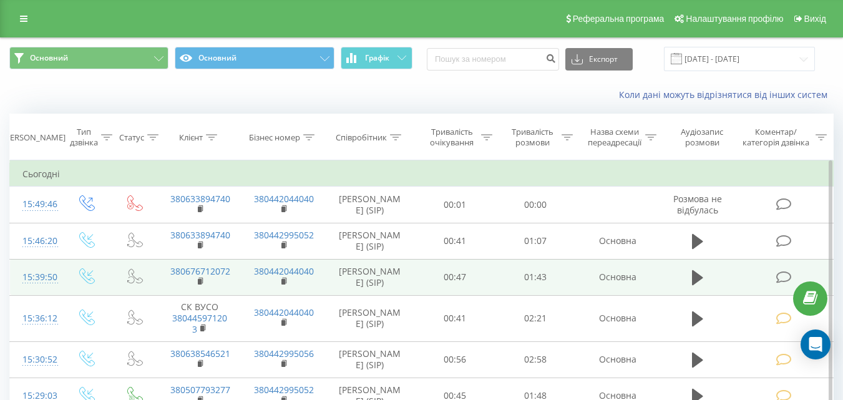
click at [781, 281] on icon at bounding box center [784, 277] width 16 height 13
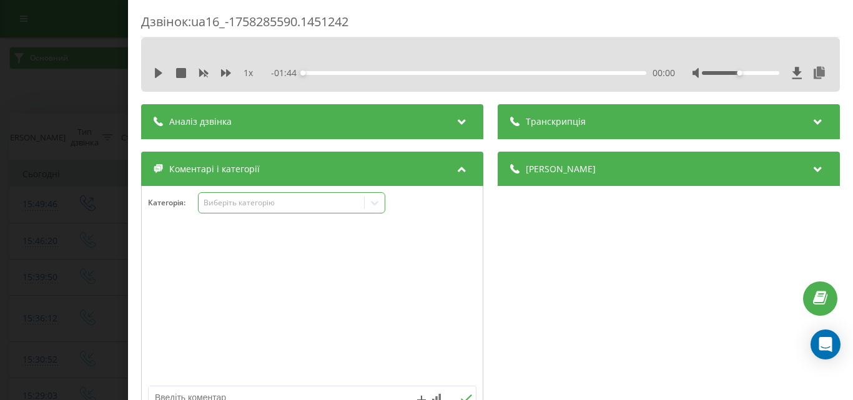
click at [269, 204] on div "Виберіть категорію" at bounding box center [281, 203] width 156 height 10
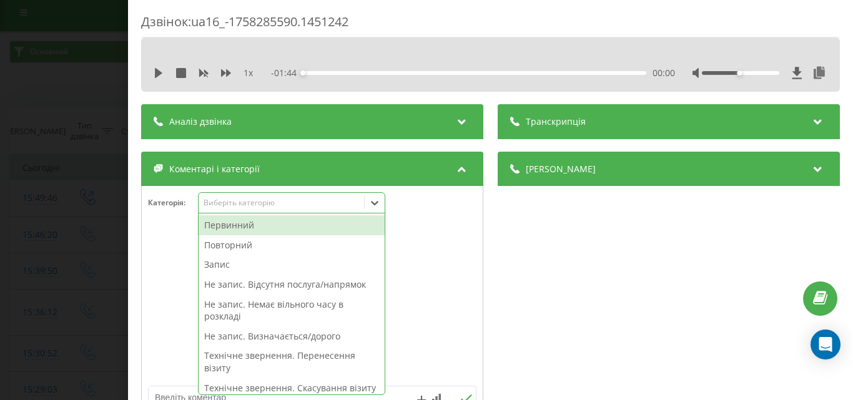
scroll to position [7, 0]
click at [672, 235] on div "Деталі дзвінка Загальне Дата дзвінка [DATE] 15:39:50 Тип дзвінка Вхідний Статус…" at bounding box center [668, 289] width 342 height 274
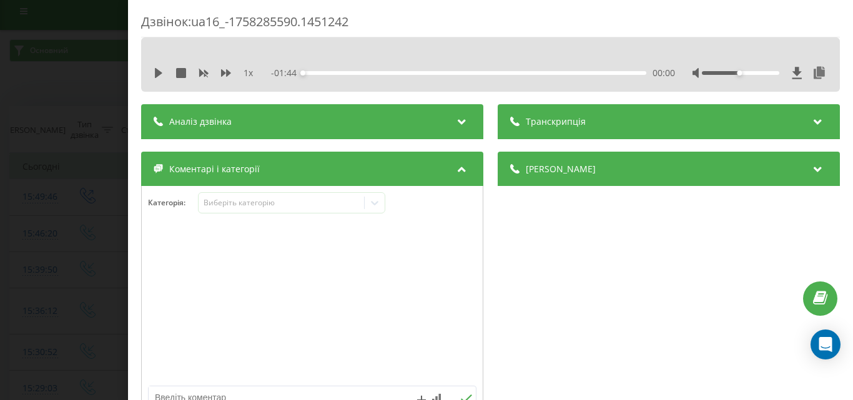
scroll to position [187, 0]
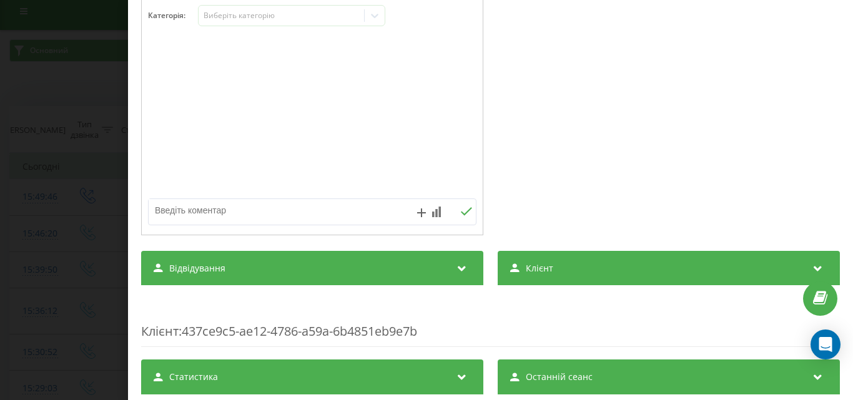
click at [238, 221] on textarea at bounding box center [280, 210] width 262 height 22
type textarea "як пройти"
click at [468, 209] on button at bounding box center [465, 212] width 19 height 11
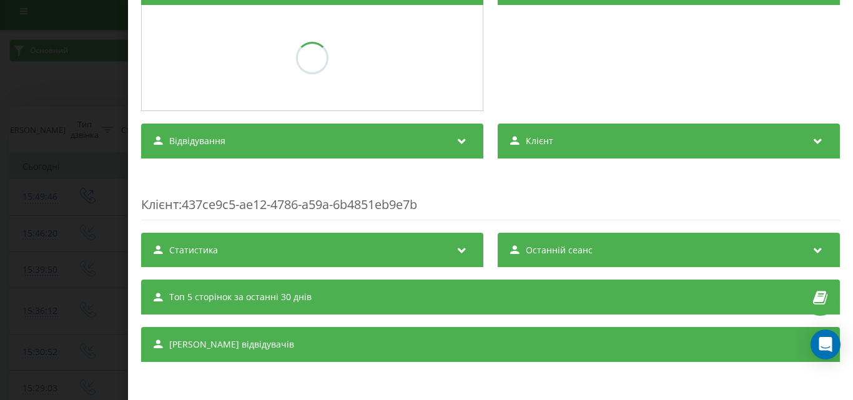
scroll to position [181, 0]
click at [102, 91] on div "Дзвінок : ua16_-1758285590.1451242 1 x - 01:44 00:00 00:00 Транскрипція Для AI-…" at bounding box center [426, 200] width 853 height 400
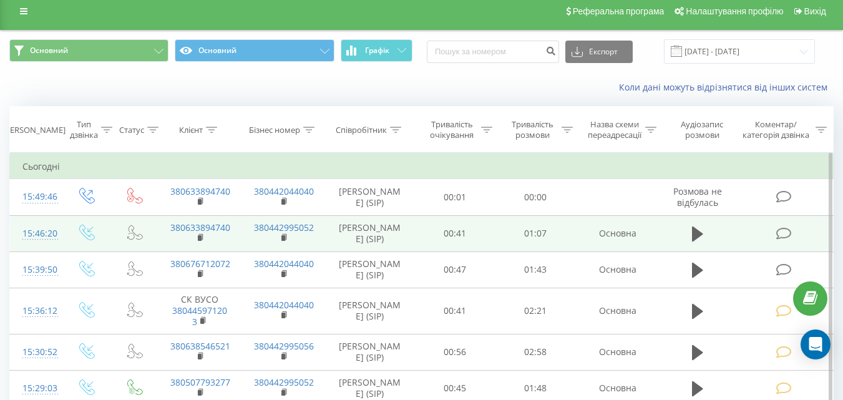
click at [790, 231] on icon at bounding box center [784, 233] width 16 height 13
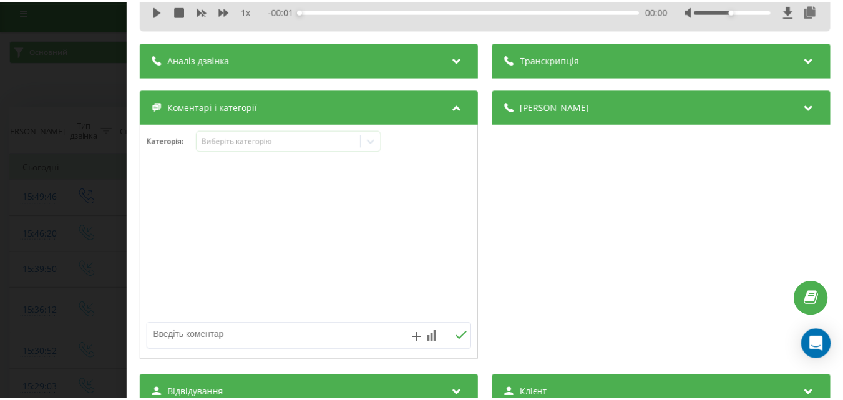
scroll to position [117, 0]
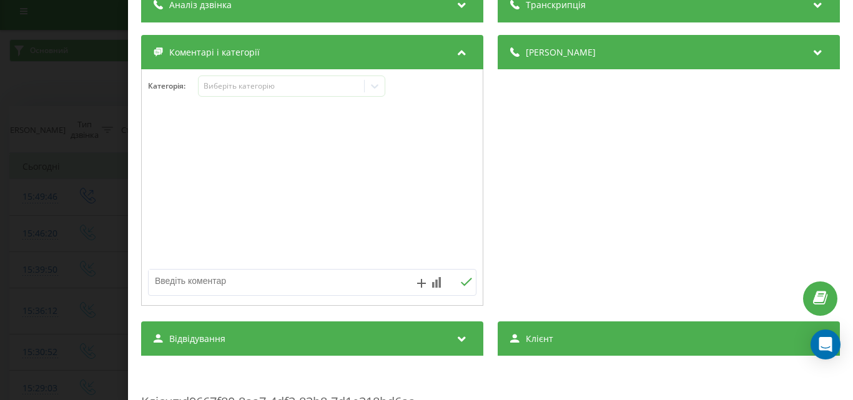
click at [217, 288] on textarea at bounding box center [280, 281] width 262 height 22
type textarea "уточнити на підрозділі"
click at [469, 280] on button at bounding box center [465, 282] width 19 height 11
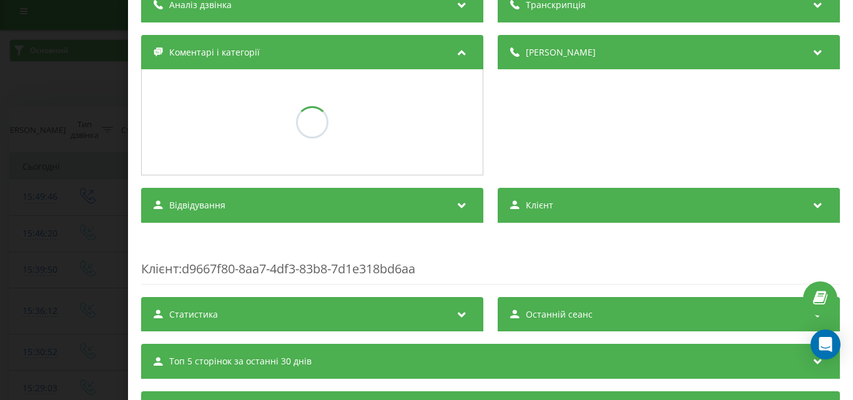
drag, startPoint x: 82, startPoint y: 88, endPoint x: 69, endPoint y: 34, distance: 55.3
click at [83, 88] on div "Дзвінок : ua16_-1758285980.1451848 1 x - 01:08 00:00 00:00 Транскрипція Для AI-…" at bounding box center [426, 200] width 853 height 400
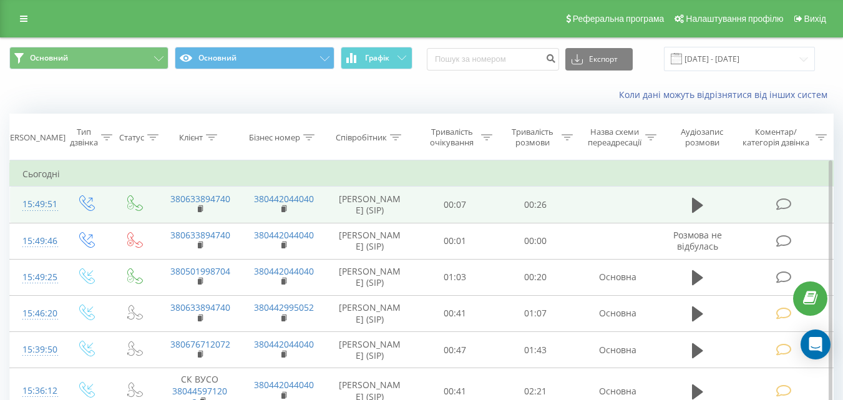
click at [789, 199] on icon at bounding box center [784, 204] width 16 height 13
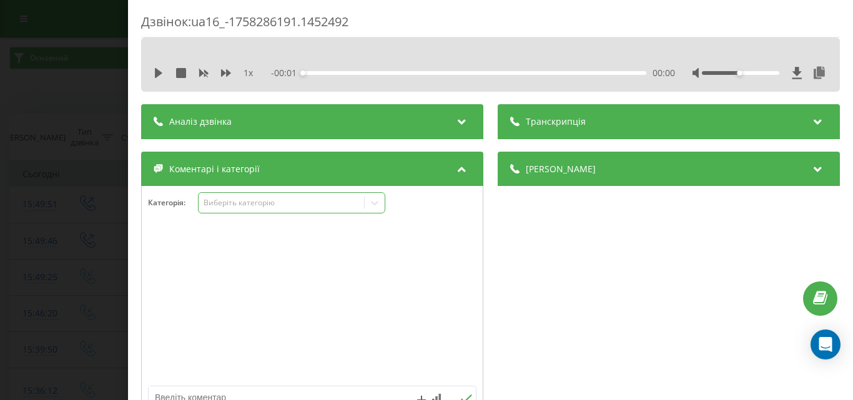
click at [282, 201] on div "Виберіть категорію" at bounding box center [281, 203] width 156 height 10
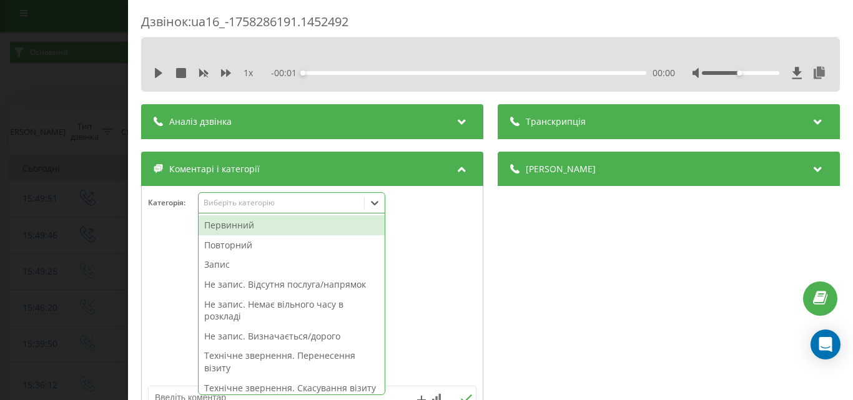
scroll to position [7, 0]
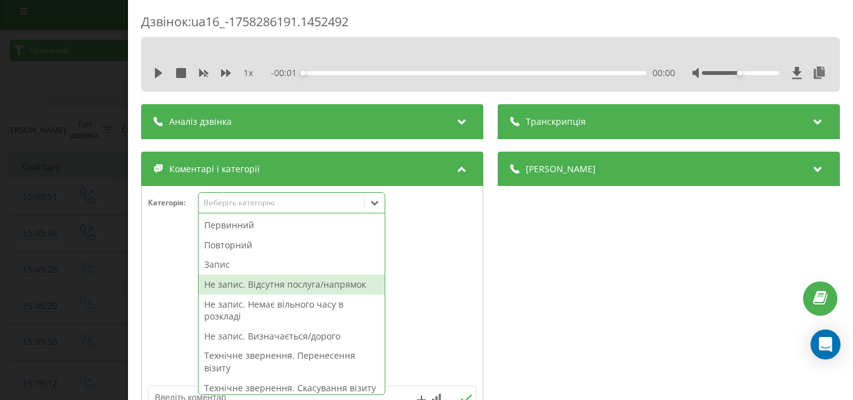
drag, startPoint x: 287, startPoint y: 288, endPoint x: 497, endPoint y: 256, distance: 213.5
click at [302, 283] on div "Не запис. Відсутня послуга/напрямок" at bounding box center [292, 285] width 186 height 20
click at [652, 265] on div "Деталі дзвінка Загальне Дата дзвінка [DATE] 15:49:51 Тип дзвінка Вихідний Стату…" at bounding box center [668, 289] width 342 height 274
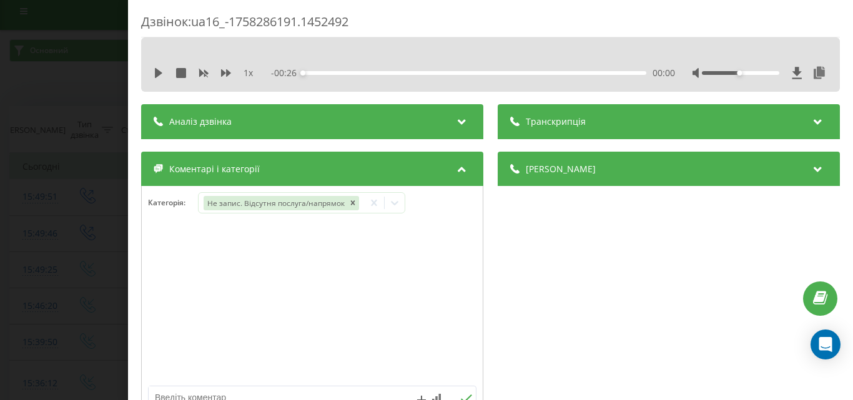
scroll to position [125, 0]
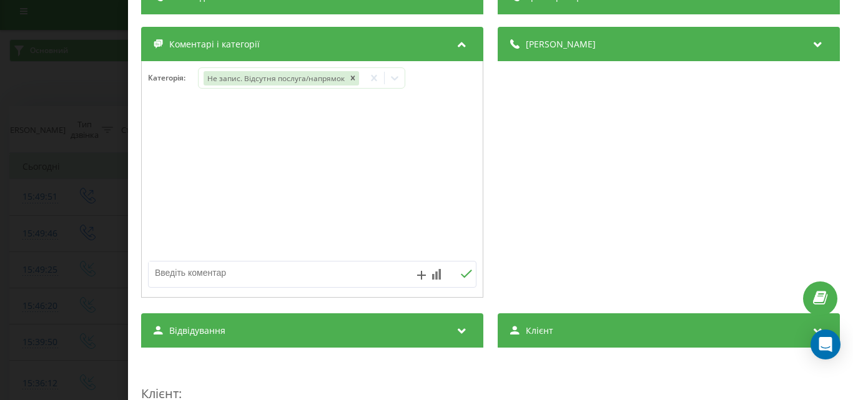
click at [253, 272] on textarea at bounding box center [280, 273] width 262 height 22
type textarea "дит хірург"
click at [464, 275] on icon at bounding box center [466, 274] width 12 height 9
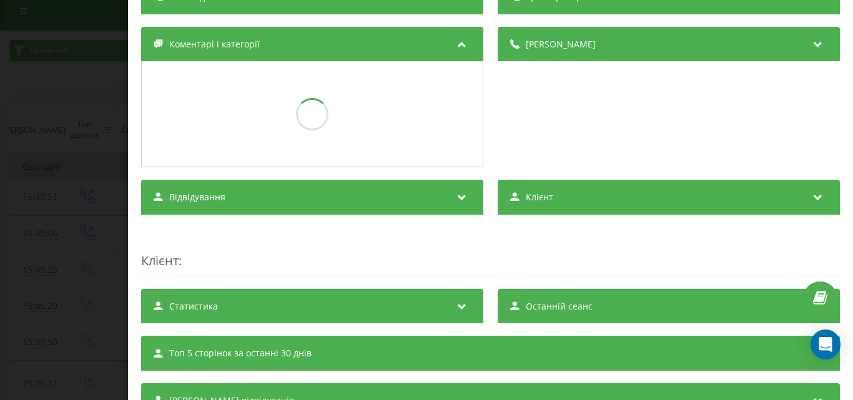
click at [73, 236] on div "Дзвінок : ua16_-1758286191.1452492 1 x - 00:26 00:00 00:00 Транскрипція Для AI-…" at bounding box center [426, 200] width 853 height 400
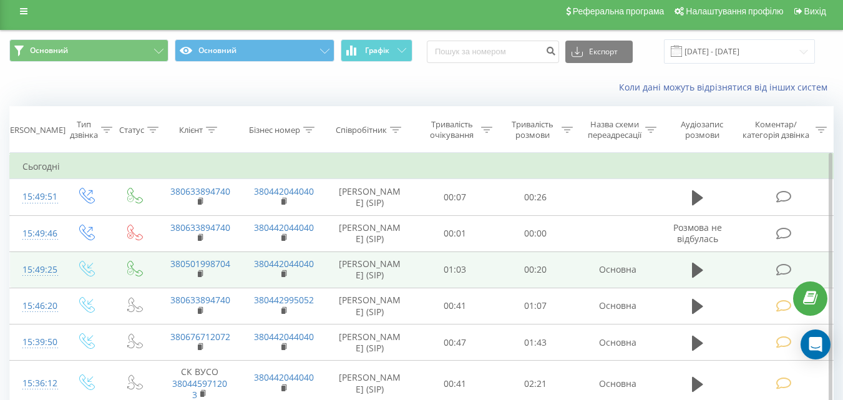
click at [792, 265] on icon at bounding box center [784, 269] width 16 height 13
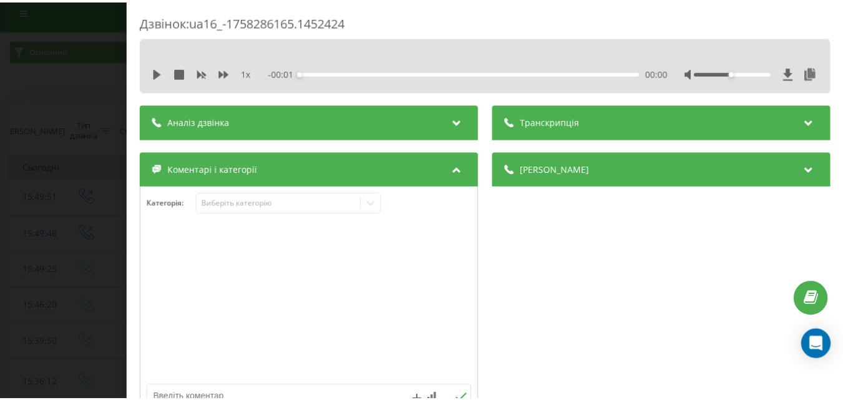
scroll to position [62, 0]
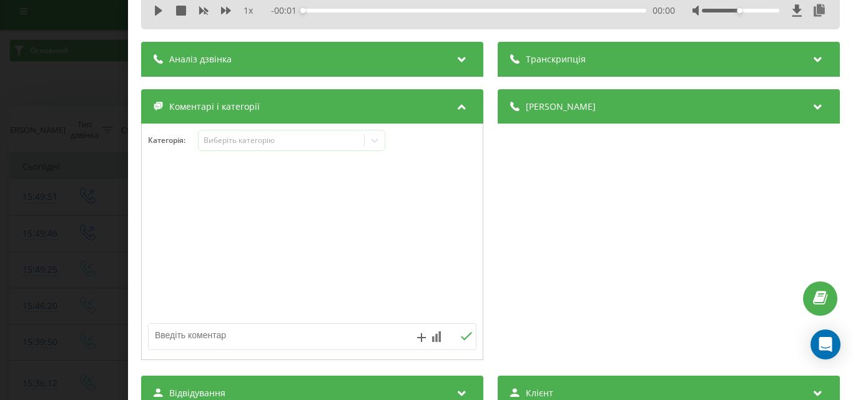
click at [210, 333] on textarea at bounding box center [280, 335] width 262 height 22
type textarea "з приводу питання"
click at [468, 334] on button at bounding box center [465, 336] width 19 height 11
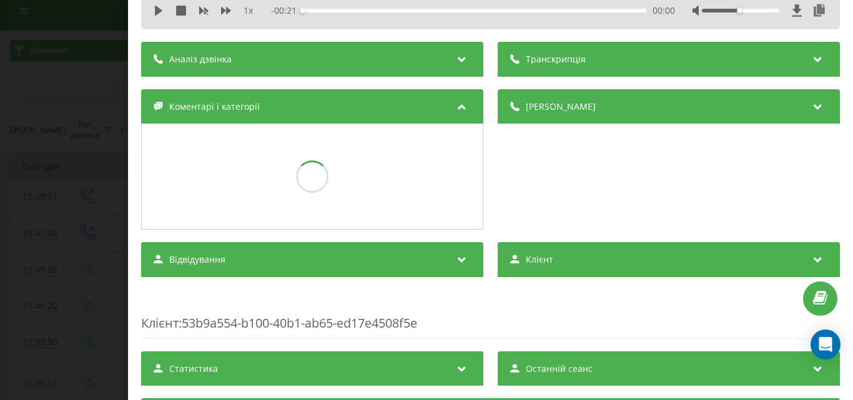
click at [18, 191] on div "Дзвінок : ua16_-1758286165.1452424 1 x - 00:21 00:00 00:00 Транскрипція Для AI-…" at bounding box center [426, 200] width 853 height 400
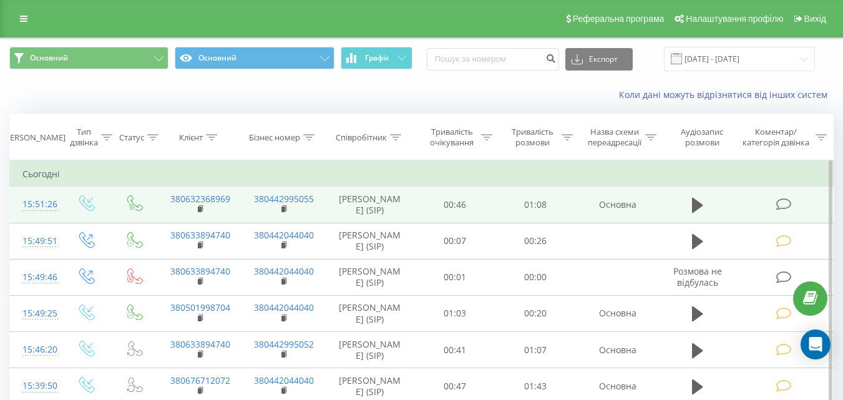
click at [790, 207] on icon at bounding box center [784, 204] width 16 height 13
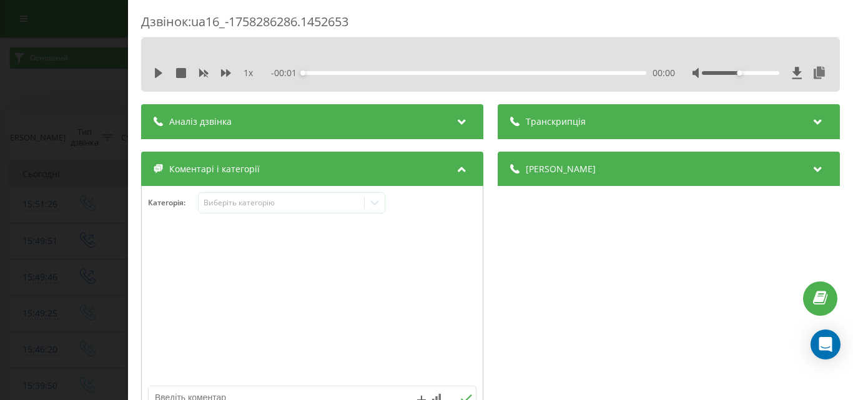
click at [268, 196] on div "Виберіть категорію" at bounding box center [291, 202] width 187 height 21
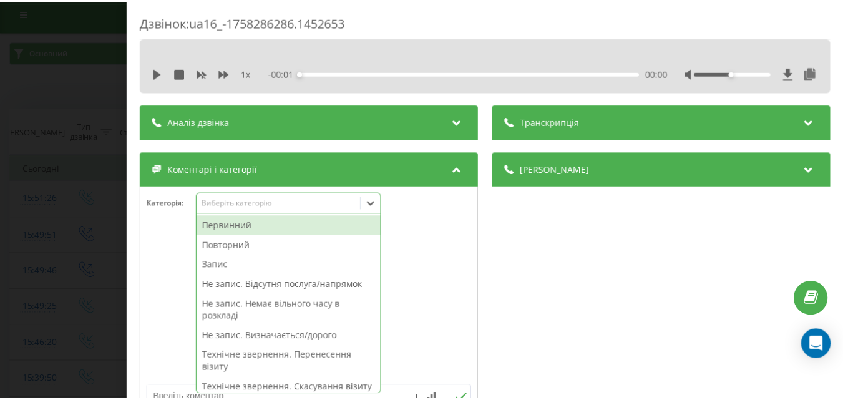
scroll to position [7, 0]
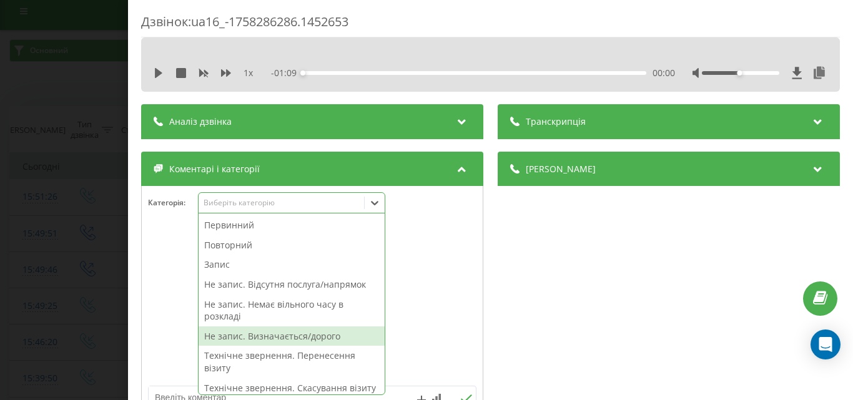
click at [308, 334] on div "Не запис. Визначається/дорого" at bounding box center [292, 336] width 186 height 20
click at [14, 235] on div "Дзвінок : ua16_-1758286286.1452653 1 x - 01:09 00:00 00:00 Транскрипція Для AI-…" at bounding box center [426, 200] width 853 height 400
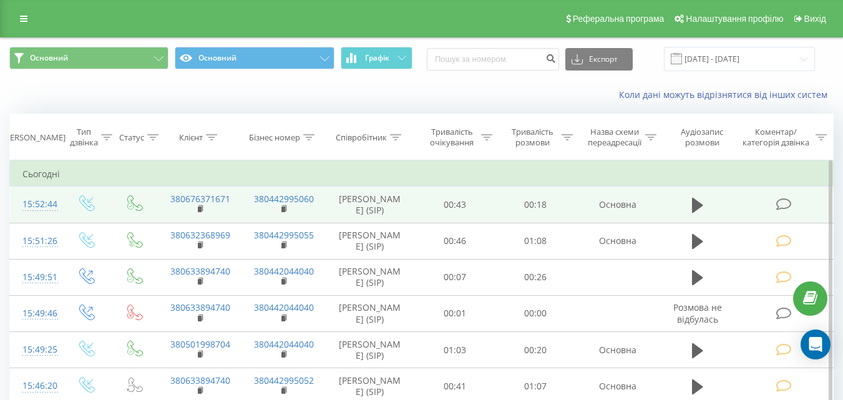
click at [784, 205] on icon at bounding box center [784, 204] width 16 height 13
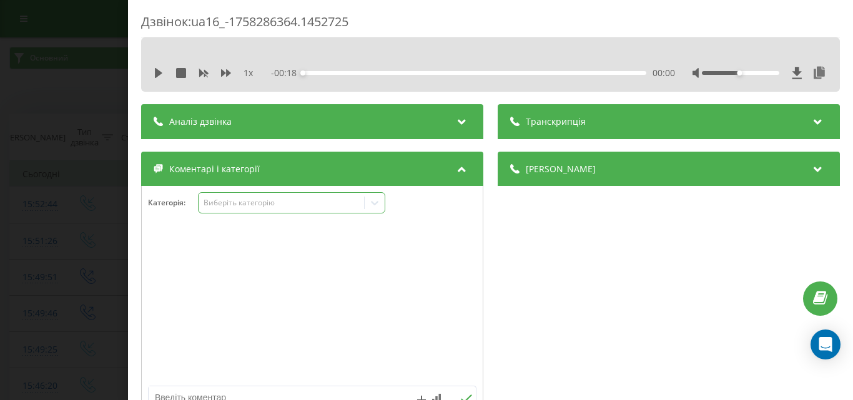
click at [280, 200] on div "Виберіть категорію" at bounding box center [281, 203] width 156 height 10
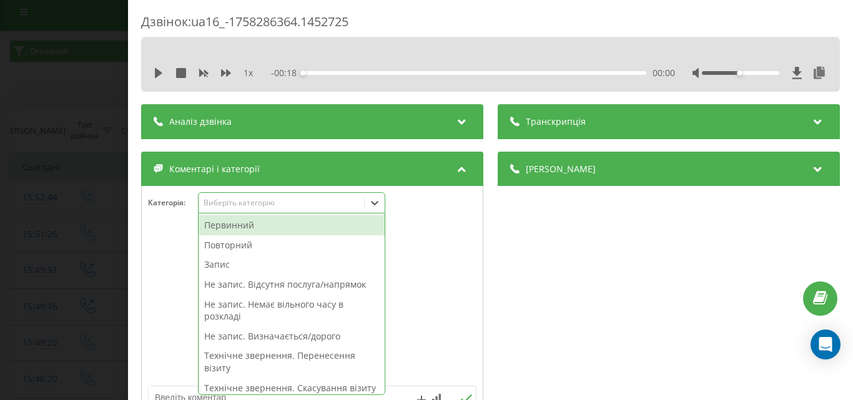
scroll to position [7, 0]
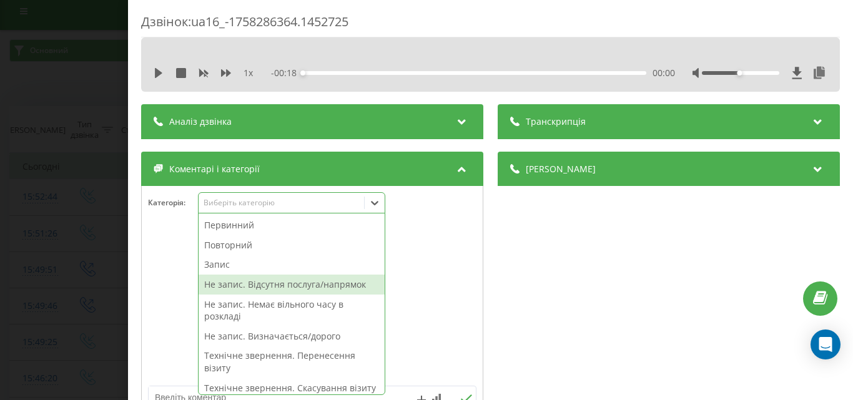
click at [270, 282] on div "Не запис. Відсутня послуга/напрямок" at bounding box center [292, 285] width 186 height 20
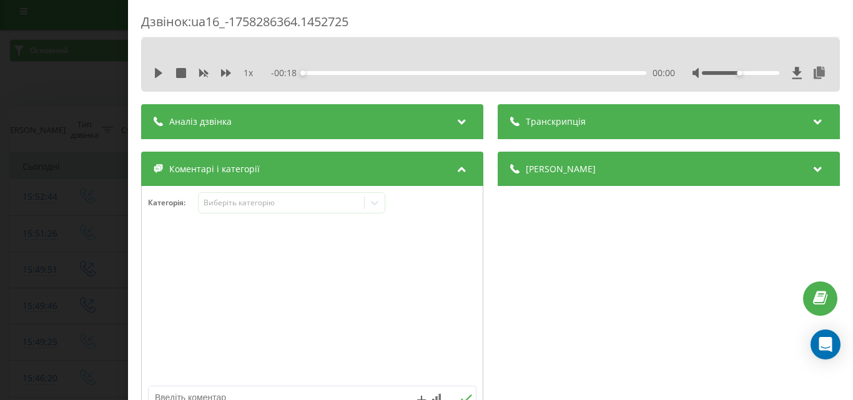
drag, startPoint x: 63, startPoint y: 196, endPoint x: 44, endPoint y: 52, distance: 145.4
click at [63, 195] on div "Дзвінок : ua16_-1758286364.1452725 1 x - 00:18 00:00 00:00 Транскрипція Для AI-…" at bounding box center [426, 200] width 853 height 400
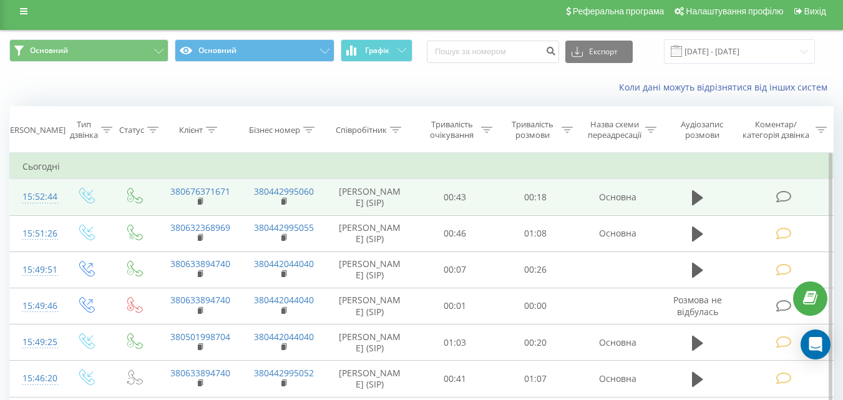
click at [785, 196] on icon at bounding box center [784, 196] width 16 height 13
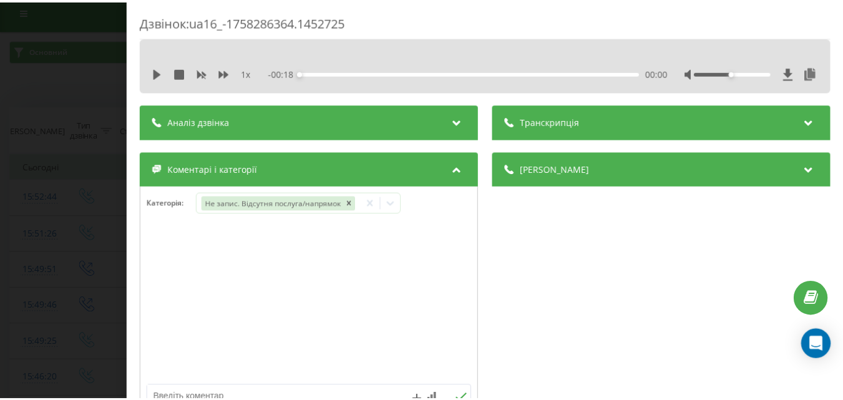
scroll to position [62, 0]
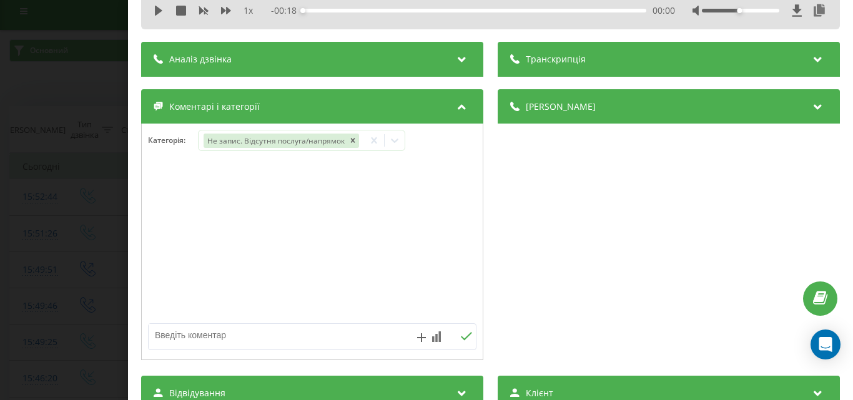
click at [221, 337] on textarea at bounding box center [280, 335] width 262 height 22
click at [184, 338] on textarea "дит траватолог" at bounding box center [280, 335] width 262 height 22
click at [189, 336] on textarea "дит траватолог" at bounding box center [280, 335] width 262 height 22
type textarea "дит травматолог"
click at [460, 337] on icon at bounding box center [466, 336] width 12 height 9
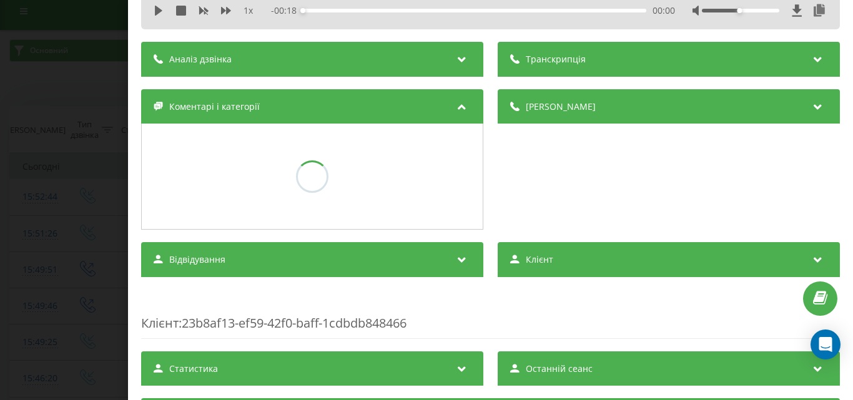
click at [34, 184] on div "Дзвінок : ua16_-1758286364.1452725 1 x - 00:18 00:00 00:00 Транскрипція Для AI-…" at bounding box center [426, 200] width 853 height 400
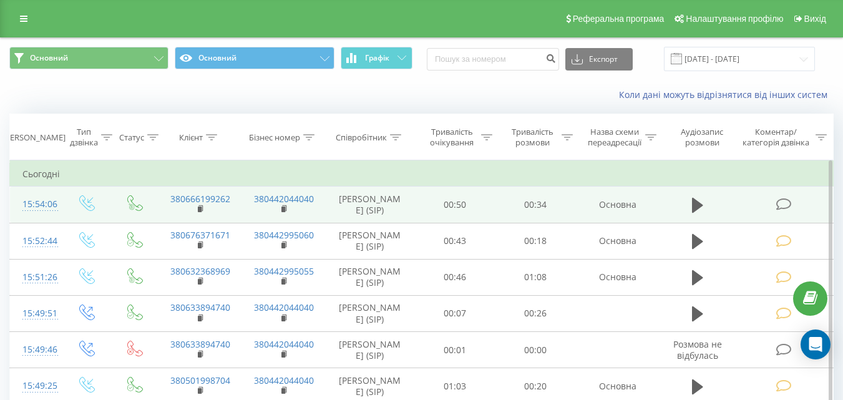
click at [784, 208] on icon at bounding box center [784, 204] width 16 height 13
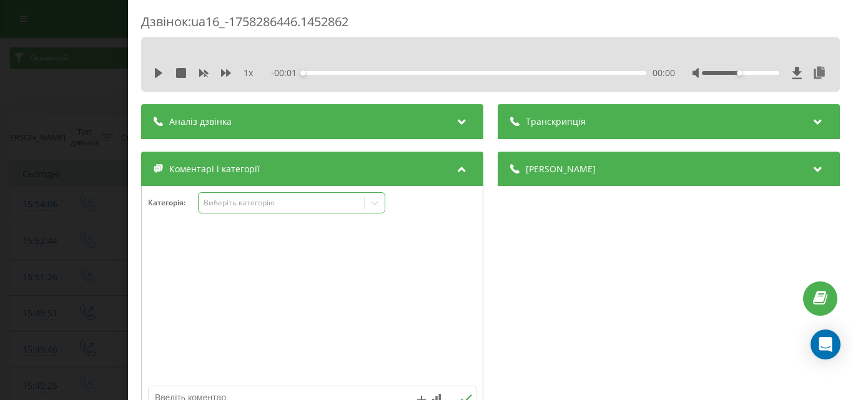
click at [275, 207] on div "Виберіть категорію" at bounding box center [281, 203] width 156 height 10
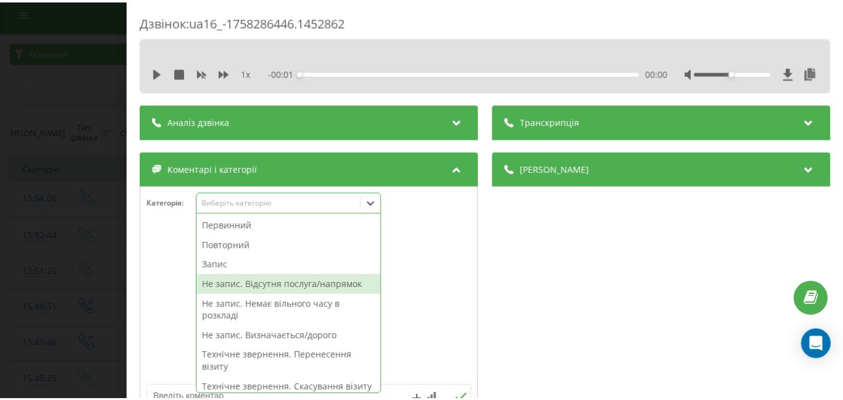
scroll to position [7, 0]
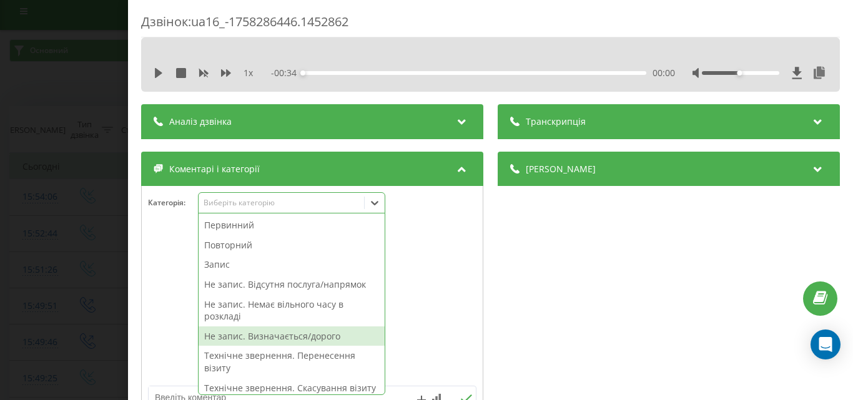
click at [316, 334] on div "Не запис. Визначається/дорого" at bounding box center [292, 336] width 186 height 20
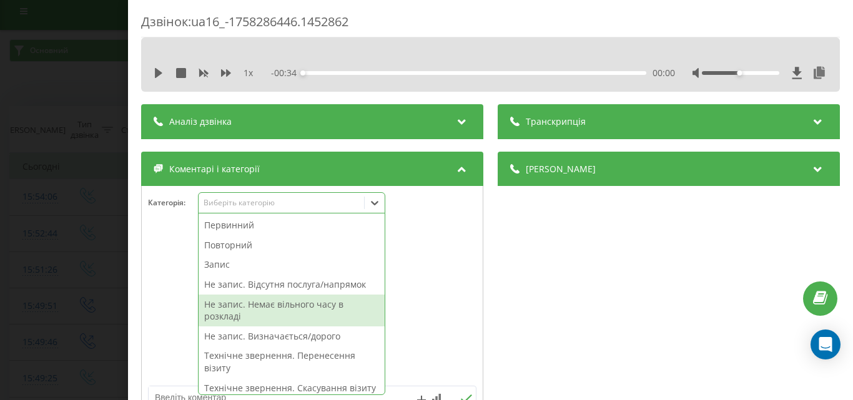
click at [53, 236] on div "Дзвінок : ua16_-1758286446.1452862 1 x - 00:34 00:00 00:00 Транскрипція Для AI-…" at bounding box center [426, 200] width 853 height 400
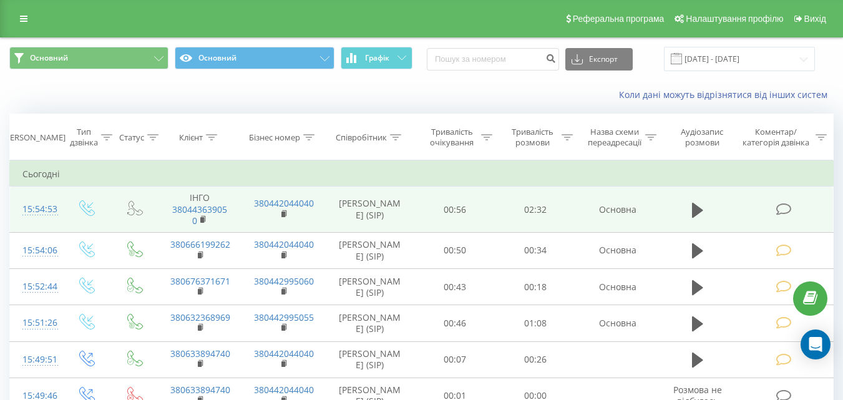
click at [785, 209] on icon at bounding box center [784, 209] width 16 height 13
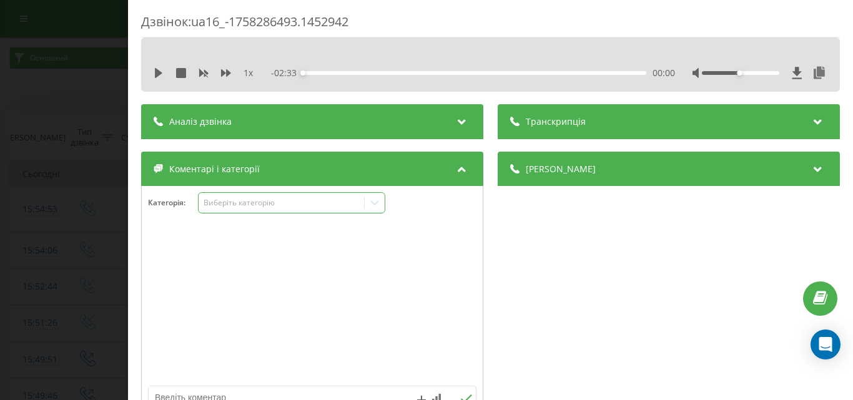
click at [265, 198] on div "Виберіть категорію" at bounding box center [281, 203] width 156 height 10
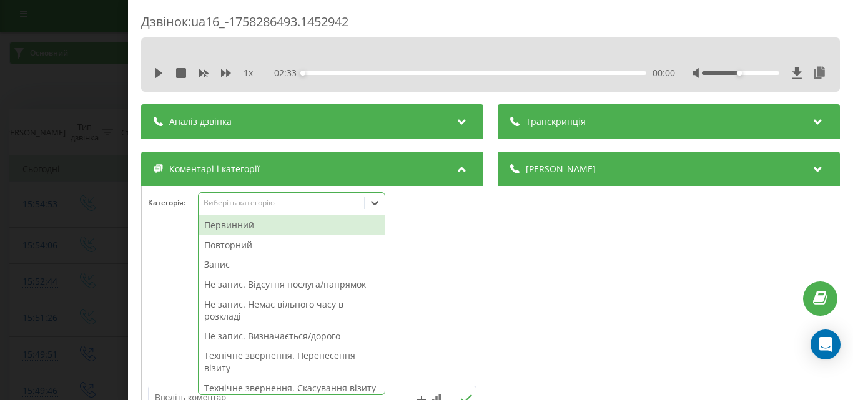
scroll to position [7, 0]
click at [437, 231] on div at bounding box center [312, 305] width 341 height 150
click at [313, 202] on div "Виберіть категорію" at bounding box center [281, 203] width 156 height 10
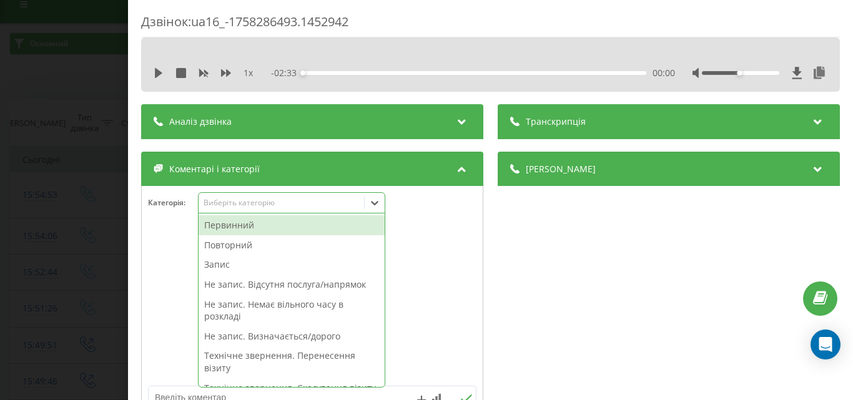
scroll to position [15, 0]
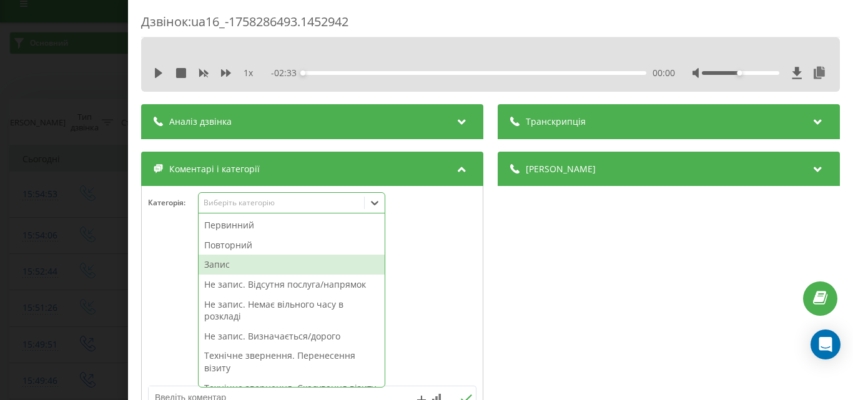
click at [220, 267] on div "Запис" at bounding box center [292, 265] width 186 height 20
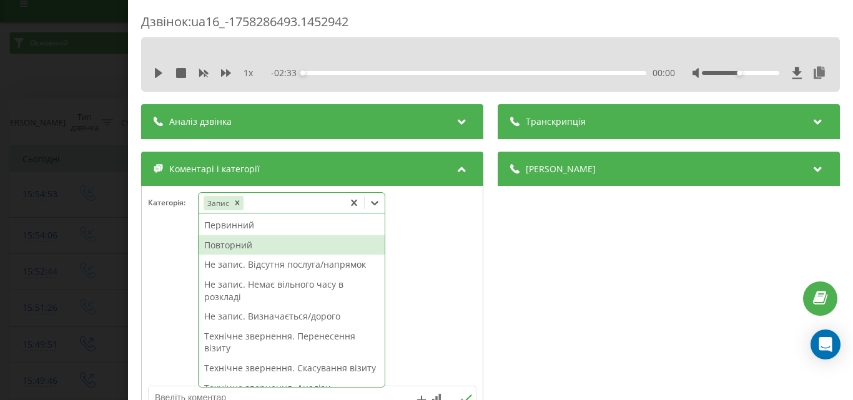
click at [232, 245] on div "Повторний" at bounding box center [292, 245] width 186 height 20
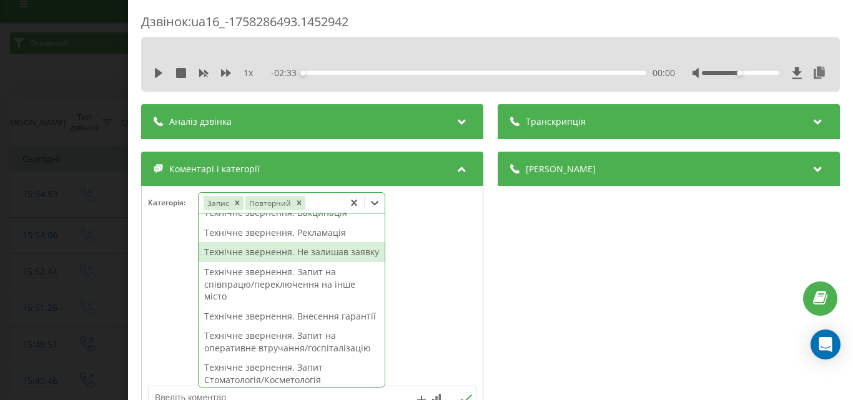
scroll to position [312, 0]
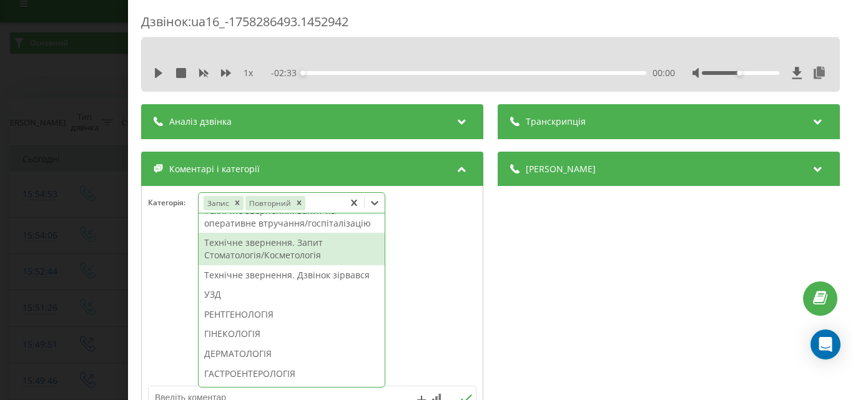
click at [175, 275] on div at bounding box center [312, 305] width 341 height 150
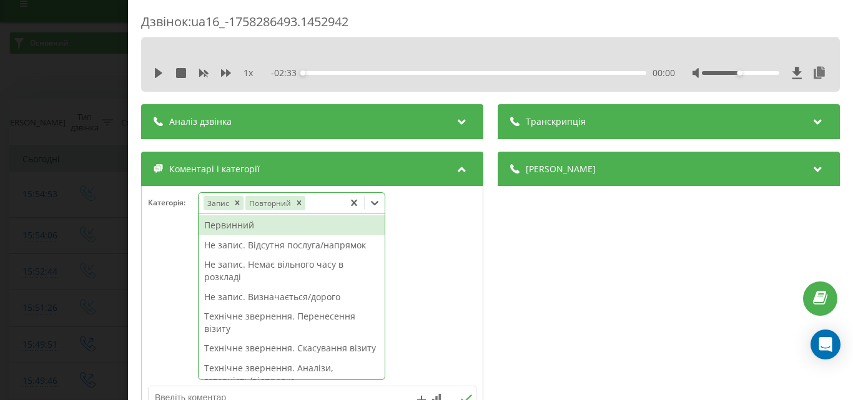
click at [374, 203] on icon at bounding box center [374, 203] width 7 height 4
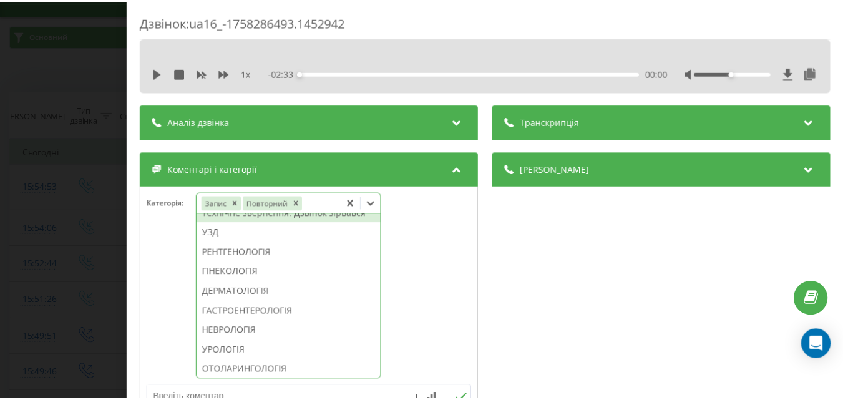
scroll to position [437, 0]
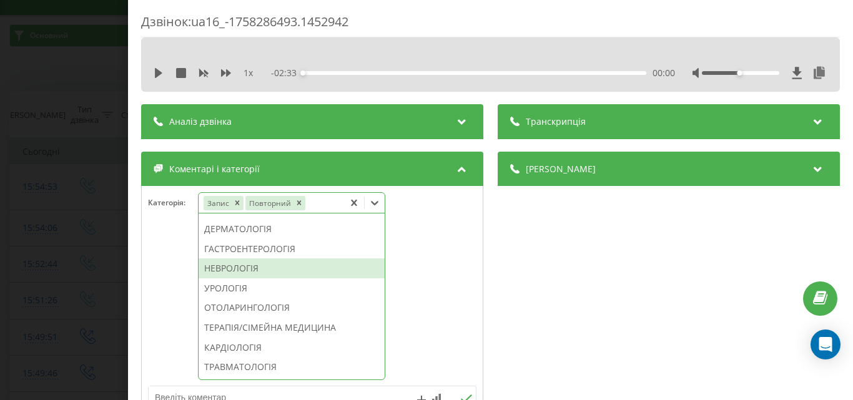
click at [259, 278] on div "НЕВРОЛОГІЯ" at bounding box center [292, 268] width 186 height 20
click at [101, 227] on div "Дзвінок : ua16_-1758286493.1452942 1 x - 02:33 00:00 00:00 Транскрипція Для AI-…" at bounding box center [426, 200] width 853 height 400
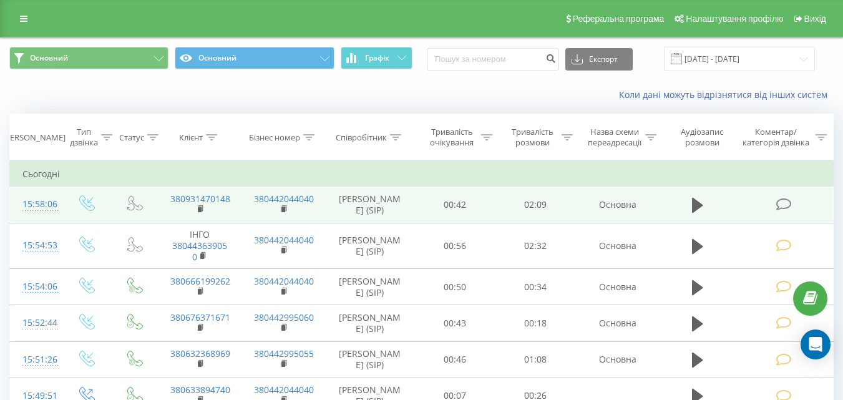
click at [783, 200] on icon at bounding box center [784, 204] width 16 height 13
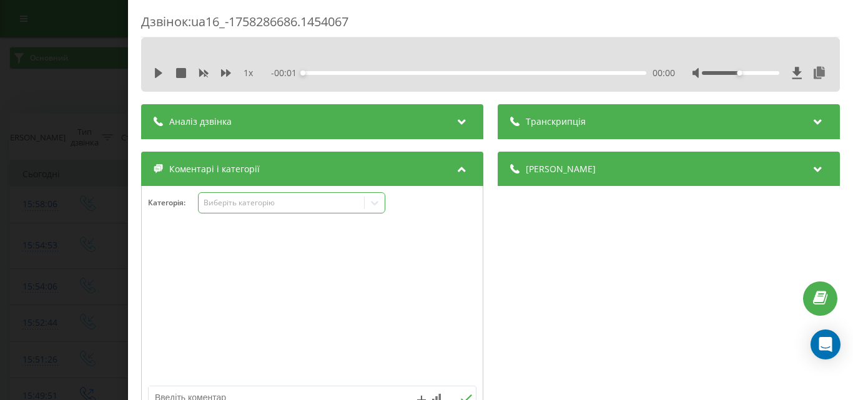
click at [237, 205] on div "Виберіть категорію" at bounding box center [281, 203] width 156 height 10
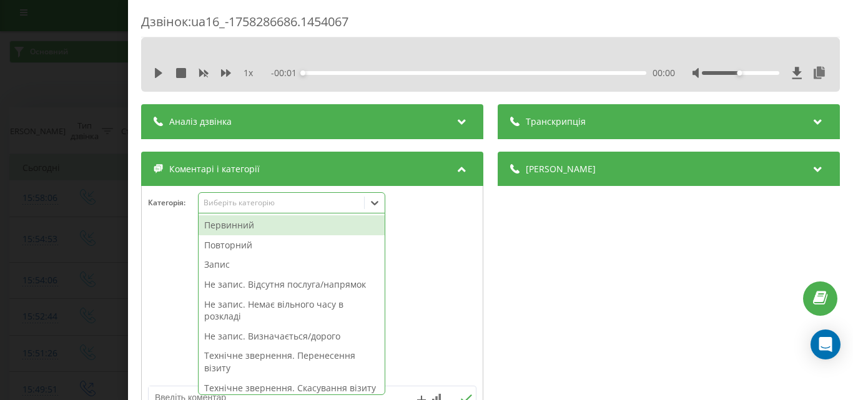
scroll to position [7, 0]
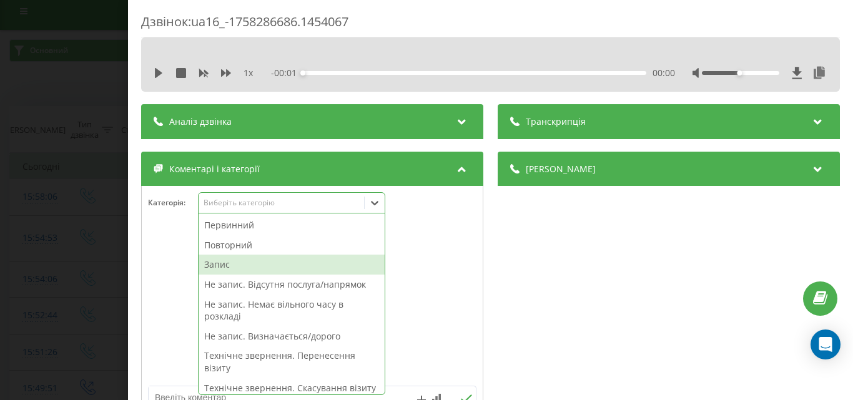
click at [215, 263] on div "Запис" at bounding box center [292, 265] width 186 height 20
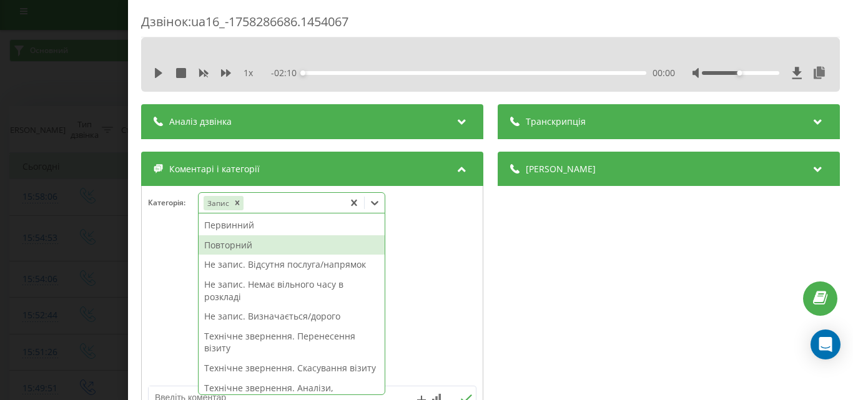
click at [245, 247] on div "Повторний" at bounding box center [292, 245] width 186 height 20
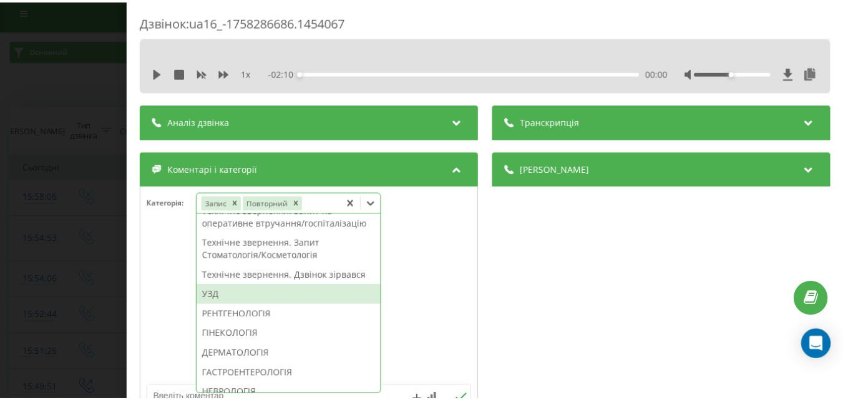
scroll to position [437, 0]
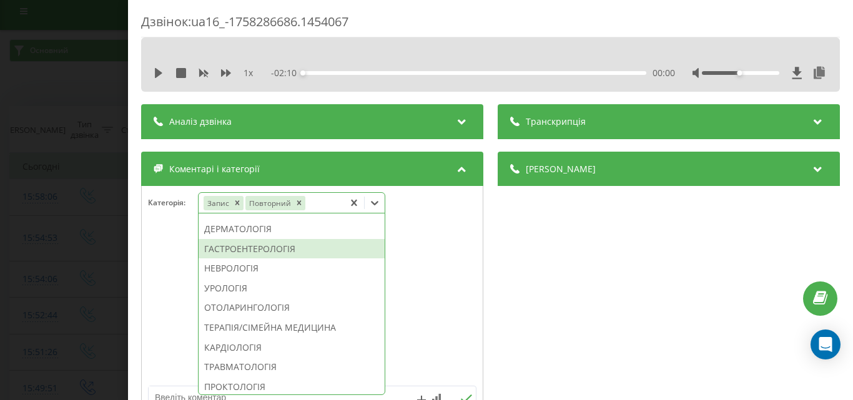
click at [244, 259] on div "ГАСТРОЕНТЕРОЛОГІЯ" at bounding box center [292, 249] width 186 height 20
click at [8, 194] on div "Дзвінок : ua16_-1758286686.1454067 1 x - 02:10 00:00 00:00 Транскрипція Для AI-…" at bounding box center [426, 200] width 853 height 400
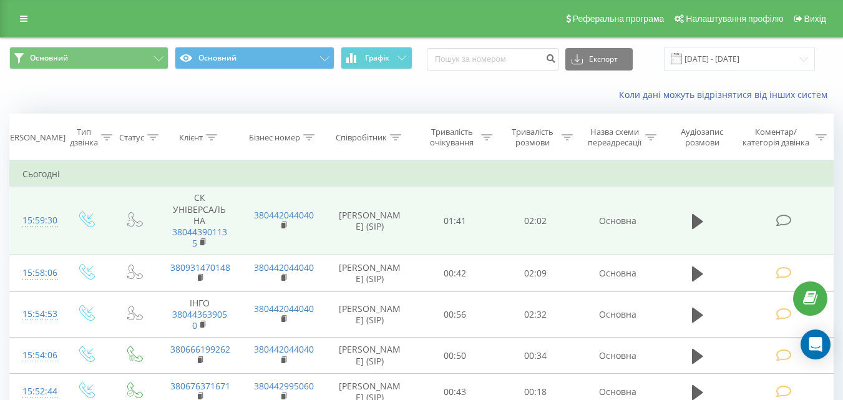
click at [783, 224] on icon at bounding box center [784, 220] width 16 height 13
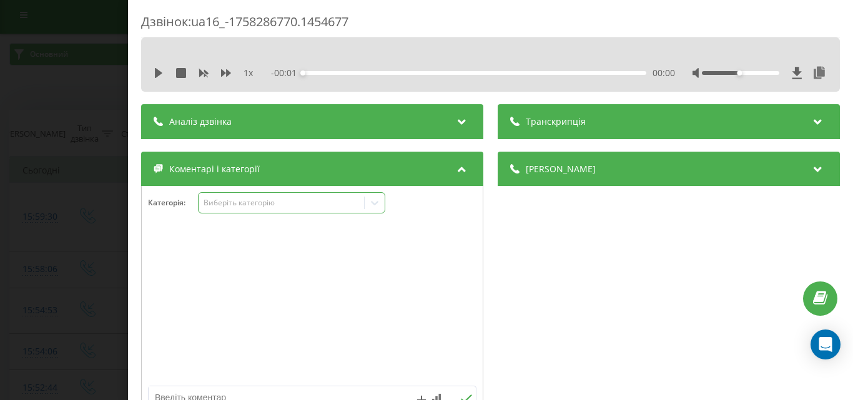
click at [248, 206] on div "Виберіть категорію" at bounding box center [281, 203] width 156 height 10
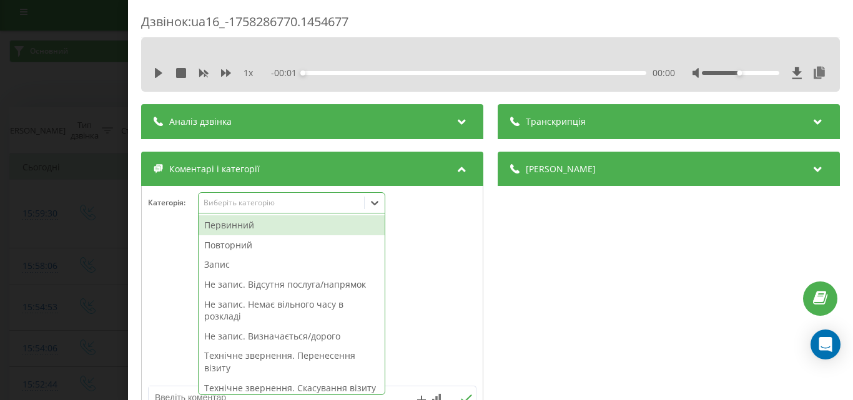
scroll to position [7, 0]
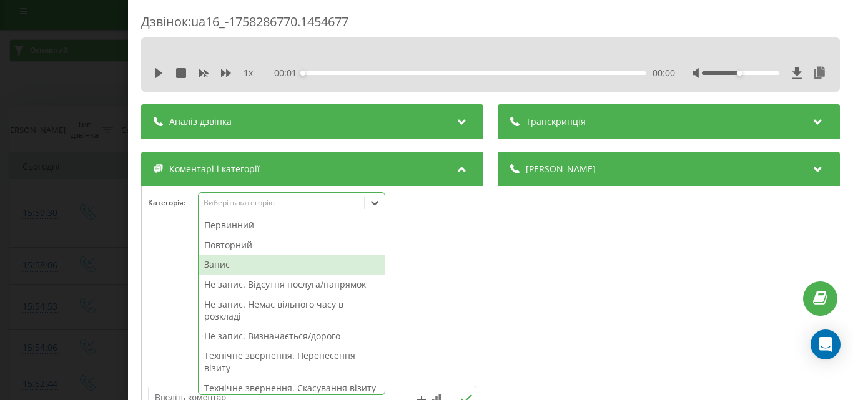
click at [224, 271] on div "Запис" at bounding box center [292, 265] width 186 height 20
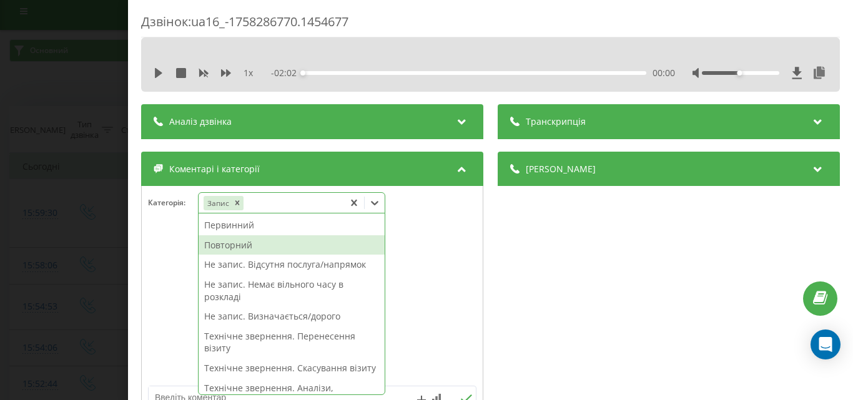
click at [233, 245] on div "Повторний" at bounding box center [292, 245] width 186 height 20
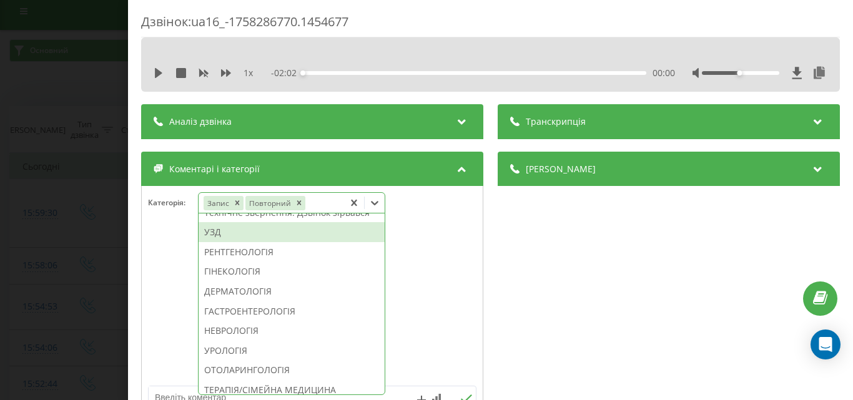
scroll to position [355, 0]
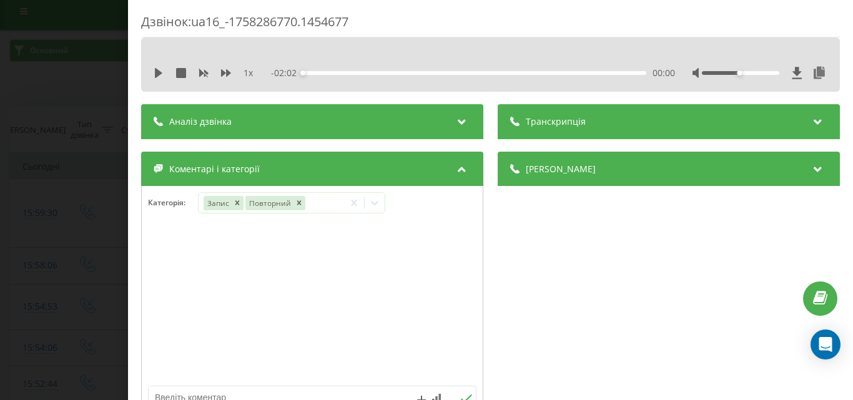
click at [450, 313] on div at bounding box center [312, 305] width 341 height 150
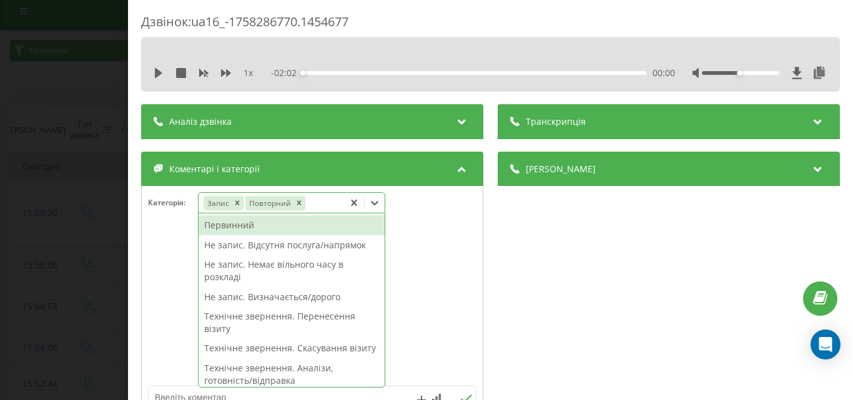
click at [379, 201] on icon at bounding box center [374, 203] width 12 height 12
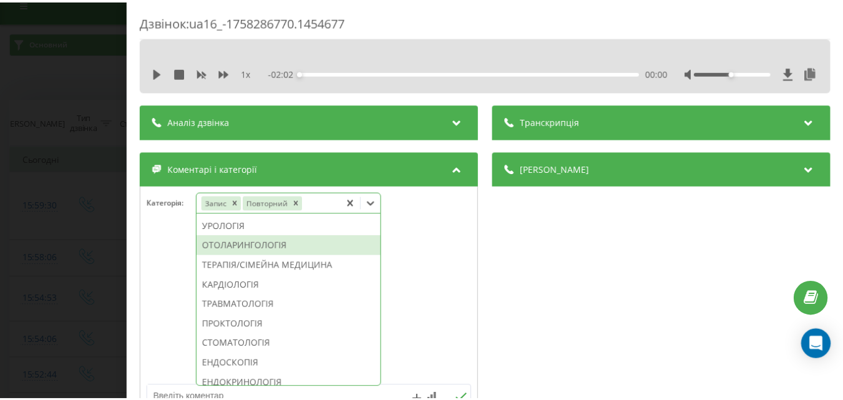
scroll to position [375, 0]
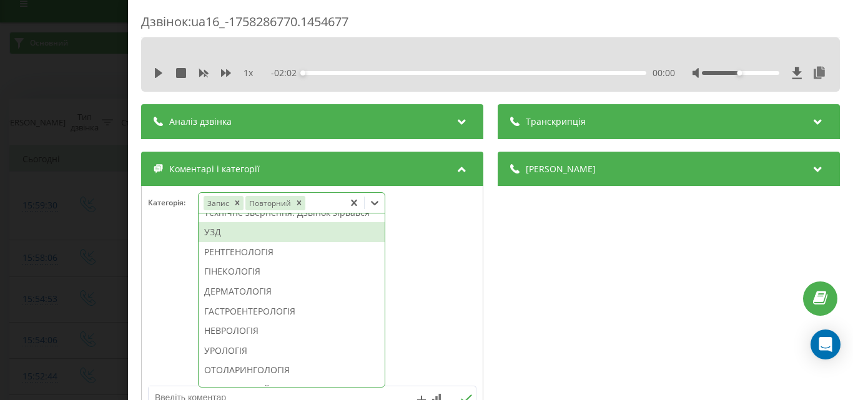
click at [238, 242] on div "УЗД" at bounding box center [292, 232] width 186 height 20
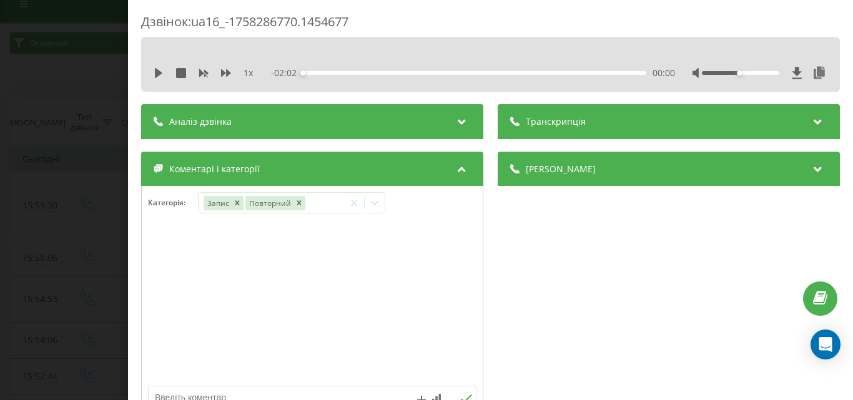
click at [85, 256] on div "Дзвінок : ua16_-1758286770.1454677 1 x - 02:02 00:00 00:00 Транскрипція Для AI-…" at bounding box center [426, 200] width 853 height 400
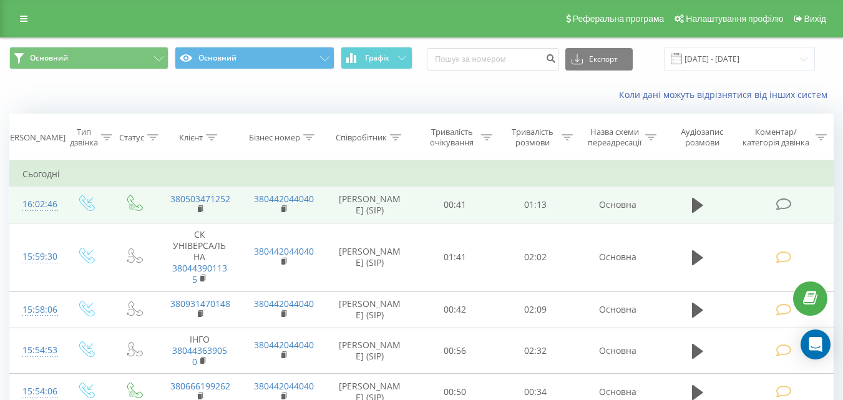
click at [787, 207] on icon at bounding box center [784, 204] width 16 height 13
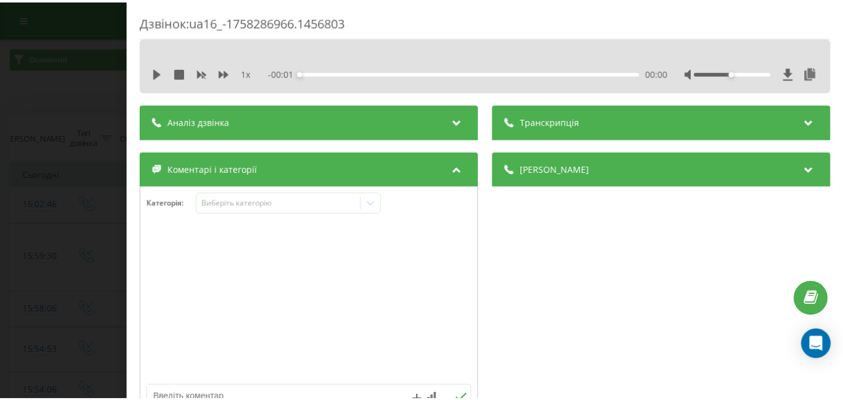
scroll to position [125, 0]
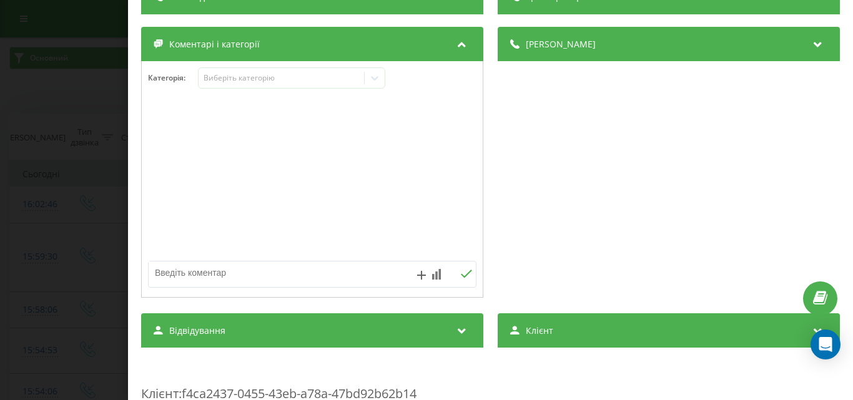
click at [248, 275] on textarea at bounding box center [280, 273] width 262 height 22
type textarea "т"
drag, startPoint x: 195, startPoint y: 268, endPoint x: 190, endPoint y: 273, distance: 6.6
click at [190, 273] on textarea "уточ по зпапису" at bounding box center [280, 273] width 262 height 22
type textarea "уточ по запису"
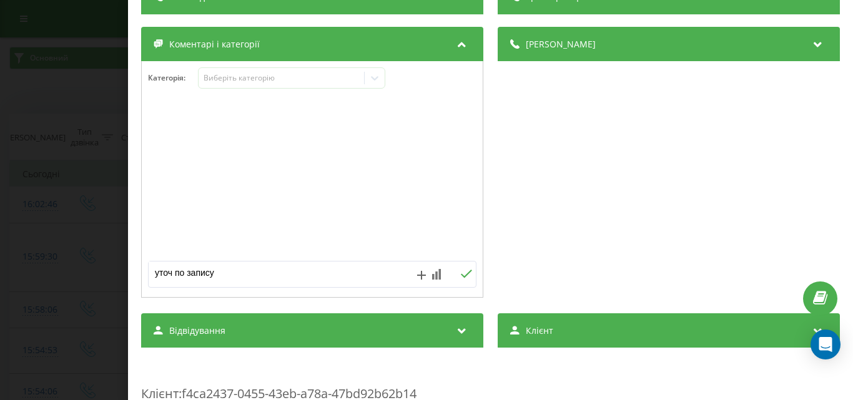
click at [456, 271] on button at bounding box center [465, 274] width 19 height 11
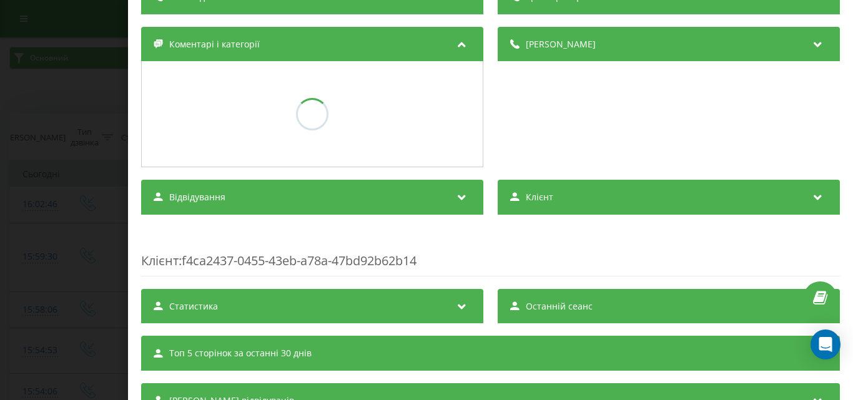
click at [49, 208] on div "Дзвінок : ua16_-1758286966.1456803 1 x - 01:13 00:00 00:00 Транскрипція Для AI-…" at bounding box center [426, 200] width 853 height 400
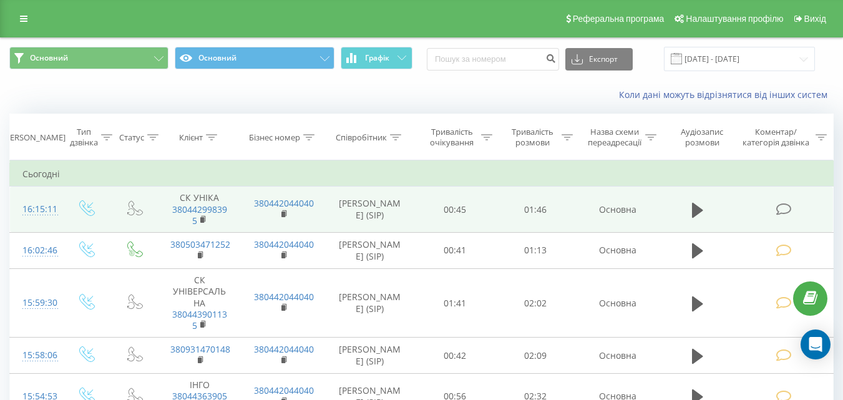
click at [785, 207] on icon at bounding box center [784, 209] width 16 height 13
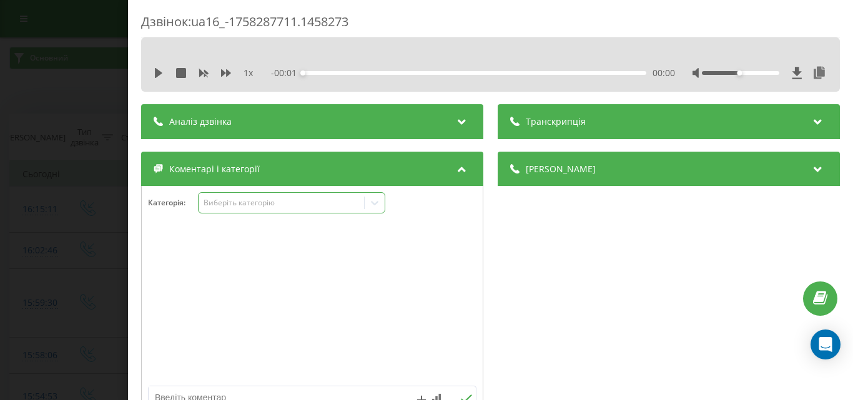
click at [290, 202] on div "Виберіть категорію" at bounding box center [281, 203] width 156 height 10
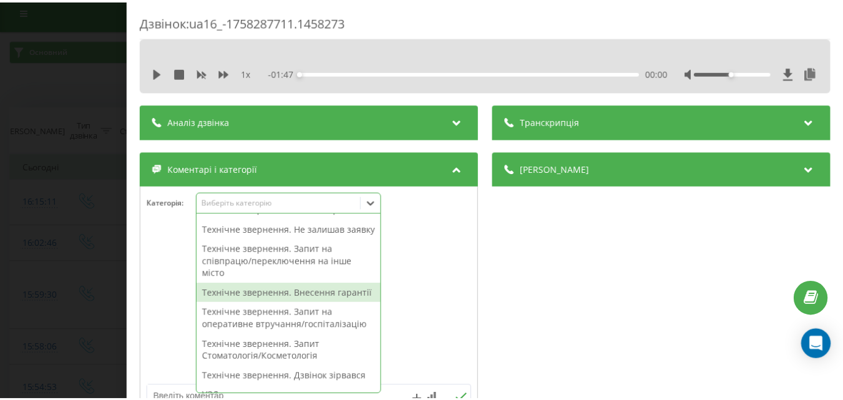
scroll to position [312, 0]
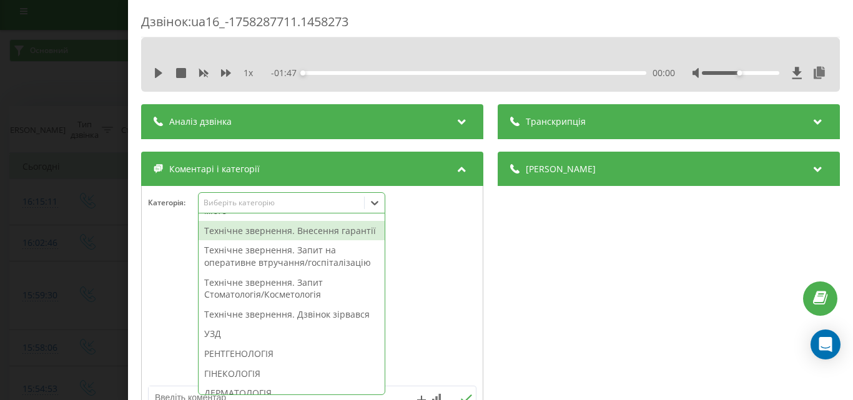
click at [308, 241] on div "Технічне звернення. Внесення гарантії" at bounding box center [292, 231] width 186 height 20
click at [4, 200] on div "Дзвінок : ua16_-1758287711.1458273 1 x - 01:47 00:00 00:00 Транскрипція Для AI-…" at bounding box center [426, 200] width 853 height 400
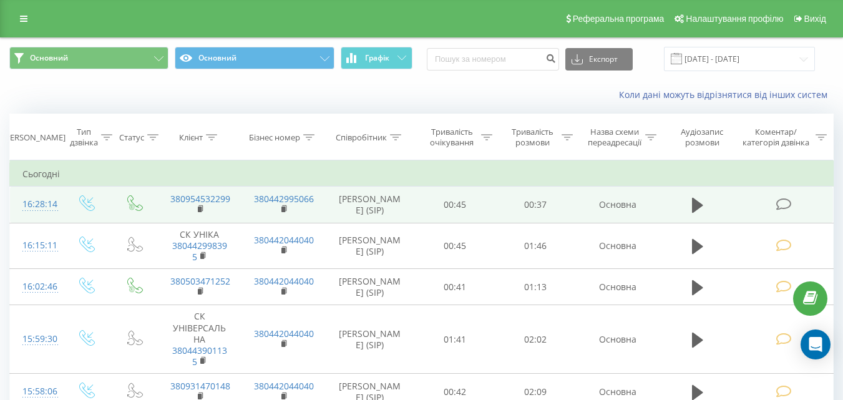
click at [793, 204] on span at bounding box center [784, 204] width 17 height 12
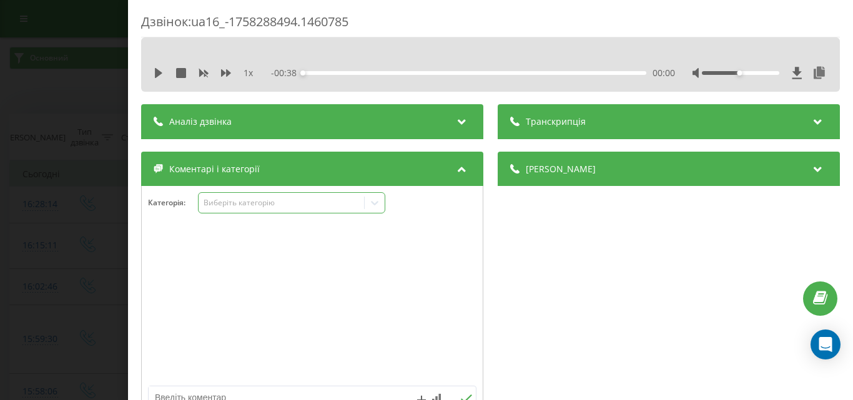
click at [258, 205] on div "Виберіть категорію" at bounding box center [281, 203] width 156 height 10
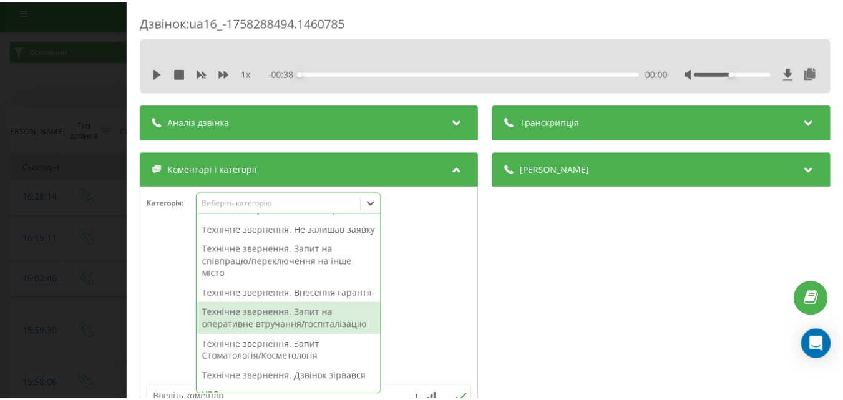
scroll to position [312, 0]
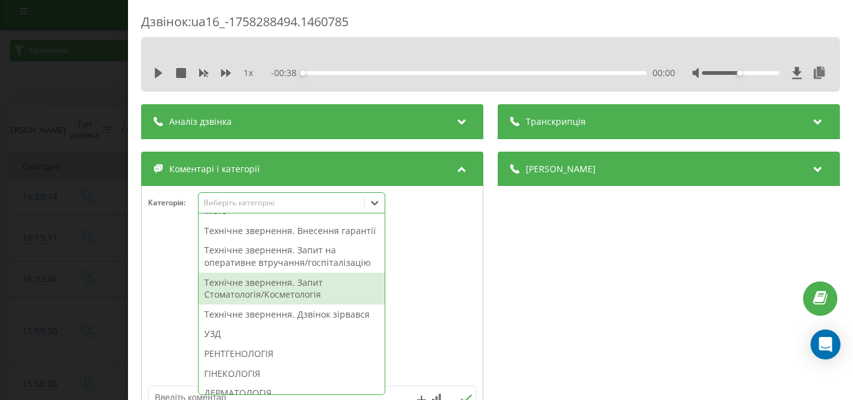
click at [306, 305] on div "Технічне звернення. Запит Стоматологія/Косметологія" at bounding box center [292, 289] width 186 height 32
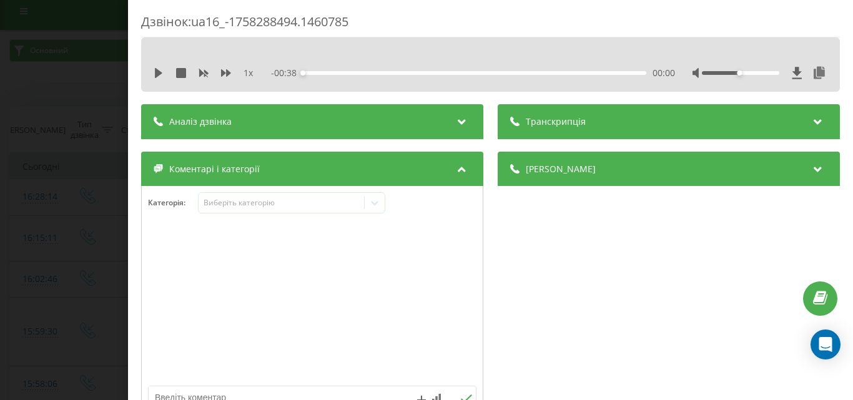
click at [11, 260] on div "Дзвінок : ua16_-1758288494.1460785 1 x - 00:38 00:00 00:00 Транскрипція Для AI-…" at bounding box center [426, 200] width 853 height 400
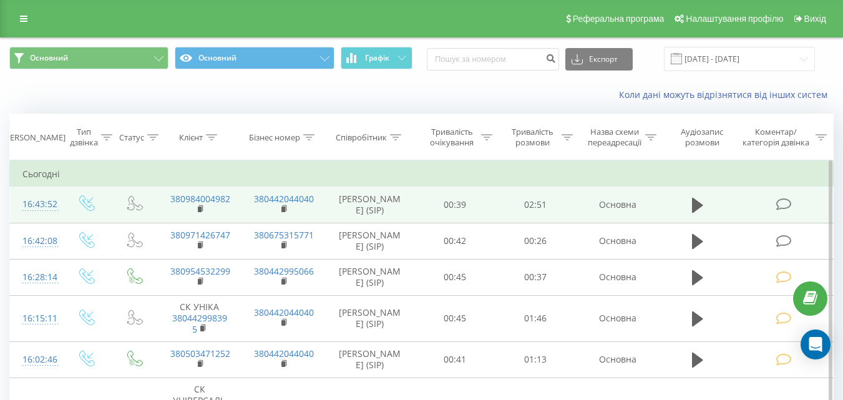
click at [788, 199] on icon at bounding box center [784, 204] width 16 height 13
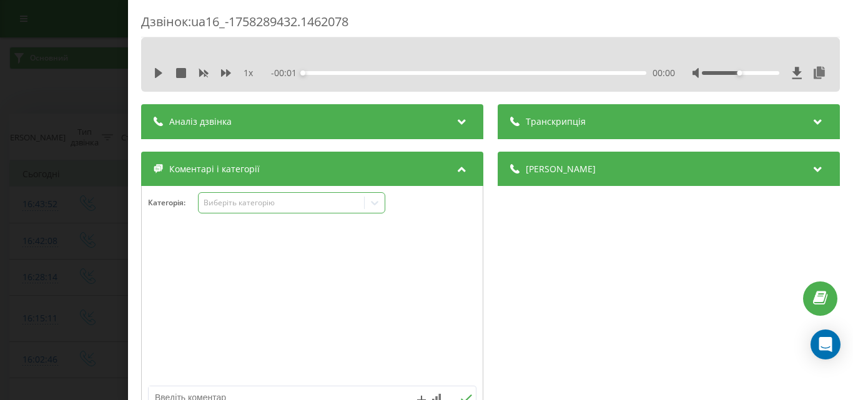
click at [295, 196] on div "Виберіть категорію" at bounding box center [291, 202] width 187 height 21
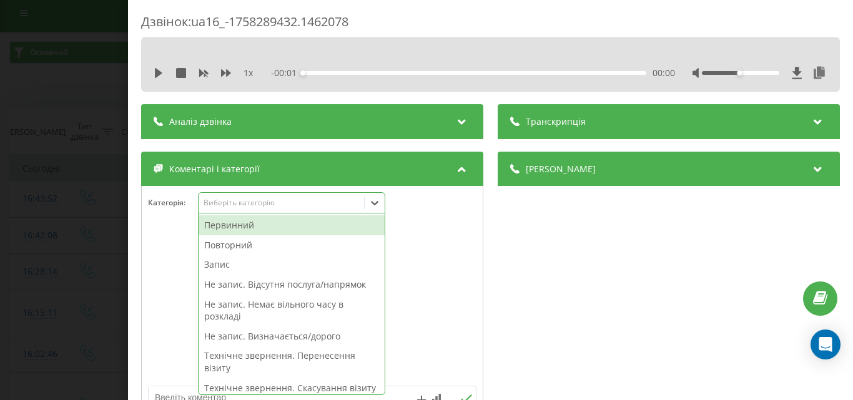
scroll to position [7, 0]
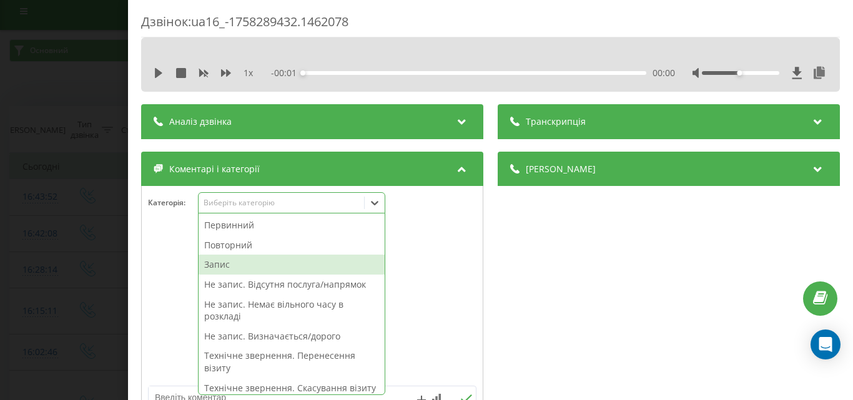
click at [228, 267] on div "Запис" at bounding box center [292, 265] width 186 height 20
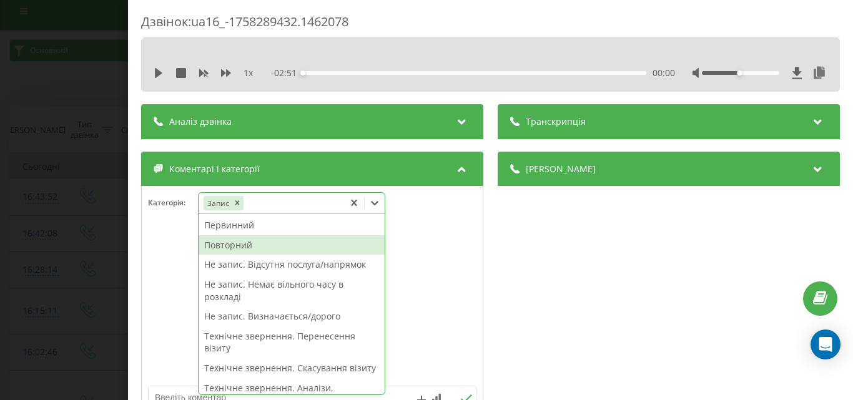
click at [263, 245] on div "Повторний" at bounding box center [292, 245] width 186 height 20
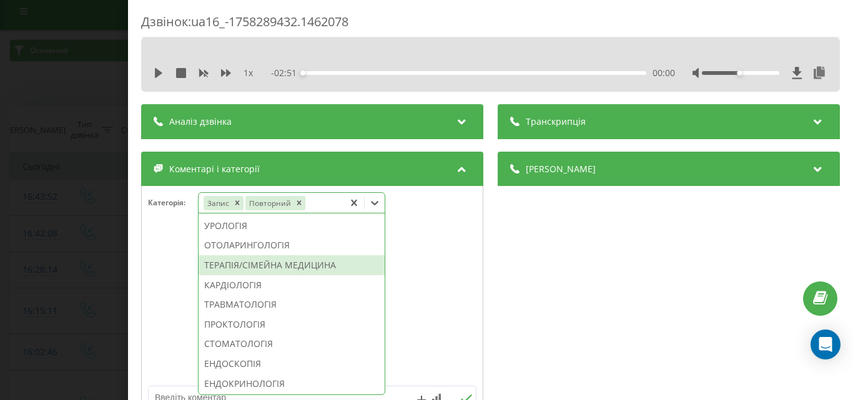
scroll to position [480, 0]
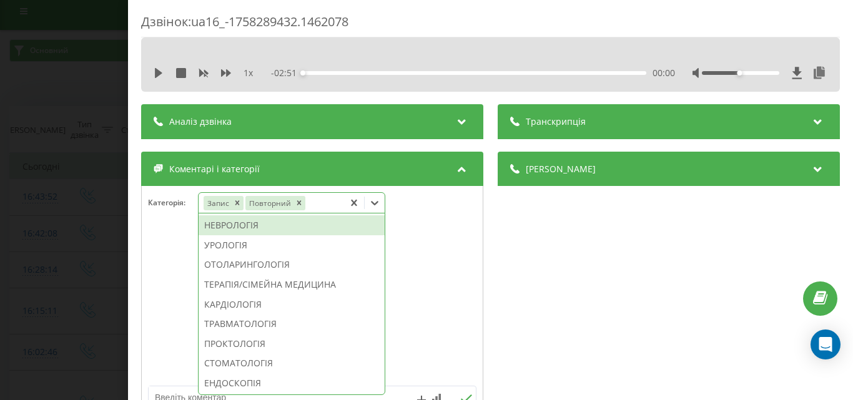
click at [253, 235] on div "НЕВРОЛОГІЯ" at bounding box center [292, 225] width 186 height 20
click at [47, 247] on div "Дзвінок : ua16_-1758289432.1462078 1 x - 02:51 00:00 00:00 Транскрипція Для AI-…" at bounding box center [426, 200] width 853 height 400
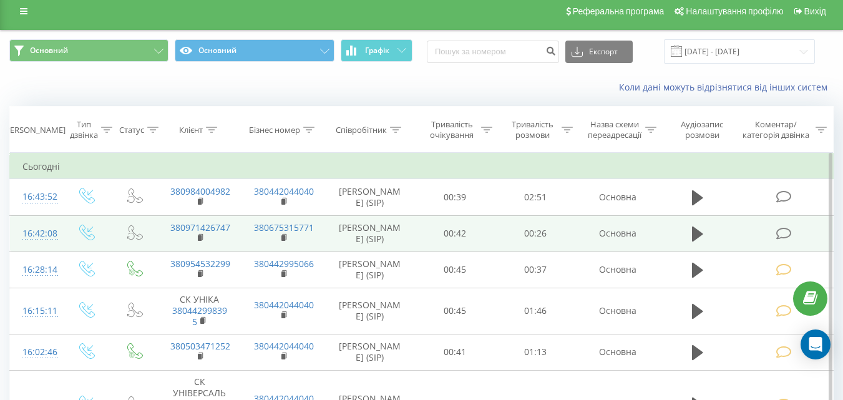
click at [793, 233] on span at bounding box center [784, 233] width 17 height 12
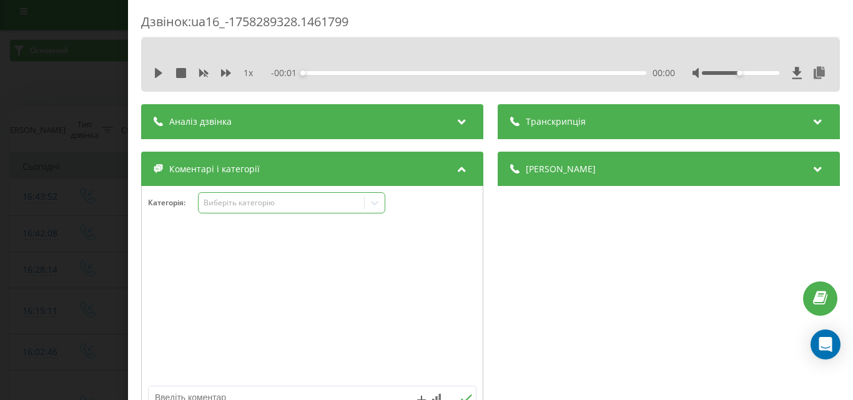
click at [258, 200] on div "Виберіть категорію" at bounding box center [281, 203] width 156 height 10
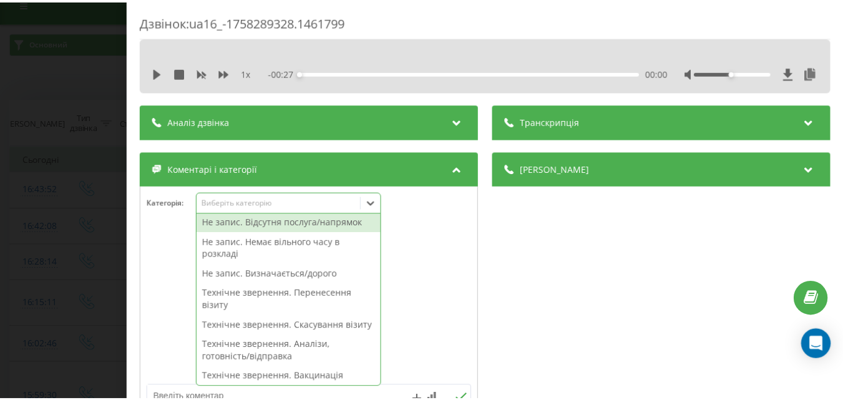
scroll to position [125, 0]
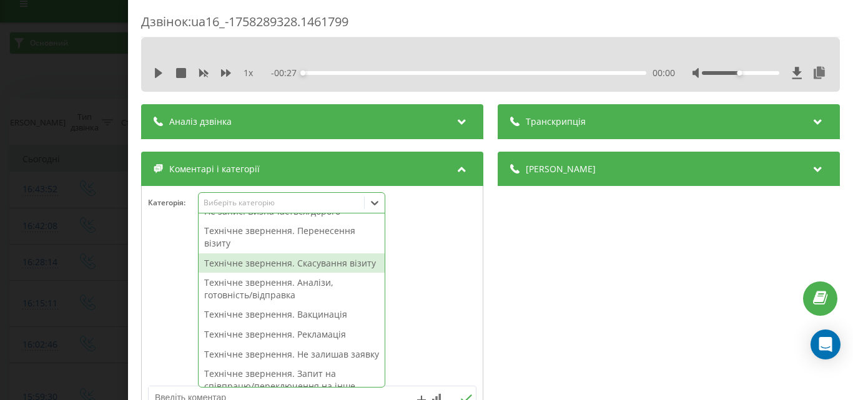
click at [318, 262] on div "Технічне звернення. Скасування візиту" at bounding box center [292, 263] width 186 height 20
click at [26, 245] on div "Дзвінок : ua16_-1758289328.1461799 1 x - 00:27 00:00 00:00 Транскрипція Для AI-…" at bounding box center [426, 200] width 853 height 400
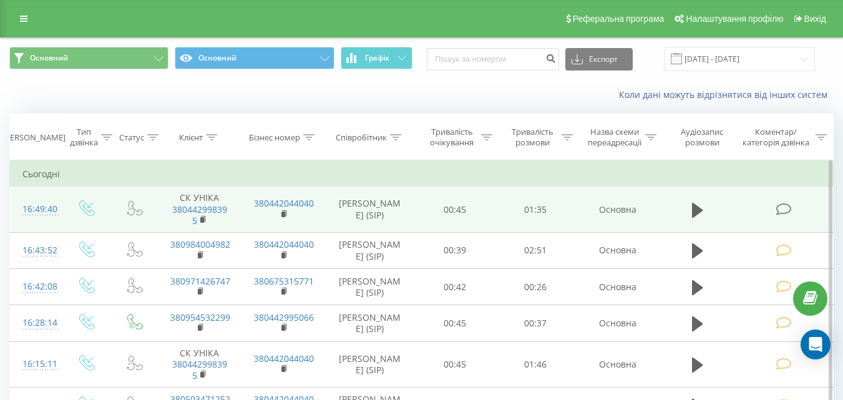
click at [792, 213] on span at bounding box center [784, 208] width 17 height 12
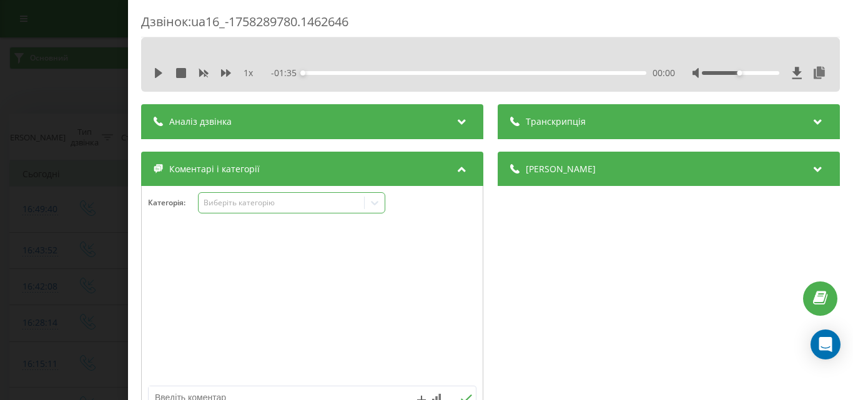
click at [292, 203] on div "Виберіть категорію" at bounding box center [281, 203] width 156 height 10
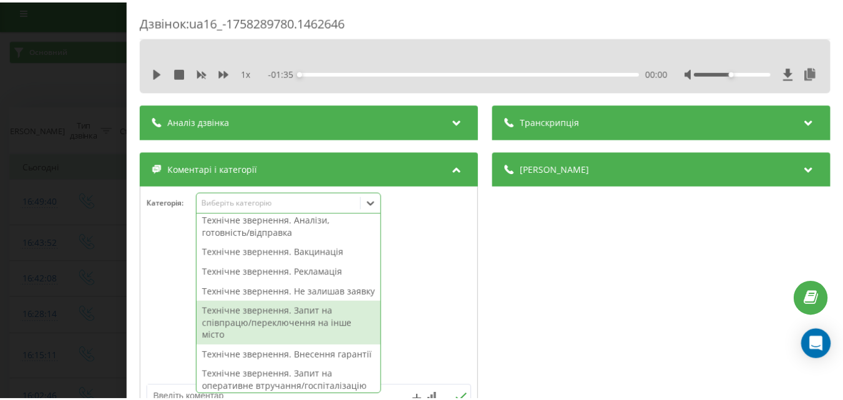
scroll to position [250, 0]
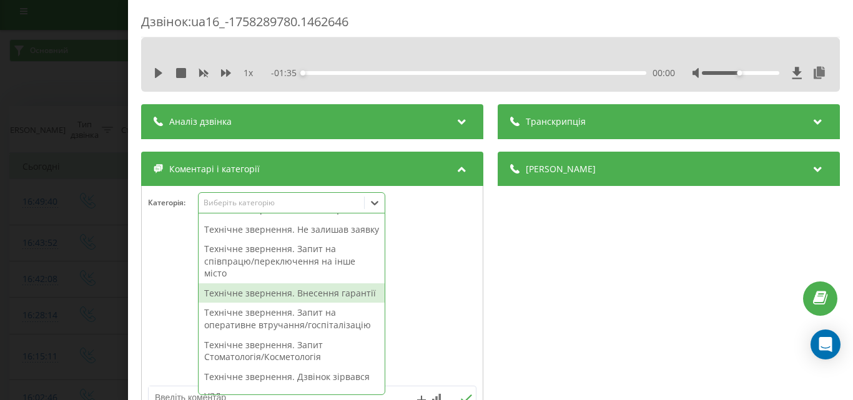
drag, startPoint x: 299, startPoint y: 318, endPoint x: 215, endPoint y: 309, distance: 84.1
click at [295, 303] on div "Технічне звернення. Внесення гарантії" at bounding box center [292, 293] width 186 height 20
click at [82, 273] on div "Дзвінок : ua16_-1758289780.1462646 1 x - 01:35 00:00 00:00 Транскрипція Для AI-…" at bounding box center [426, 200] width 853 height 400
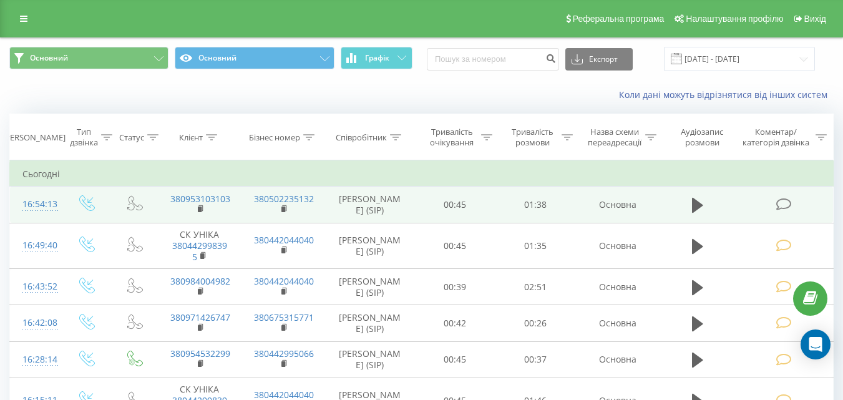
click at [782, 207] on icon at bounding box center [784, 204] width 16 height 13
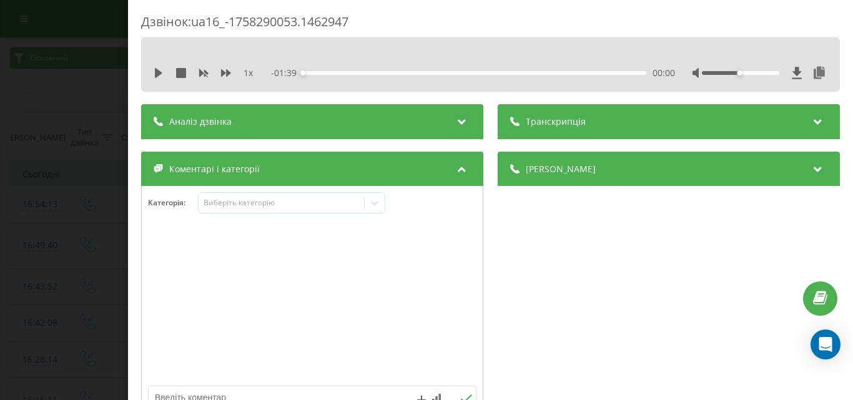
click at [398, 356] on div at bounding box center [312, 305] width 341 height 150
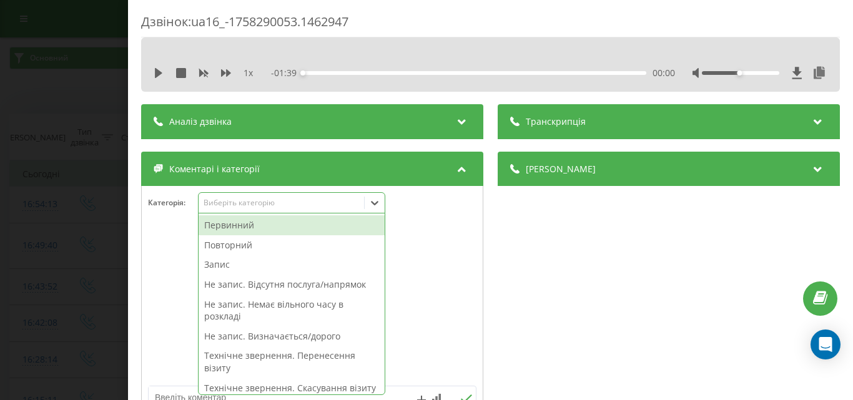
click at [287, 207] on div "Виберіть категорію" at bounding box center [281, 203] width 156 height 10
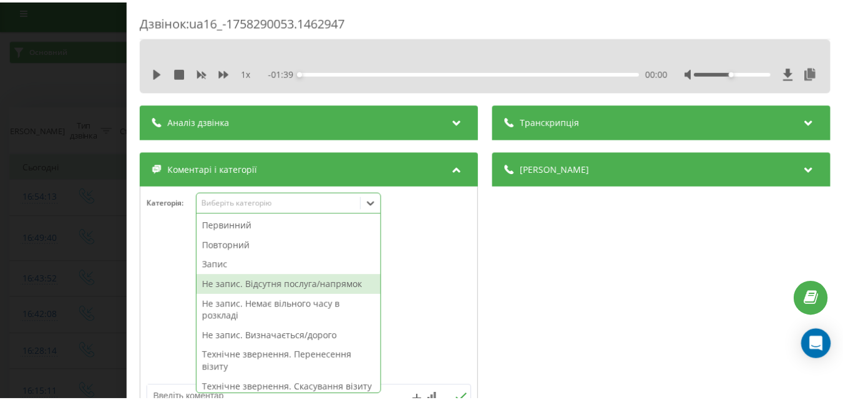
scroll to position [62, 0]
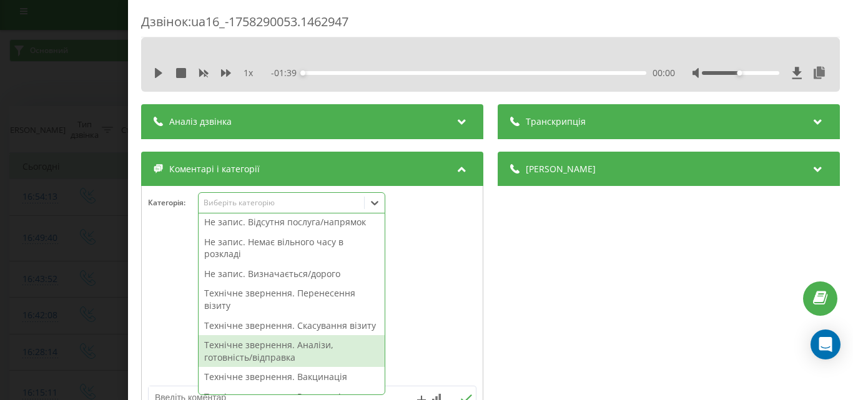
click at [300, 361] on div "Технічне звернення. Аналізи, готовність/відправка" at bounding box center [292, 351] width 186 height 32
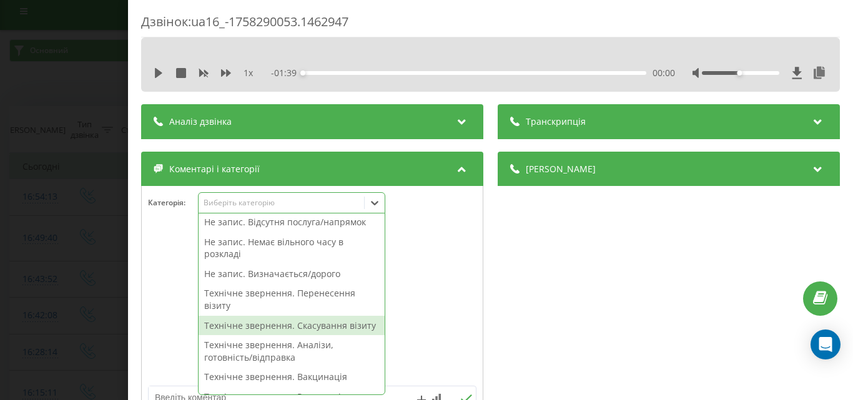
click at [45, 189] on div "Дзвінок : ua16_-1758290053.1462947 1 x - 01:39 00:00 00:00 Транскрипція Для AI-…" at bounding box center [426, 200] width 853 height 400
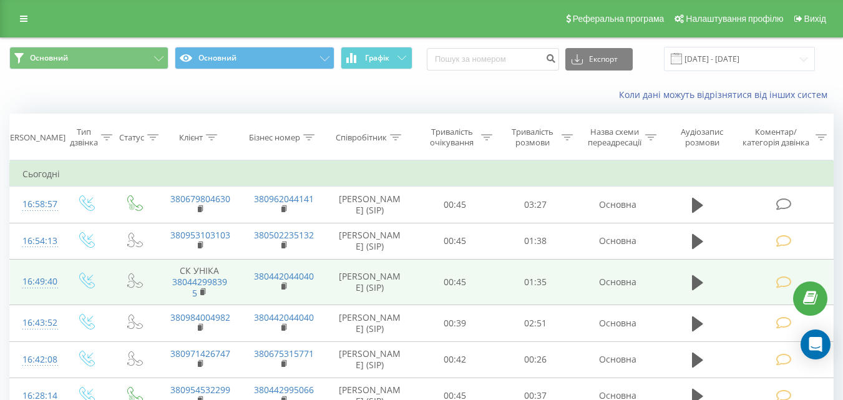
drag, startPoint x: 783, startPoint y: 200, endPoint x: 406, endPoint y: 288, distance: 387.6
click at [782, 200] on icon at bounding box center [784, 204] width 16 height 13
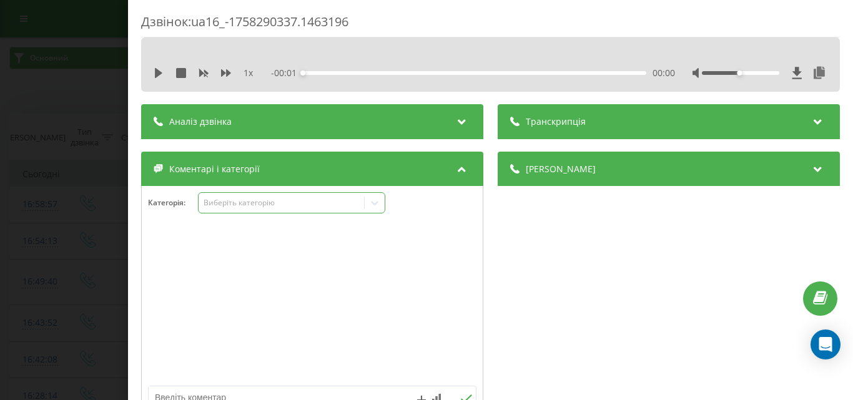
click at [239, 193] on div "Категорія : Виберіть категорію" at bounding box center [312, 304] width 342 height 237
click at [238, 205] on div "Виберіть категорію" at bounding box center [281, 203] width 156 height 10
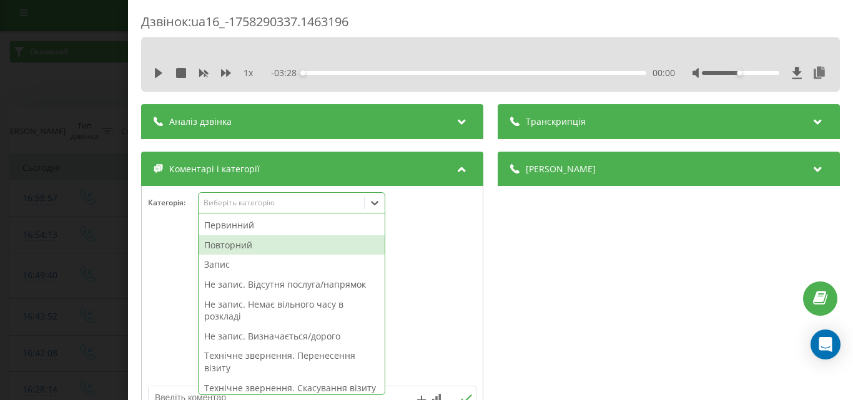
scroll to position [7, 0]
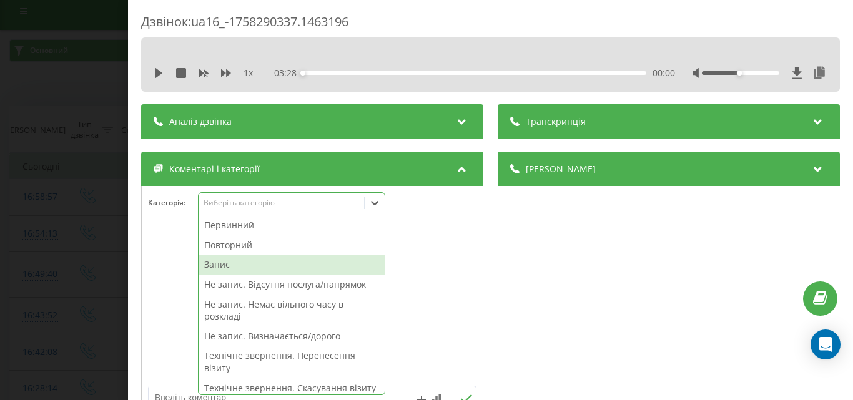
click at [213, 266] on div "Запис" at bounding box center [292, 265] width 186 height 20
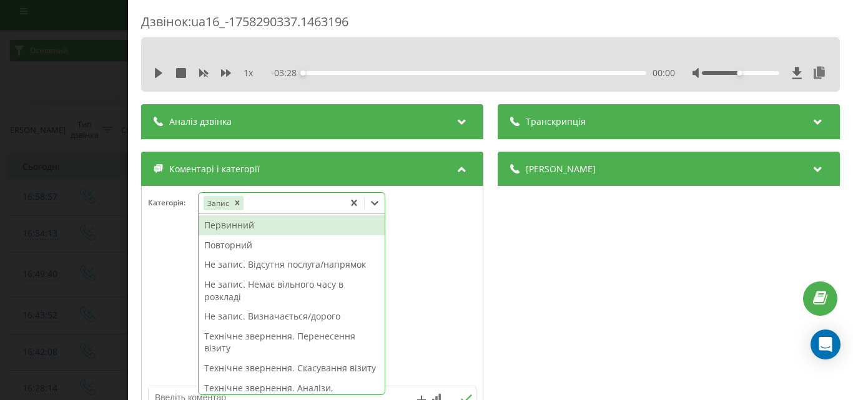
click at [243, 222] on div "Первинний" at bounding box center [292, 225] width 186 height 20
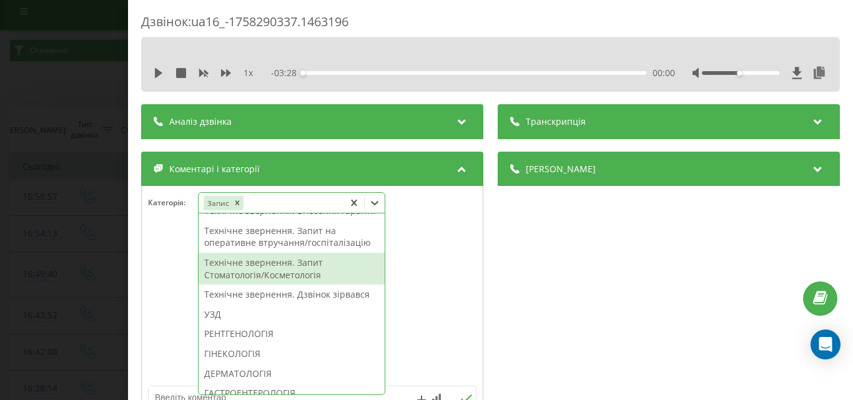
scroll to position [437, 0]
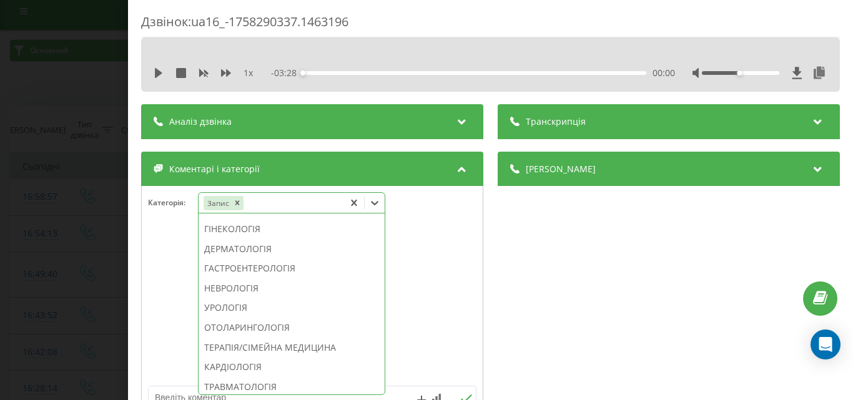
click at [230, 200] on div "УЗД" at bounding box center [292, 190] width 186 height 20
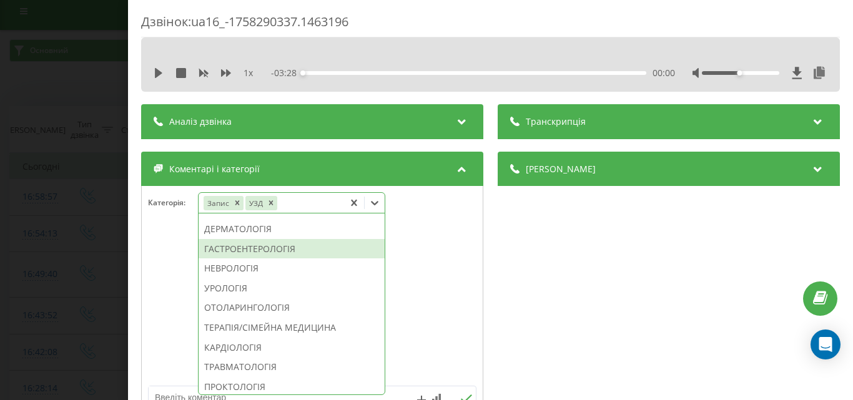
click at [243, 259] on div "ГАСТРОЕНТЕРОЛОГІЯ" at bounding box center [292, 249] width 186 height 20
click at [86, 234] on div "Дзвінок : ua16_-1758290337.1463196 1 x - 03:28 00:00 00:00 Транскрипція Для AI-…" at bounding box center [426, 200] width 853 height 400
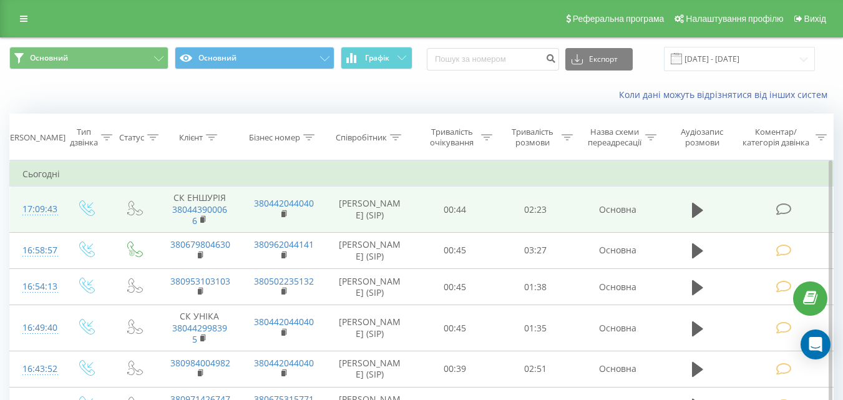
click at [789, 211] on icon at bounding box center [784, 209] width 16 height 13
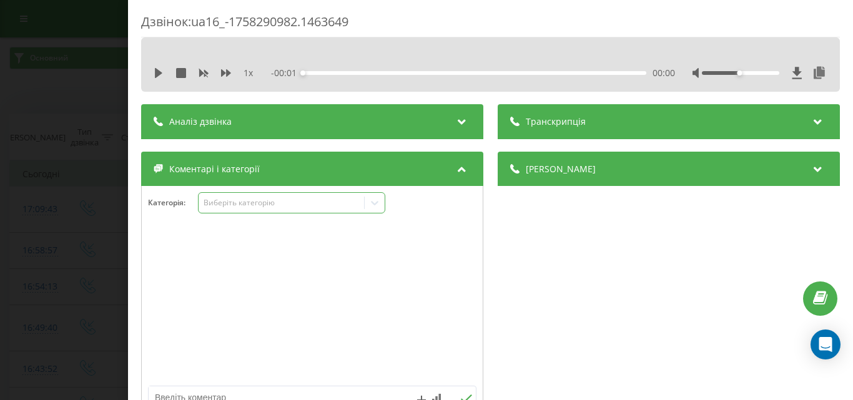
click at [292, 204] on div "Виберіть категорію" at bounding box center [281, 203] width 156 height 10
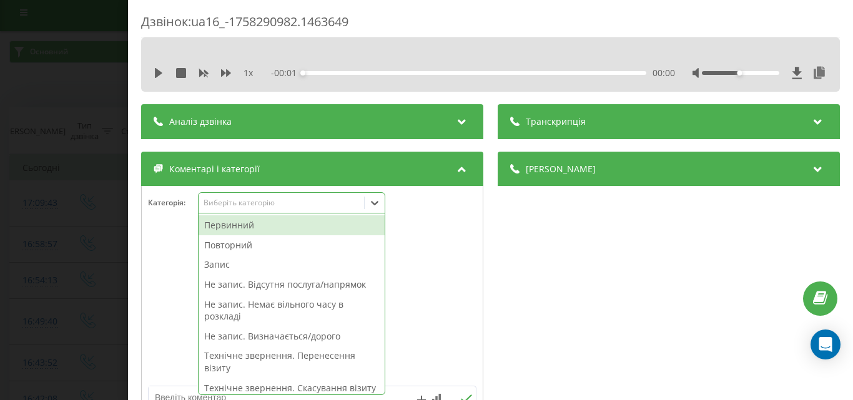
scroll to position [7, 0]
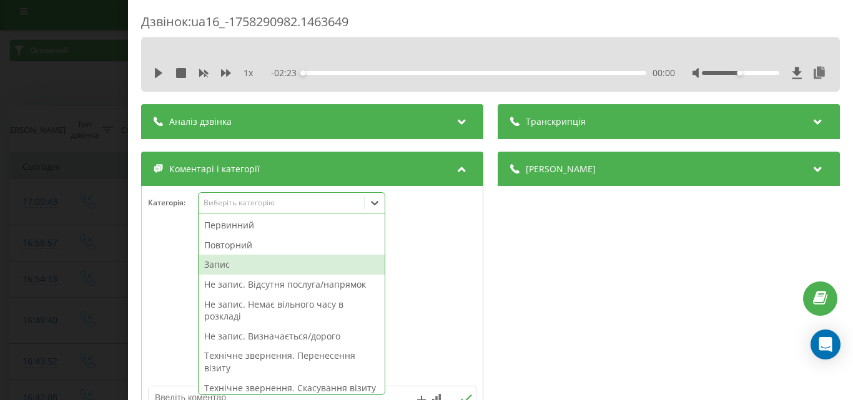
click at [240, 266] on div "Запис" at bounding box center [292, 265] width 186 height 20
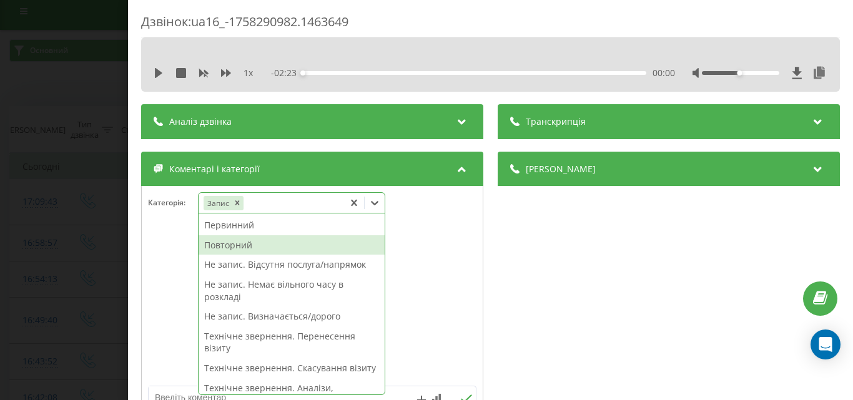
click at [245, 245] on div "Повторний" at bounding box center [292, 245] width 186 height 20
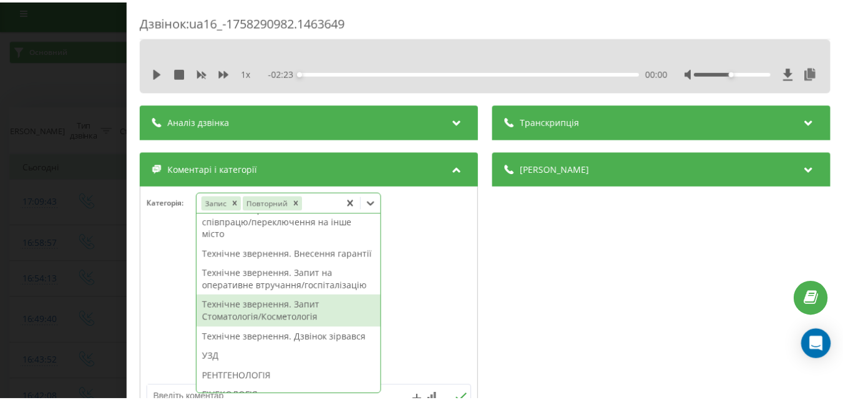
scroll to position [312, 0]
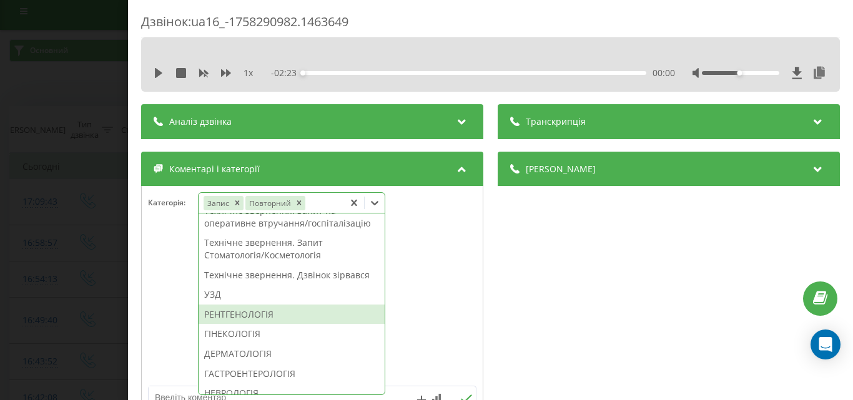
click at [230, 325] on div "РЕНТГЕНОЛОГІЯ" at bounding box center [292, 315] width 186 height 20
click at [69, 227] on div "Дзвінок : ua16_-1758290982.1463649 1 x - 02:23 00:00 00:00 Транскрипція Для AI-…" at bounding box center [426, 200] width 853 height 400
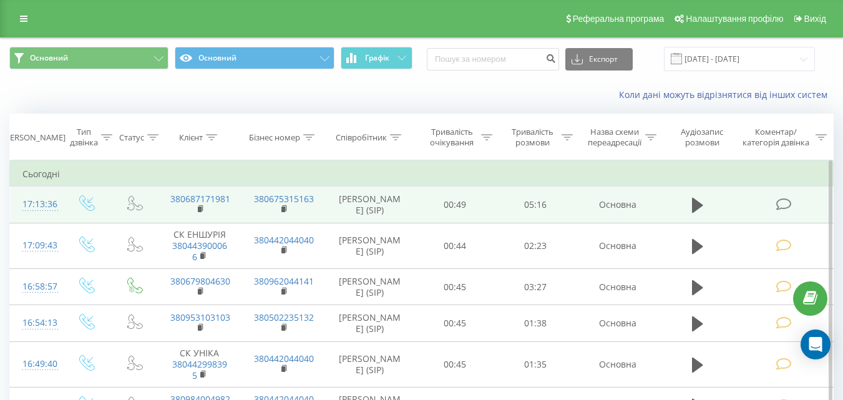
click at [781, 203] on icon at bounding box center [784, 204] width 16 height 13
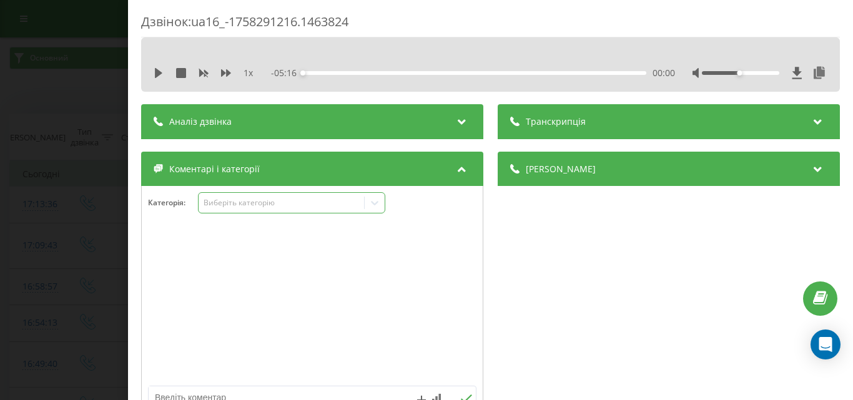
click at [276, 203] on div "Виберіть категорію" at bounding box center [281, 203] width 156 height 10
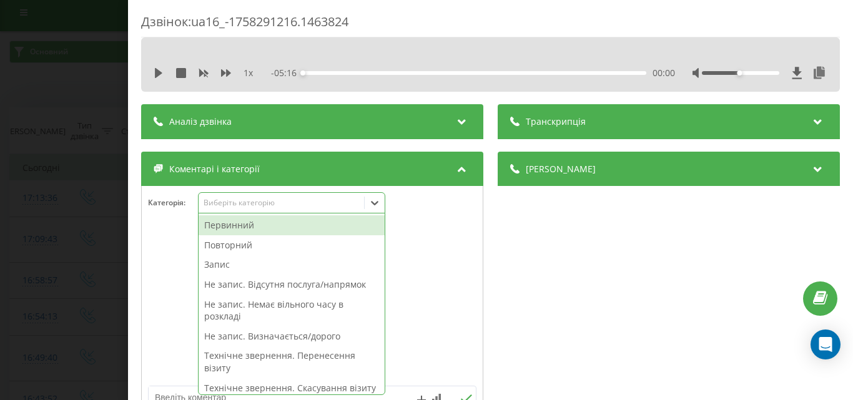
scroll to position [7, 0]
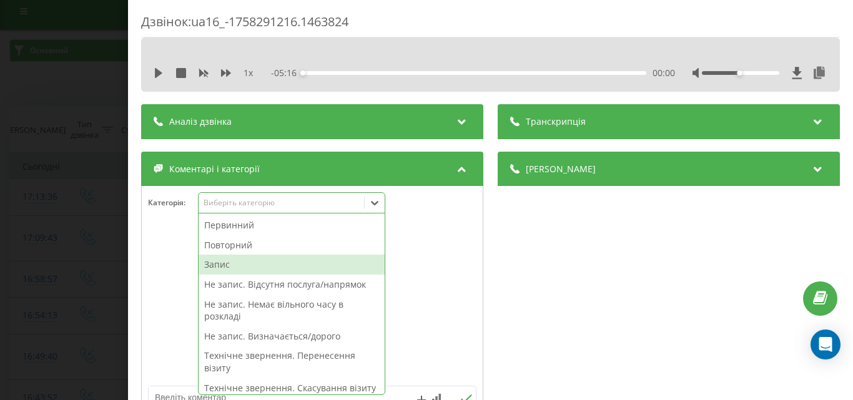
click at [227, 266] on div "Запис" at bounding box center [292, 265] width 186 height 20
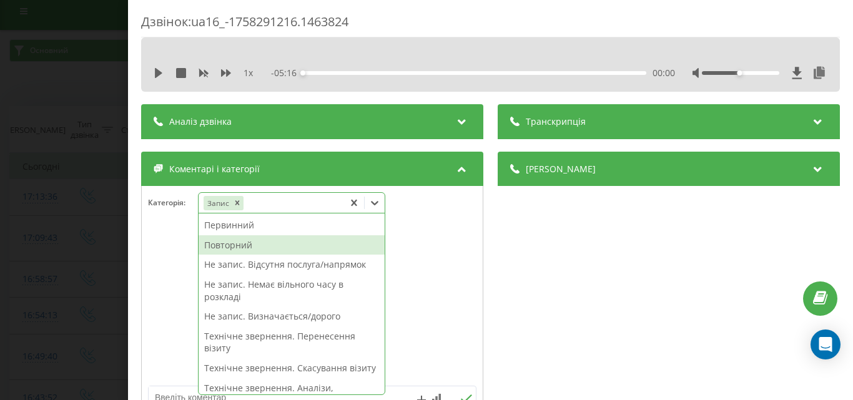
click at [234, 246] on div "Повторний" at bounding box center [292, 245] width 186 height 20
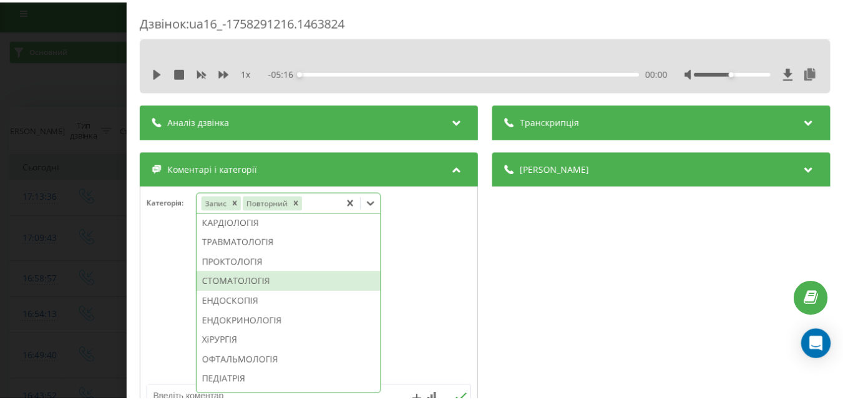
scroll to position [687, 0]
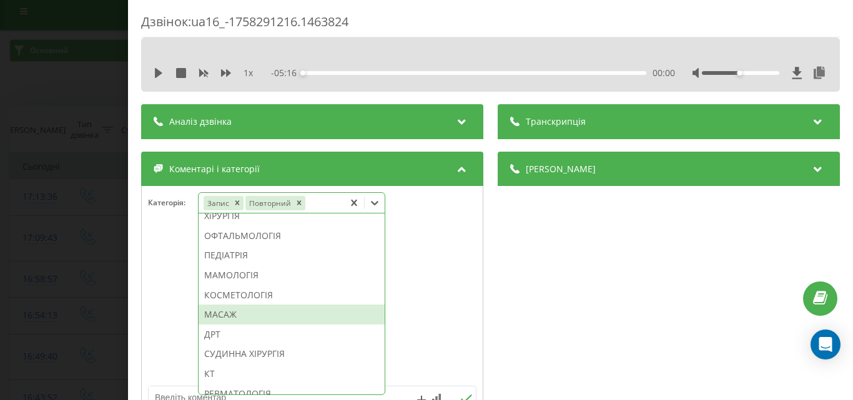
click at [252, 325] on div "МАСАЖ" at bounding box center [292, 315] width 186 height 20
click at [34, 189] on div "Дзвінок : ua16_-1758291216.1463824 1 x - 05:16 00:00 00:00 Транскрипція Для AI-…" at bounding box center [426, 200] width 853 height 400
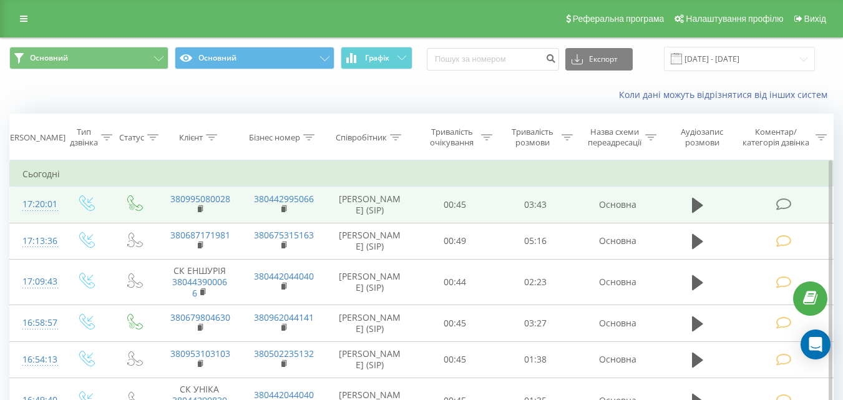
click at [784, 202] on icon at bounding box center [784, 204] width 16 height 13
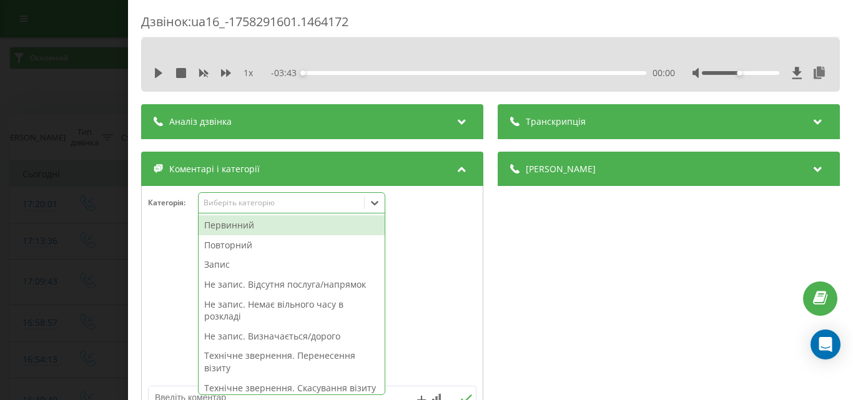
click at [260, 204] on div "Виберіть категорію" at bounding box center [281, 203] width 156 height 10
click at [242, 266] on div "Запис" at bounding box center [292, 265] width 186 height 20
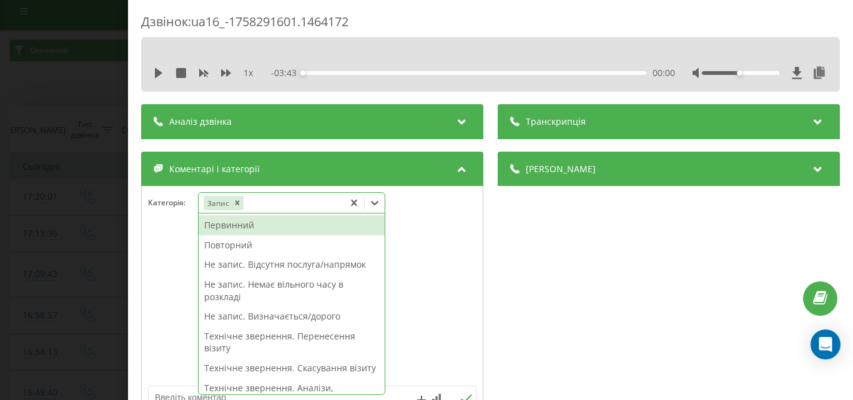
click at [239, 245] on div "Повторний" at bounding box center [292, 245] width 186 height 20
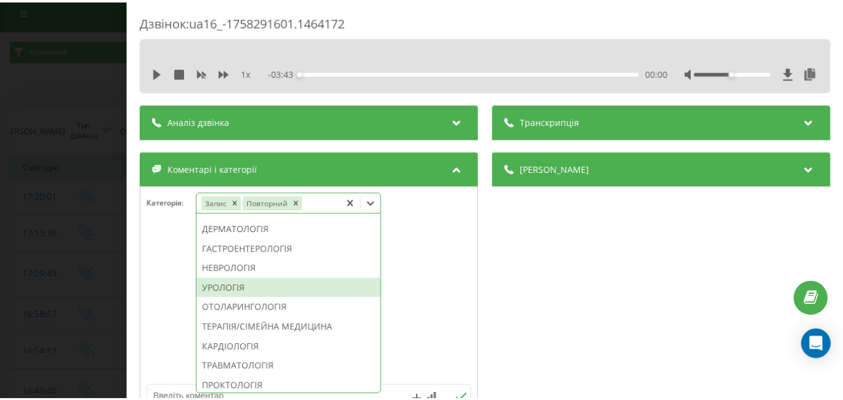
scroll to position [499, 0]
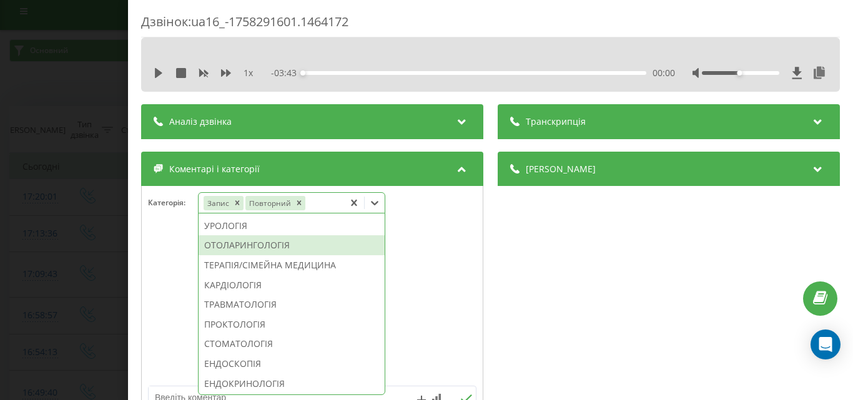
click at [264, 255] on div "ОТОЛАРИНГОЛОГІЯ" at bounding box center [292, 245] width 186 height 20
click at [86, 77] on div "Дзвінок : ua16_-1758291601.1464172 1 x - 03:43 00:00 00:00 Транскрипція Для AI-…" at bounding box center [426, 200] width 853 height 400
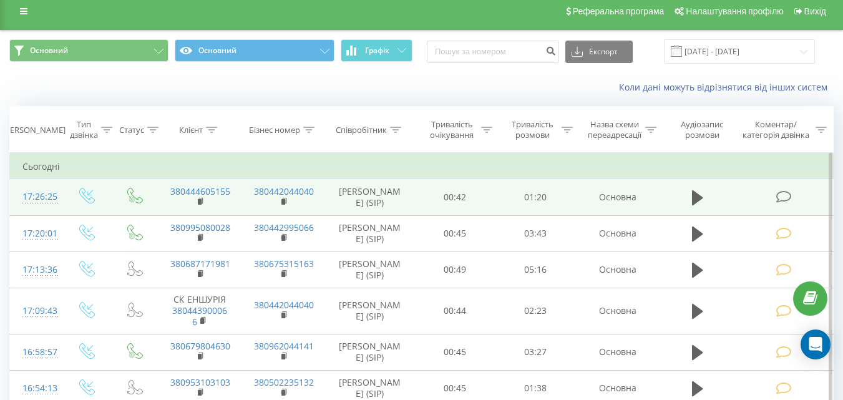
click at [787, 194] on icon at bounding box center [784, 196] width 16 height 13
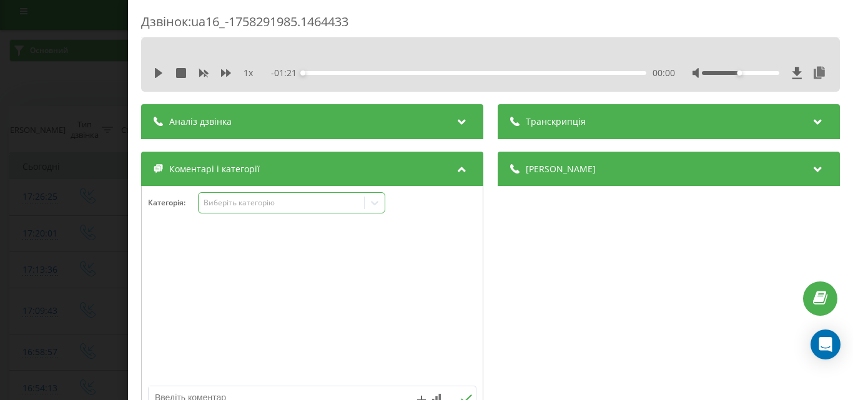
click at [293, 205] on div "Виберіть категорію" at bounding box center [281, 203] width 156 height 10
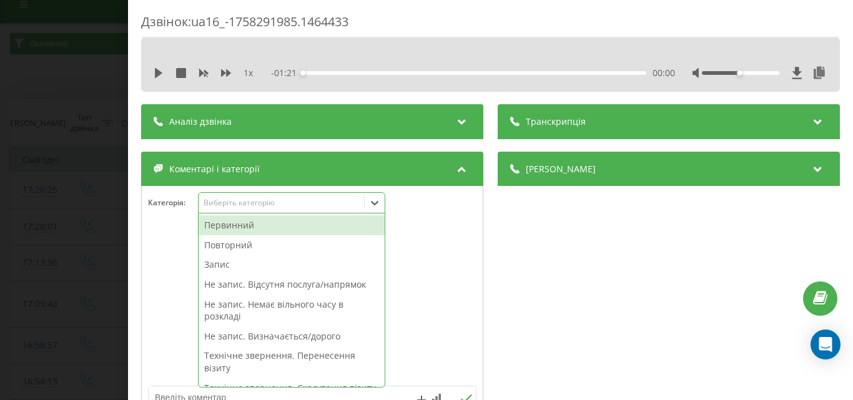
scroll to position [15, 0]
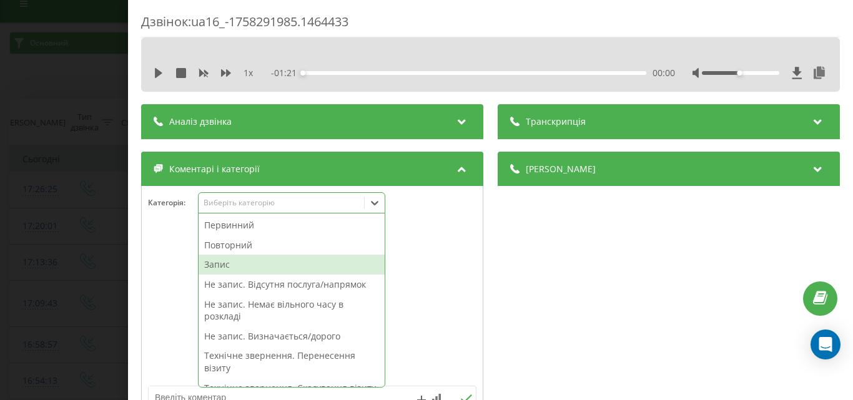
click at [245, 265] on div "Запис" at bounding box center [292, 265] width 186 height 20
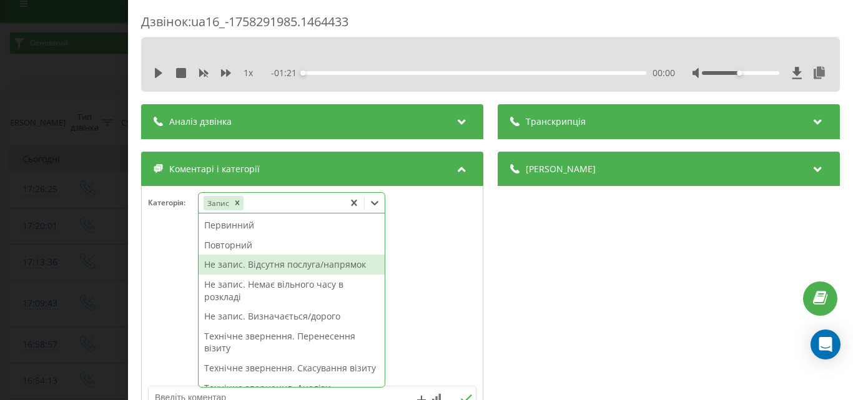
click at [259, 242] on div "Повторний" at bounding box center [292, 245] width 186 height 20
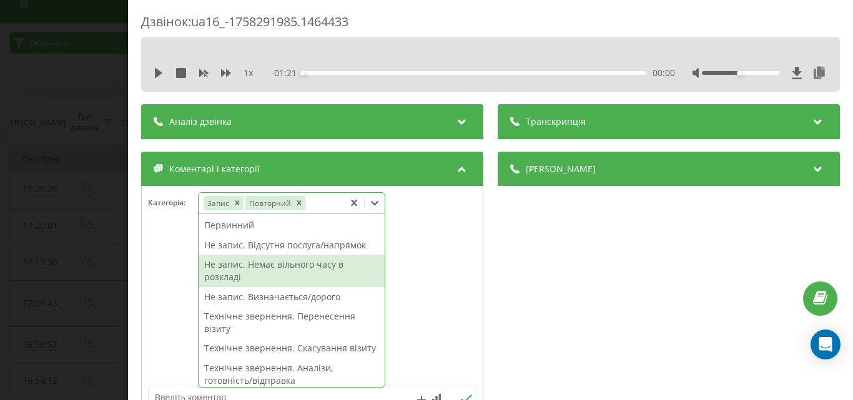
click at [421, 243] on div at bounding box center [312, 305] width 341 height 150
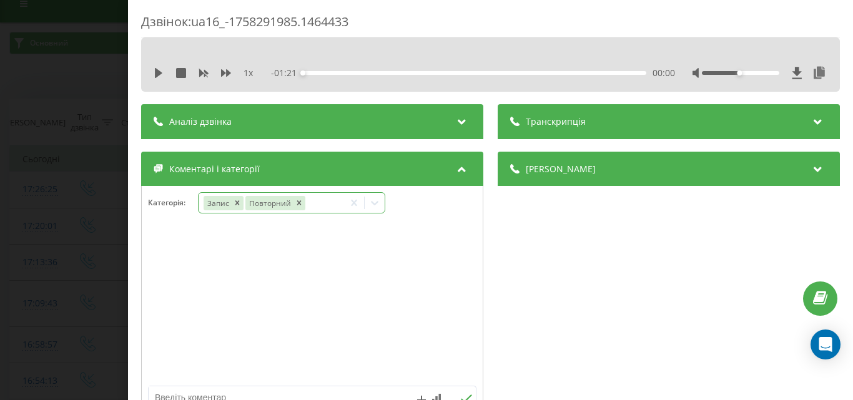
click at [377, 202] on icon at bounding box center [374, 203] width 12 height 12
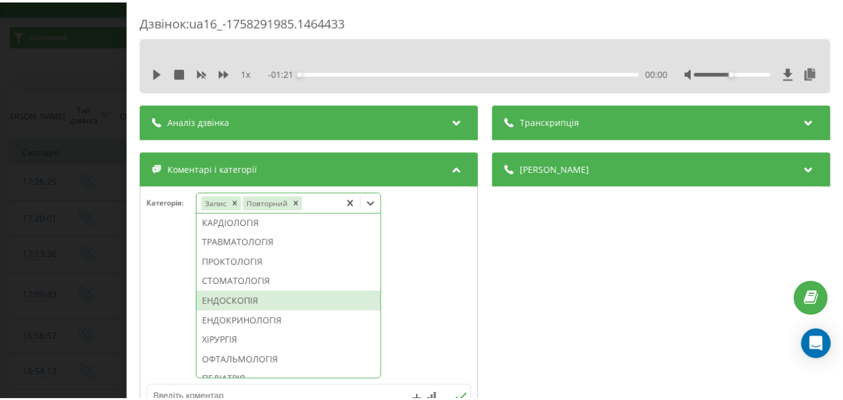
scroll to position [624, 0]
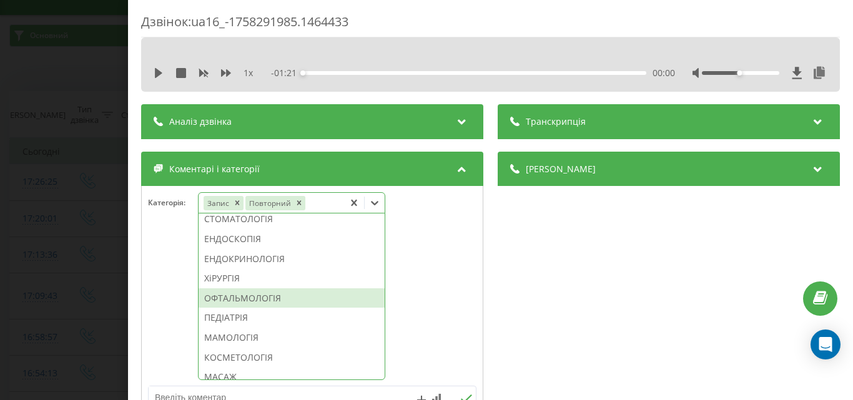
click at [269, 308] on div "ОФТАЛЬМОЛОГІЯ" at bounding box center [292, 298] width 186 height 20
click at [99, 318] on div "Дзвінок : ua16_-1758291985.1464433 1 x - 01:21 00:00 00:00 Транскрипція Для AI-…" at bounding box center [426, 200] width 853 height 400
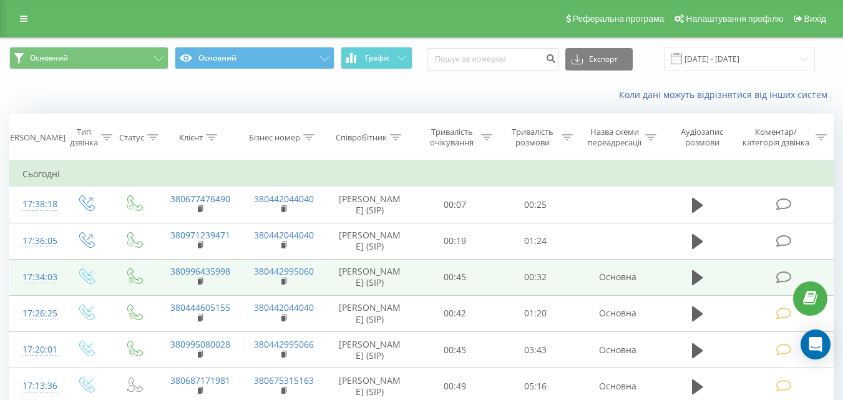
click at [207, 282] on td "380996435998" at bounding box center [200, 277] width 84 height 36
click at [197, 279] on td "380996435998" at bounding box center [200, 277] width 84 height 36
click at [200, 282] on rect at bounding box center [200, 282] width 4 height 6
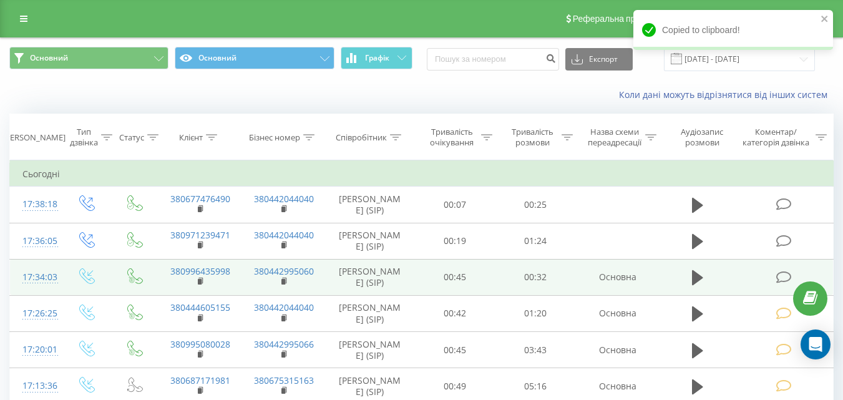
click at [783, 276] on icon at bounding box center [784, 277] width 16 height 13
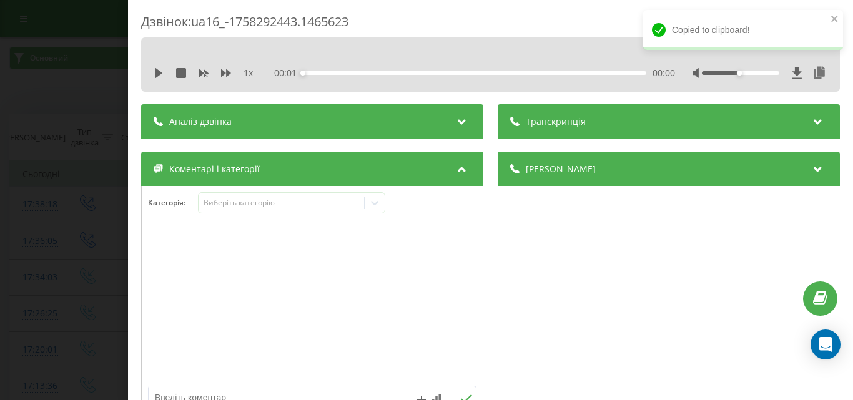
click at [237, 294] on div at bounding box center [312, 305] width 341 height 150
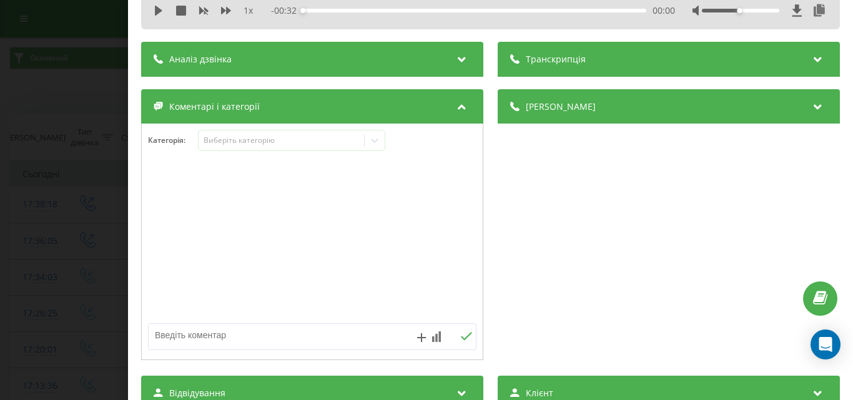
click at [199, 334] on textarea at bounding box center [280, 335] width 262 height 22
type textarea "n"
type textarea "треба уточнити у лікаря"
click at [458, 341] on button at bounding box center [465, 336] width 19 height 11
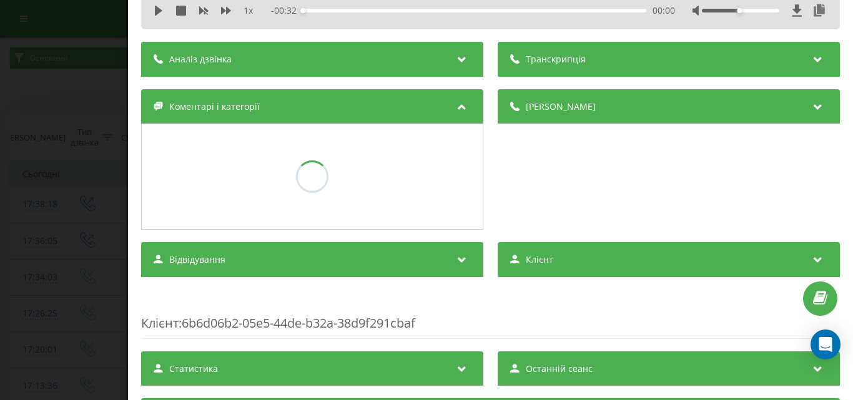
click at [46, 215] on div "Дзвінок : ua16_-1758292443.1465623 1 x - 00:32 00:00 00:00 Транскрипція Для AI-…" at bounding box center [426, 200] width 853 height 400
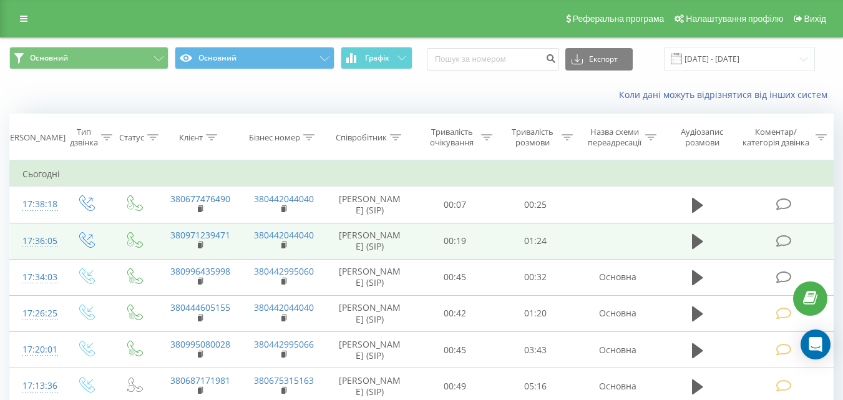
click at [782, 237] on icon at bounding box center [784, 241] width 16 height 13
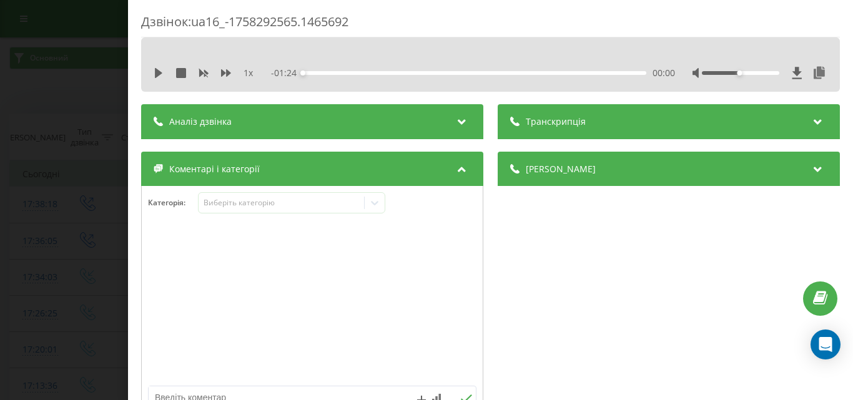
scroll to position [62, 0]
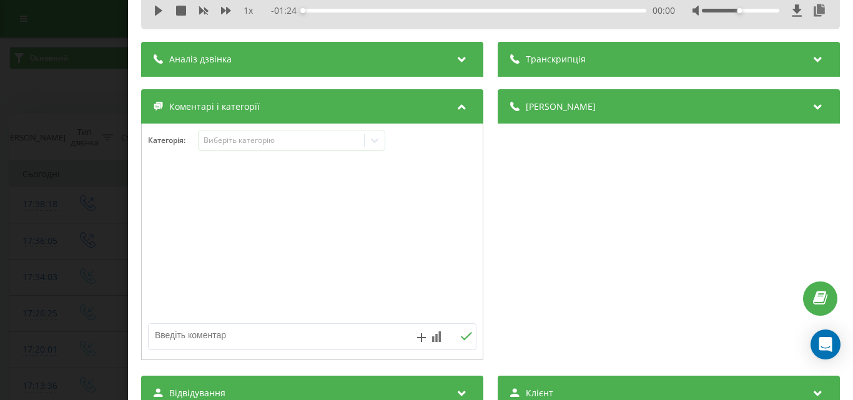
click at [212, 331] on textarea at bounding box center [280, 335] width 262 height 22
type textarea "лікар"
click at [463, 335] on icon at bounding box center [466, 336] width 12 height 9
drag, startPoint x: 61, startPoint y: 221, endPoint x: 273, endPoint y: 176, distance: 217.6
click at [61, 220] on div "Дзвінок : ua16_-1758292565.1465692 1 x - 01:24 00:00 00:00 Транскрипція Для AI-…" at bounding box center [426, 200] width 853 height 400
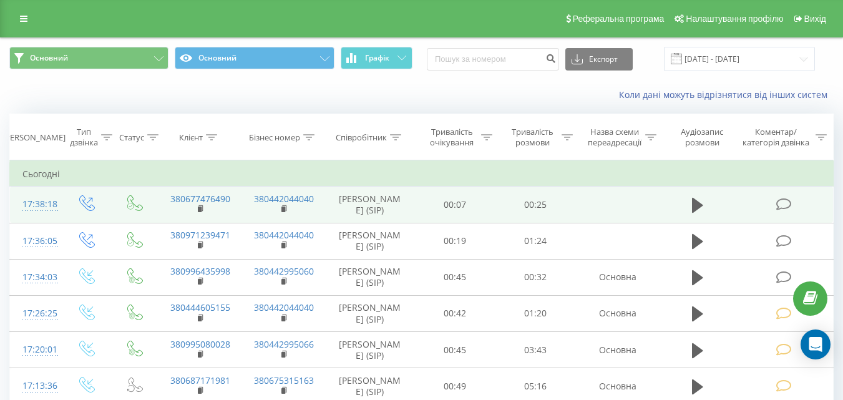
click at [785, 206] on icon at bounding box center [784, 204] width 16 height 13
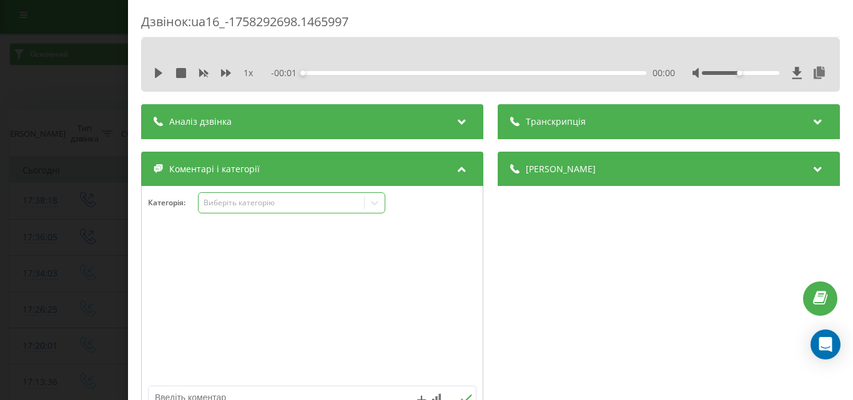
click at [249, 207] on div "Виберіть категорію" at bounding box center [281, 203] width 156 height 10
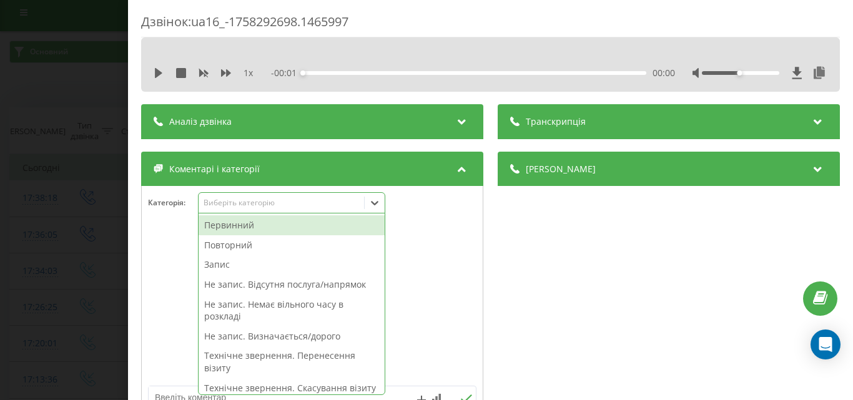
scroll to position [7, 0]
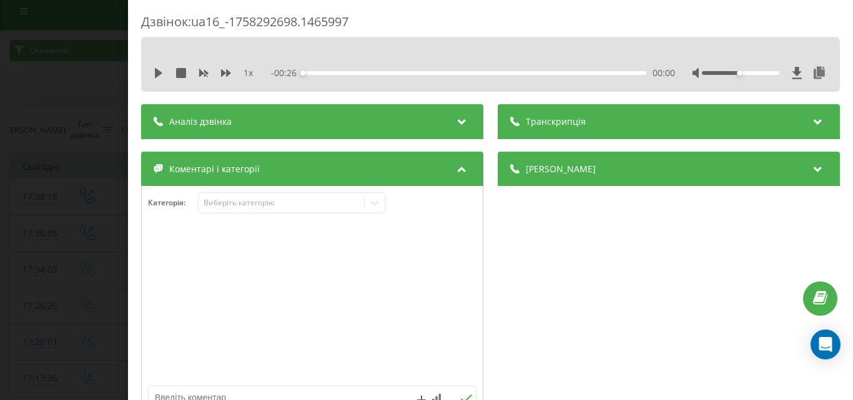
click at [450, 292] on div at bounding box center [312, 305] width 341 height 150
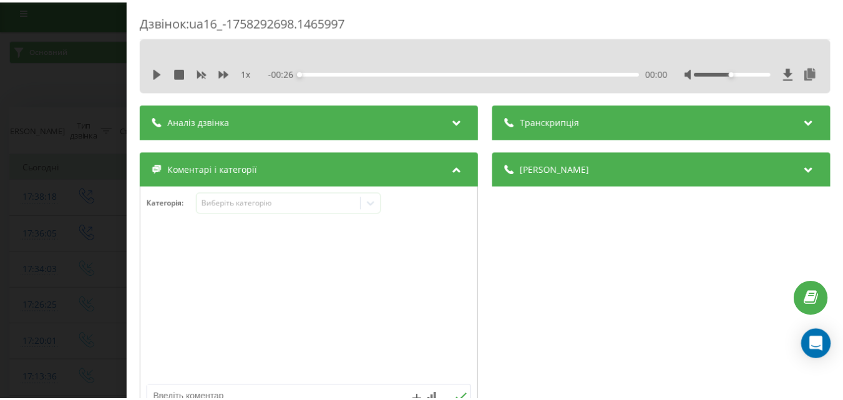
scroll to position [125, 0]
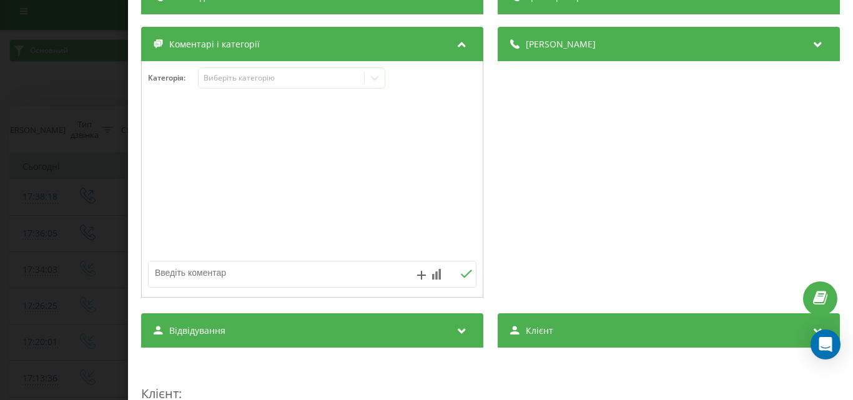
click at [251, 275] on textarea at bounding box center [280, 273] width 262 height 22
type textarea "лікар"
click at [460, 273] on icon at bounding box center [466, 274] width 12 height 9
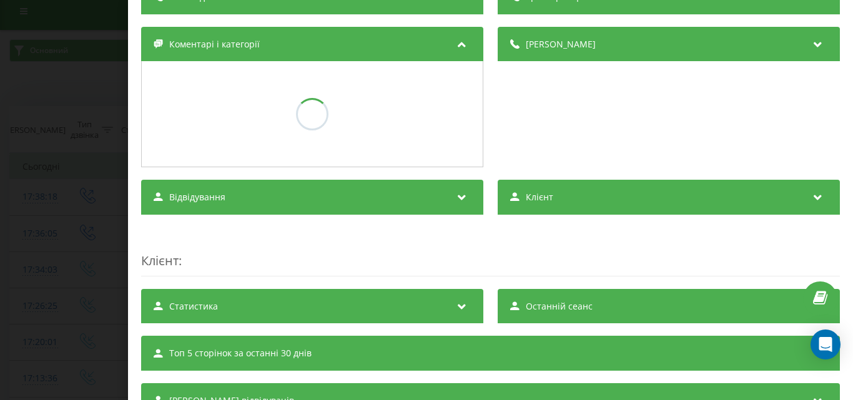
click at [107, 203] on div "Дзвінок : ua16_-1758292698.1465997 1 x - 00:26 00:00 00:00 Транскрипція Для AI-…" at bounding box center [426, 200] width 853 height 400
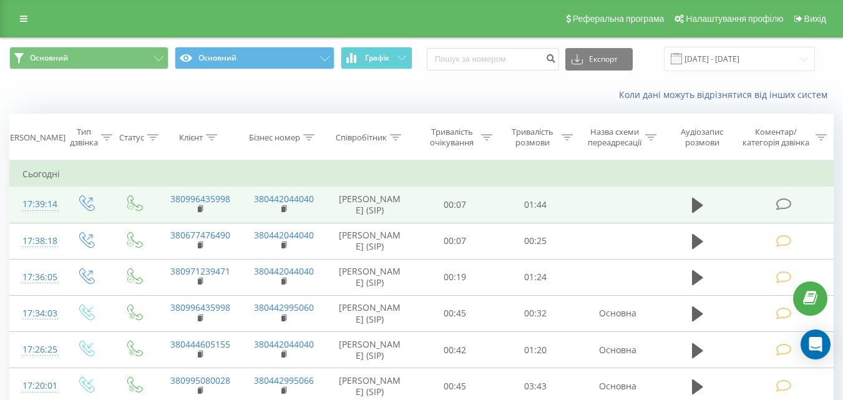
click at [780, 204] on icon at bounding box center [784, 204] width 16 height 13
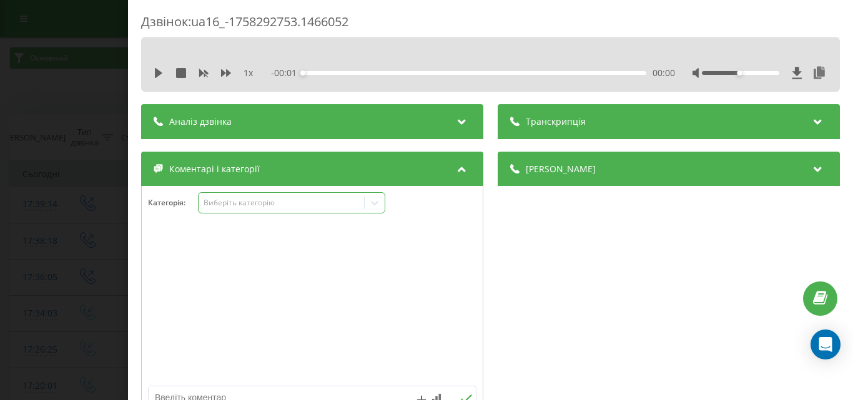
click at [272, 202] on div "Виберіть категорію" at bounding box center [281, 203] width 156 height 10
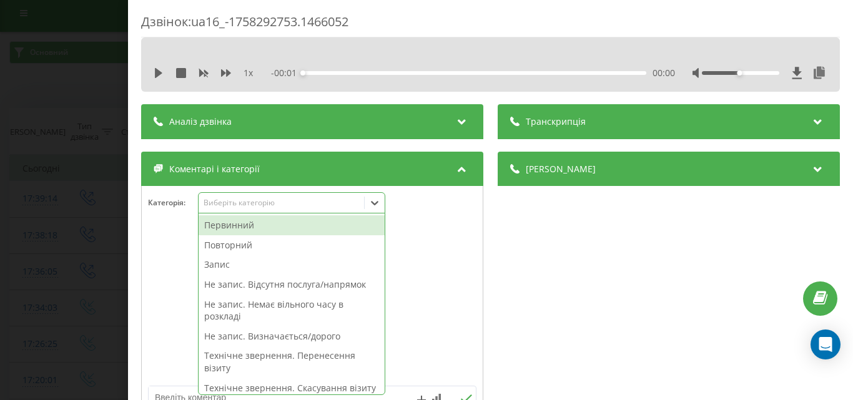
scroll to position [7, 0]
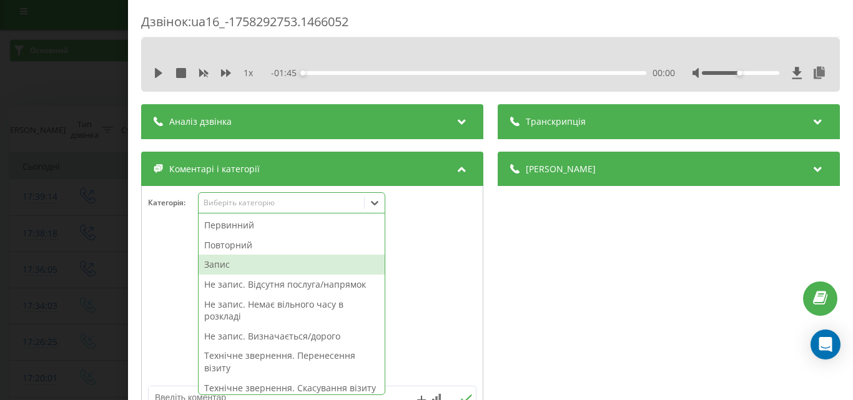
click at [235, 260] on div "Запис" at bounding box center [292, 265] width 186 height 20
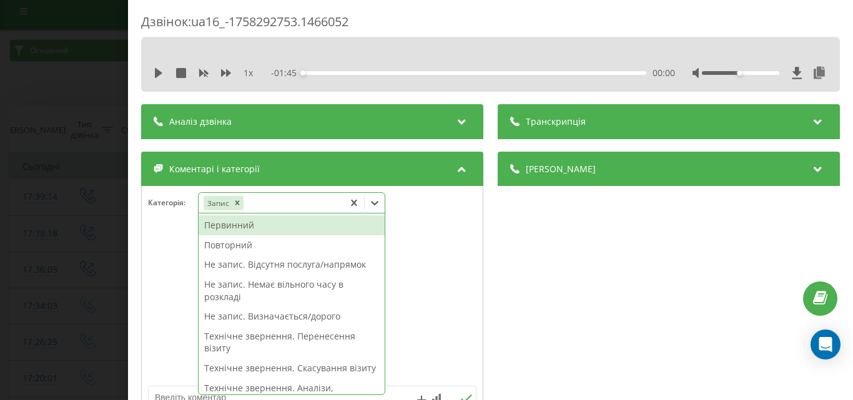
click at [245, 227] on div "Первинний" at bounding box center [292, 225] width 186 height 20
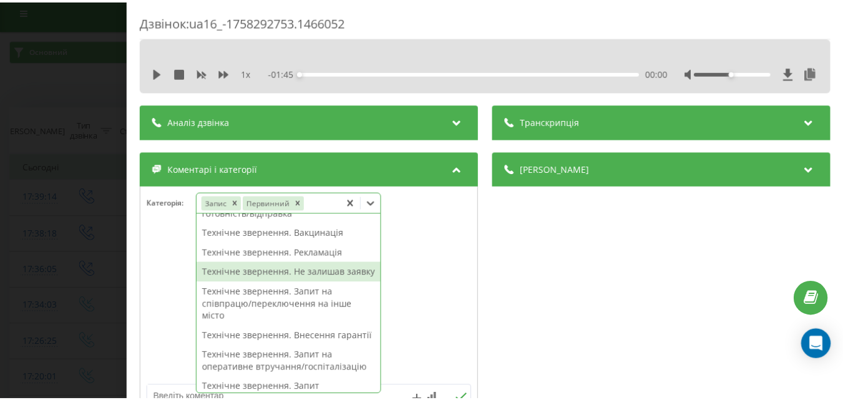
scroll to position [292, 0]
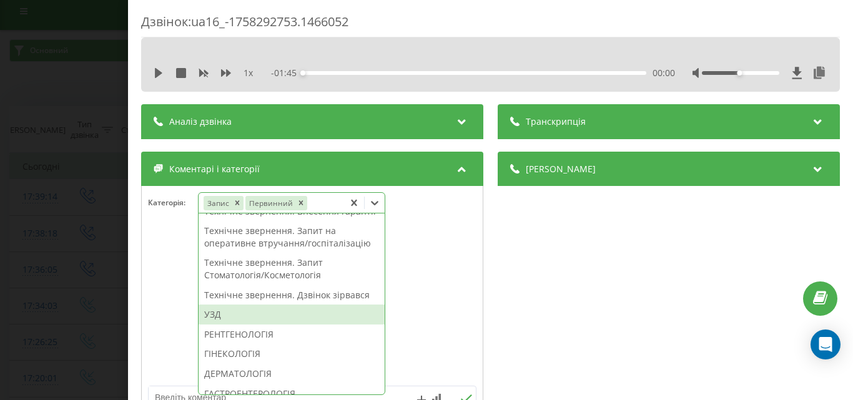
drag, startPoint x: 222, startPoint y: 354, endPoint x: 34, endPoint y: 297, distance: 197.1
click at [218, 325] on div "УЗД" at bounding box center [292, 315] width 186 height 20
drag, startPoint x: 0, startPoint y: 273, endPoint x: 11, endPoint y: 272, distance: 11.3
click at [1, 273] on div "Дзвінок : ua16_-1758292753.1466052 1 x - 01:45 00:00 00:00 Транскрипція Для AI-…" at bounding box center [426, 200] width 853 height 400
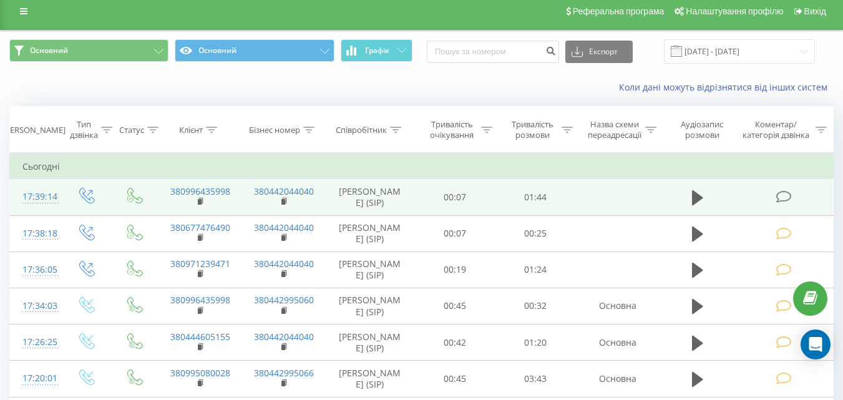
click at [778, 199] on icon at bounding box center [784, 196] width 16 height 13
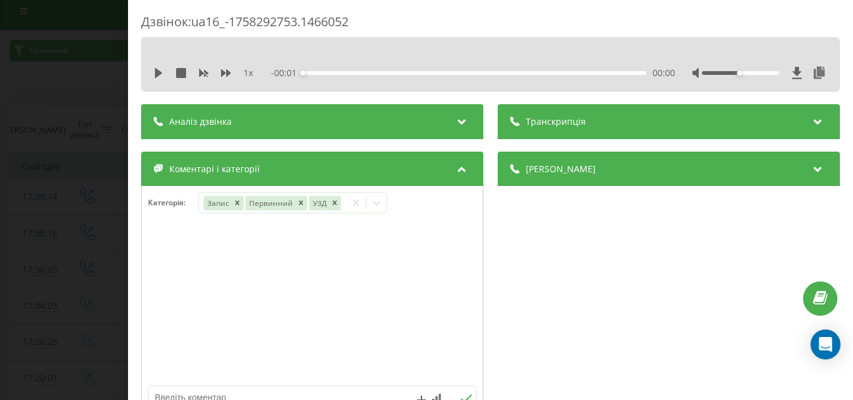
click at [82, 127] on div "Дзвінок : ua16_-1758292753.1466052 1 x - 00:01 00:00 00:00 Транскрипція Для AI-…" at bounding box center [426, 200] width 853 height 400
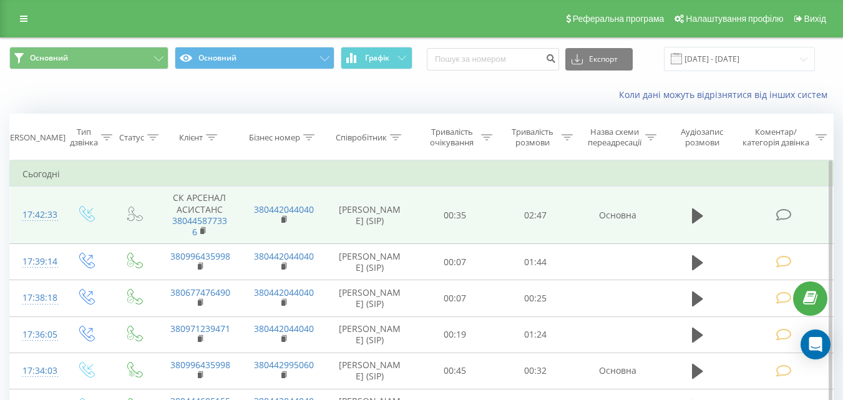
click at [786, 211] on icon at bounding box center [784, 214] width 16 height 13
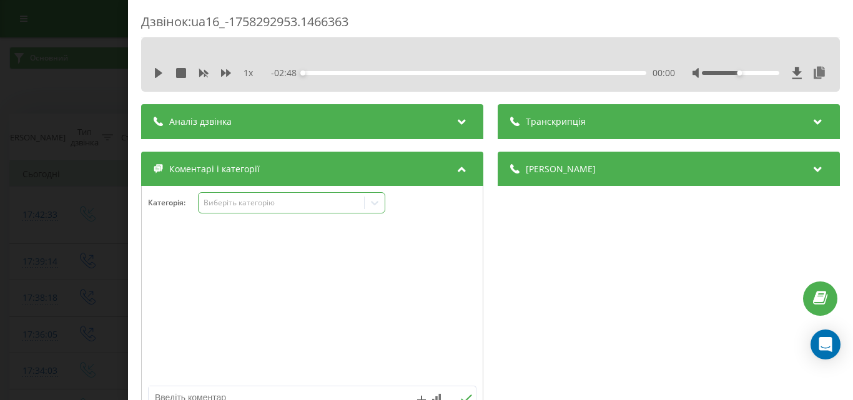
click at [259, 203] on div "Виберіть категорію" at bounding box center [281, 203] width 156 height 10
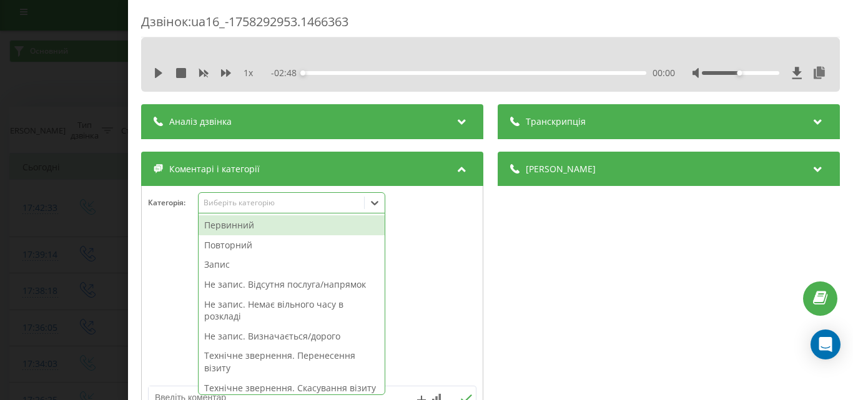
scroll to position [7, 0]
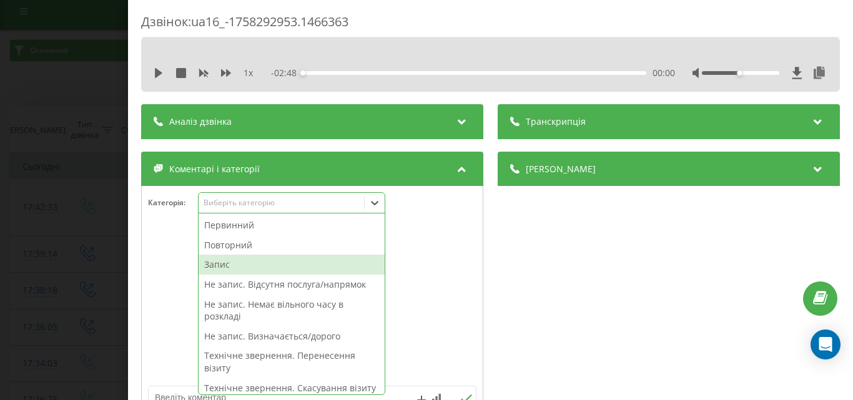
drag, startPoint x: 234, startPoint y: 266, endPoint x: 385, endPoint y: 317, distance: 158.9
click at [248, 269] on div "Запис" at bounding box center [292, 265] width 186 height 20
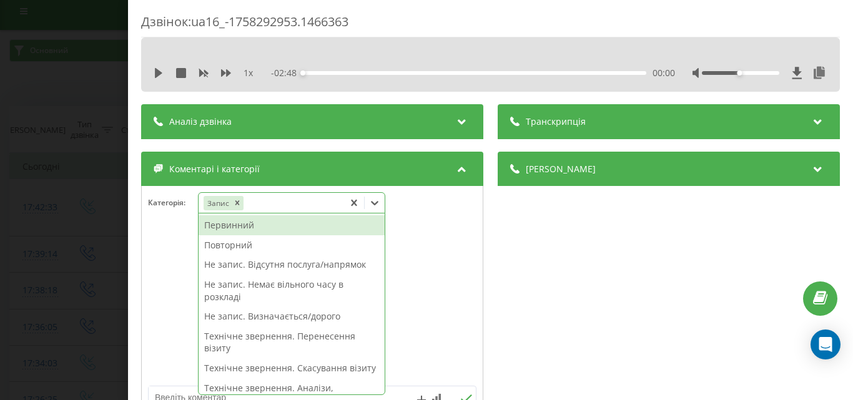
click at [254, 227] on div "Первинний" at bounding box center [292, 225] width 186 height 20
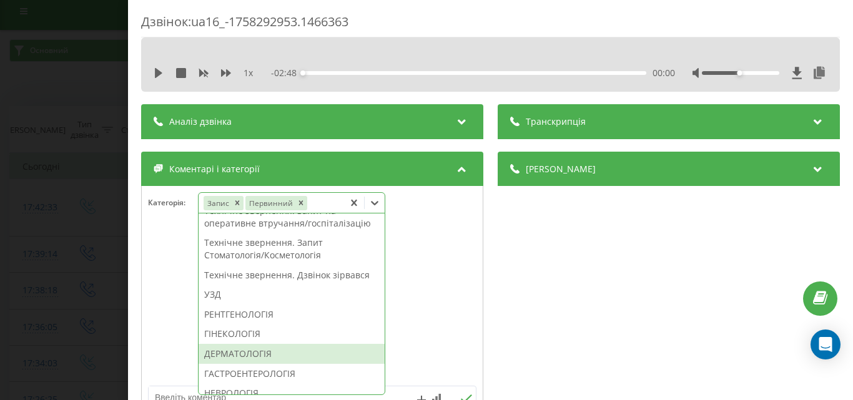
scroll to position [437, 0]
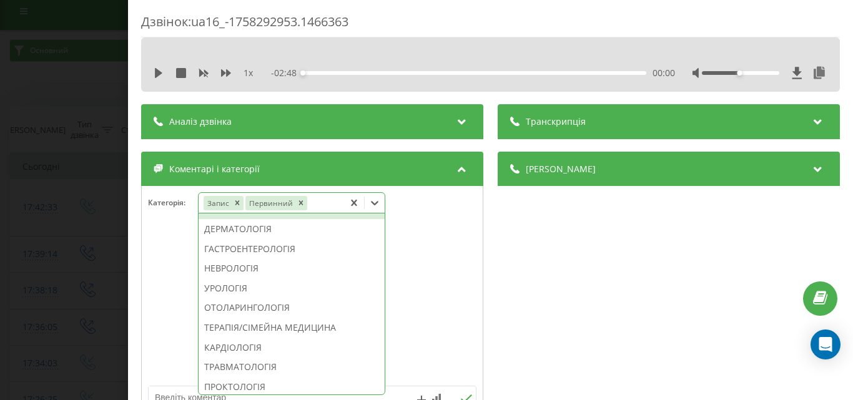
click at [255, 219] on div "ГІНЕКОЛОГІЯ" at bounding box center [292, 209] width 186 height 20
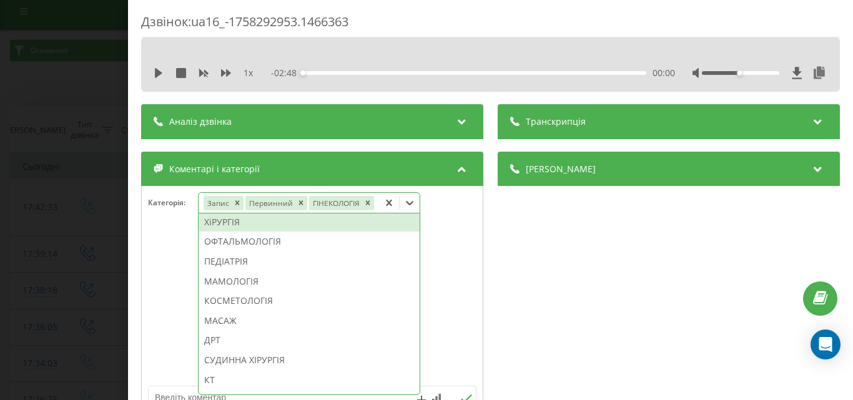
scroll to position [594, 0]
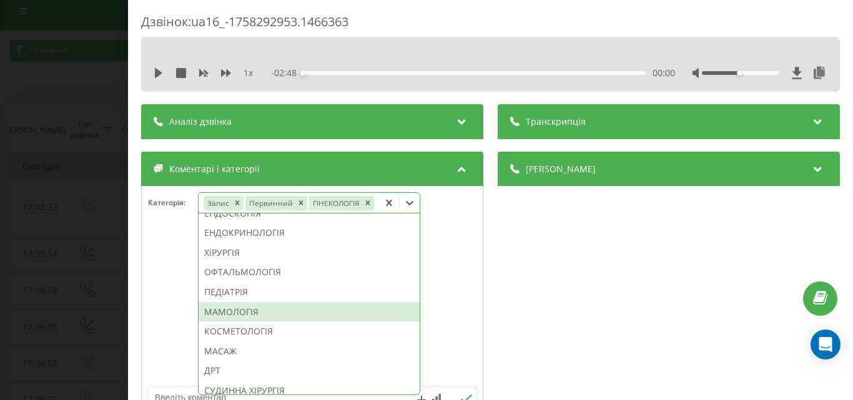
click at [250, 315] on div "МАМОЛОГІЯ" at bounding box center [309, 312] width 221 height 20
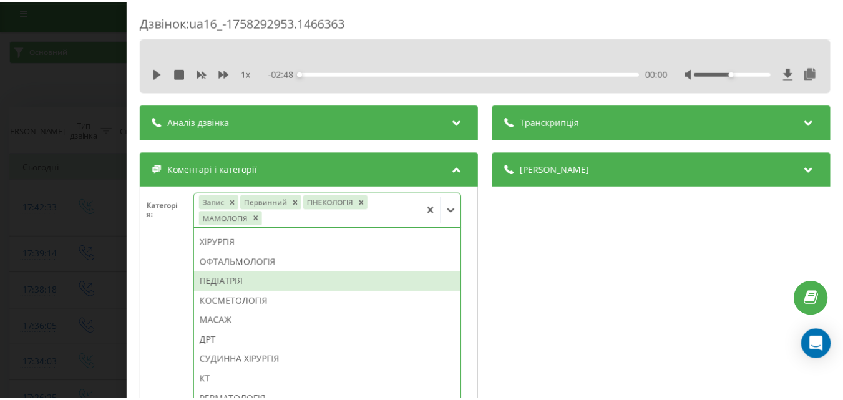
scroll to position [569, 0]
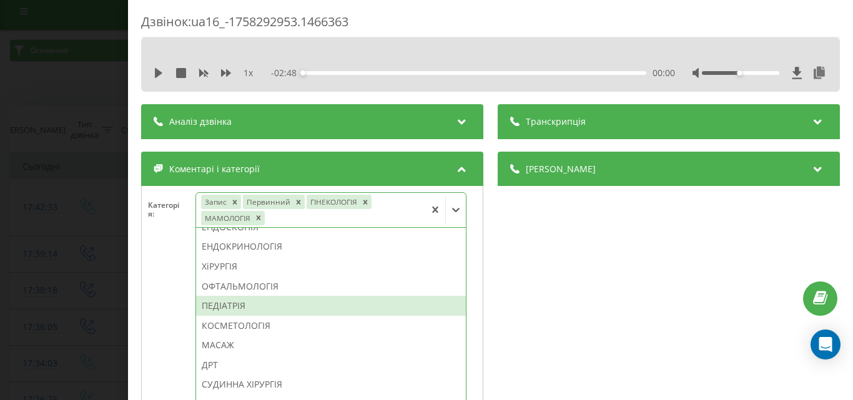
click at [104, 263] on div "Дзвінок : ua16_-1758292953.1466363 1 x - 02:48 00:00 00:00 Транскрипція Для AI-…" at bounding box center [426, 200] width 853 height 400
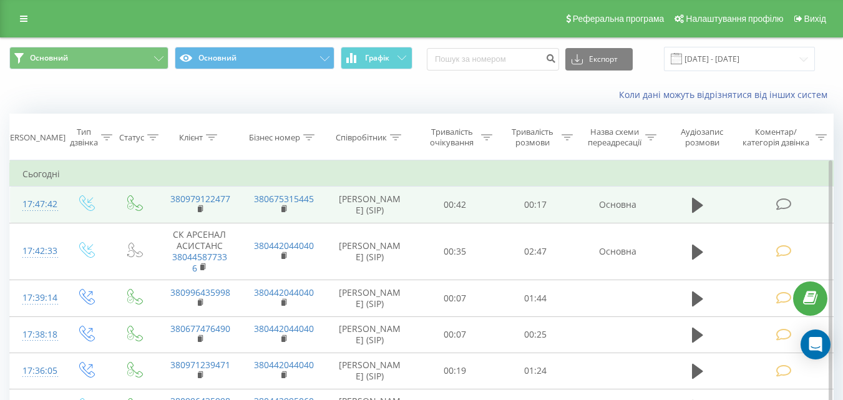
click at [783, 205] on icon at bounding box center [784, 204] width 16 height 13
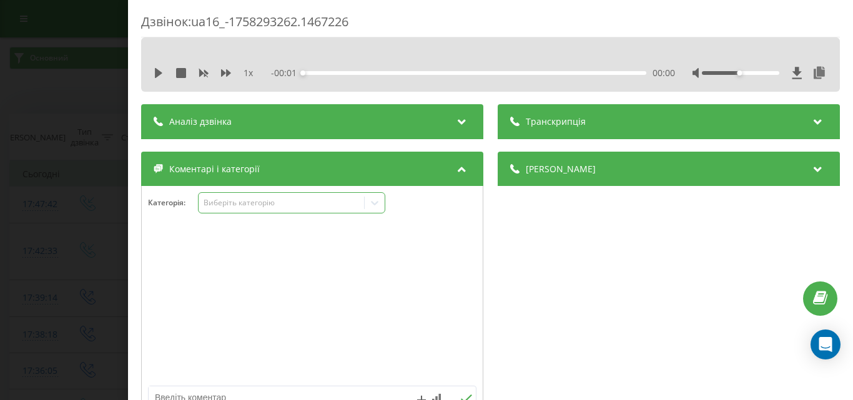
click at [272, 200] on div "Виберіть категорію" at bounding box center [281, 203] width 156 height 10
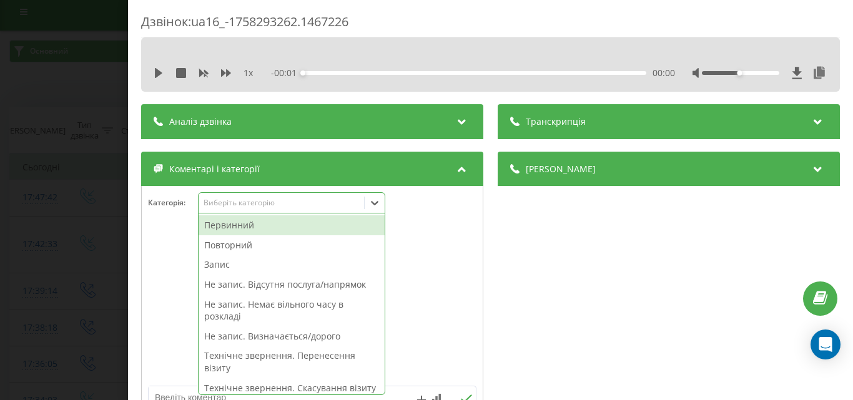
scroll to position [7, 0]
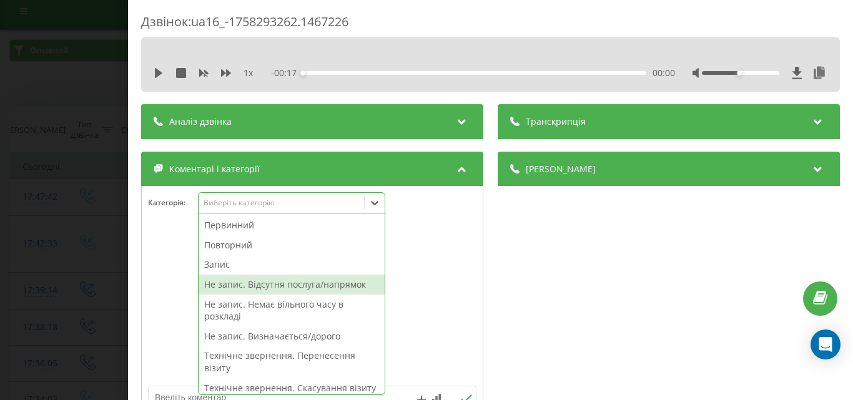
click at [259, 288] on div "Не запис. Відсутня послуга/напрямок" at bounding box center [292, 285] width 186 height 20
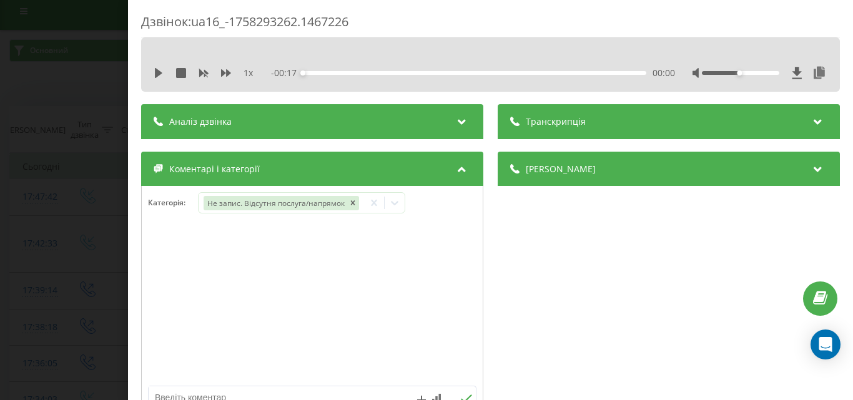
click at [660, 236] on div "Деталі дзвінка Загальне Дата дзвінка [DATE] 17:47:42 Тип дзвінка Вхідний Статус…" at bounding box center [668, 289] width 342 height 274
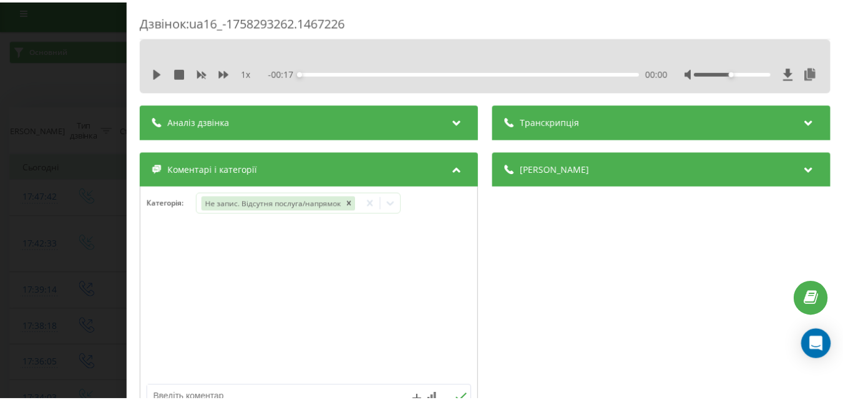
scroll to position [62, 0]
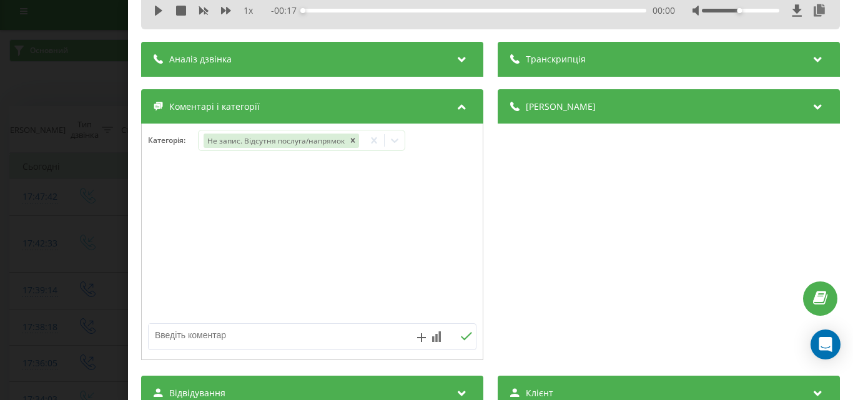
click at [242, 333] on textarea at bounding box center [280, 335] width 262 height 22
type textarea "дит кардіолог"
click at [460, 334] on icon at bounding box center [466, 336] width 12 height 9
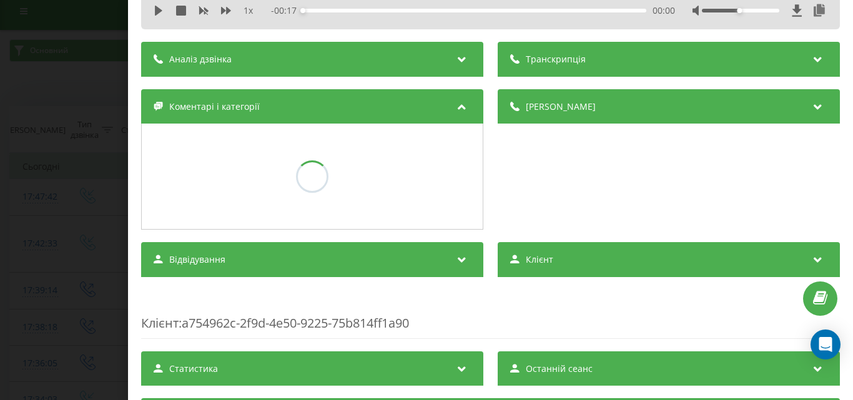
drag, startPoint x: 77, startPoint y: 258, endPoint x: 72, endPoint y: 193, distance: 65.8
click at [78, 260] on div "Дзвінок : ua16_-1758293262.1467226 1 x - 00:17 00:00 00:00 Транскрипція Для AI-…" at bounding box center [426, 200] width 853 height 400
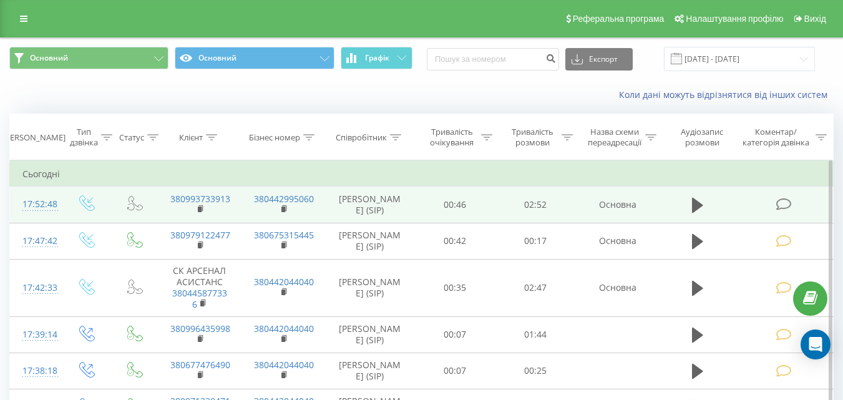
click at [776, 200] on icon at bounding box center [784, 204] width 16 height 13
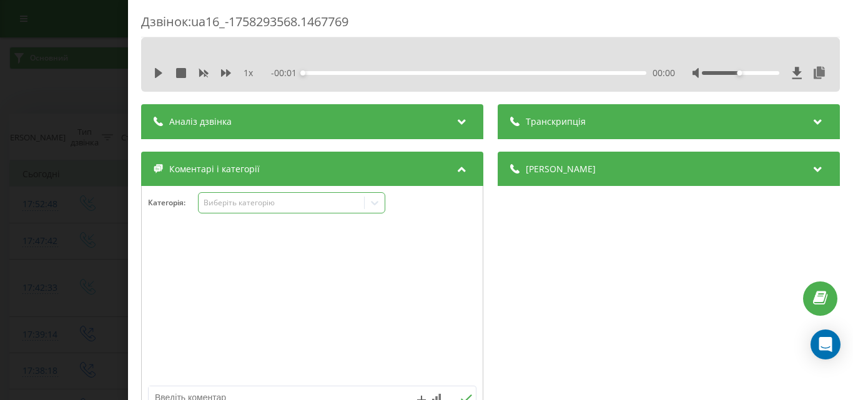
click at [271, 212] on div "Виберіть категорію" at bounding box center [291, 202] width 187 height 21
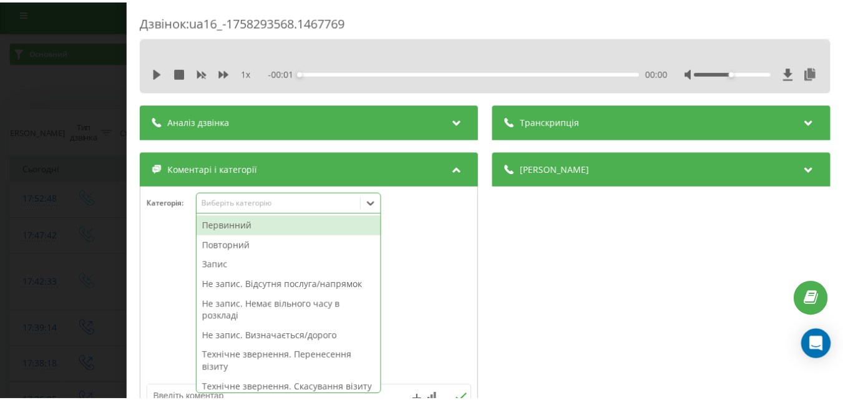
scroll to position [7, 0]
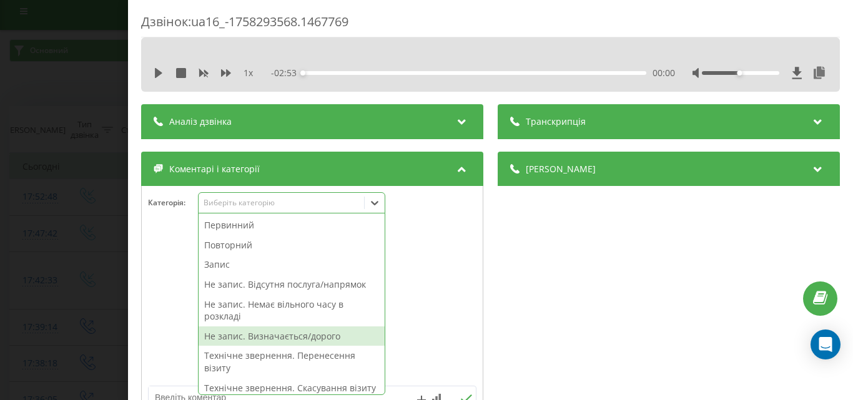
click at [282, 333] on div "Не запис. Визначається/дорого" at bounding box center [292, 336] width 186 height 20
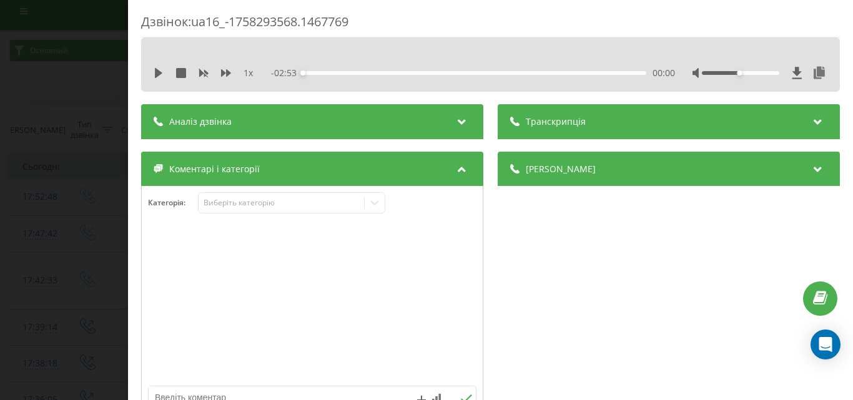
drag, startPoint x: 101, startPoint y: 265, endPoint x: 89, endPoint y: 281, distance: 20.1
click at [100, 264] on div "Дзвінок : ua16_-1758293568.1467769 1 x - 02:53 00:00 00:00 Транскрипція Для AI-…" at bounding box center [426, 200] width 853 height 400
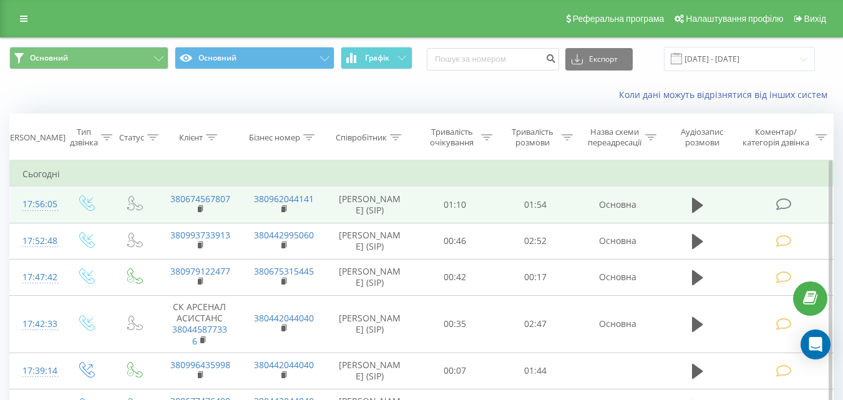
click at [780, 207] on icon at bounding box center [784, 204] width 16 height 13
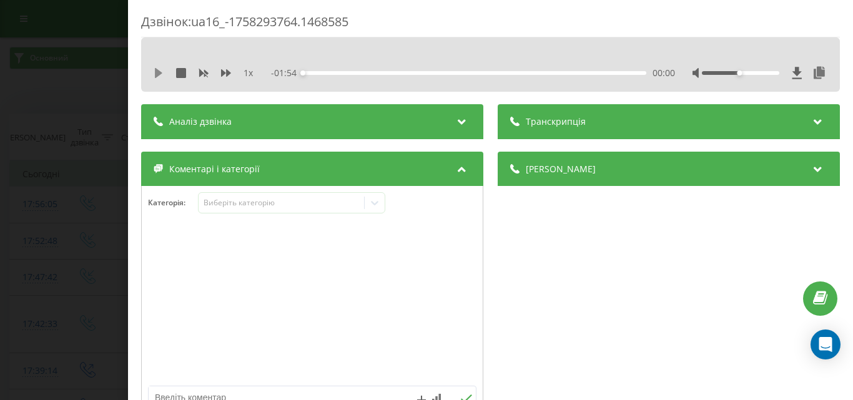
click at [155, 72] on icon at bounding box center [159, 73] width 10 height 10
click at [159, 74] on icon at bounding box center [159, 73] width 10 height 10
click at [298, 197] on div "Виберіть категорію" at bounding box center [281, 203] width 165 height 12
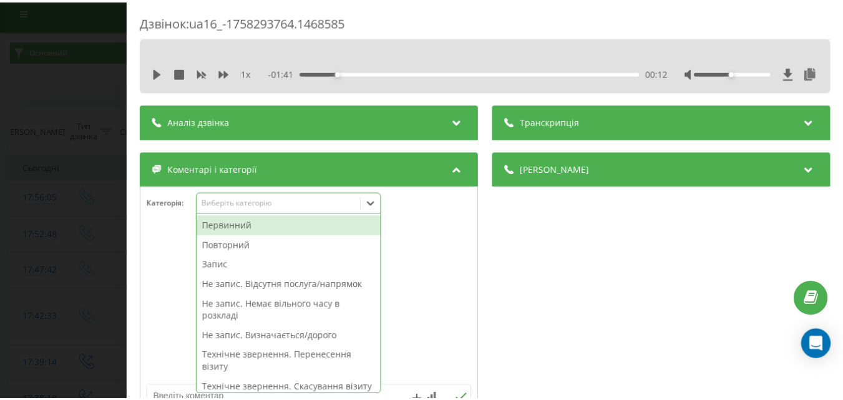
scroll to position [7, 0]
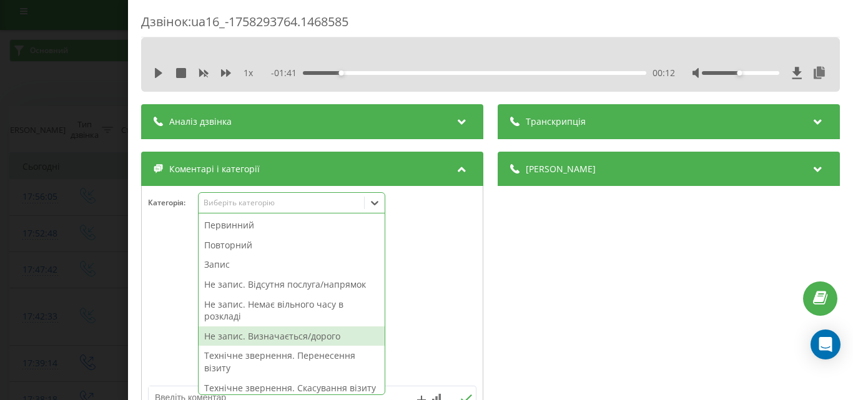
click at [290, 340] on div "Не запис. Визначається/дорого" at bounding box center [292, 336] width 186 height 20
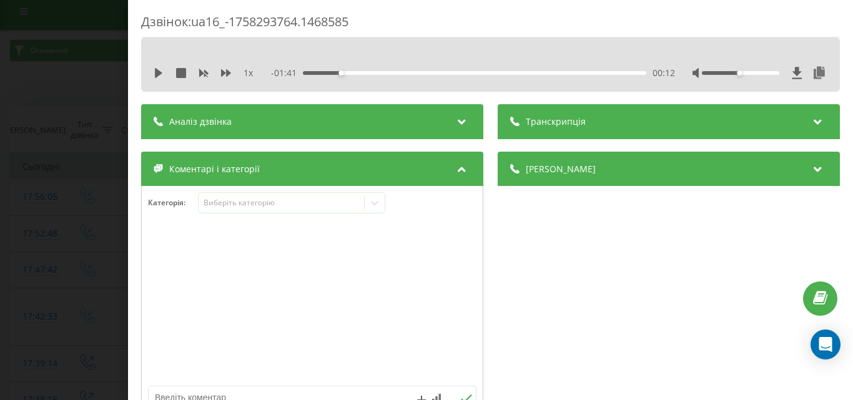
click at [156, 277] on div at bounding box center [312, 305] width 341 height 150
drag, startPoint x: 61, startPoint y: 247, endPoint x: 79, endPoint y: 39, distance: 209.3
click at [62, 240] on div "Дзвінок : ua16_-1758293764.1468585 1 x - 01:41 00:12 00:12 Транскрипція Для AI-…" at bounding box center [426, 200] width 853 height 400
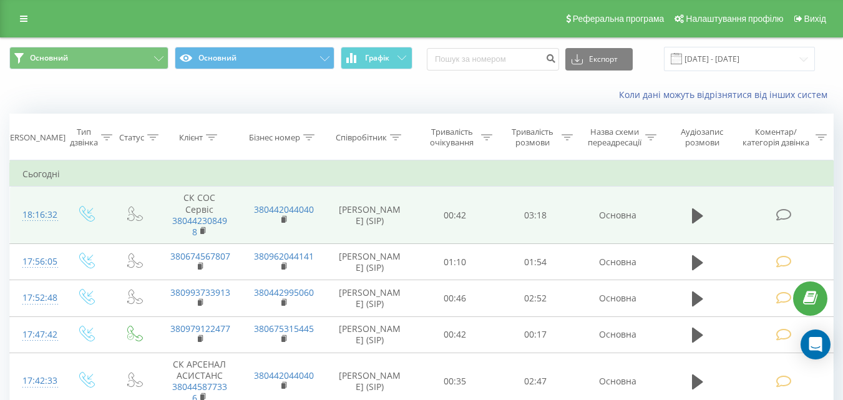
click at [785, 213] on icon at bounding box center [784, 214] width 16 height 13
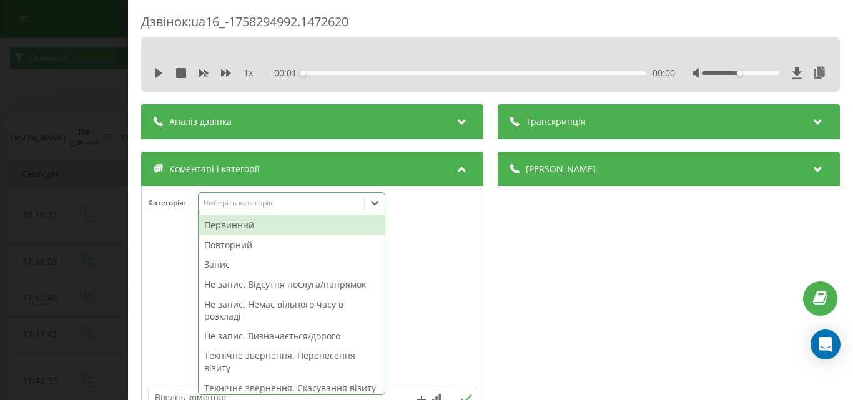
click at [298, 195] on div "Виберіть категорію" at bounding box center [291, 202] width 187 height 21
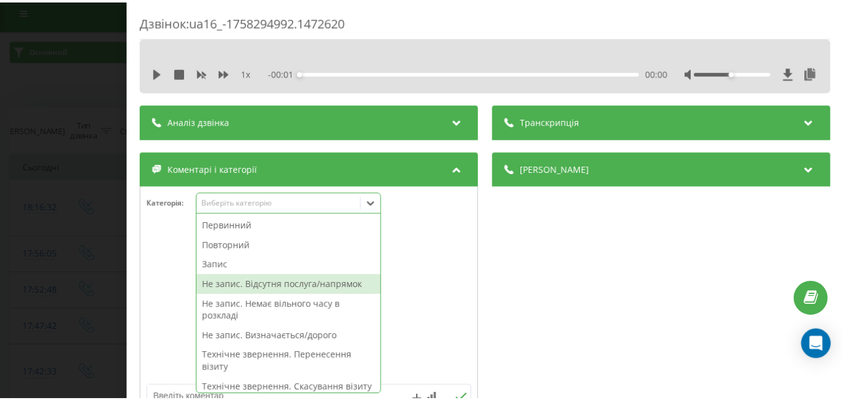
scroll to position [187, 0]
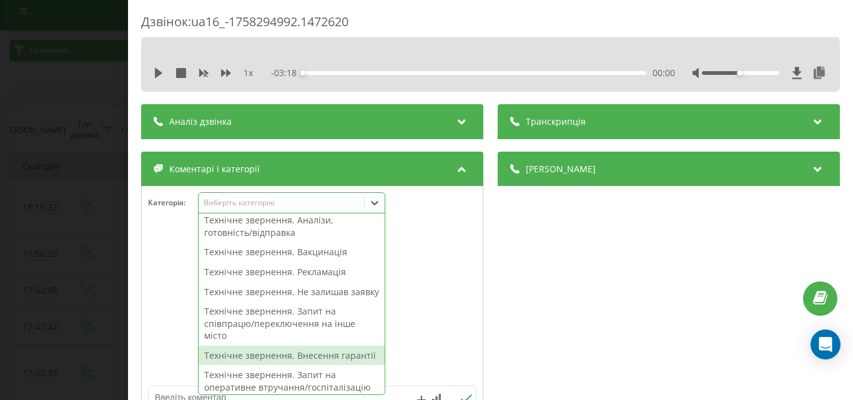
drag, startPoint x: 287, startPoint y: 386, endPoint x: 117, endPoint y: 262, distance: 210.4
click at [284, 366] on div "Технічне звернення. Внесення гарантії" at bounding box center [292, 356] width 186 height 20
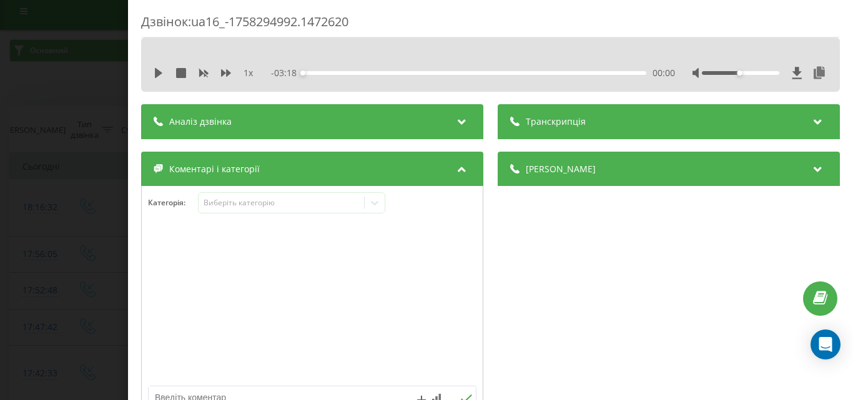
click at [33, 218] on div "Дзвінок : ua16_-1758294992.1472620 1 x - 03:18 00:00 00:00 Транскрипція Для AI-…" at bounding box center [426, 200] width 853 height 400
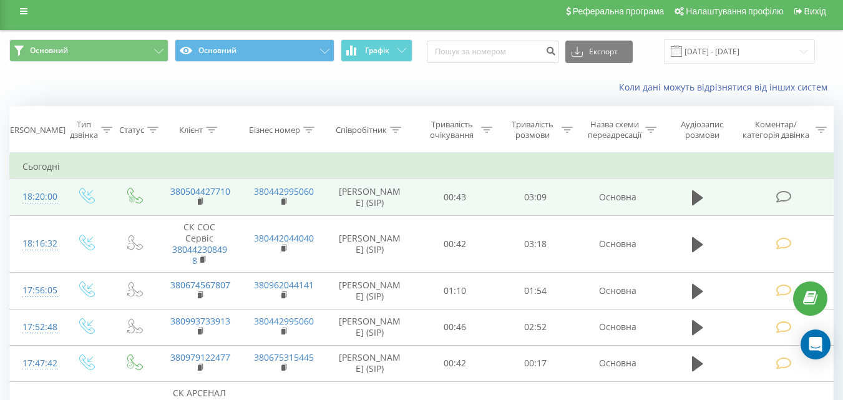
click at [778, 197] on icon at bounding box center [784, 196] width 16 height 13
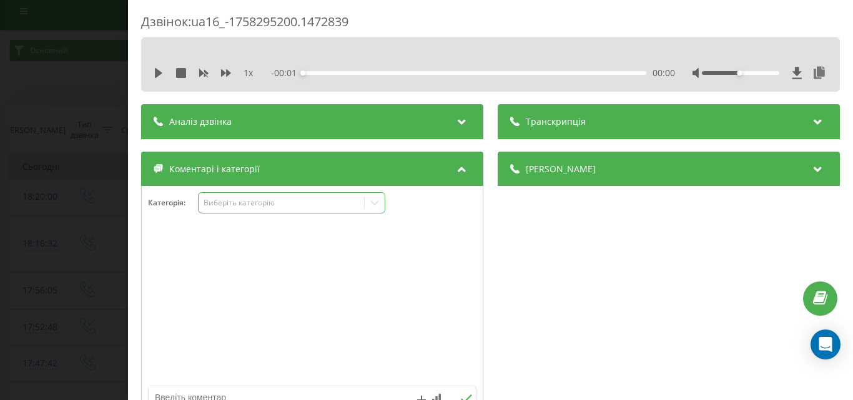
click at [270, 208] on div "Виберіть категорію" at bounding box center [281, 203] width 156 height 10
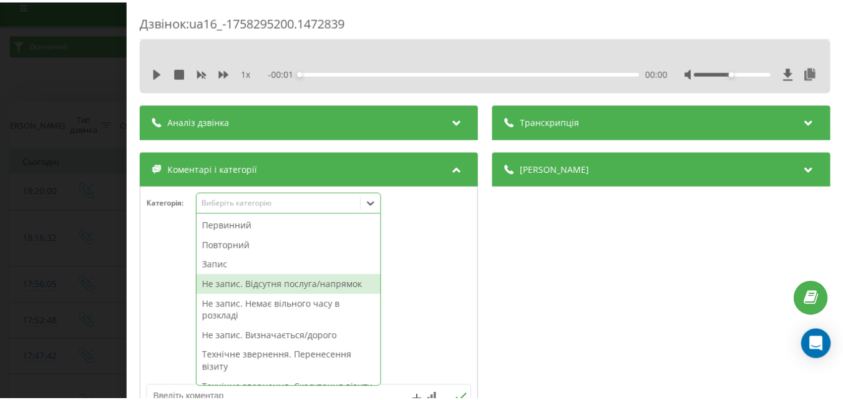
scroll to position [15, 0]
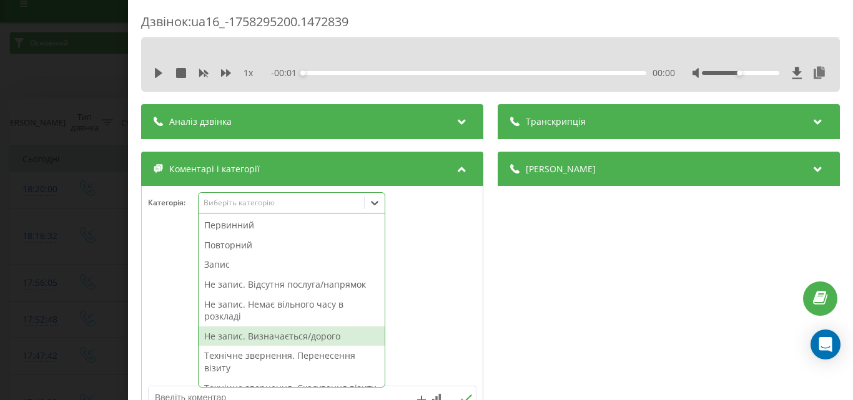
drag, startPoint x: 267, startPoint y: 338, endPoint x: 139, endPoint y: 285, distance: 137.7
click at [267, 337] on div "Не запис. Визначається/дорого" at bounding box center [292, 336] width 186 height 20
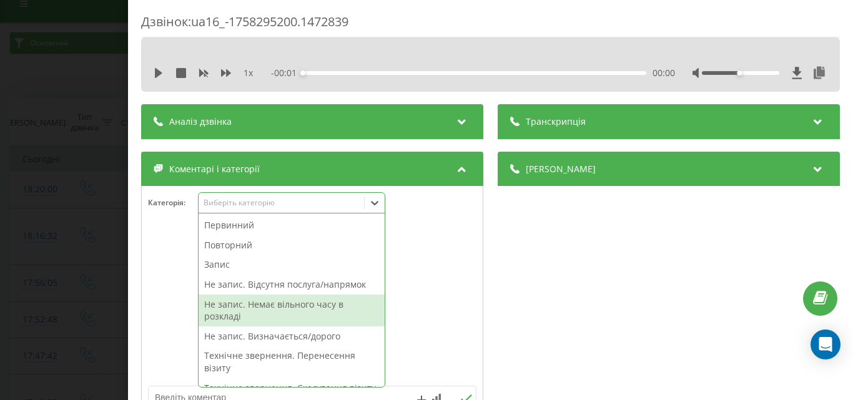
click at [19, 228] on div "Дзвінок : ua16_-1758295200.1472839 1 x - 00:01 00:00 00:00 Транскрипція Для AI-…" at bounding box center [426, 200] width 853 height 400
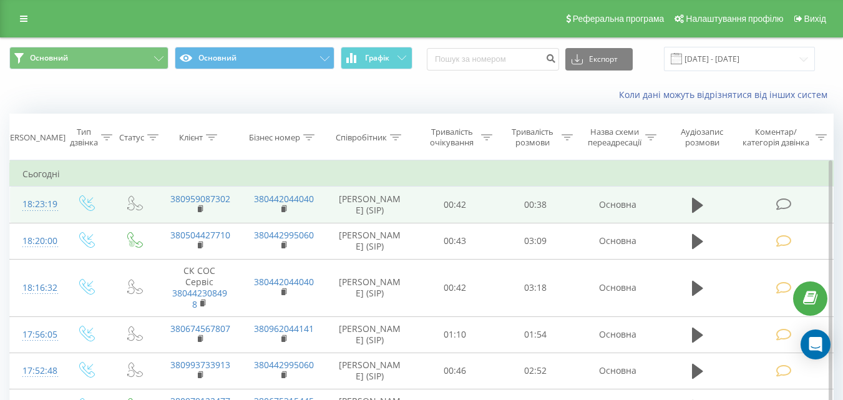
click at [790, 203] on icon at bounding box center [784, 204] width 16 height 13
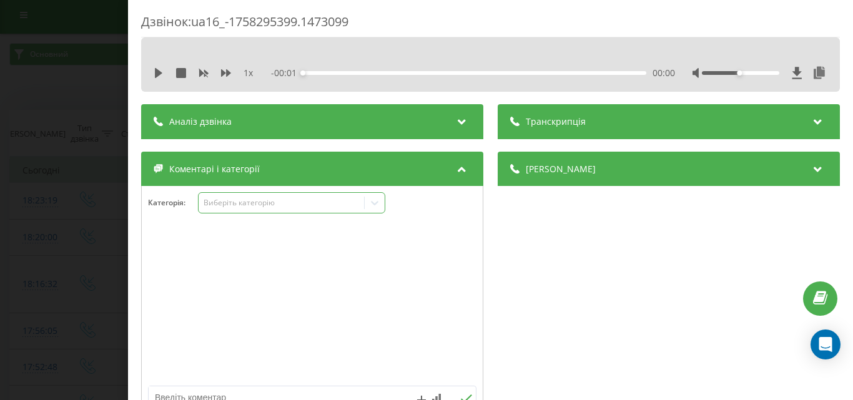
click at [255, 210] on div "Виберіть категорію" at bounding box center [291, 202] width 187 height 21
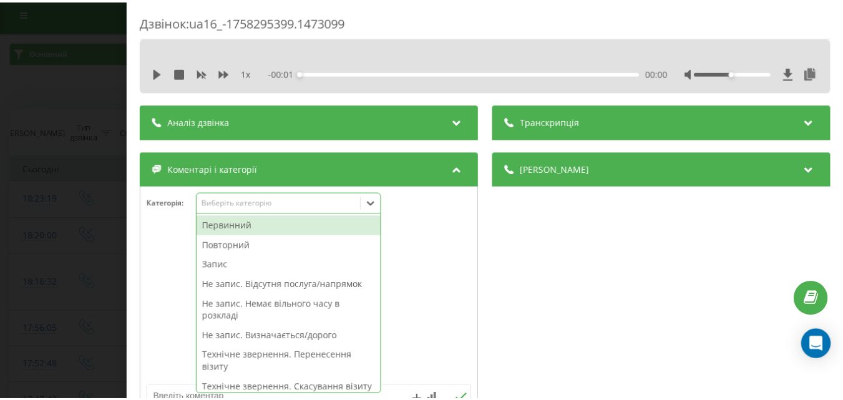
scroll to position [7, 0]
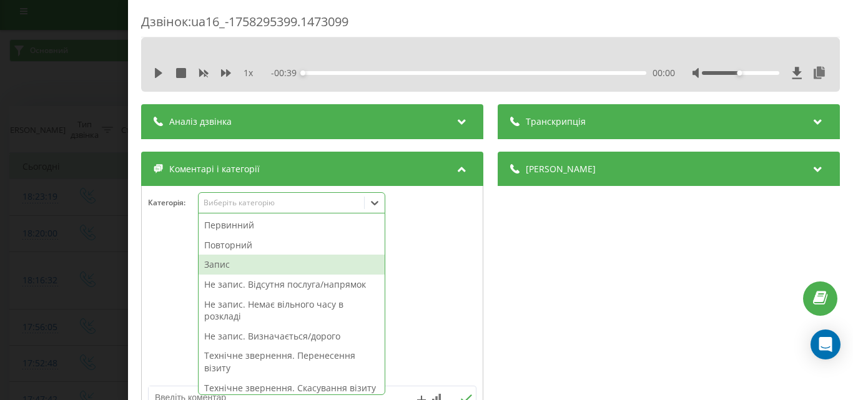
click at [222, 267] on div "Запис" at bounding box center [292, 265] width 186 height 20
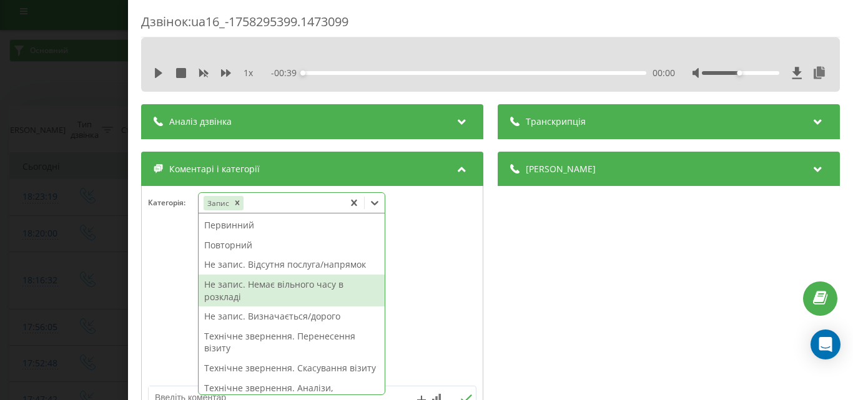
drag, startPoint x: 278, startPoint y: 288, endPoint x: 274, endPoint y: 234, distance: 54.5
click at [278, 288] on div "Не запис. Немає вільного часу в розкладі" at bounding box center [292, 291] width 186 height 32
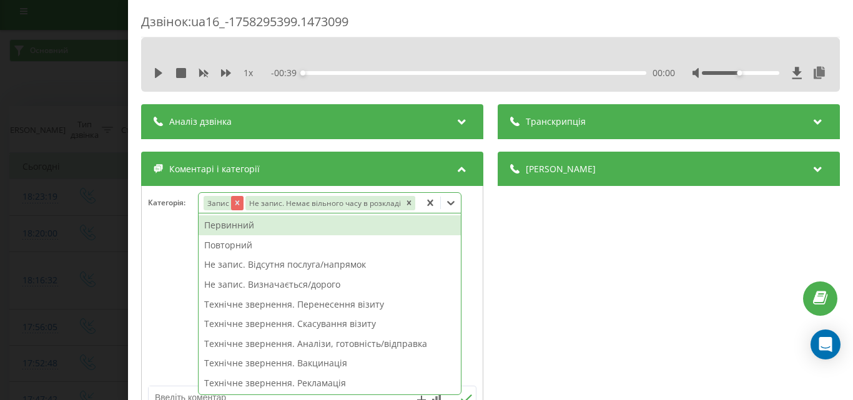
click at [238, 205] on icon "Remove Запис" at bounding box center [236, 203] width 9 height 9
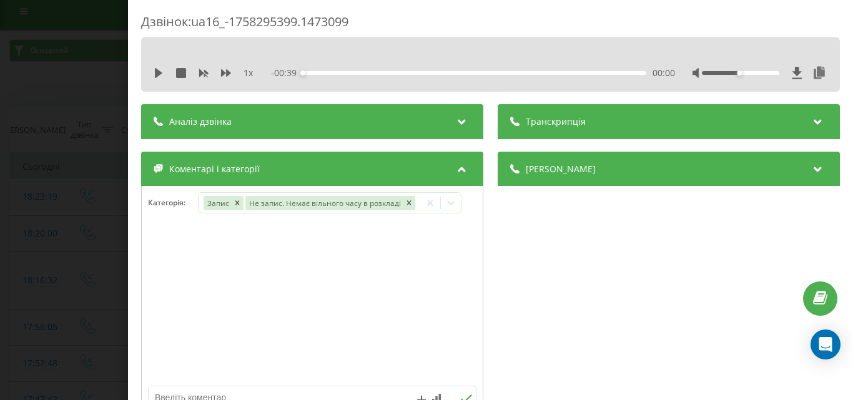
click at [61, 204] on div "Дзвінок : ua16_-1758295399.1473099 1 x - 00:39 00:00 00:00 Транскрипція Для AI-…" at bounding box center [426, 200] width 853 height 400
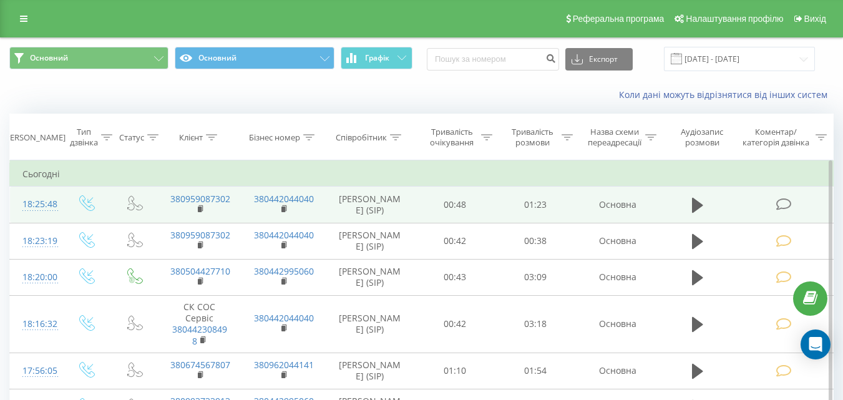
click at [782, 203] on icon at bounding box center [784, 204] width 16 height 13
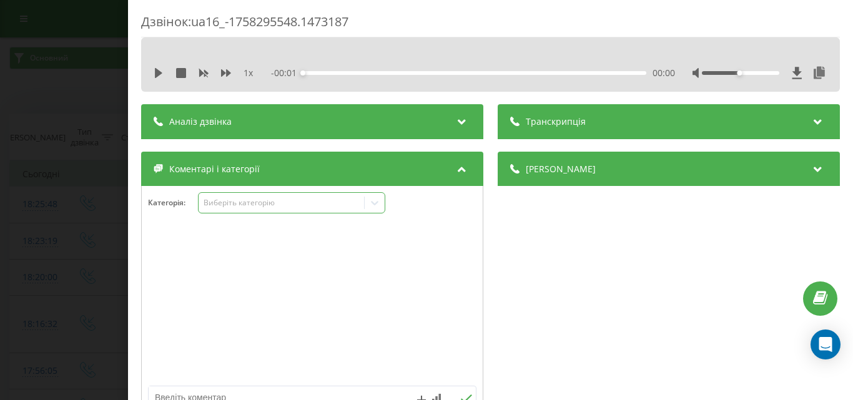
click at [275, 202] on div "Виберіть категорію" at bounding box center [281, 203] width 156 height 10
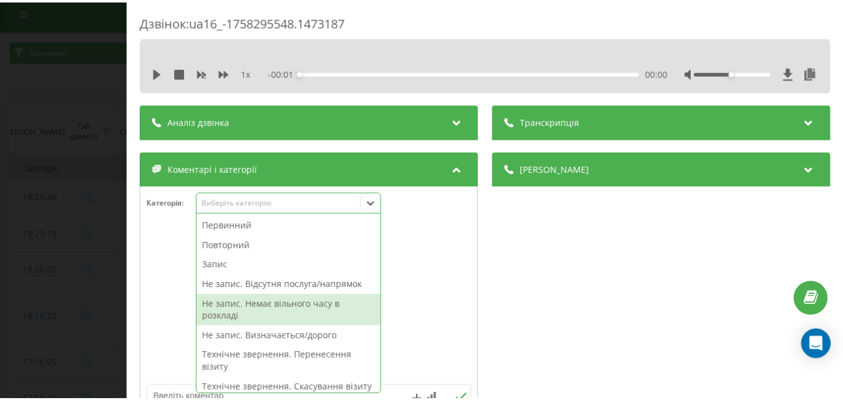
scroll to position [7, 0]
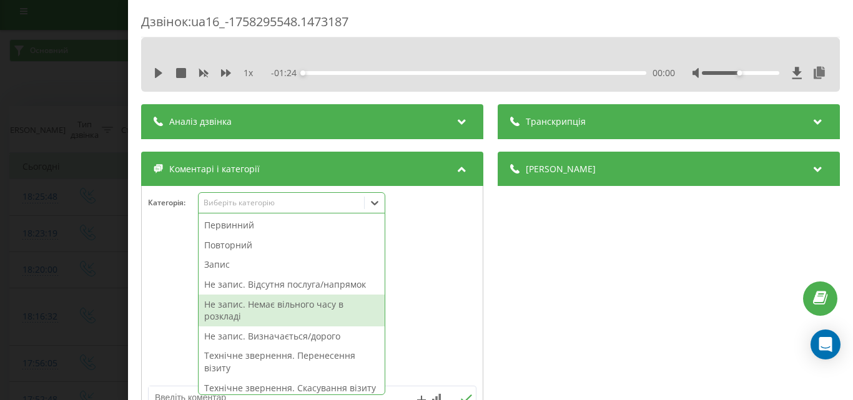
drag, startPoint x: 273, startPoint y: 310, endPoint x: 77, endPoint y: 277, distance: 198.2
click at [272, 310] on div "Не запис. Немає вільного часу в розкладі" at bounding box center [292, 311] width 186 height 32
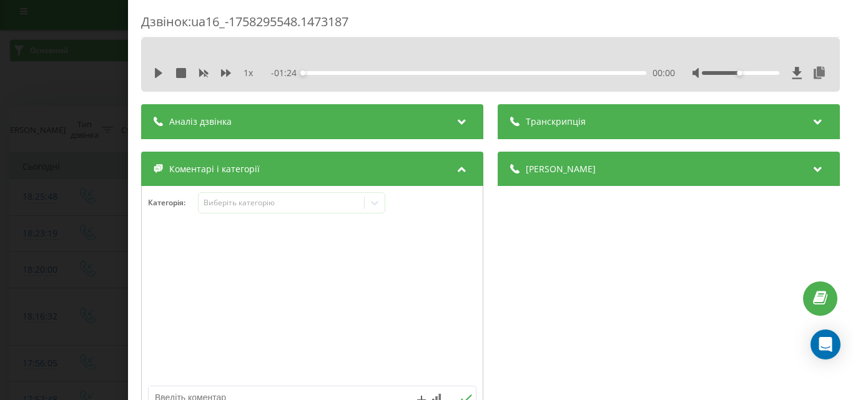
click at [19, 275] on div "Дзвінок : ua16_-1758295548.1473187 1 x - 01:24 00:00 00:00 Транскрипція Для AI-…" at bounding box center [426, 200] width 853 height 400
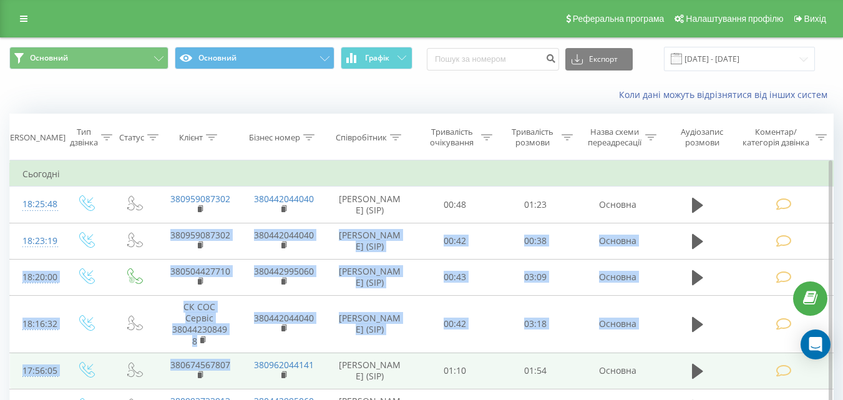
scroll to position [75, 0]
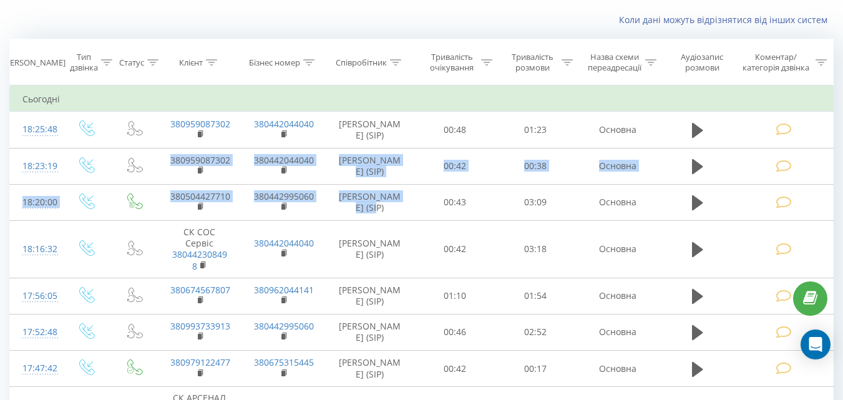
click at [404, 0] on html "[DOMAIN_NAME] Проекти [DOMAIN_NAME] Центр звернень Журнал дзвінків Журнал повід…" at bounding box center [421, 125] width 843 height 400
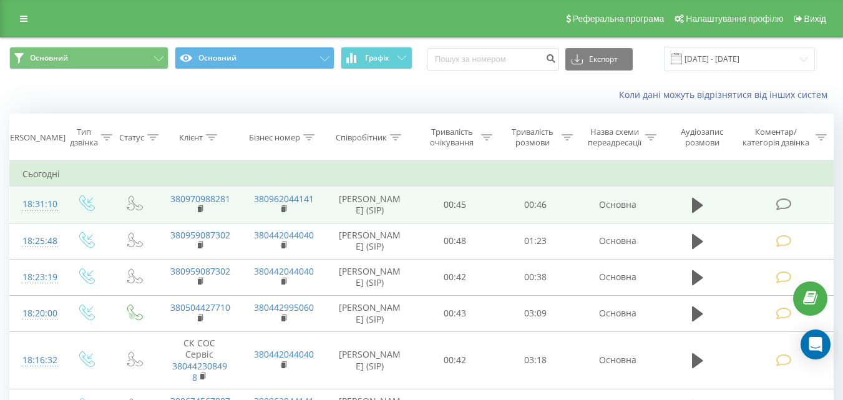
click at [780, 199] on icon at bounding box center [784, 204] width 16 height 13
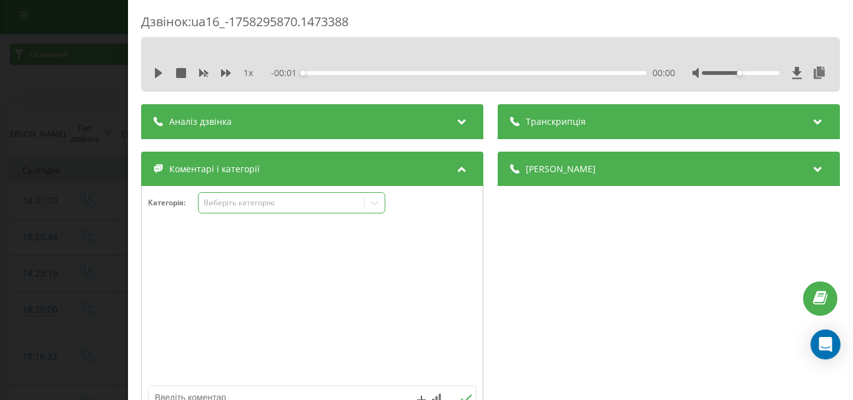
click at [283, 207] on div "Виберіть категорію" at bounding box center [281, 203] width 156 height 10
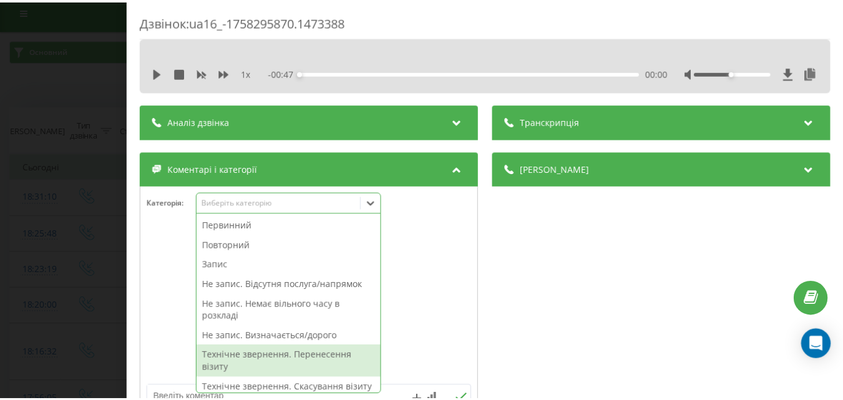
scroll to position [62, 0]
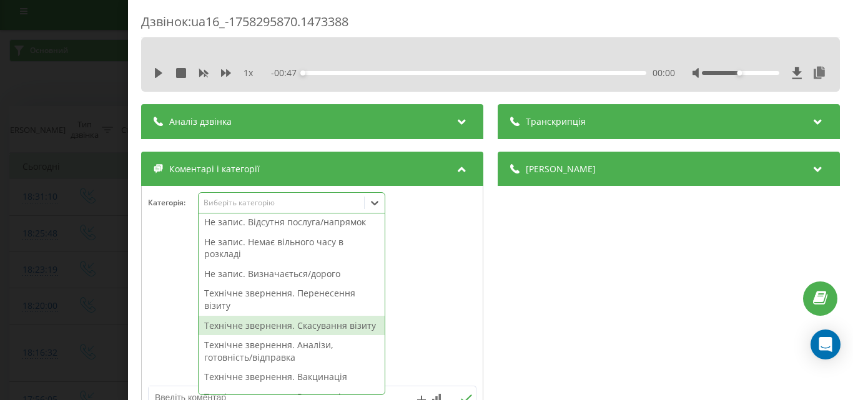
click at [292, 330] on div "Технічне звернення. Скасування візиту" at bounding box center [292, 326] width 186 height 20
click at [93, 252] on div "Дзвінок : ua16_-1758295870.1473388 1 x - 00:47 00:00 00:00 Транскрипція Для AI-…" at bounding box center [426, 200] width 853 height 400
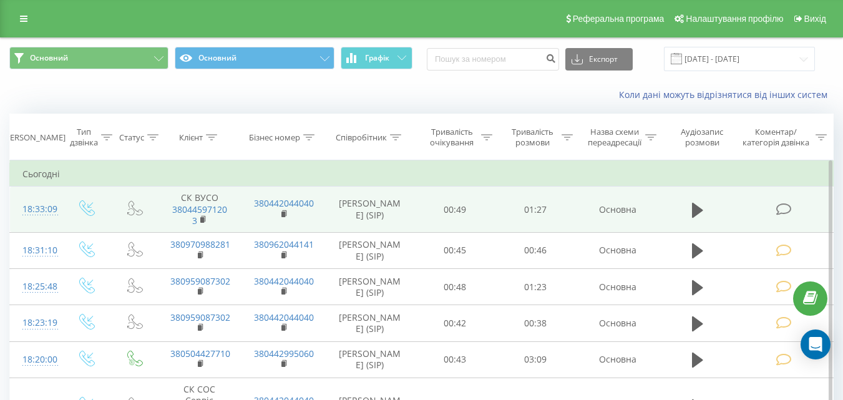
click at [785, 208] on icon at bounding box center [784, 209] width 16 height 13
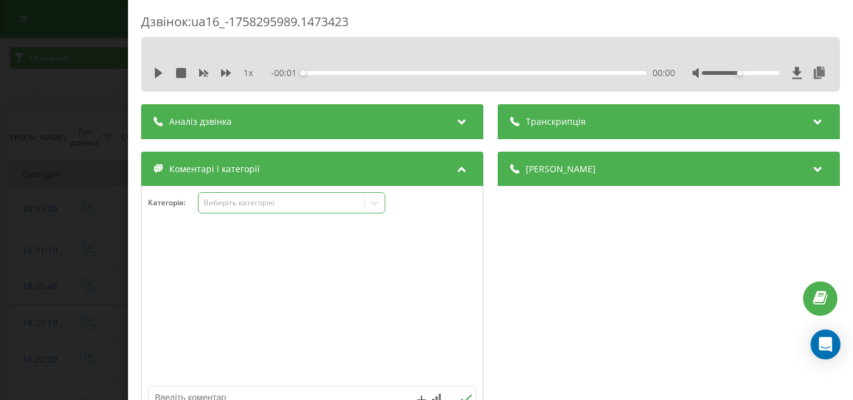
click at [264, 200] on div "Виберіть категорію" at bounding box center [281, 203] width 156 height 10
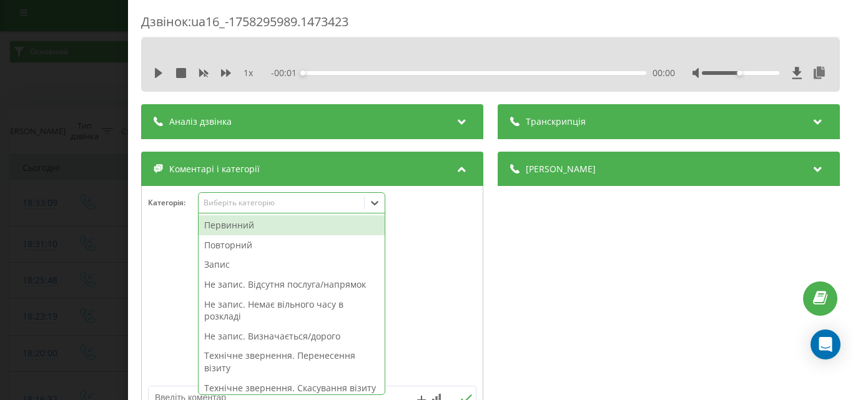
scroll to position [7, 0]
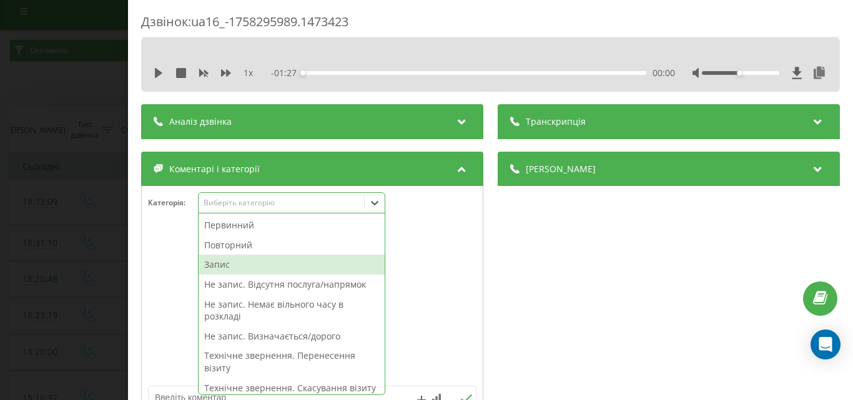
click at [253, 265] on div "Запис" at bounding box center [292, 265] width 186 height 20
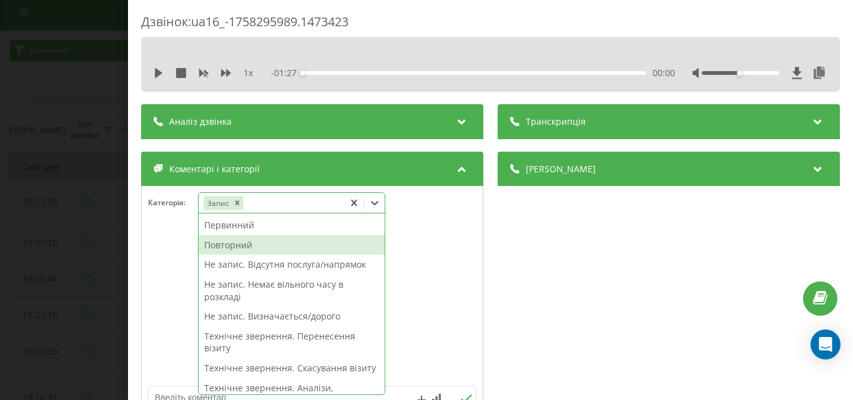
click at [233, 244] on div "Повторний" at bounding box center [292, 245] width 186 height 20
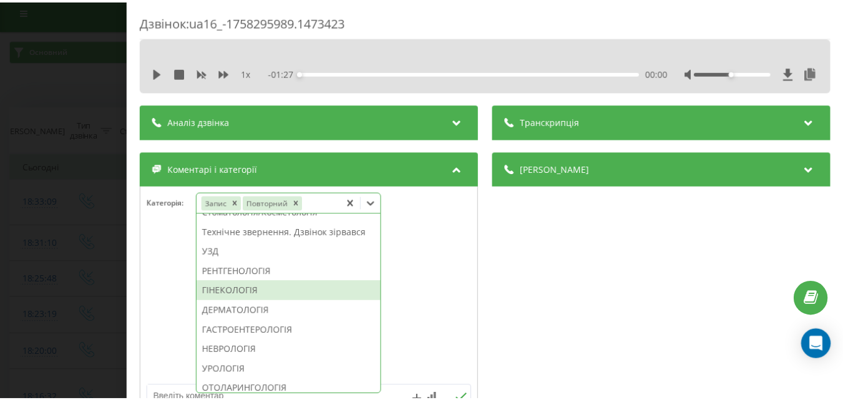
scroll to position [480, 0]
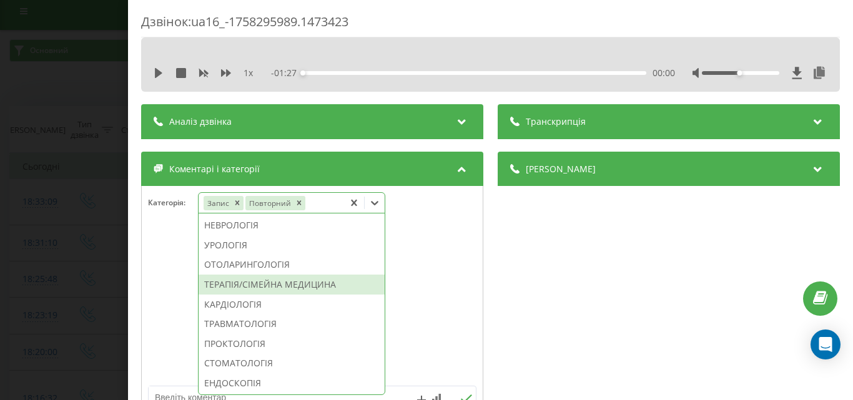
click at [257, 295] on div "ТЕРАПІЯ/СІМЕЙНА МЕДИЦИНА" at bounding box center [292, 285] width 186 height 20
drag, startPoint x: 1, startPoint y: 230, endPoint x: 63, endPoint y: 236, distance: 62.7
click at [4, 231] on div "Дзвінок : ua16_-1758295989.1473423 1 x - 01:27 00:00 00:00 Транскрипція Для AI-…" at bounding box center [426, 200] width 853 height 400
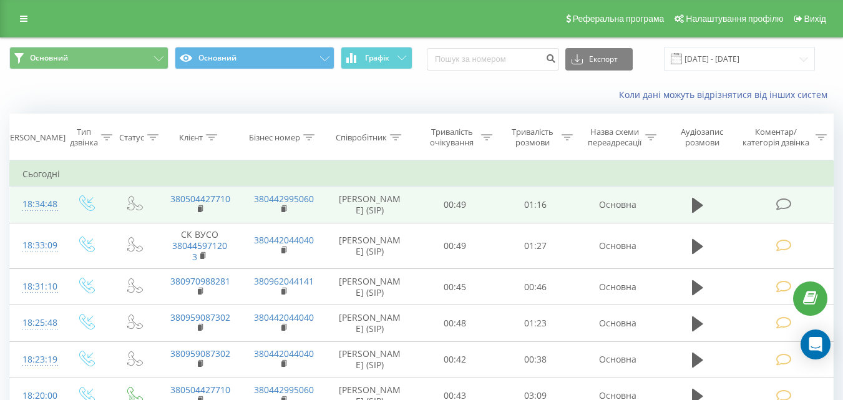
click at [782, 207] on icon at bounding box center [784, 204] width 16 height 13
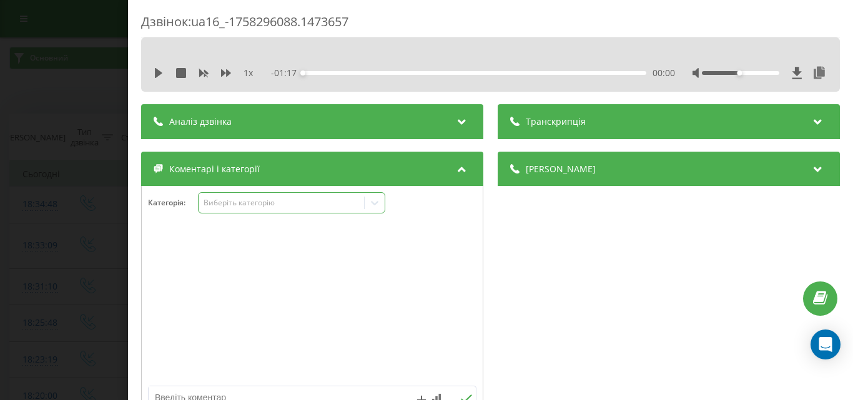
click at [275, 199] on div "Виберіть категорію" at bounding box center [281, 203] width 156 height 10
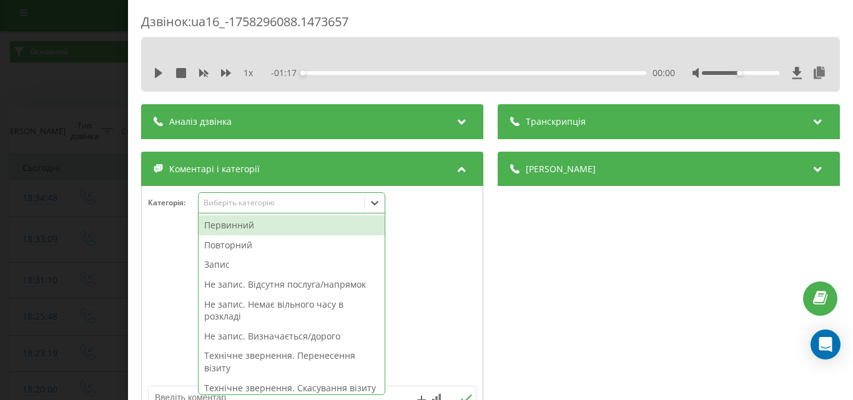
scroll to position [7, 0]
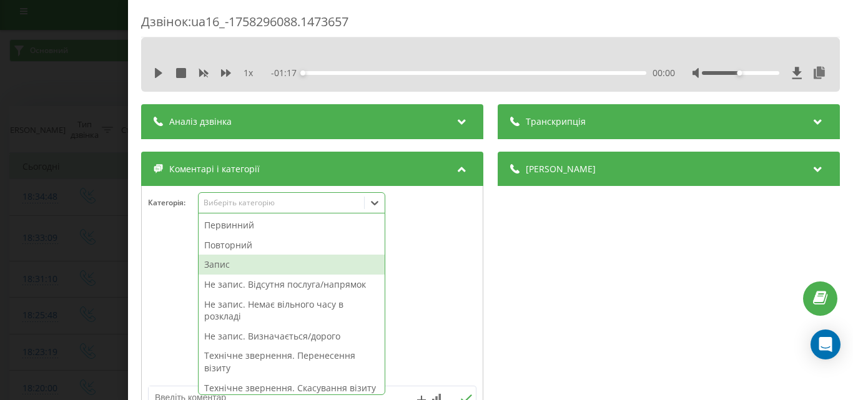
drag, startPoint x: 223, startPoint y: 265, endPoint x: 361, endPoint y: 227, distance: 143.7
click at [225, 264] on div "Запис" at bounding box center [292, 265] width 186 height 20
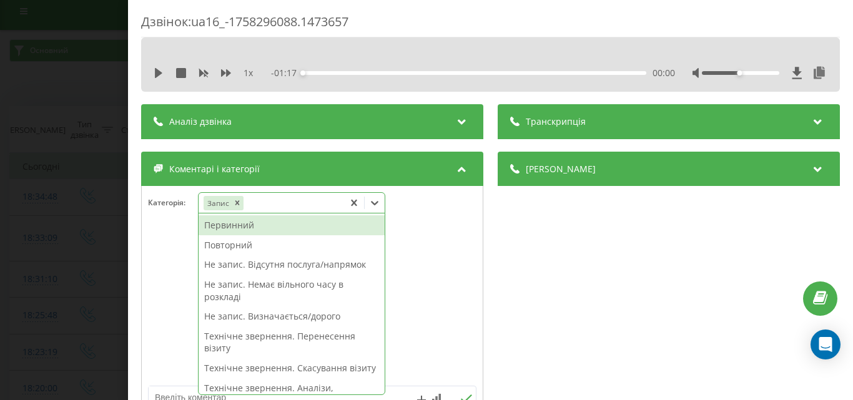
click at [268, 242] on div "Повторний" at bounding box center [292, 245] width 186 height 20
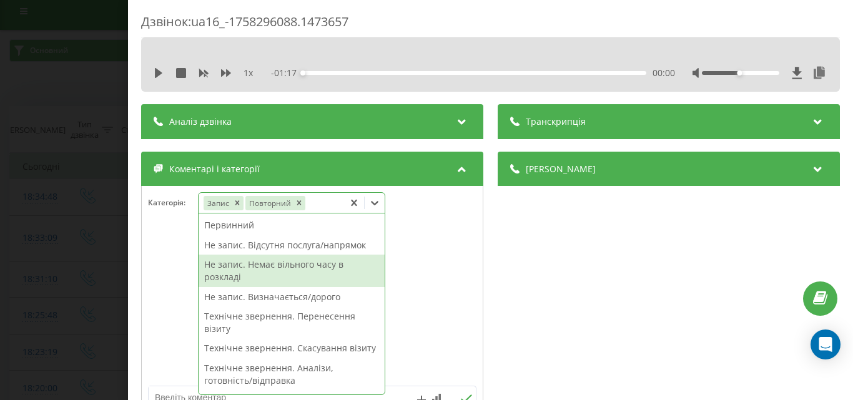
click at [428, 283] on div at bounding box center [312, 305] width 341 height 150
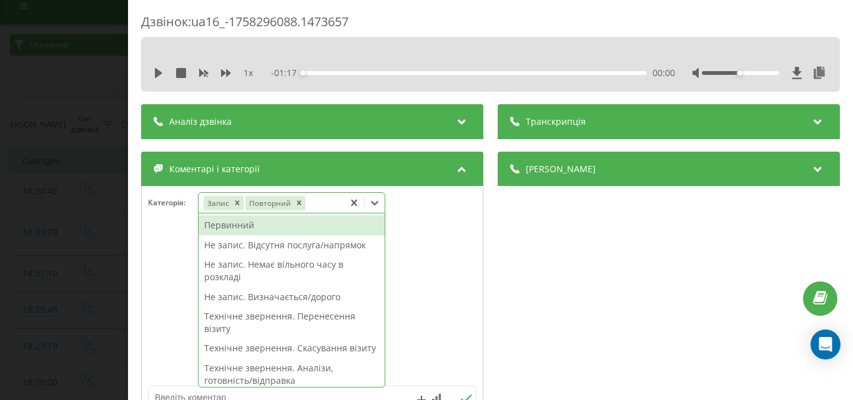
click at [381, 199] on icon at bounding box center [374, 203] width 12 height 12
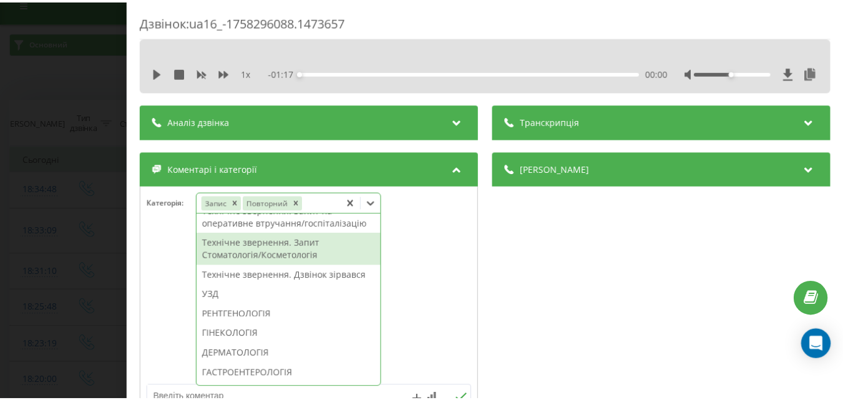
scroll to position [375, 0]
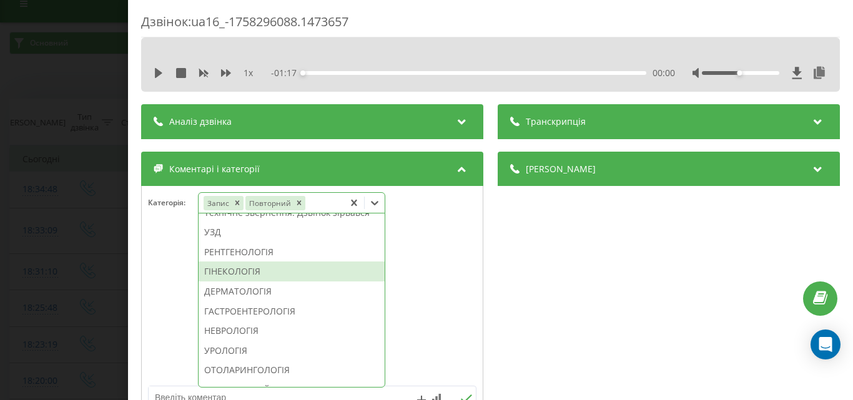
click at [249, 282] on div "ГІНЕКОЛОГІЯ" at bounding box center [292, 272] width 186 height 20
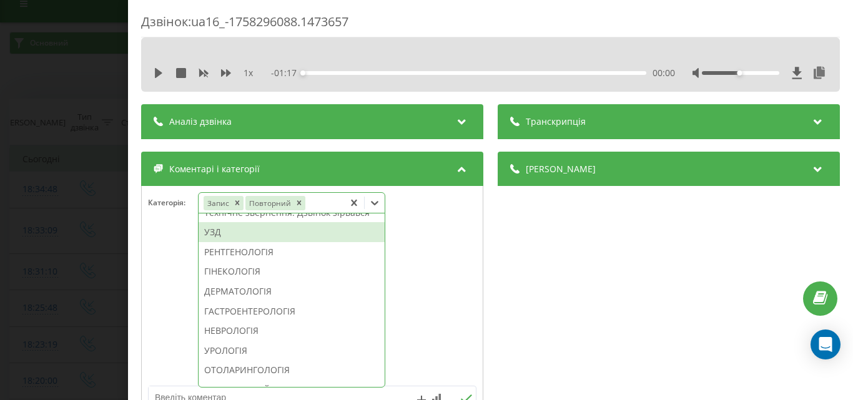
click at [70, 215] on div "Дзвінок : ua16_-1758296088.1473657 1 x - 01:17 00:00 00:00 Транскрипція Для AI-…" at bounding box center [426, 200] width 853 height 400
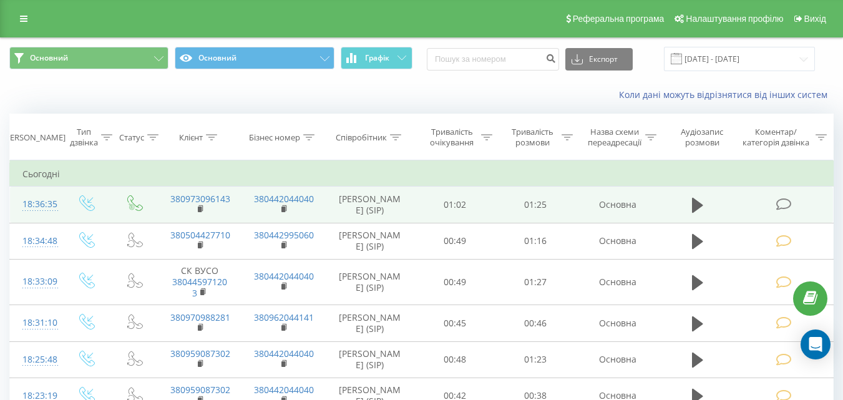
click at [781, 201] on icon at bounding box center [784, 204] width 16 height 13
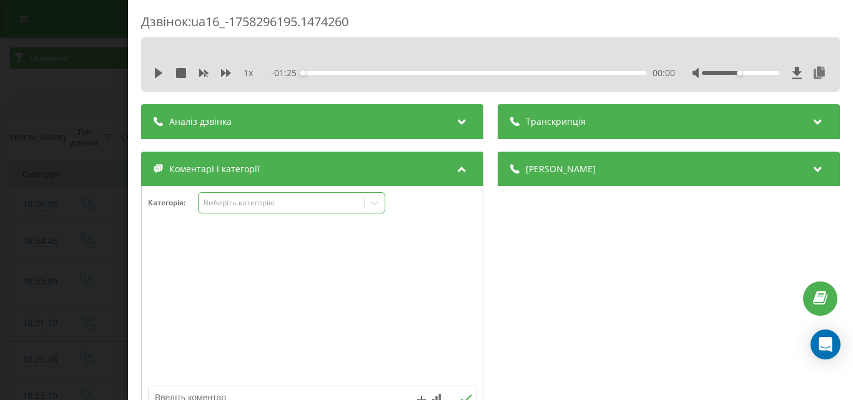
click at [252, 205] on div "Виберіть категорію" at bounding box center [281, 203] width 156 height 10
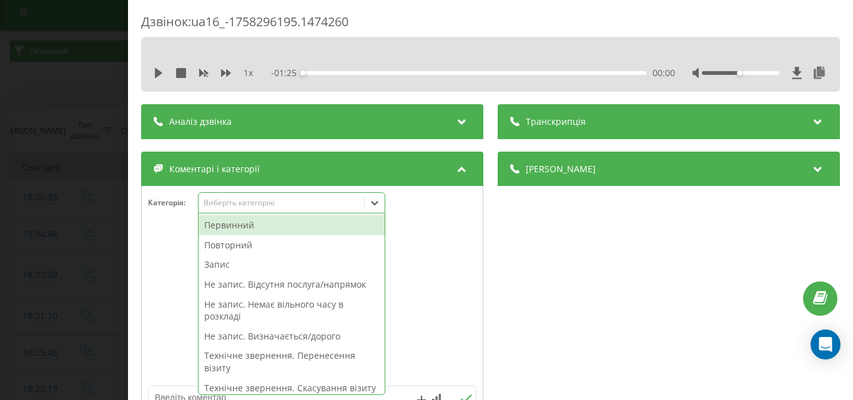
scroll to position [7, 0]
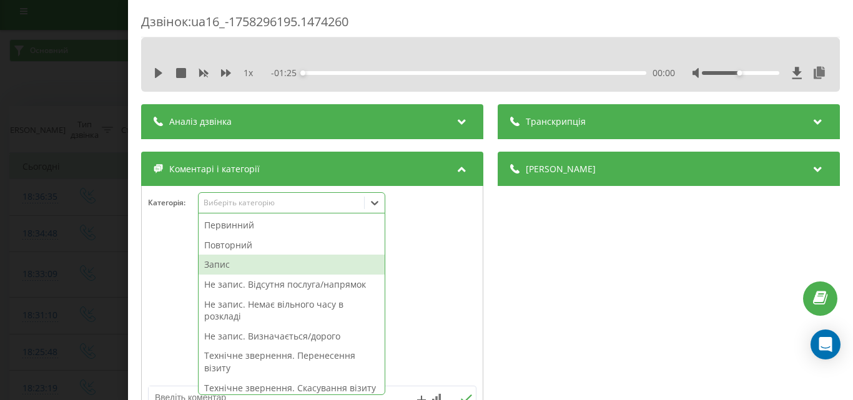
click at [232, 266] on div "Запис" at bounding box center [292, 265] width 186 height 20
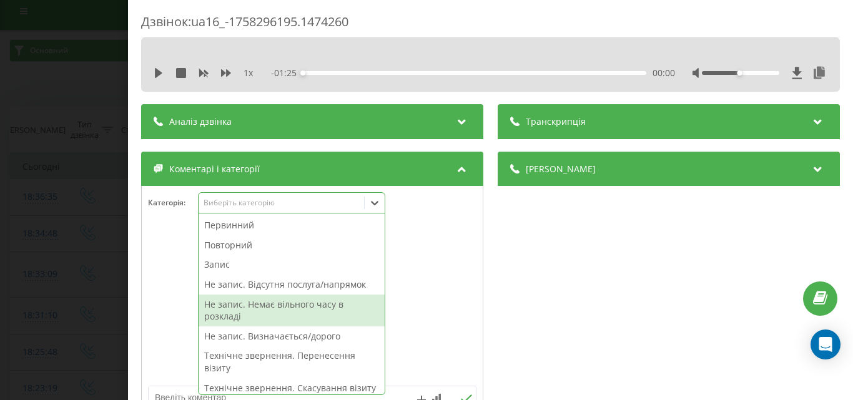
click at [428, 242] on div at bounding box center [312, 305] width 341 height 150
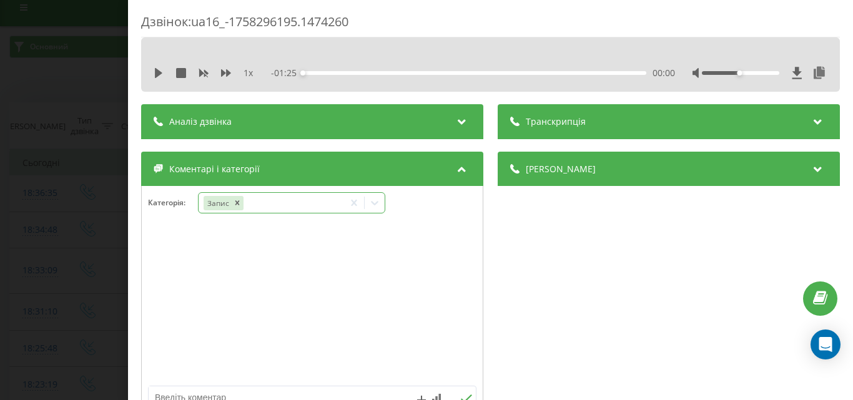
click at [381, 202] on icon at bounding box center [374, 203] width 12 height 12
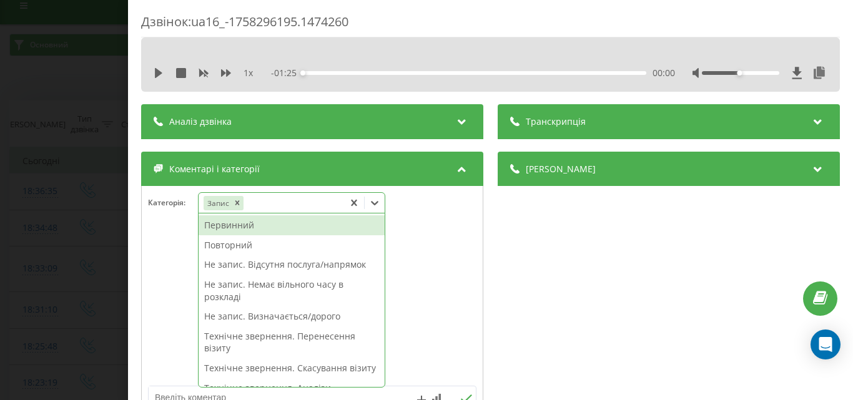
scroll to position [15, 0]
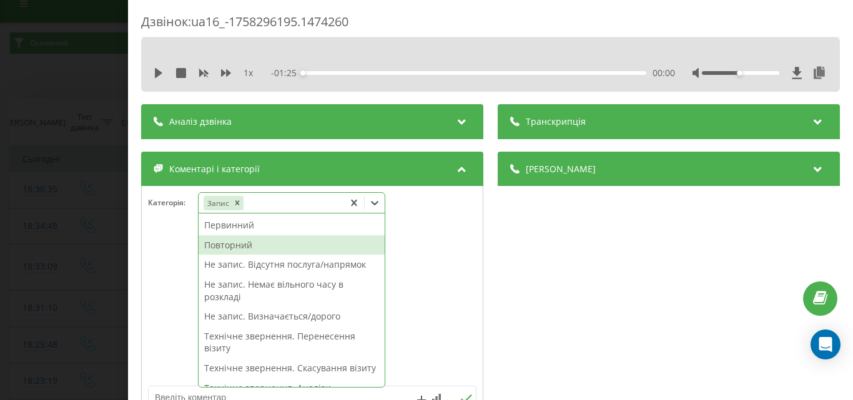
click at [252, 243] on div "Повторний" at bounding box center [292, 245] width 186 height 20
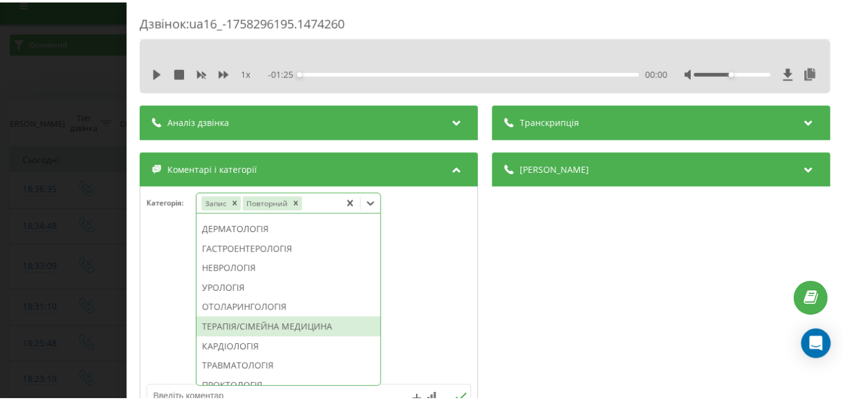
scroll to position [499, 0]
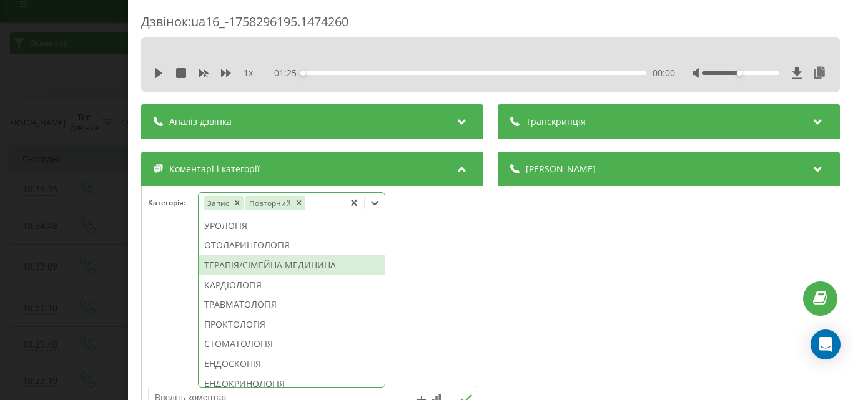
click at [248, 275] on div "ТЕРАПІЯ/СІМЕЙНА МЕДИЦИНА" at bounding box center [292, 265] width 186 height 20
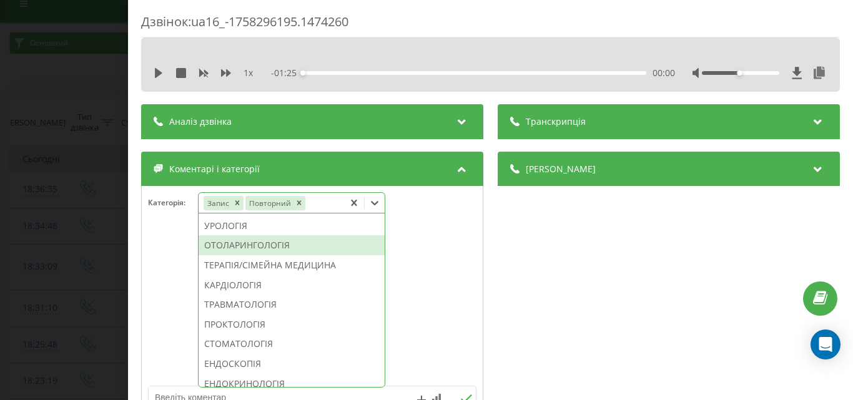
drag, startPoint x: 80, startPoint y: 231, endPoint x: 96, endPoint y: 393, distance: 163.0
click at [80, 232] on div "Дзвінок : ua16_-1758296195.1474260 1 x - 01:25 00:00 00:00 Транскрипція Для AI-…" at bounding box center [426, 200] width 853 height 400
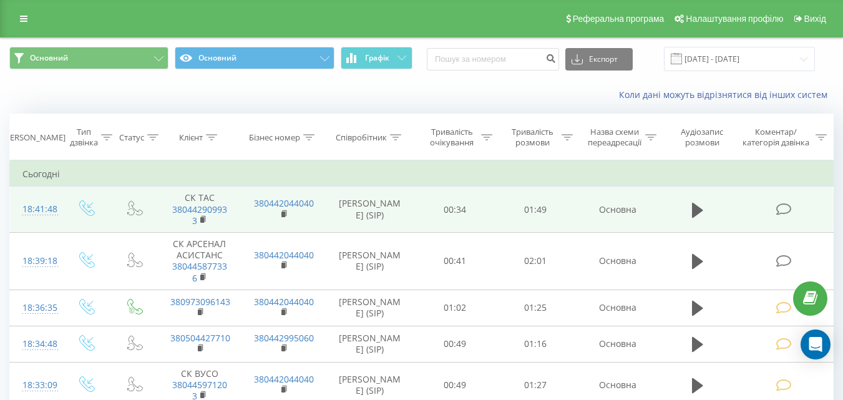
click at [787, 205] on icon at bounding box center [784, 209] width 16 height 13
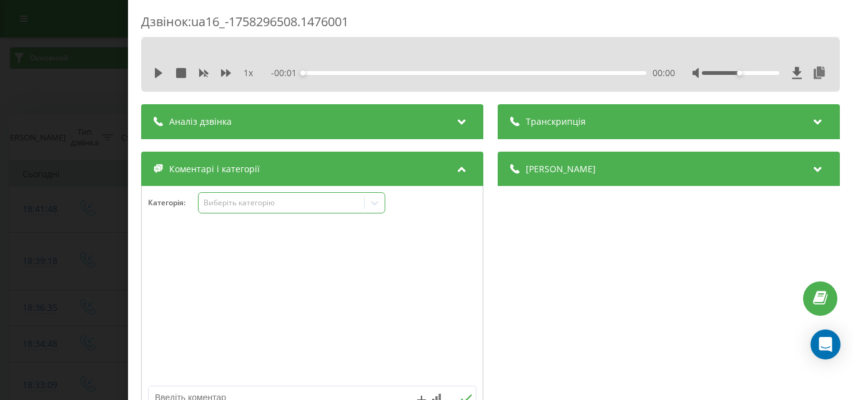
click at [262, 200] on div "Виберіть категорію" at bounding box center [281, 203] width 156 height 10
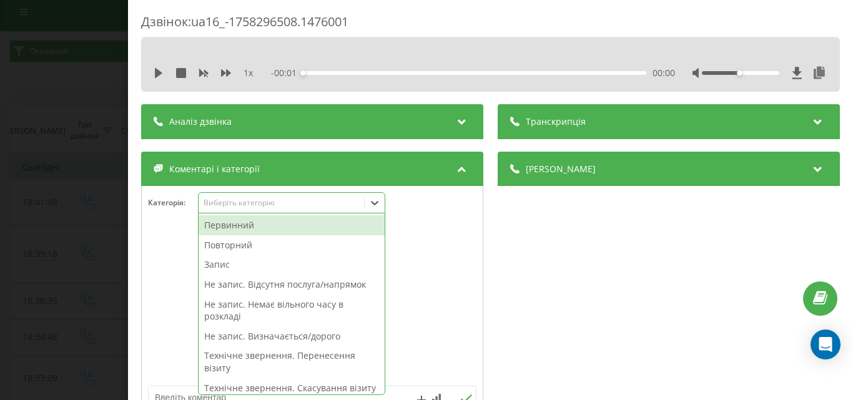
scroll to position [7, 0]
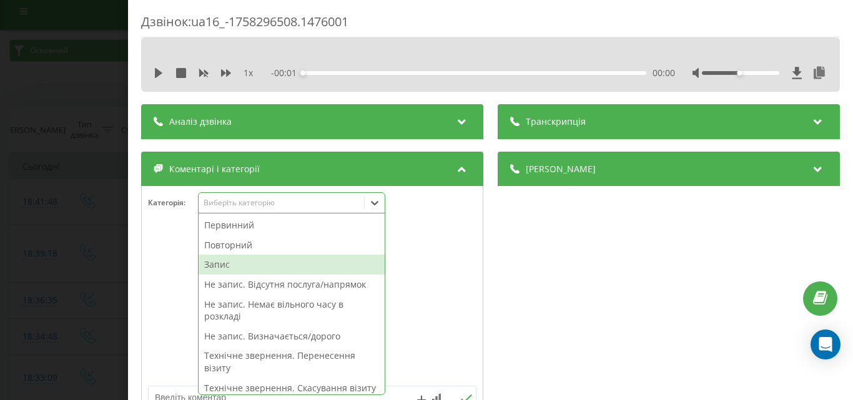
click at [233, 261] on div "Запис" at bounding box center [292, 265] width 186 height 20
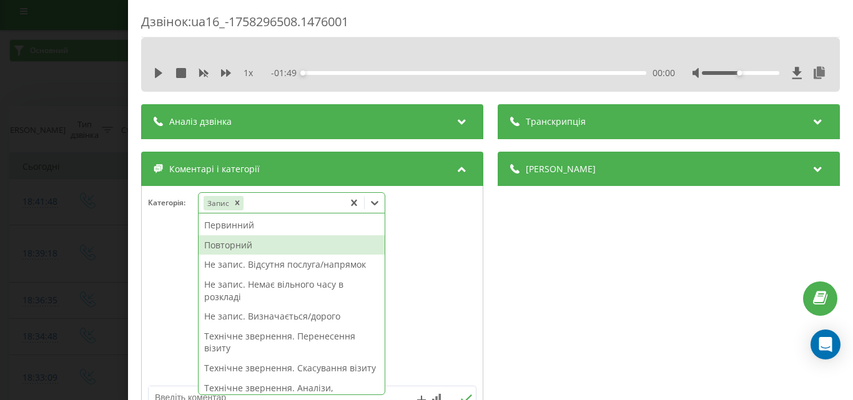
click at [240, 243] on div "Повторний" at bounding box center [292, 245] width 186 height 20
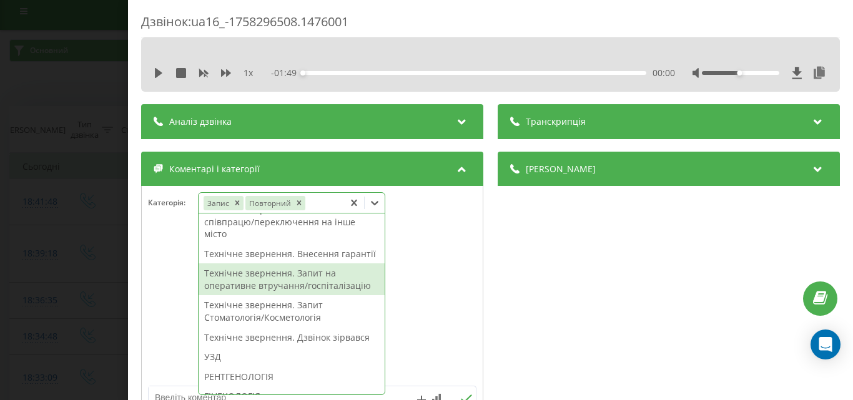
scroll to position [437, 0]
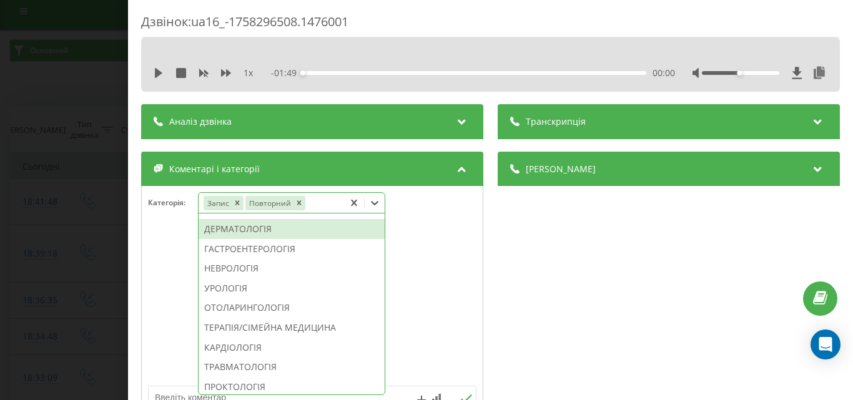
drag, startPoint x: 276, startPoint y: 260, endPoint x: 218, endPoint y: 252, distance: 58.0
click at [274, 239] on div "ДЕРМАТОЛОГІЯ" at bounding box center [292, 229] width 186 height 20
click at [54, 210] on div "Дзвінок : ua16_-1758296508.1476001 1 x - 01:49 00:00 00:00 Транскрипція Для AI-…" at bounding box center [426, 200] width 853 height 400
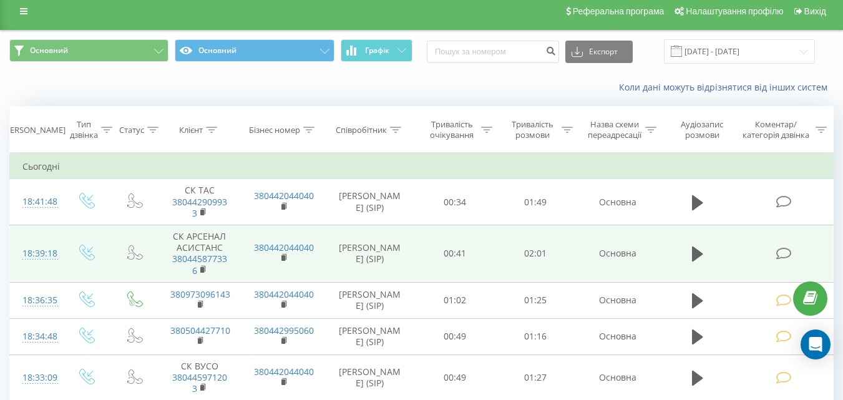
click at [788, 254] on icon at bounding box center [784, 253] width 16 height 13
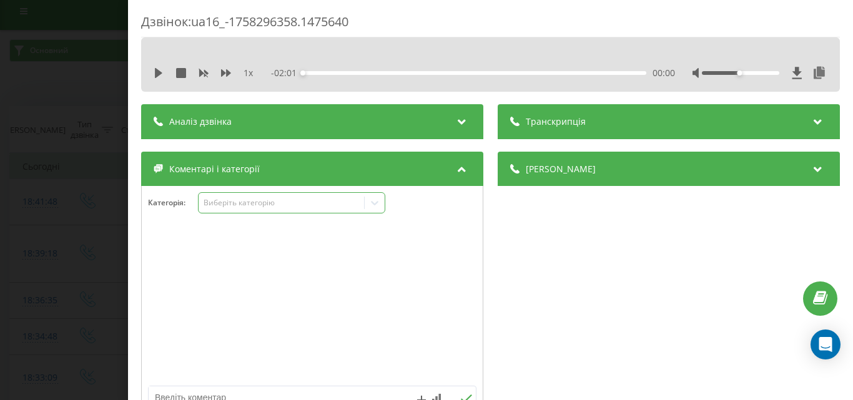
click at [257, 206] on div "Виберіть категорію" at bounding box center [281, 203] width 156 height 10
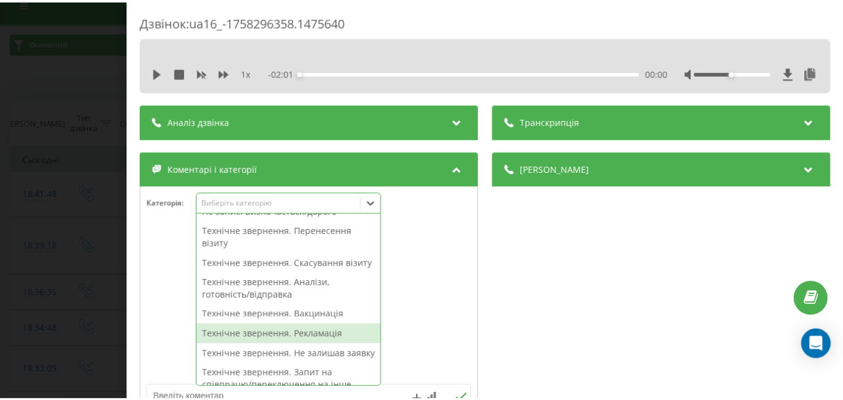
scroll to position [187, 0]
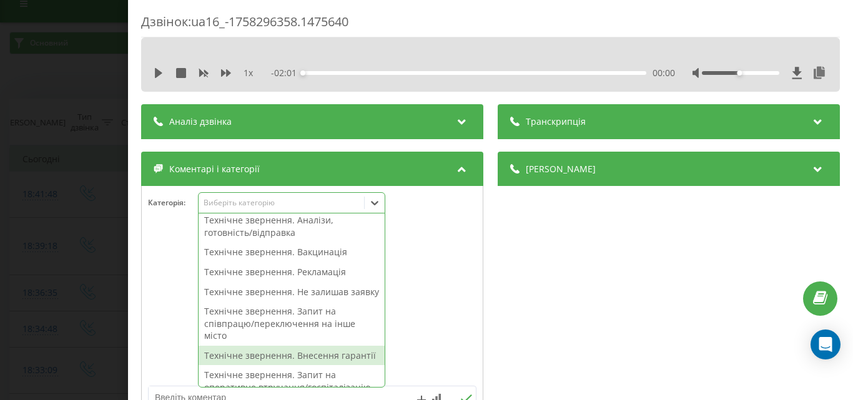
click at [306, 366] on div "Технічне звернення. Внесення гарантії" at bounding box center [292, 356] width 186 height 20
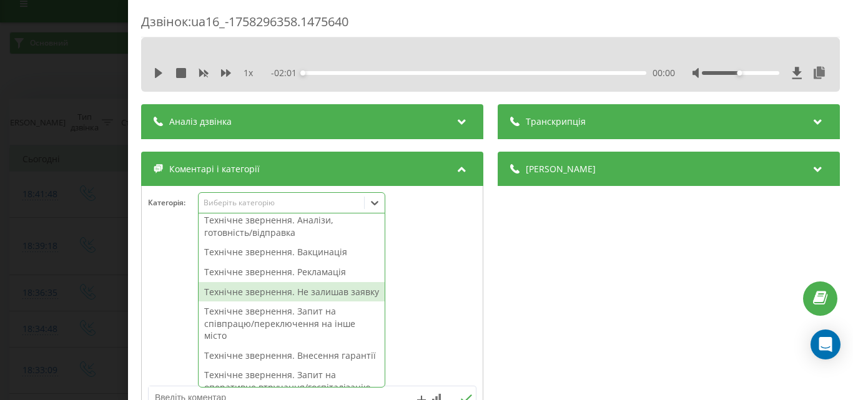
click at [5, 202] on div "Дзвінок : ua16_-1758296358.1475640 1 x - 02:01 00:00 00:00 Транскрипція Для AI-…" at bounding box center [426, 200] width 853 height 400
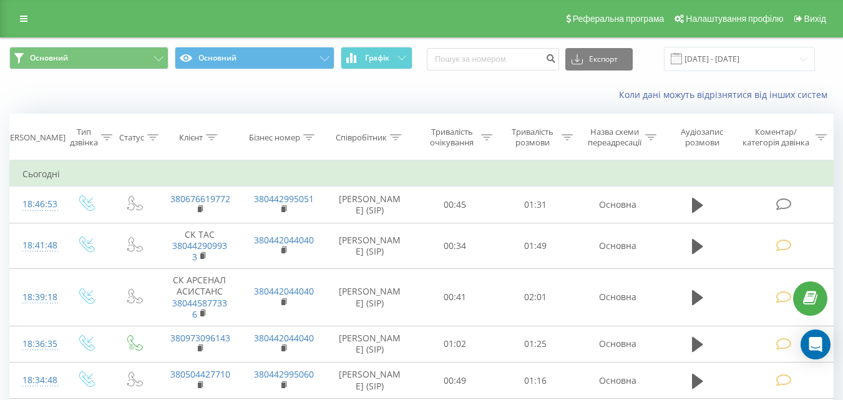
click at [446, 101] on div "Коли дані можуть відрізнятися вiд інших систем" at bounding box center [579, 95] width 526 height 12
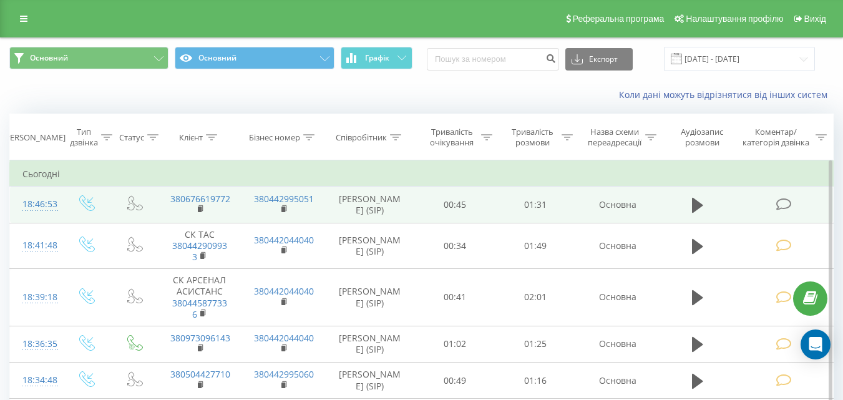
click at [786, 201] on icon at bounding box center [784, 204] width 16 height 13
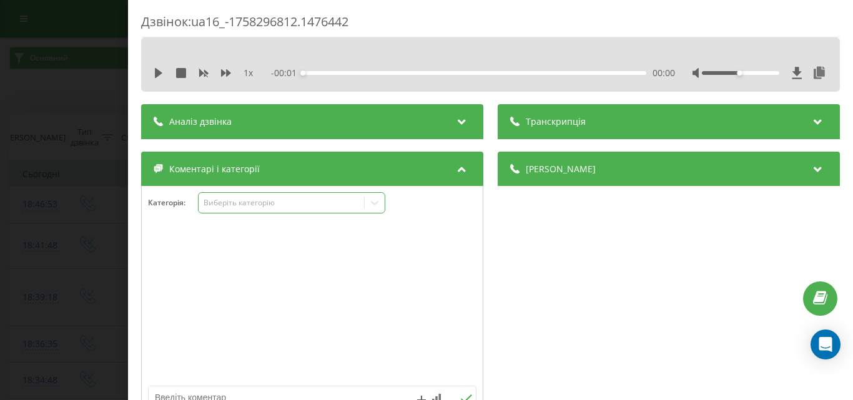
click at [238, 207] on div "Виберіть категорію" at bounding box center [281, 203] width 156 height 10
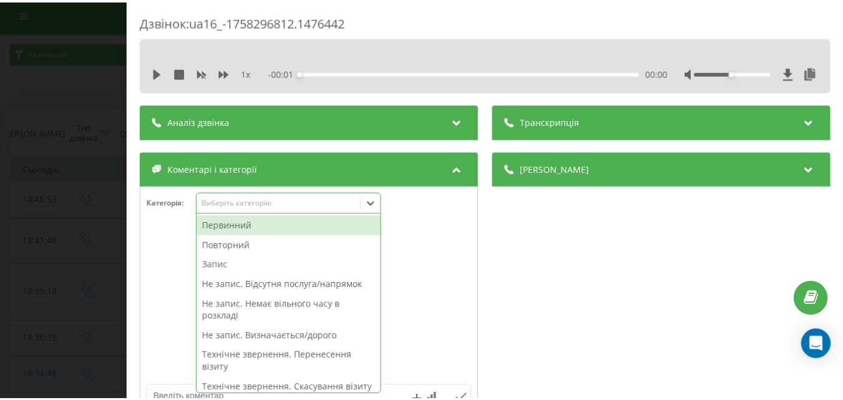
scroll to position [7, 0]
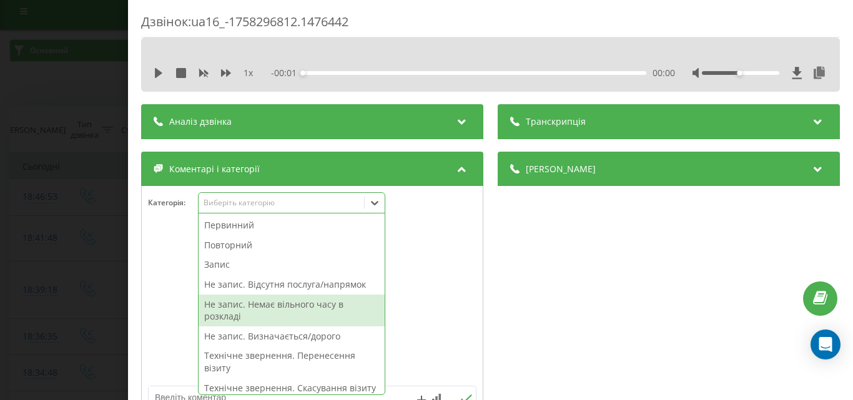
drag, startPoint x: 295, startPoint y: 306, endPoint x: 175, endPoint y: 255, distance: 130.3
click at [293, 306] on div "Не запис. Немає вільного часу в розкладі" at bounding box center [292, 311] width 186 height 32
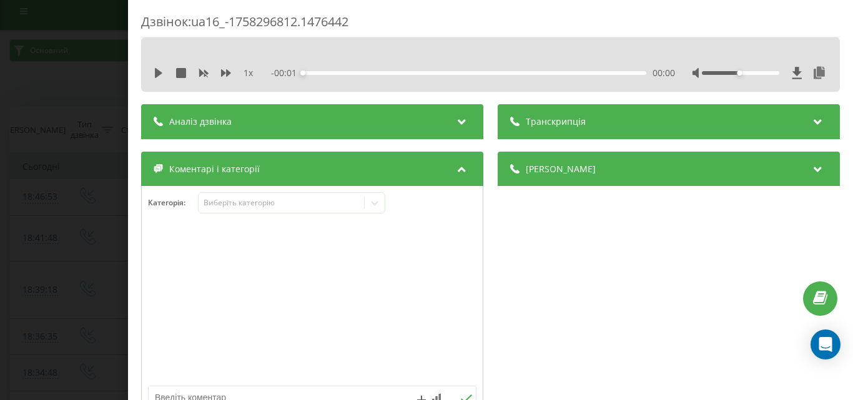
click at [89, 221] on div "Дзвінок : ua16_-1758296812.1476442 1 x - 00:01 00:00 00:00 Транскрипція Для AI-…" at bounding box center [426, 200] width 853 height 400
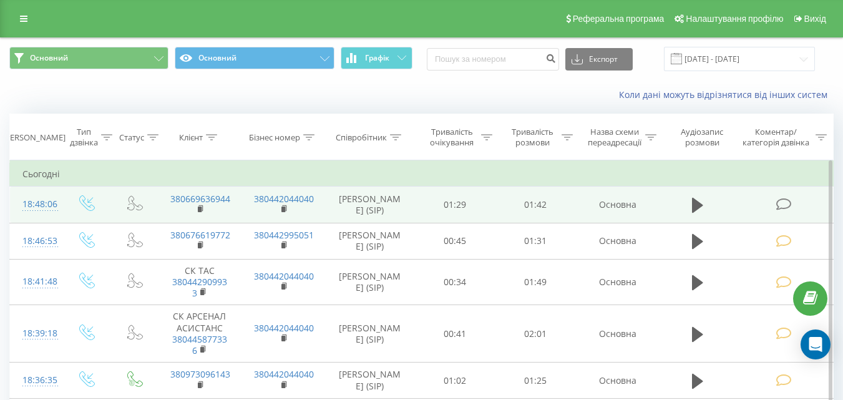
click at [782, 207] on icon at bounding box center [784, 204] width 16 height 13
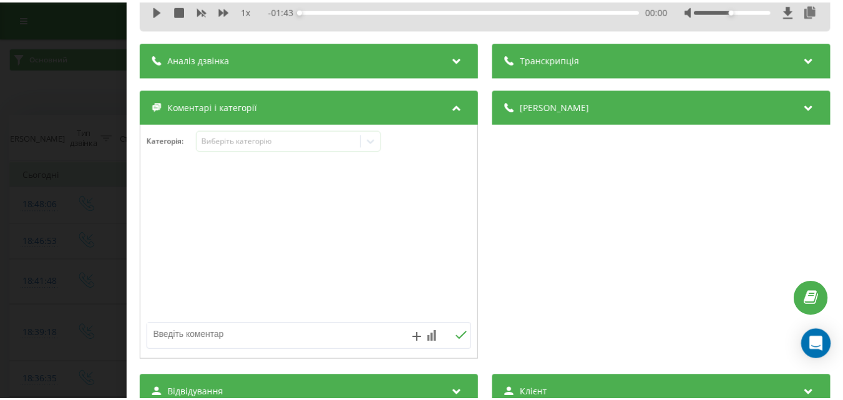
scroll to position [125, 0]
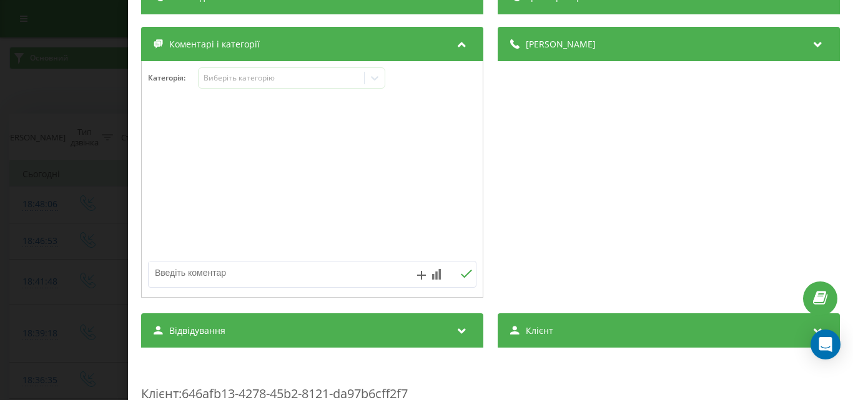
click at [295, 283] on textarea at bounding box center [280, 273] width 262 height 22
type textarea "уточ по запису"
click at [461, 272] on icon at bounding box center [466, 274] width 12 height 9
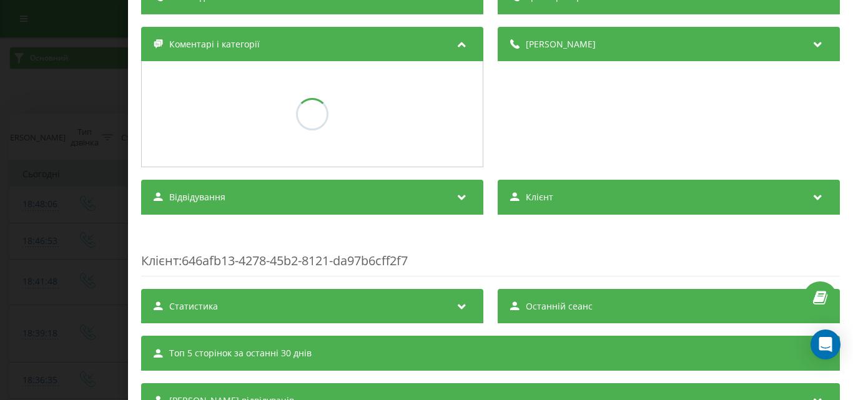
click at [21, 161] on div "Дзвінок : ua16_-1758296886.1476470 1 x - 01:43 00:00 00:00 Транскрипція Для AI-…" at bounding box center [426, 200] width 853 height 400
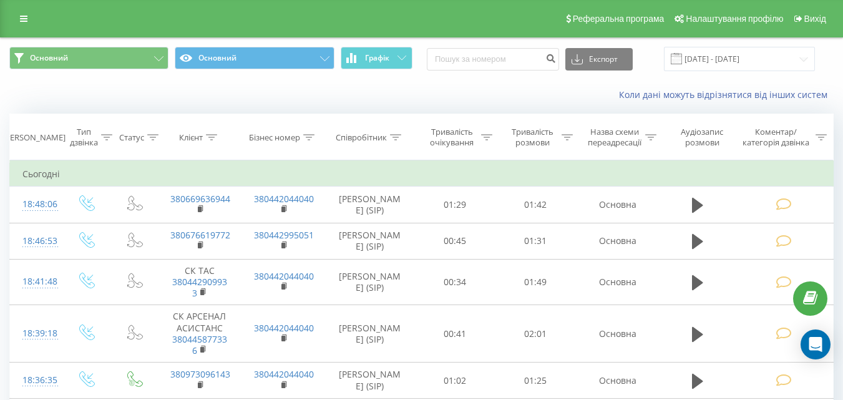
click at [347, 81] on div "Коли дані можуть відрізнятися вiд інших систем" at bounding box center [422, 95] width 842 height 30
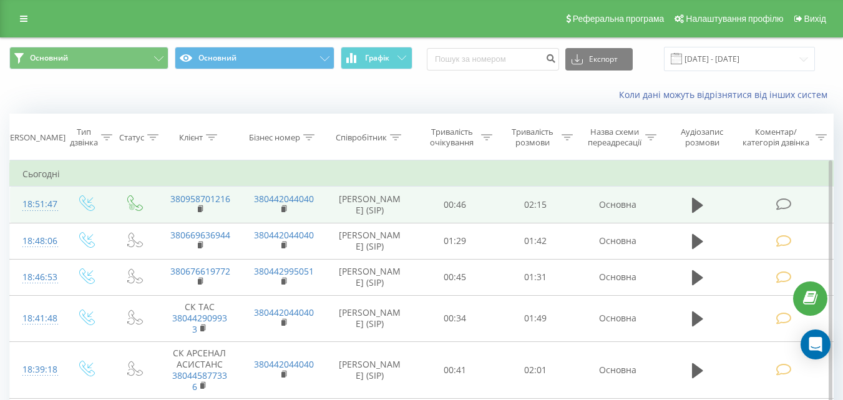
click at [787, 202] on icon at bounding box center [784, 204] width 16 height 13
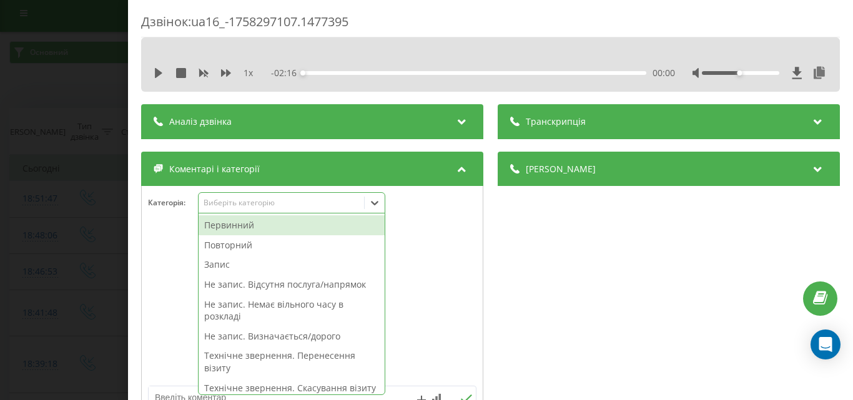
click at [271, 203] on div "Виберіть категорію" at bounding box center [281, 203] width 156 height 10
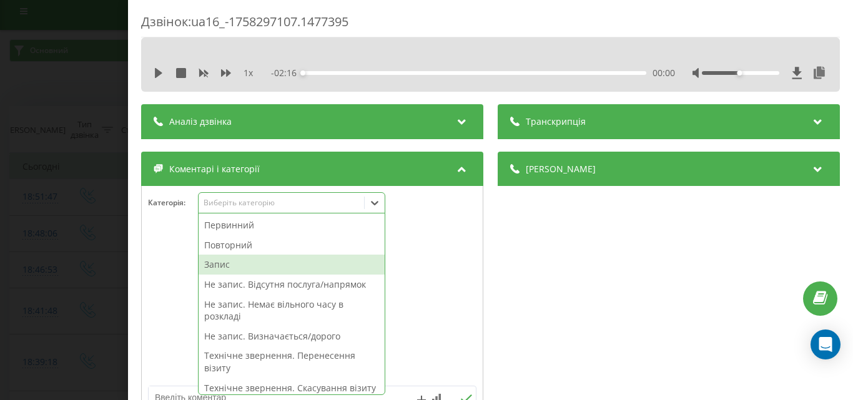
click at [235, 265] on div "Запис" at bounding box center [292, 265] width 186 height 20
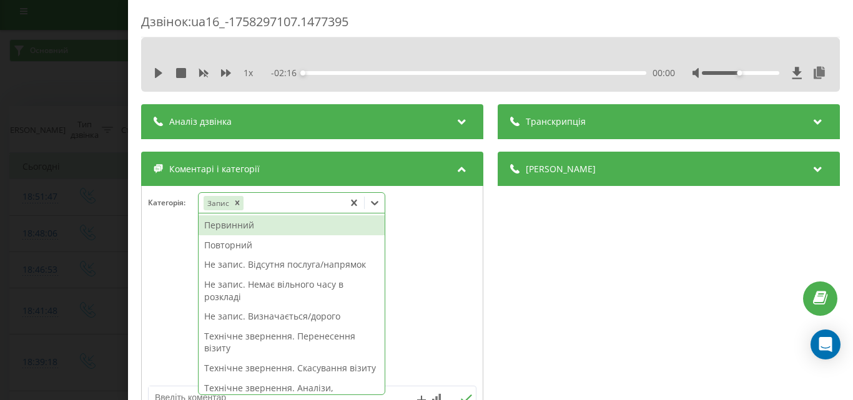
click at [242, 220] on div "Первинний" at bounding box center [292, 225] width 186 height 20
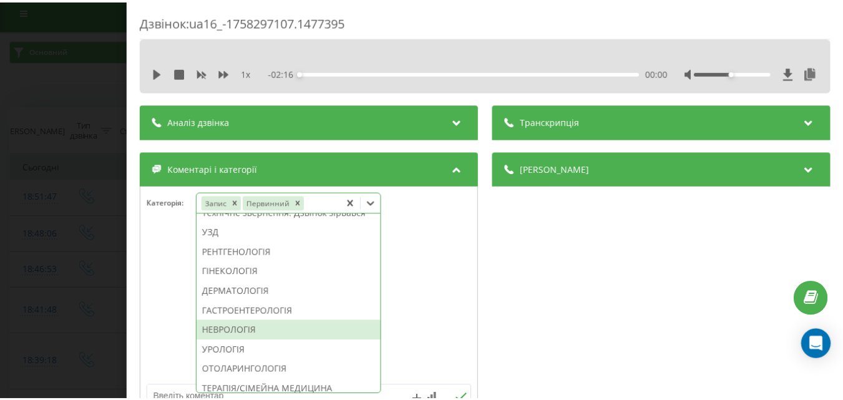
scroll to position [437, 0]
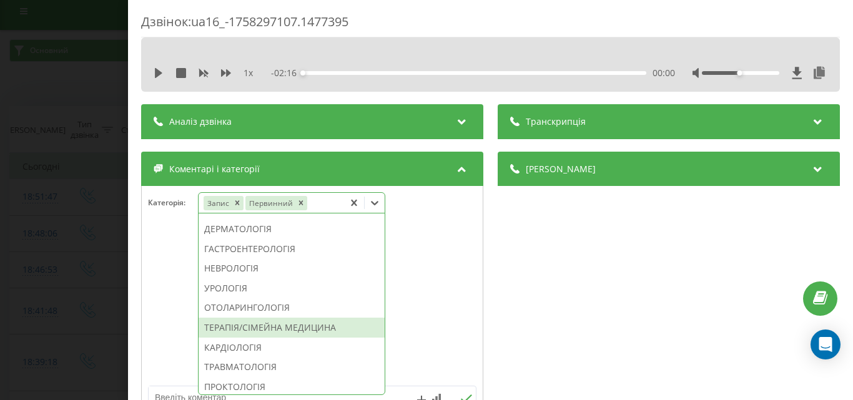
click at [257, 338] on div "ТЕРАПІЯ/СІМЕЙНА МЕДИЦИНА" at bounding box center [292, 328] width 186 height 20
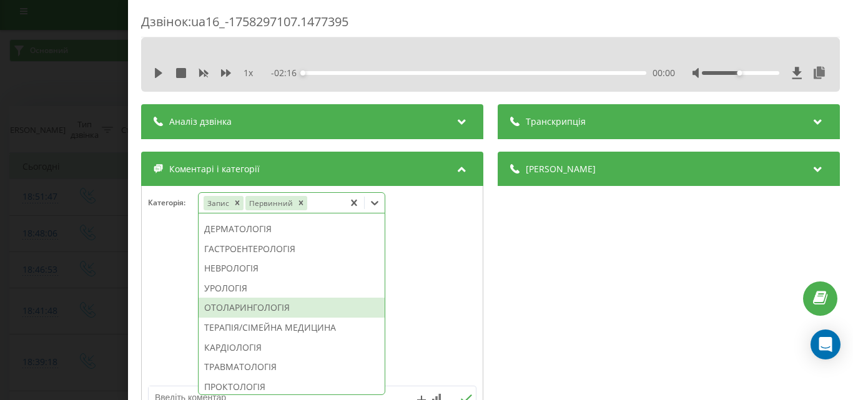
click at [67, 271] on div "Дзвінок : ua16_-1758297107.1477395 1 x - 02:16 00:00 00:00 Транскрипція Для AI-…" at bounding box center [426, 200] width 853 height 400
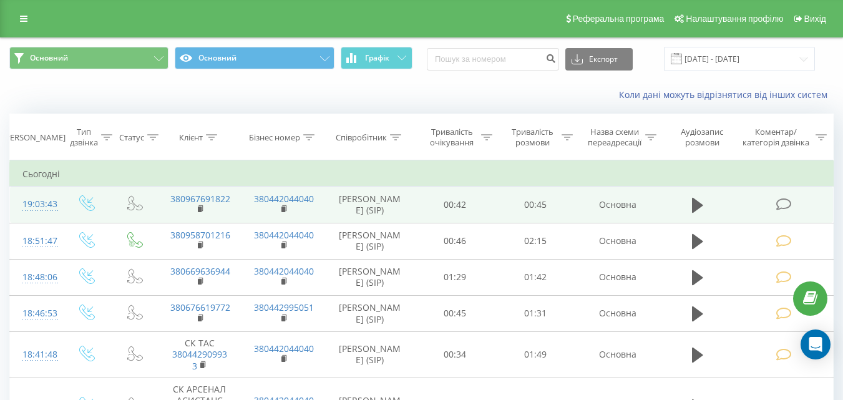
click at [788, 206] on icon at bounding box center [784, 204] width 16 height 13
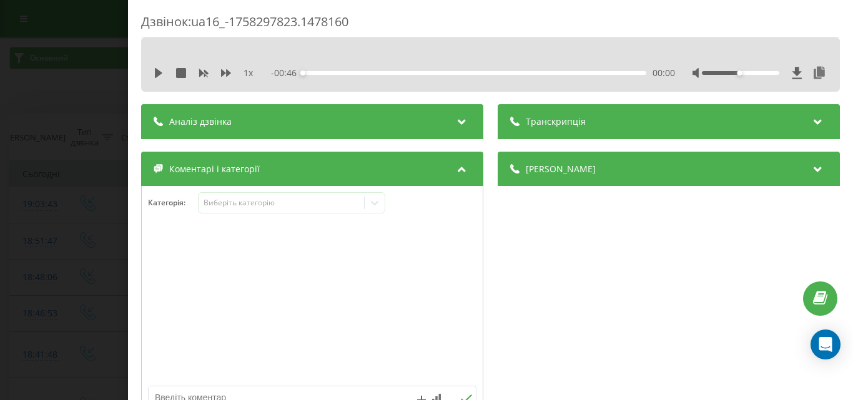
scroll to position [187, 0]
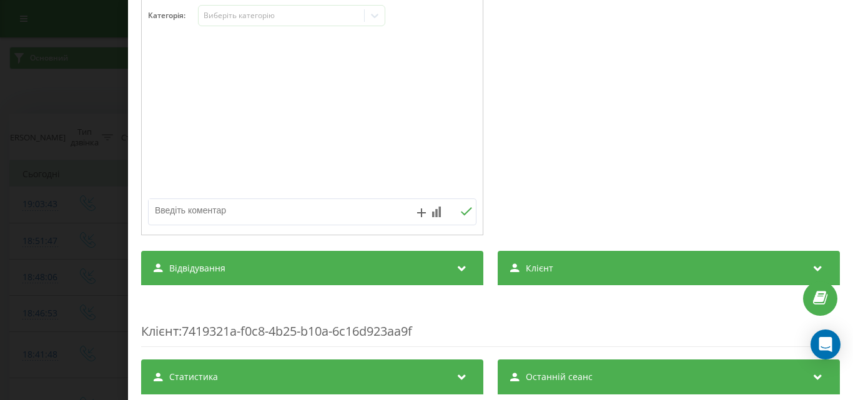
click at [250, 212] on textarea at bounding box center [280, 210] width 262 height 22
type textarea "уточ по запису"
click at [456, 212] on button at bounding box center [465, 212] width 19 height 11
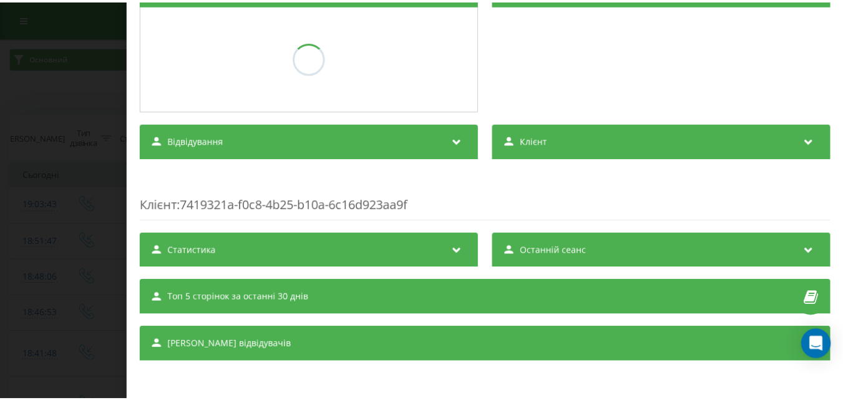
scroll to position [181, 0]
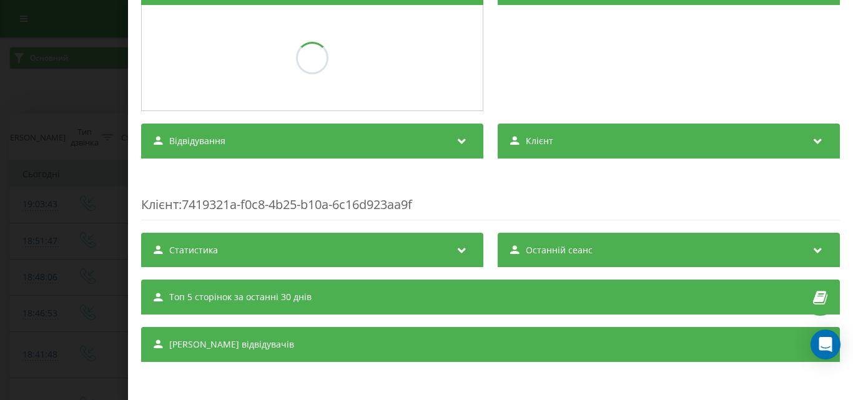
drag, startPoint x: 64, startPoint y: 82, endPoint x: 61, endPoint y: 172, distance: 90.6
click at [64, 84] on div "Дзвінок : ua16_-1758297823.1478160 1 x - 00:46 00:00 00:00 Транскрипція Для AI-…" at bounding box center [426, 200] width 853 height 400
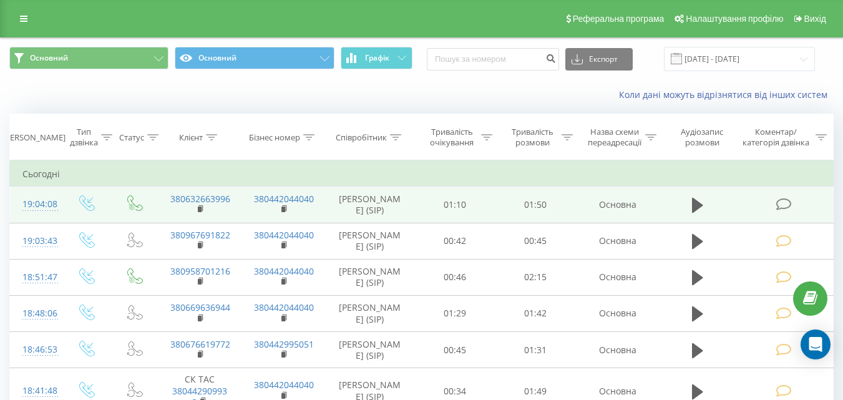
click at [786, 206] on icon at bounding box center [784, 204] width 16 height 13
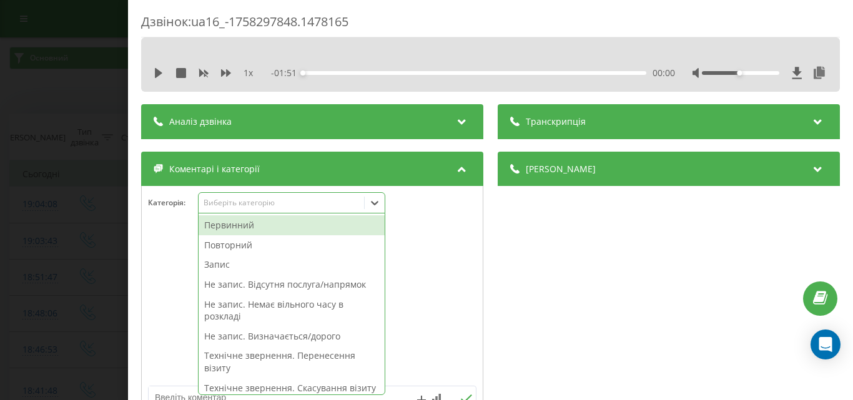
click at [259, 207] on div "Виберіть категорію" at bounding box center [281, 203] width 156 height 10
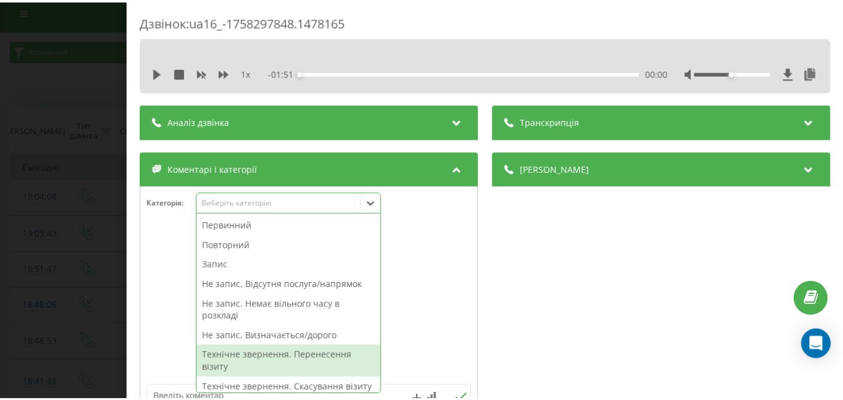
scroll to position [62, 0]
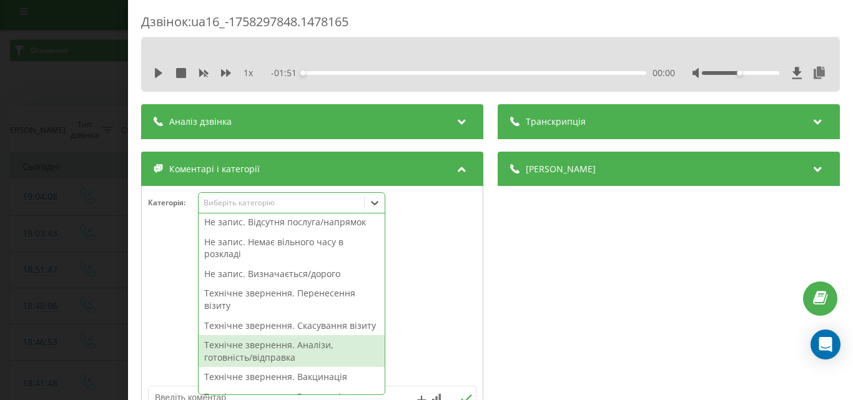
click at [290, 361] on div "Технічне звернення. Аналізи, готовність/відправка" at bounding box center [292, 351] width 186 height 32
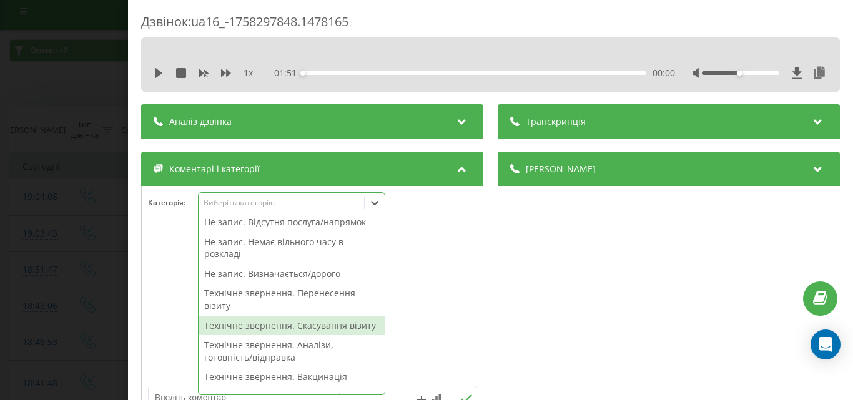
click at [80, 223] on div "Дзвінок : ua16_-1758297848.1478165 1 x - 01:51 00:00 00:00 Транскрипція Для AI-…" at bounding box center [426, 200] width 853 height 400
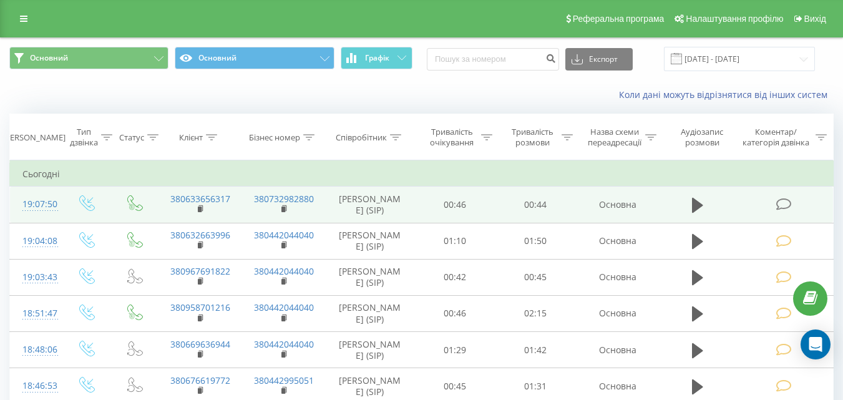
click at [778, 202] on icon at bounding box center [784, 204] width 16 height 13
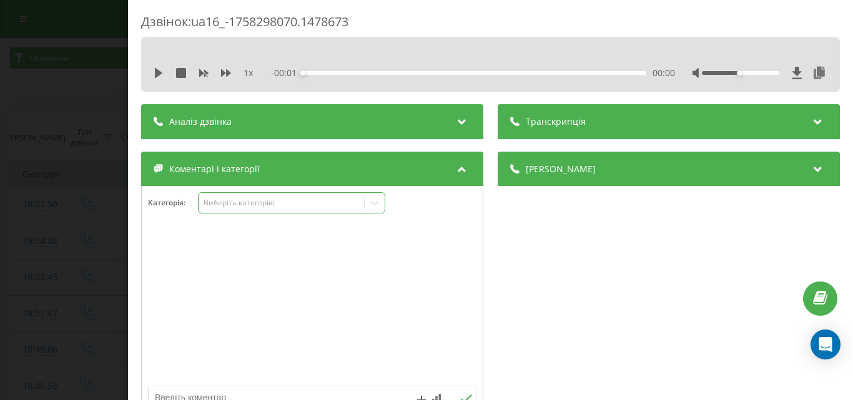
click at [245, 198] on div "Виберіть категорію" at bounding box center [281, 203] width 156 height 10
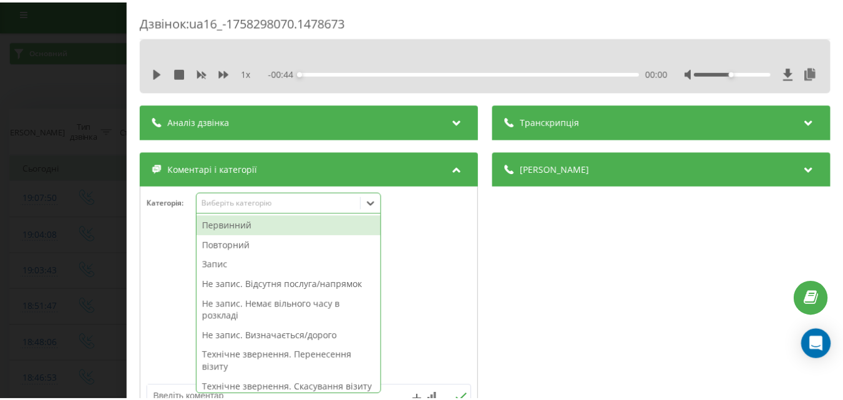
scroll to position [7, 0]
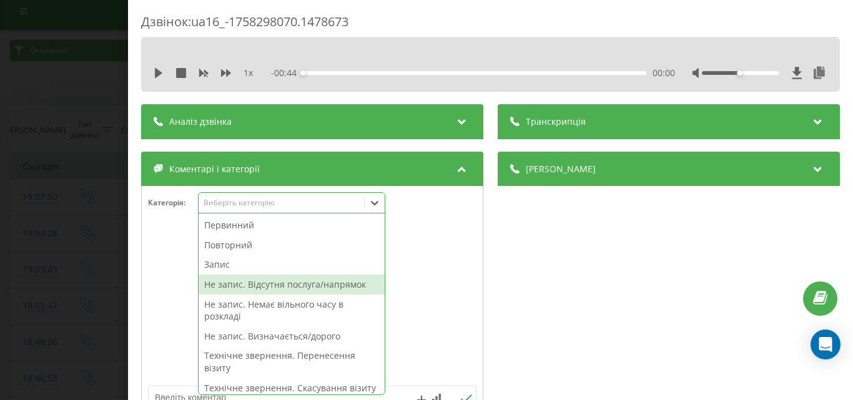
click at [242, 285] on div "Не запис. Відсутня послуга/напрямок" at bounding box center [292, 285] width 186 height 20
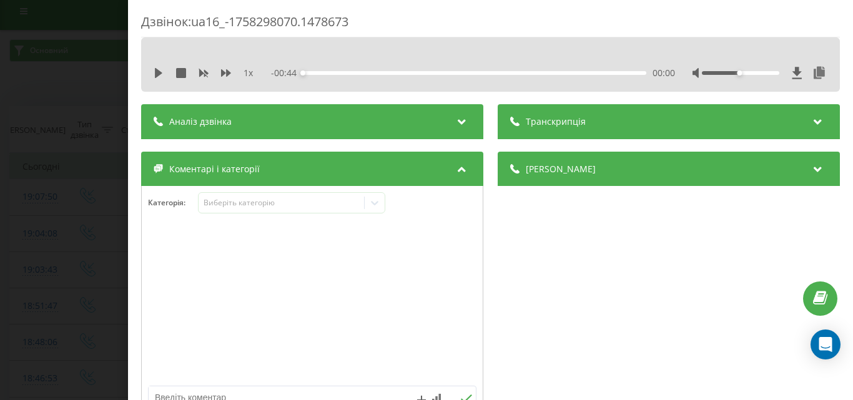
click at [0, 230] on div "Дзвінок : ua16_-1758298070.1478673 1 x - 00:44 00:00 00:00 Транскрипція Для AI-…" at bounding box center [426, 200] width 853 height 400
